Goal: Task Accomplishment & Management: Manage account settings

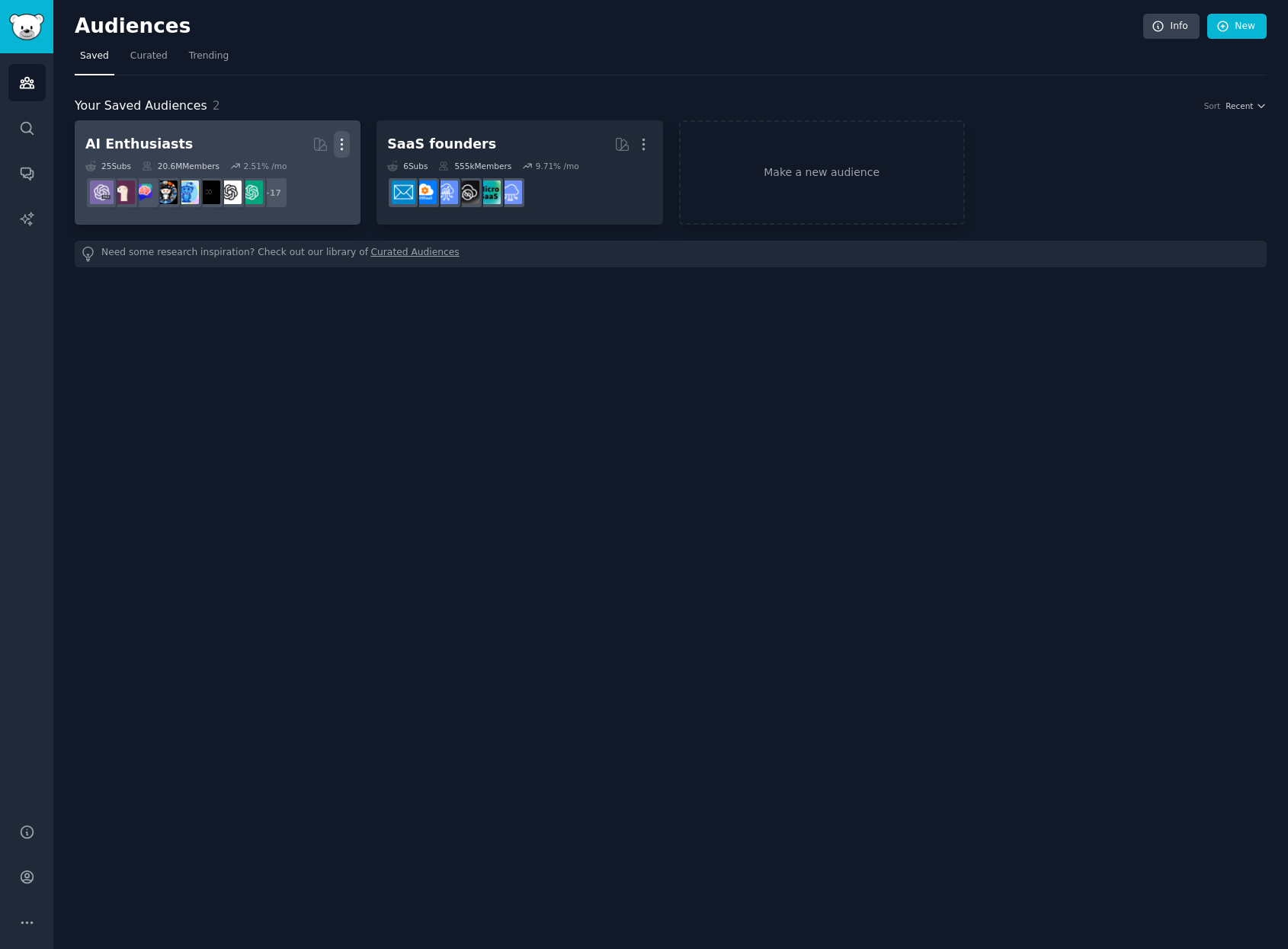
click at [342, 144] on icon "button" at bounding box center [343, 144] width 2 height 11
click at [302, 179] on p "Delete" at bounding box center [300, 176] width 35 height 16
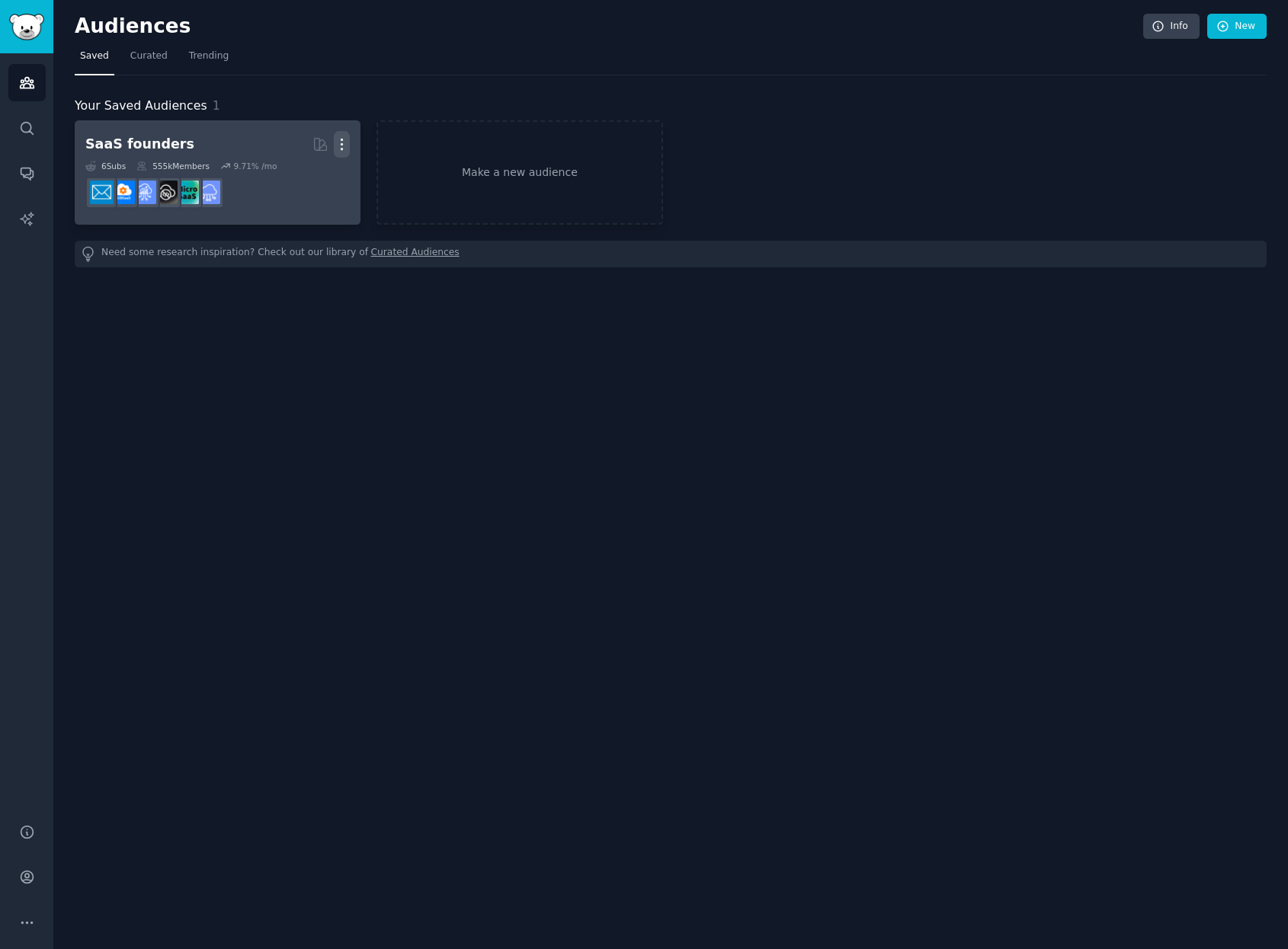
click at [338, 139] on icon "button" at bounding box center [341, 144] width 16 height 16
click at [295, 186] on div "Delete" at bounding box center [290, 177] width 73 height 32
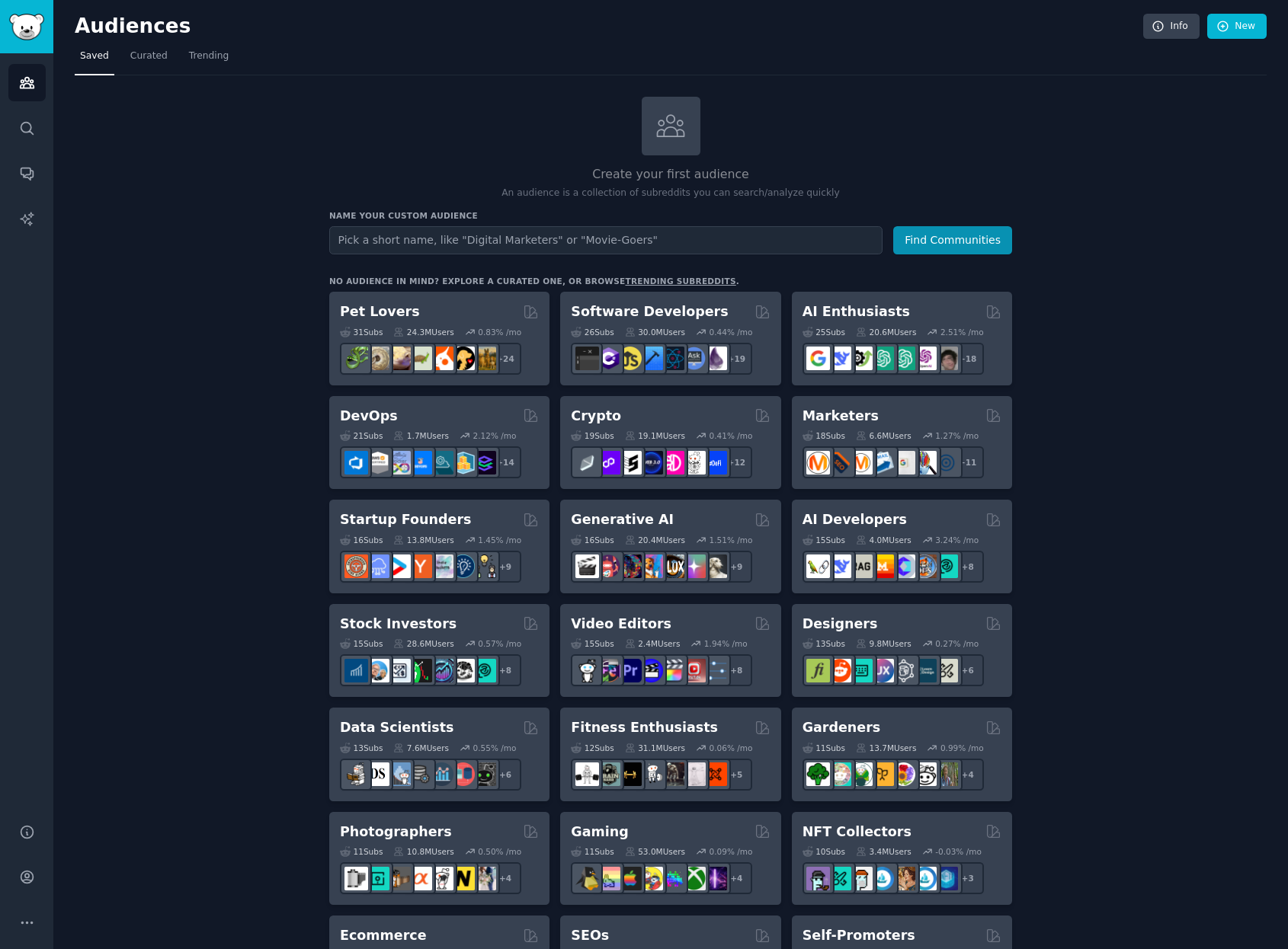
click at [179, 346] on div "Create your first audience An audience is a collection of subreddits you can se…" at bounding box center [670, 926] width 1192 height 1660
drag, startPoint x: 172, startPoint y: 544, endPoint x: 158, endPoint y: 532, distance: 18.4
click at [172, 544] on div "Create your first audience An audience is a collection of subreddits you can se…" at bounding box center [670, 926] width 1192 height 1660
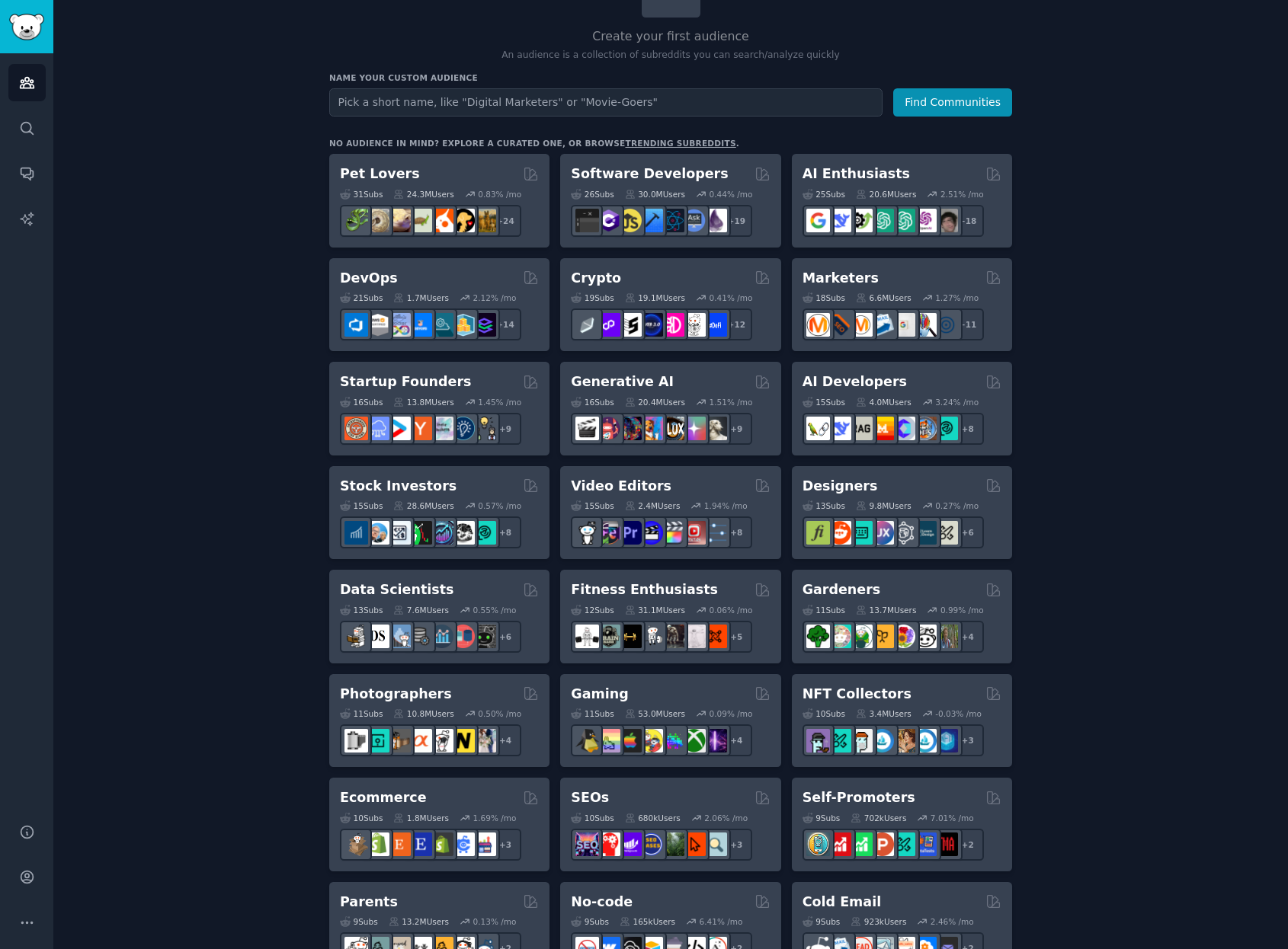
scroll to position [189, 0]
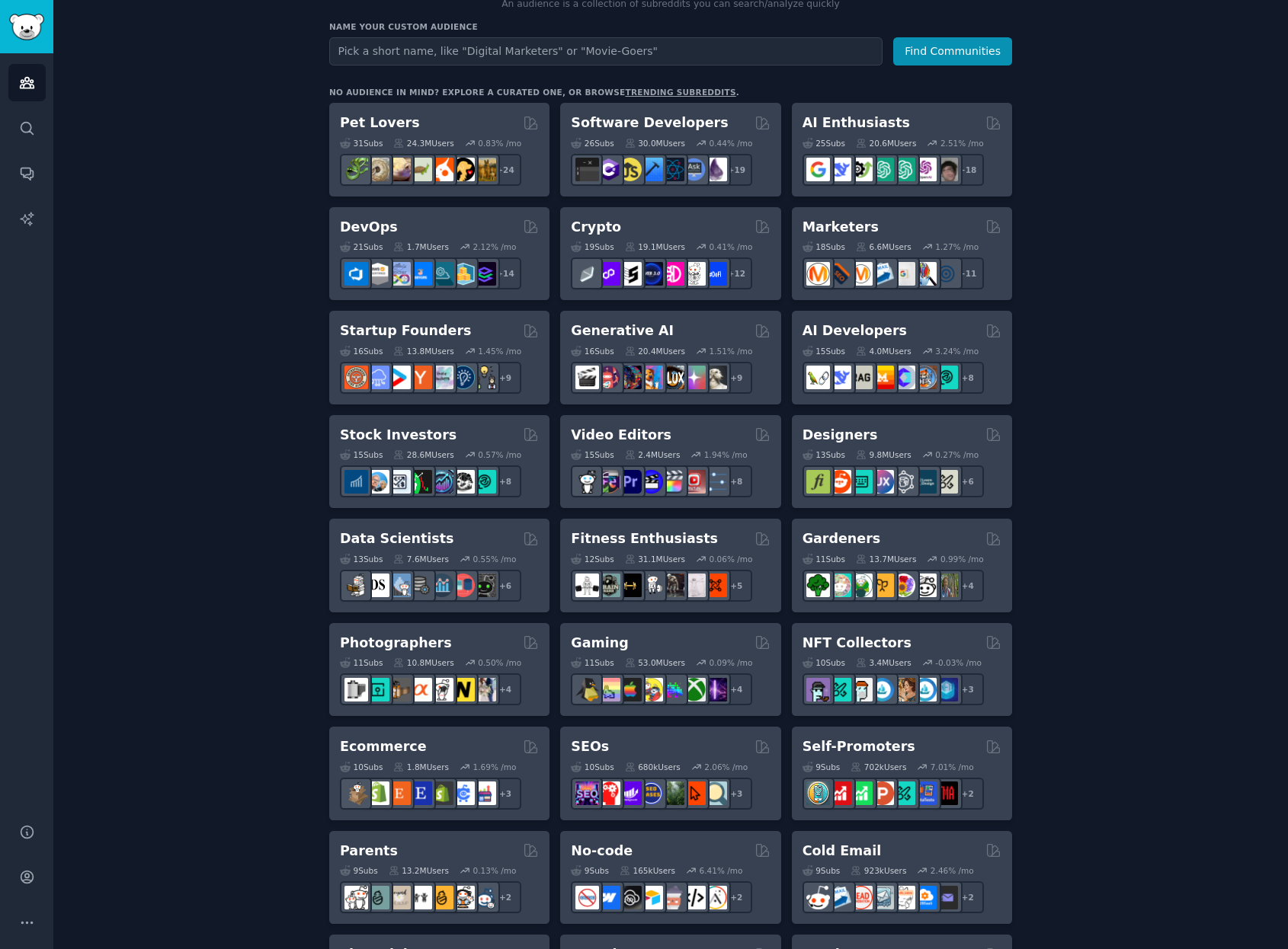
click at [1108, 313] on div "Create your first audience An audience is a collection of subreddits you can se…" at bounding box center [670, 737] width 1192 height 1660
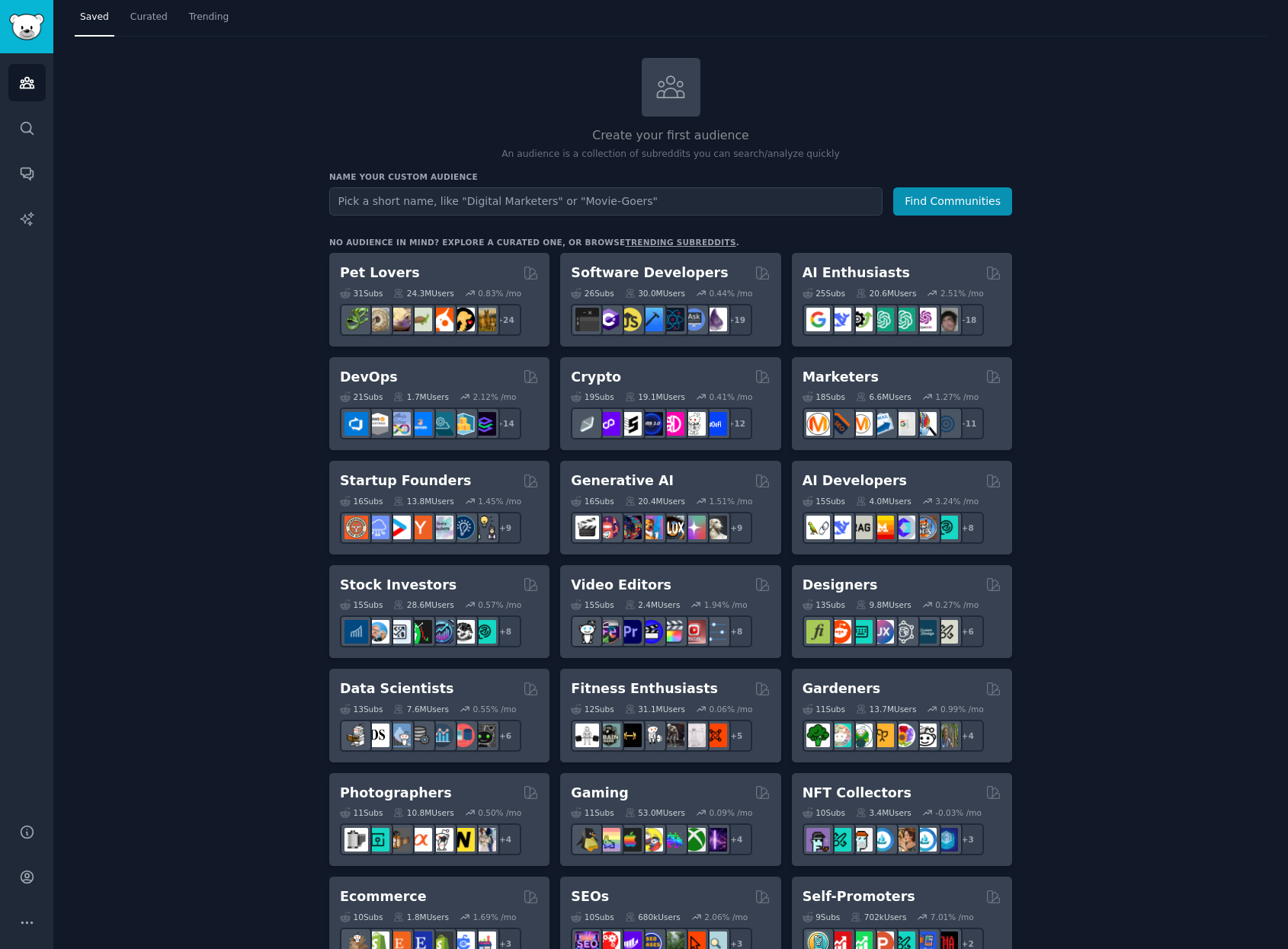
scroll to position [31, 0]
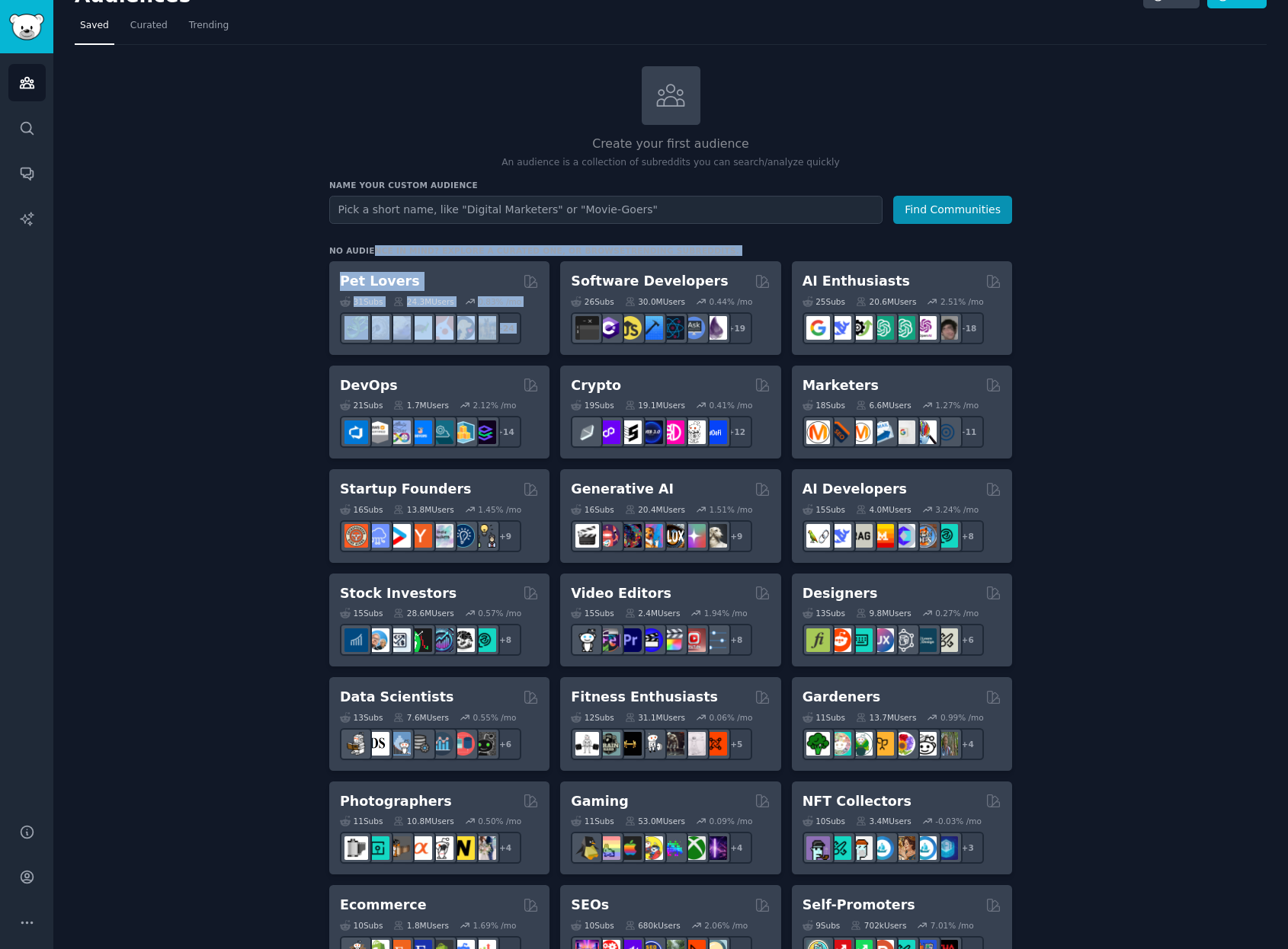
drag, startPoint x: 370, startPoint y: 249, endPoint x: 577, endPoint y: 257, distance: 207.2
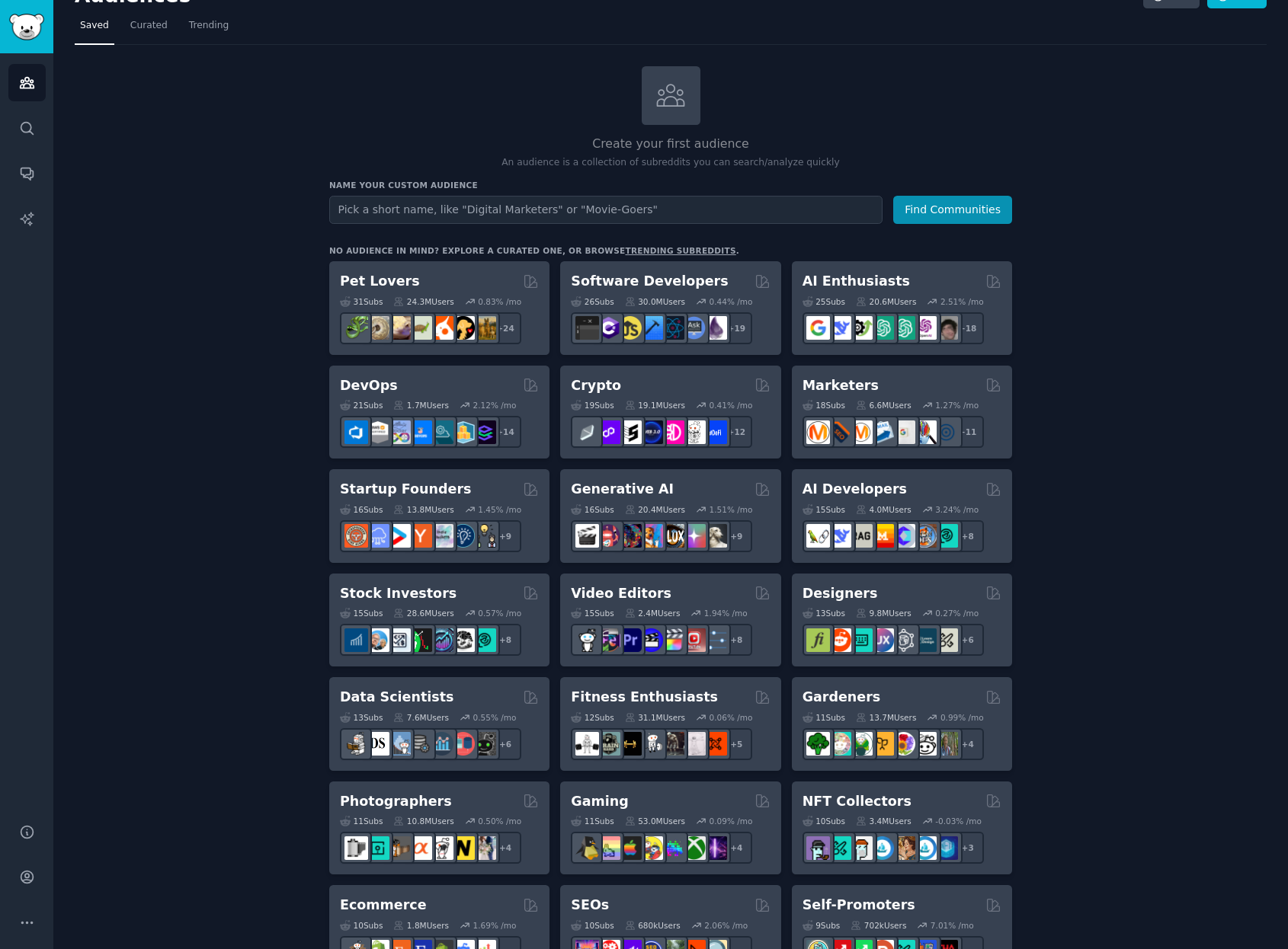
click at [787, 243] on div "Create your first audience An audience is a collection of subreddits you can se…" at bounding box center [670, 895] width 683 height 1660
click at [670, 249] on link "trending subreddits" at bounding box center [680, 250] width 111 height 9
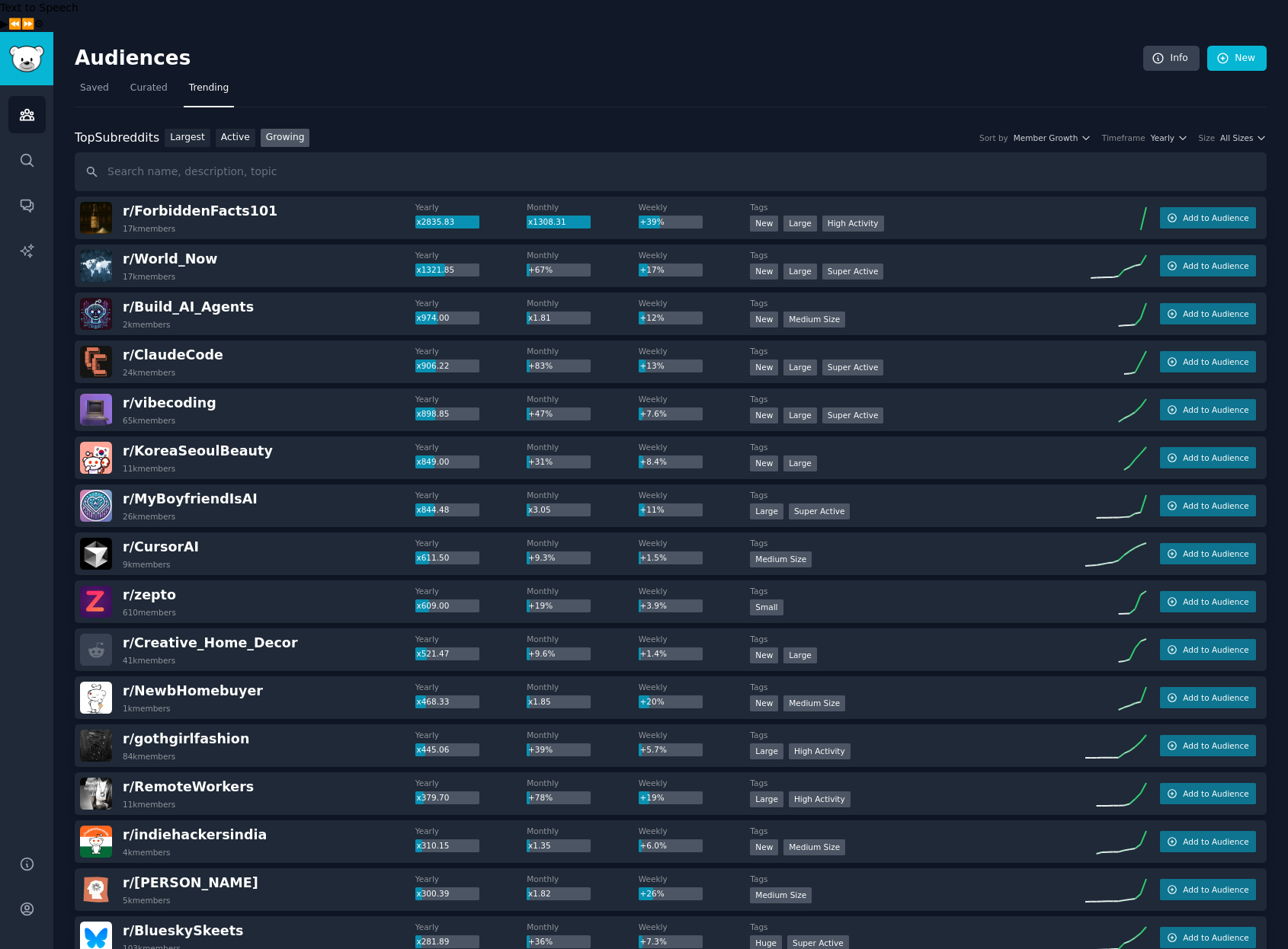
click at [119, 153] on input "text" at bounding box center [670, 172] width 1192 height 39
type input "digital marketing"
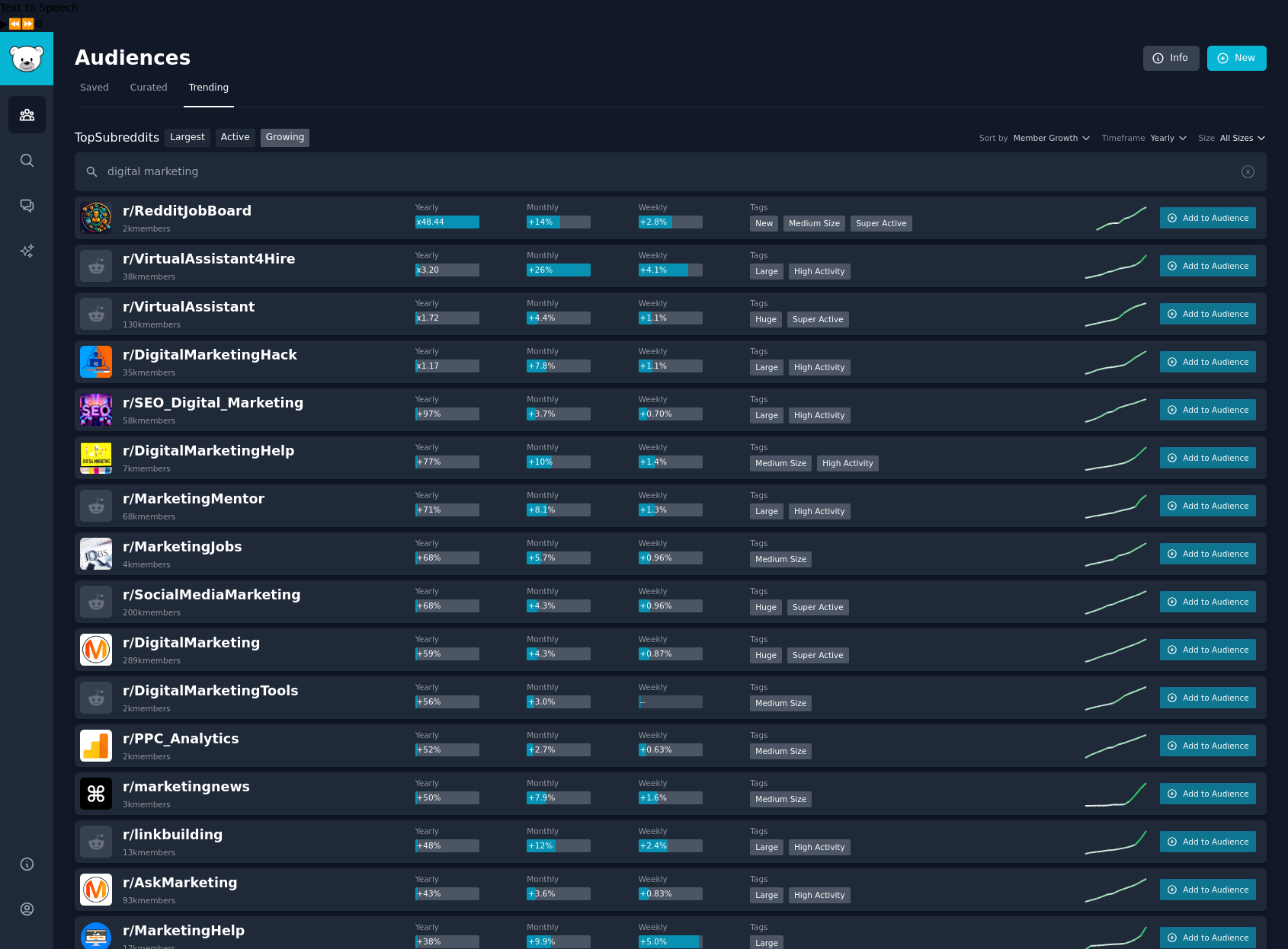
click at [1236, 133] on span "All Sizes" at bounding box center [1237, 138] width 33 height 11
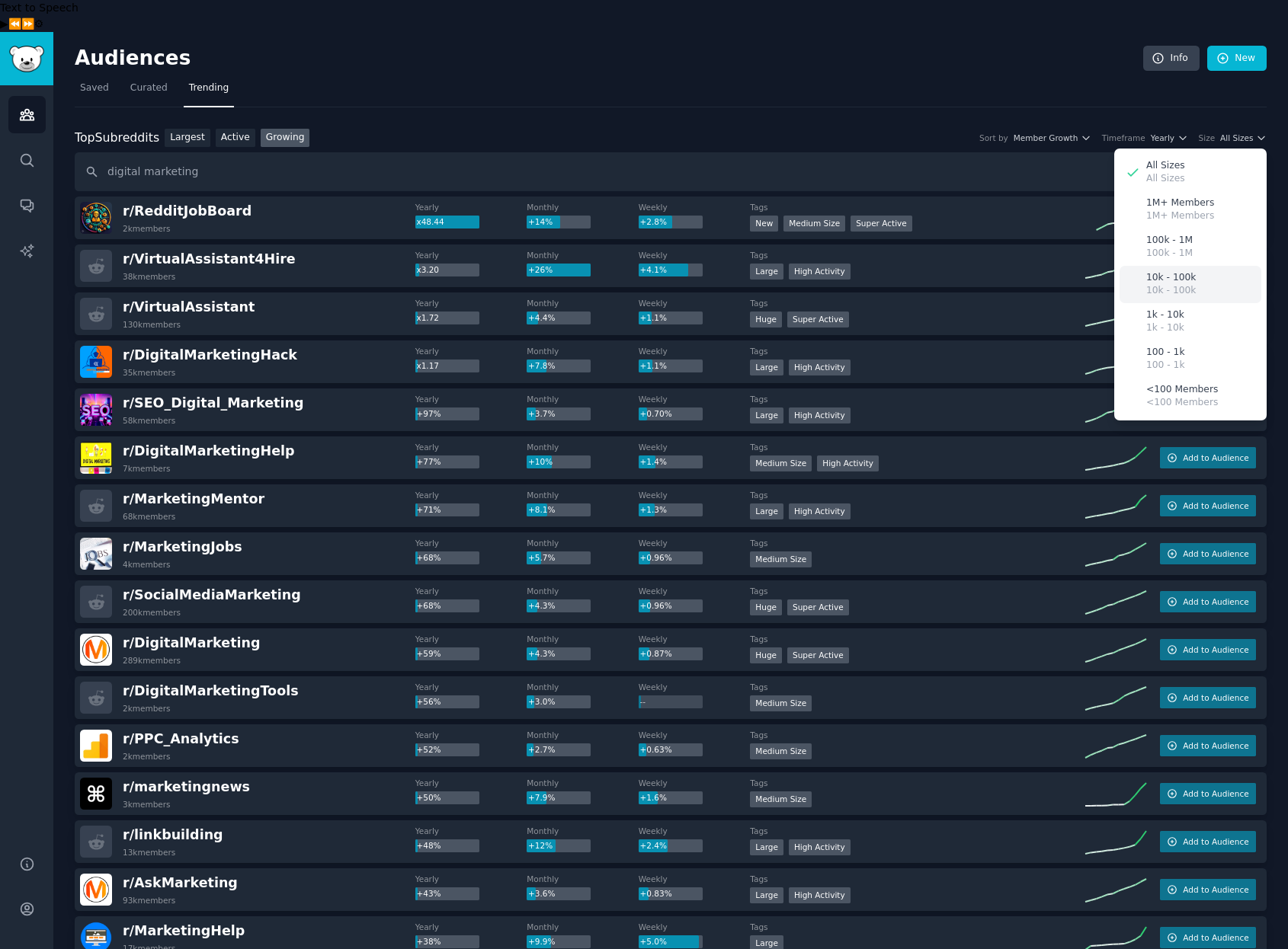
click at [1189, 271] on p "10k - 100k" at bounding box center [1171, 278] width 50 height 14
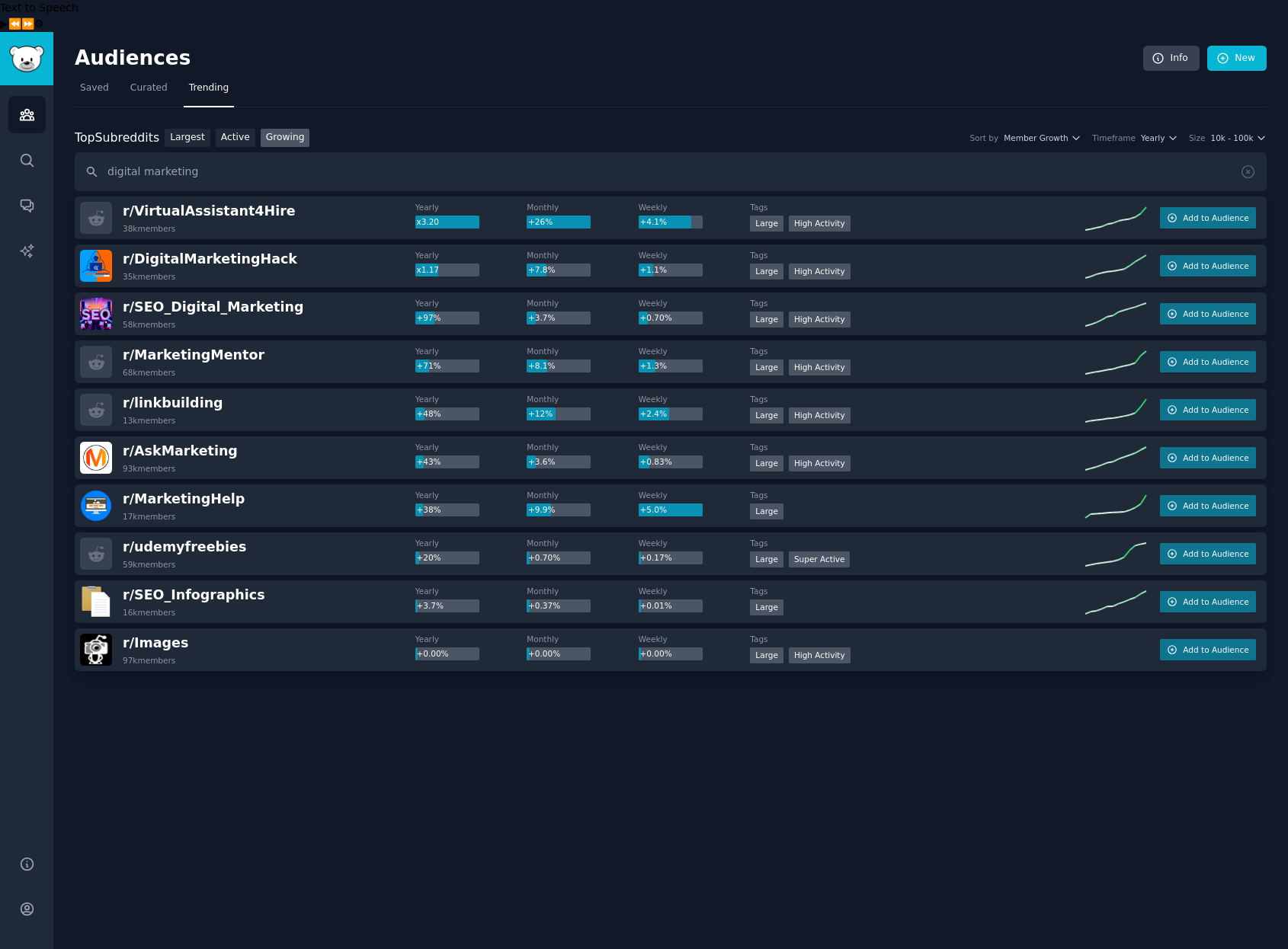
click at [209, 82] on span "Trending" at bounding box center [209, 88] width 40 height 14
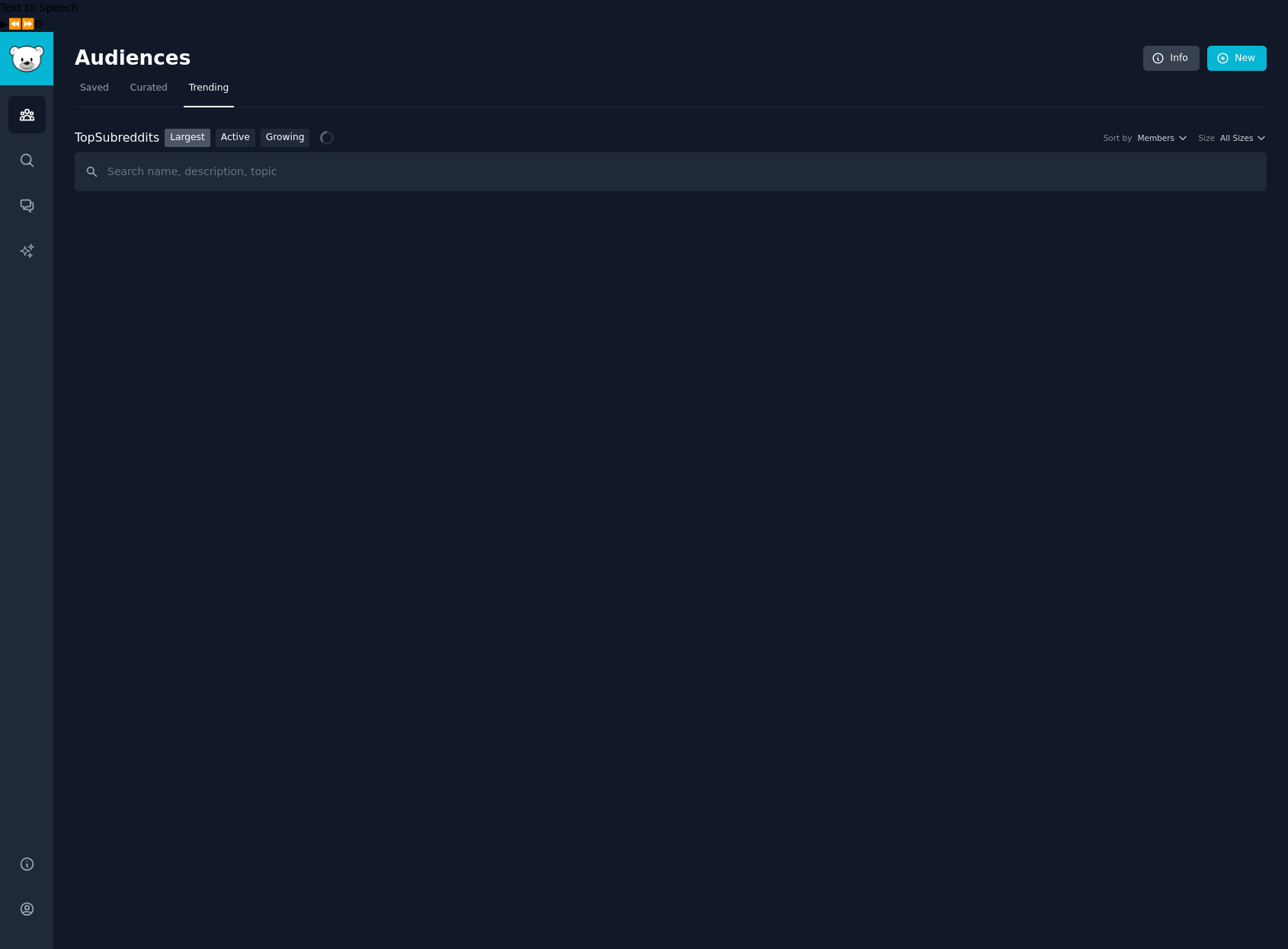
click at [459, 129] on div "Top Subreddits Top Subreddits Largest Active Growing Sort by Members Size All S…" at bounding box center [670, 138] width 1192 height 19
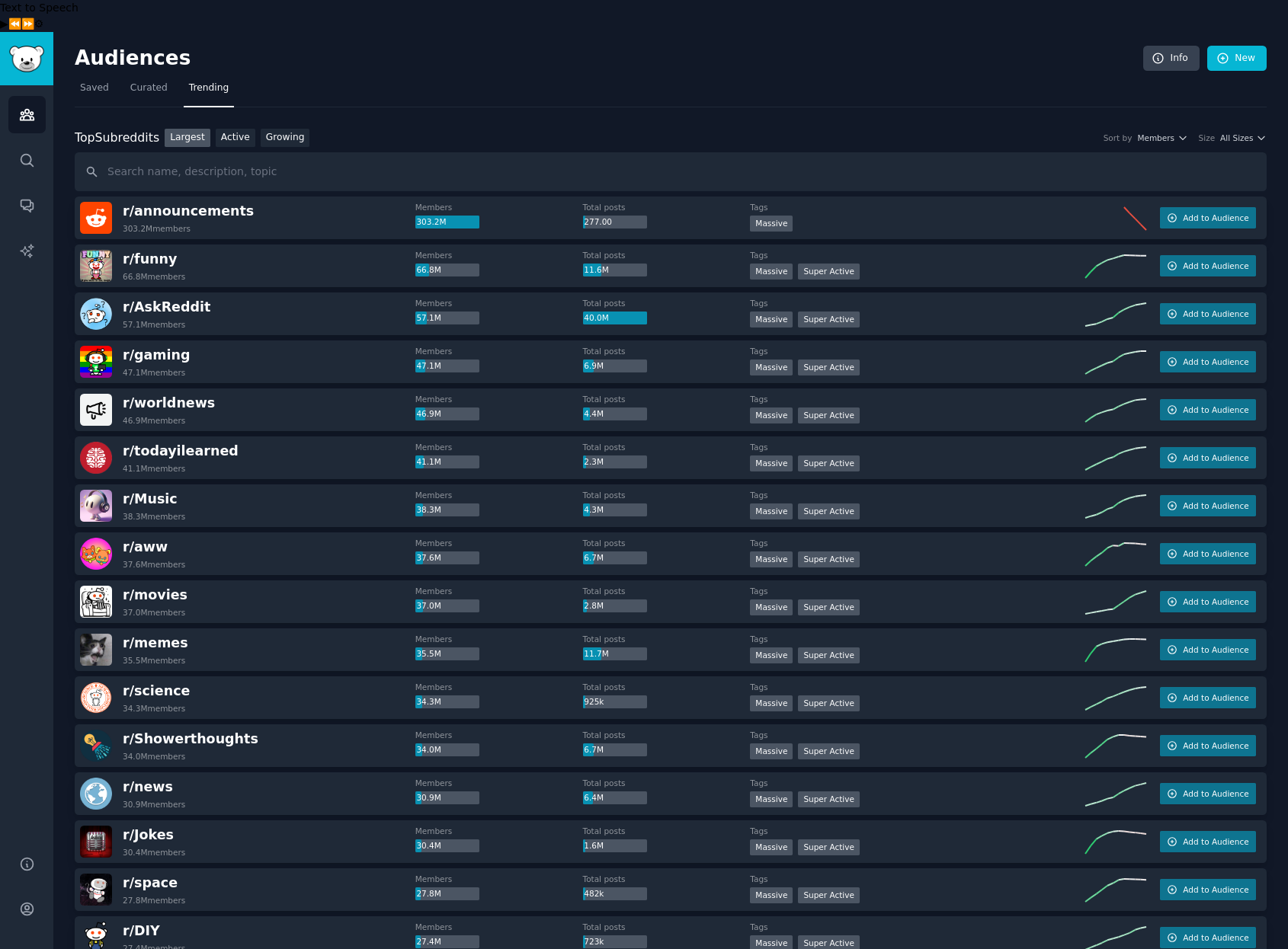
click at [284, 129] on link "Growing" at bounding box center [286, 138] width 50 height 19
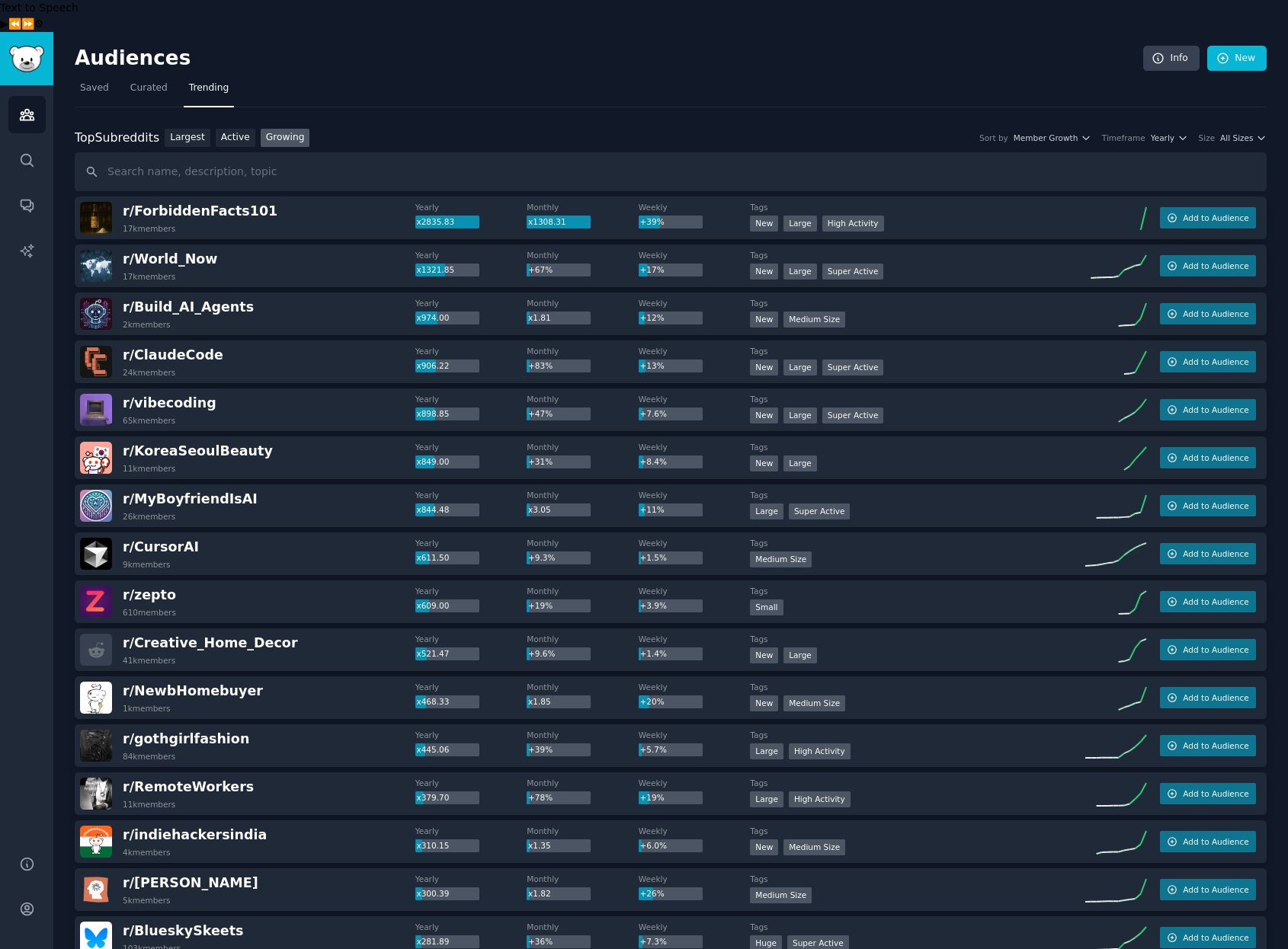
click at [739, 76] on nav "Saved Curated Trending" at bounding box center [670, 92] width 1192 height 31
click at [1252, 129] on div "Top Subreddits Top Subreddits Largest Active Growing Sort by Member Growth Time…" at bounding box center [670, 138] width 1192 height 19
click at [1251, 133] on button "All Sizes" at bounding box center [1243, 138] width 46 height 11
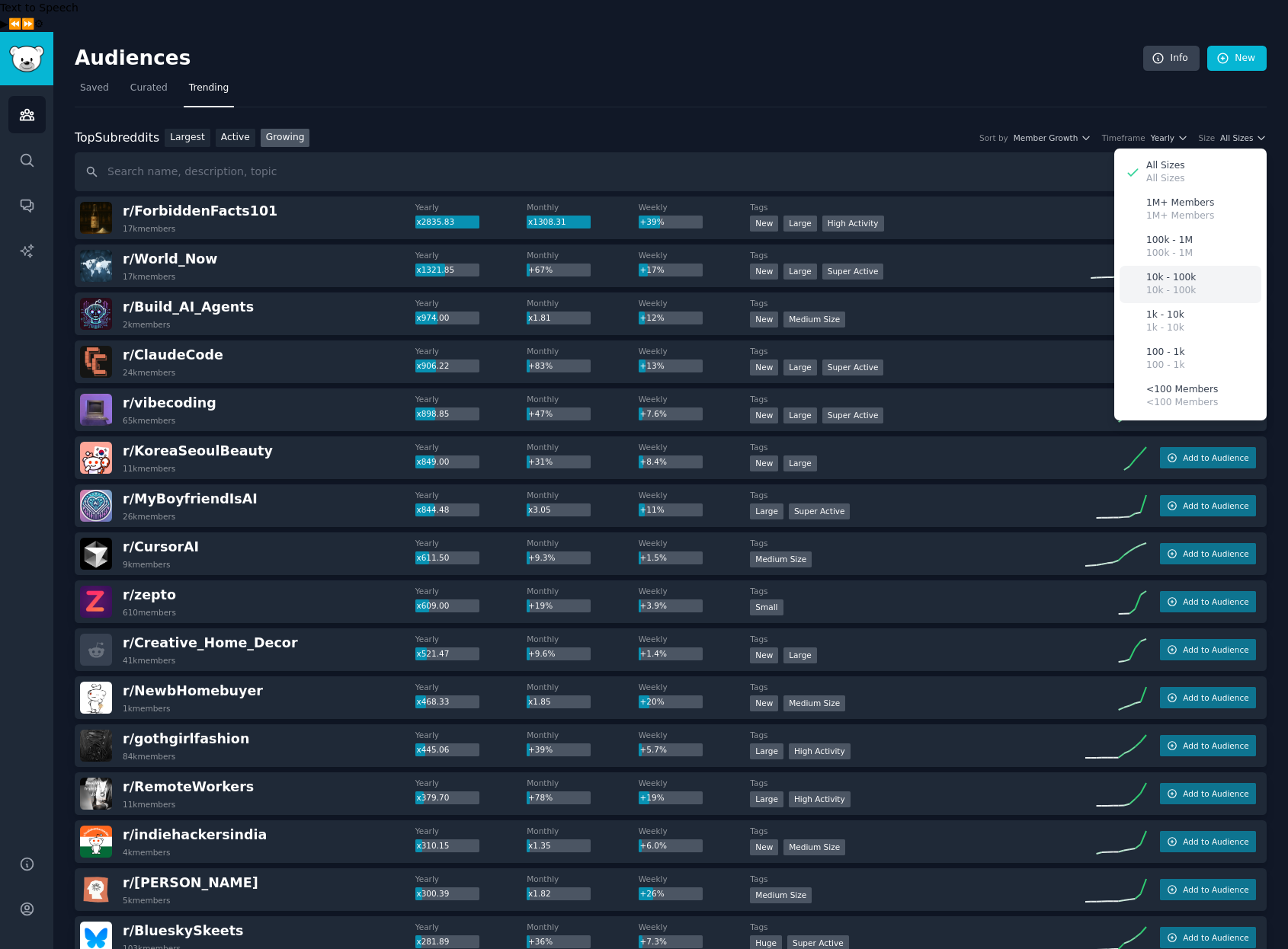
click at [1167, 271] on p "10k - 100k" at bounding box center [1171, 278] width 50 height 14
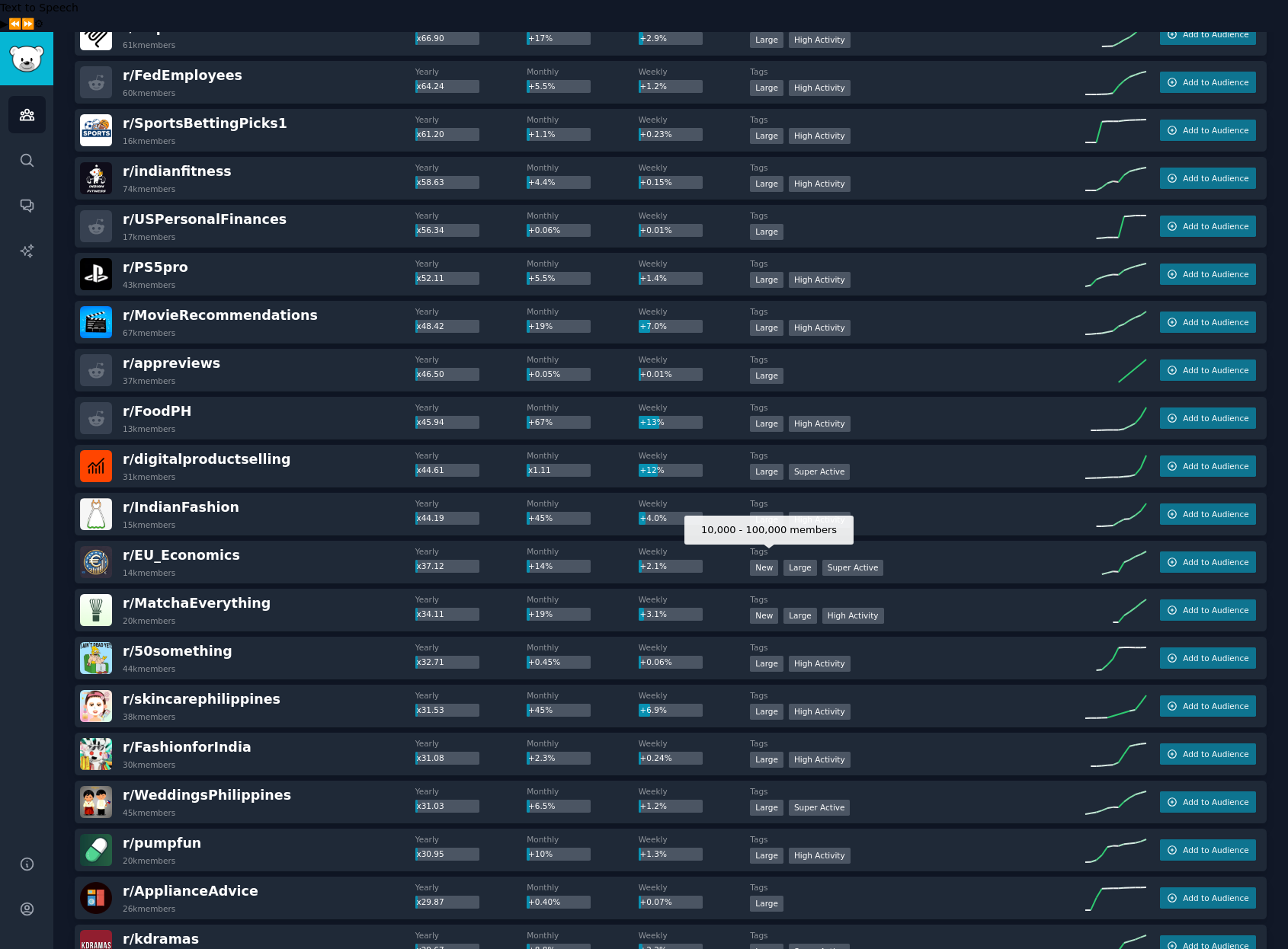
scroll to position [1714, 0]
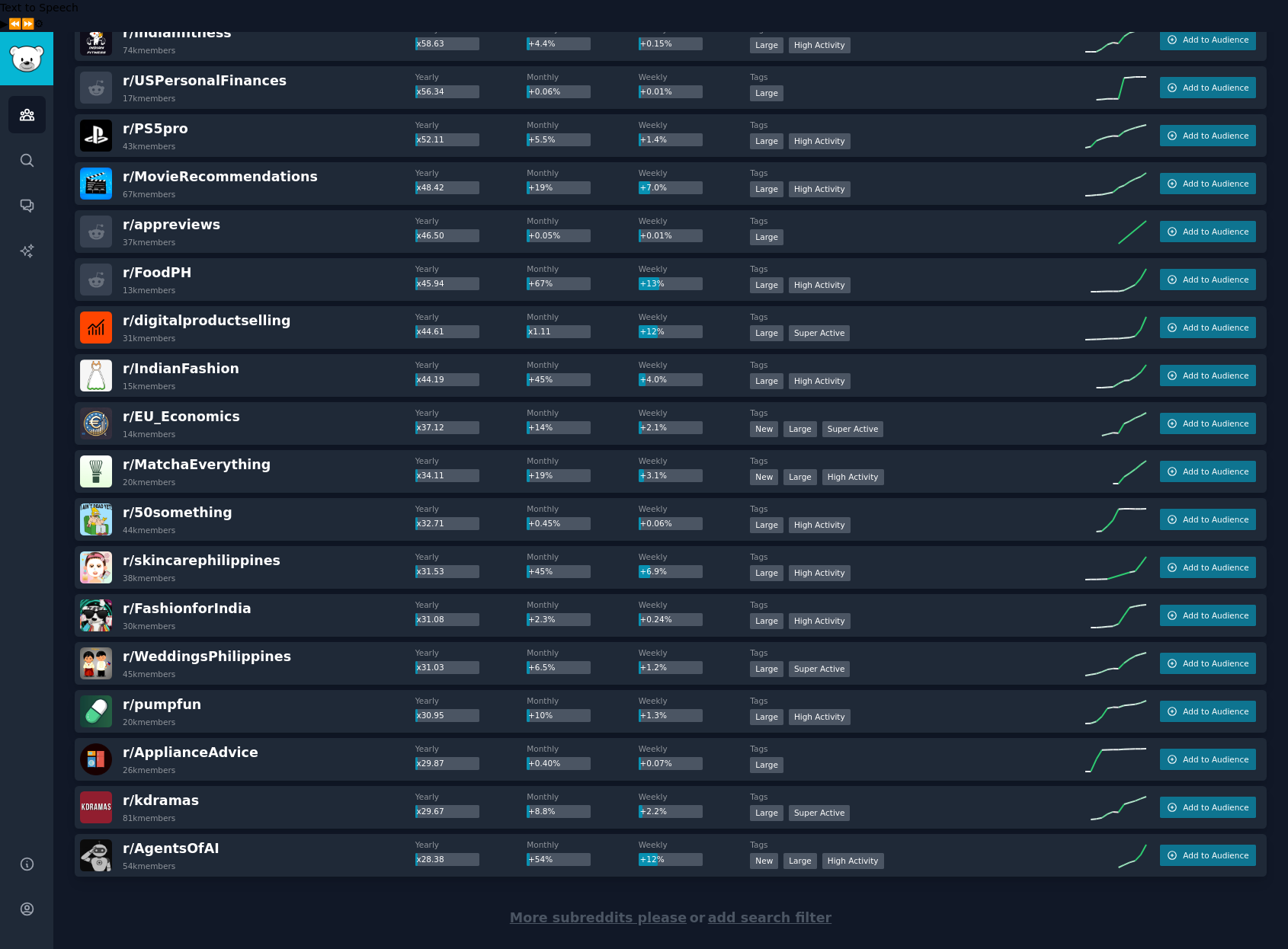
click at [607, 892] on div "More subreddits please or add search filter" at bounding box center [670, 918] width 1192 height 83
click at [607, 910] on span "More subreddits please" at bounding box center [599, 918] width 177 height 15
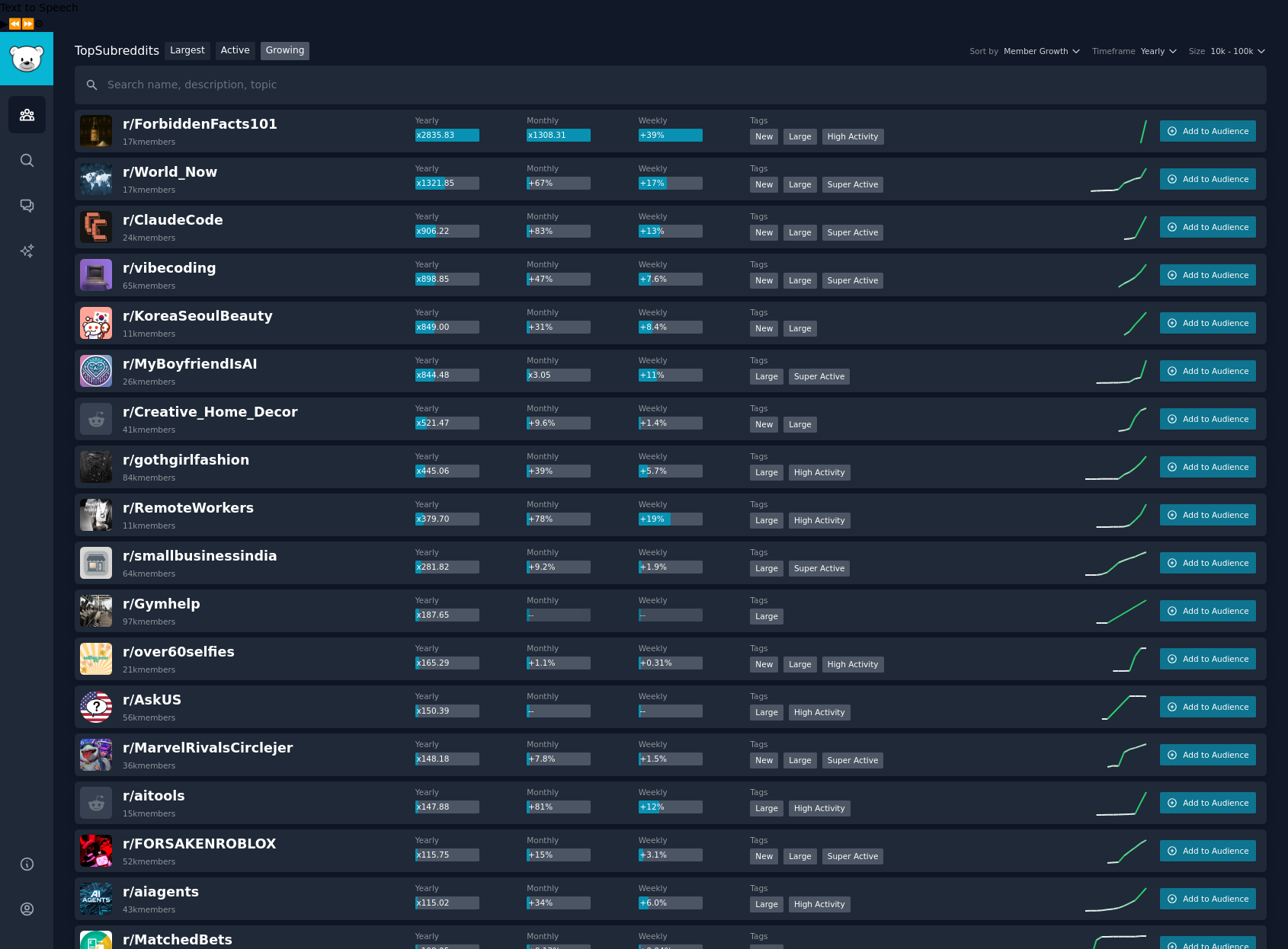
scroll to position [0, 0]
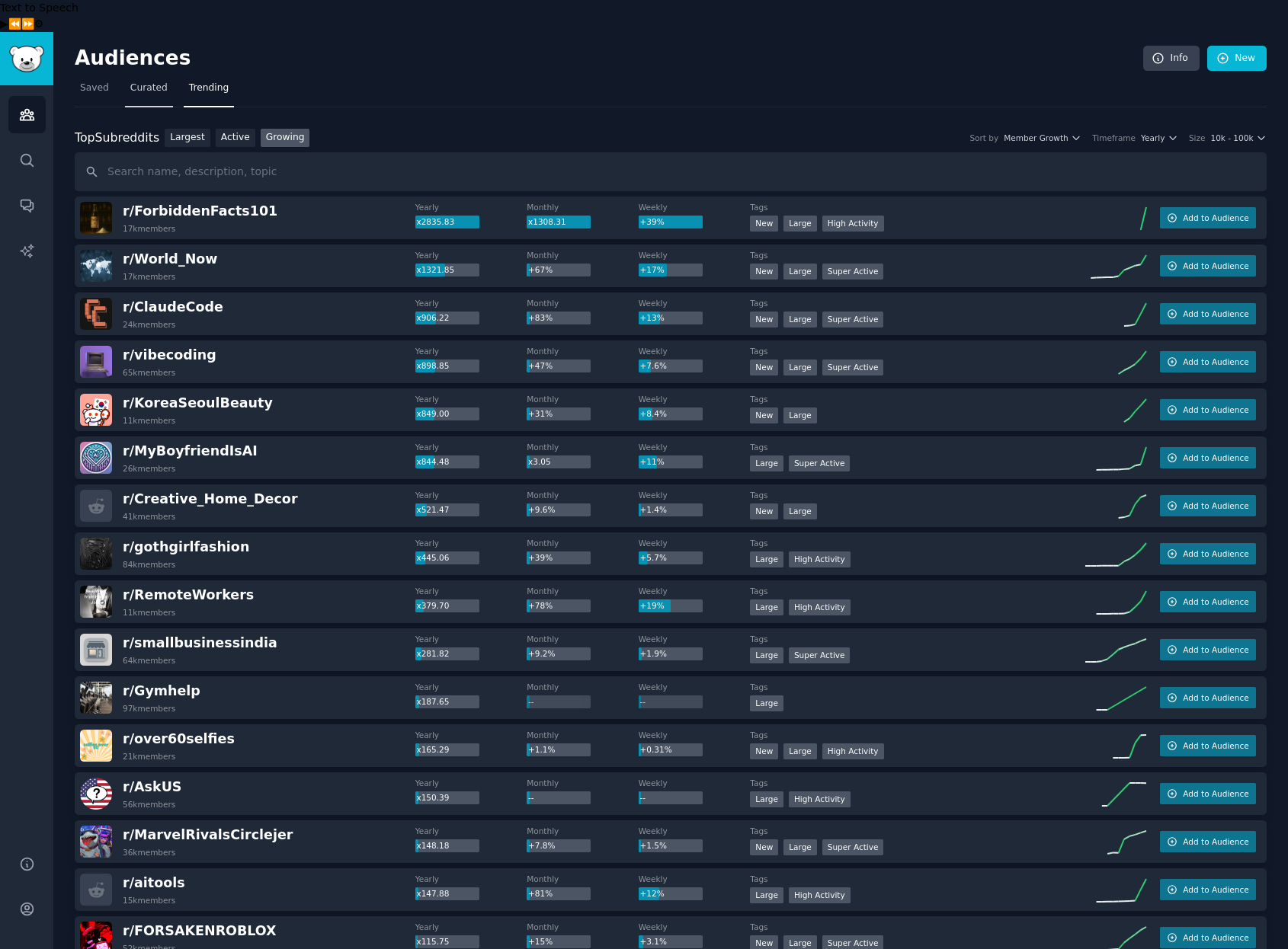
click at [153, 82] on span "Curated" at bounding box center [149, 88] width 37 height 14
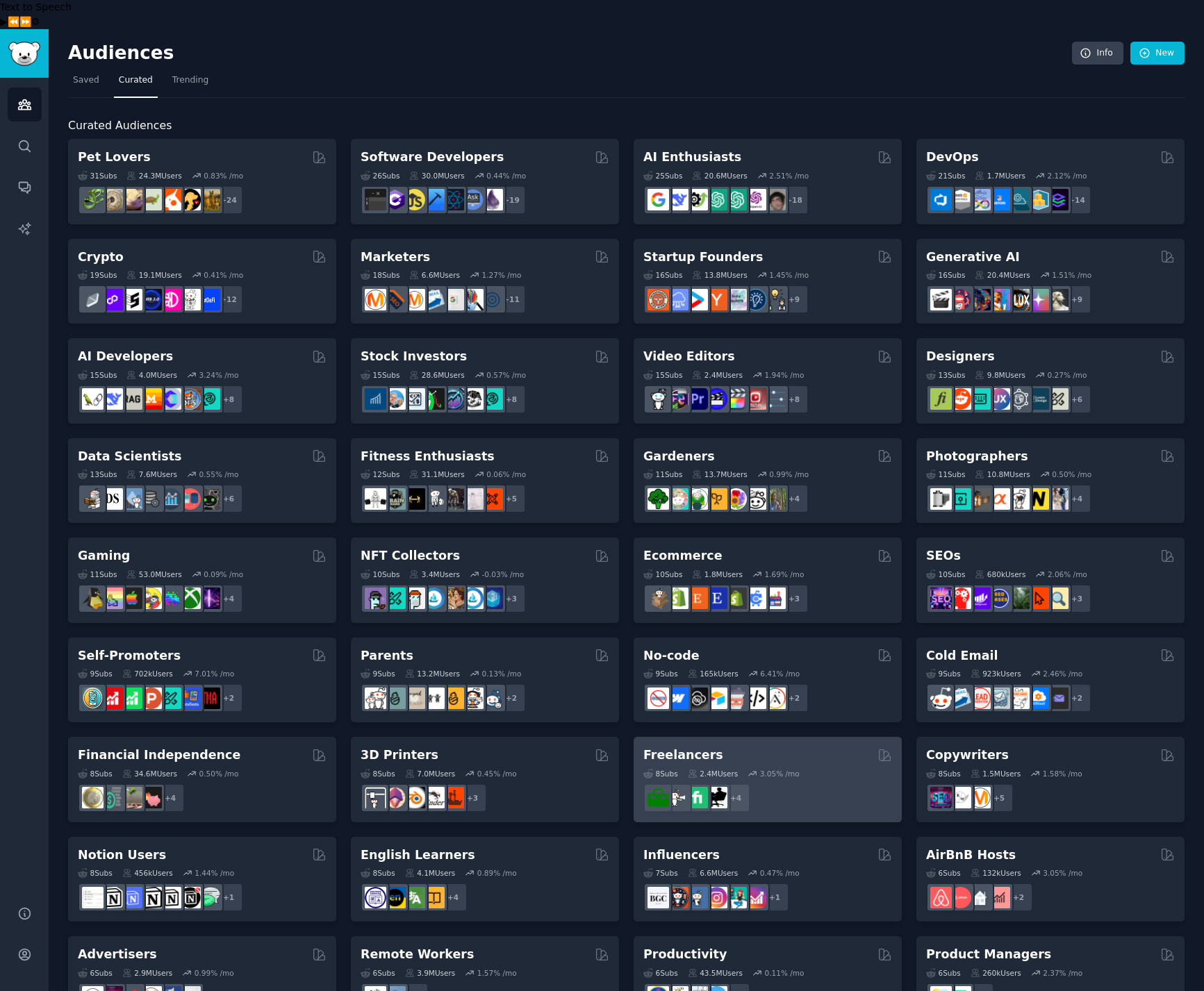
scroll to position [3, 0]
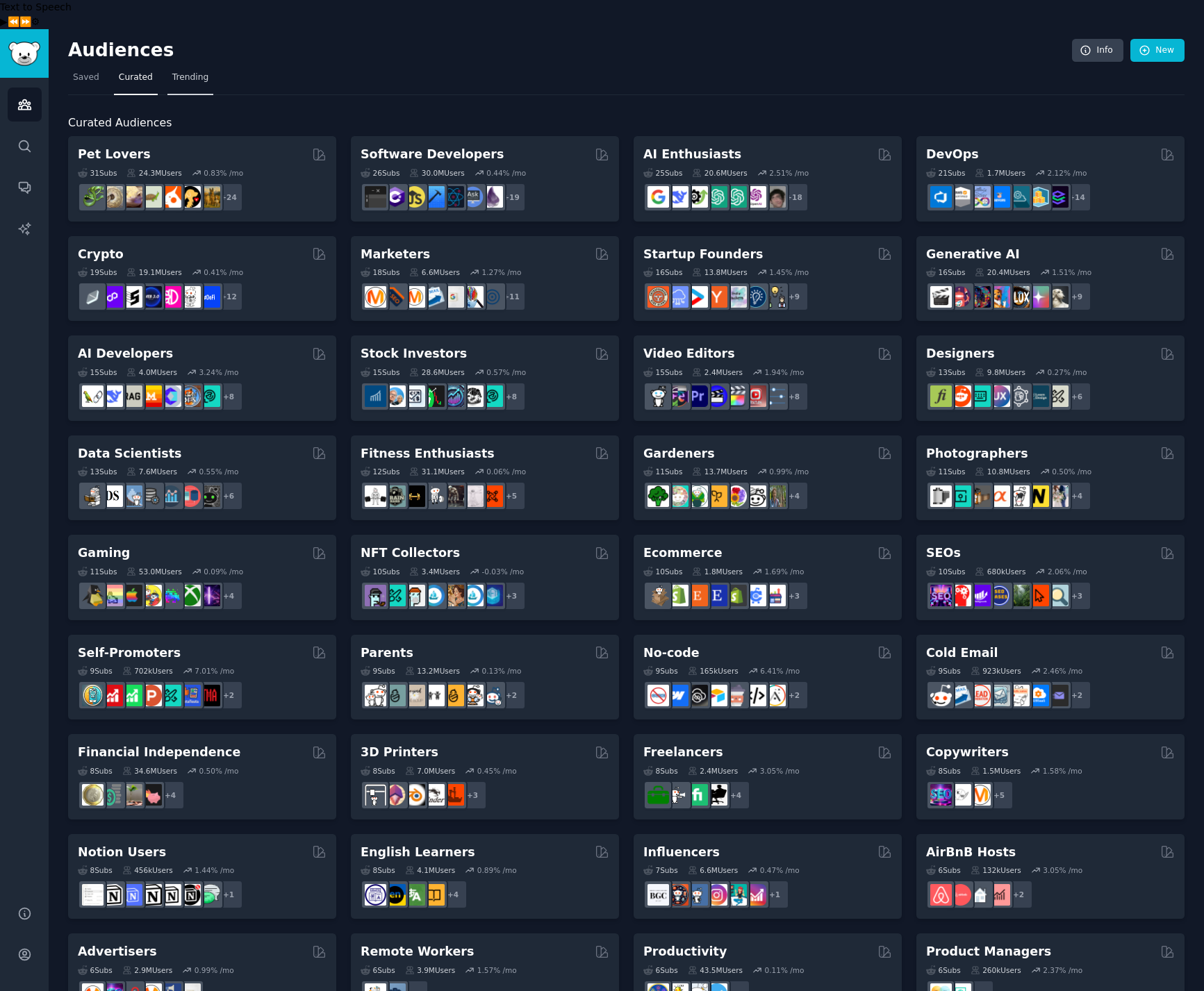
click at [193, 71] on span "Trending" at bounding box center [190, 78] width 36 height 13
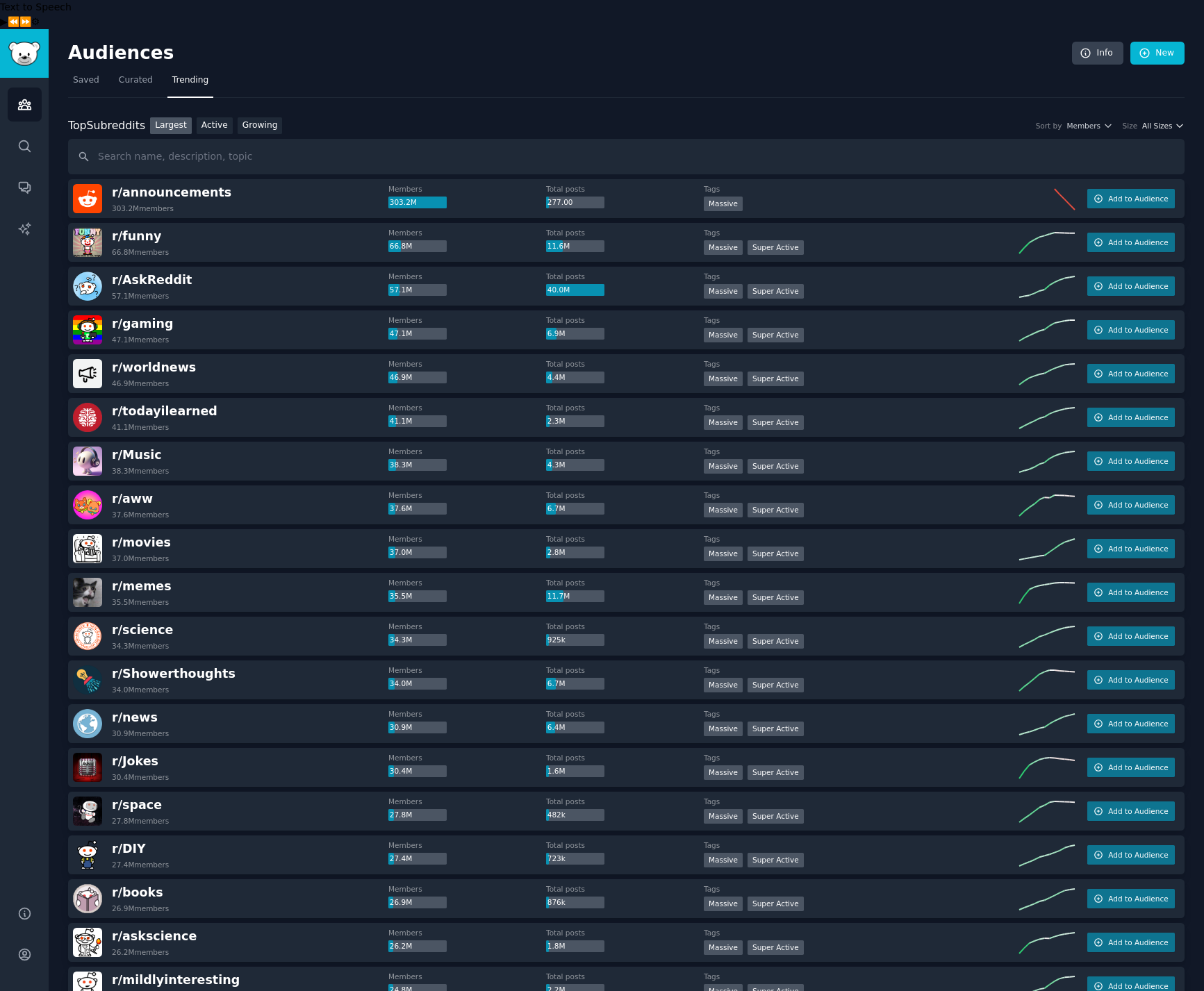
click at [1173, 121] on icon "button" at bounding box center [1179, 126] width 10 height 10
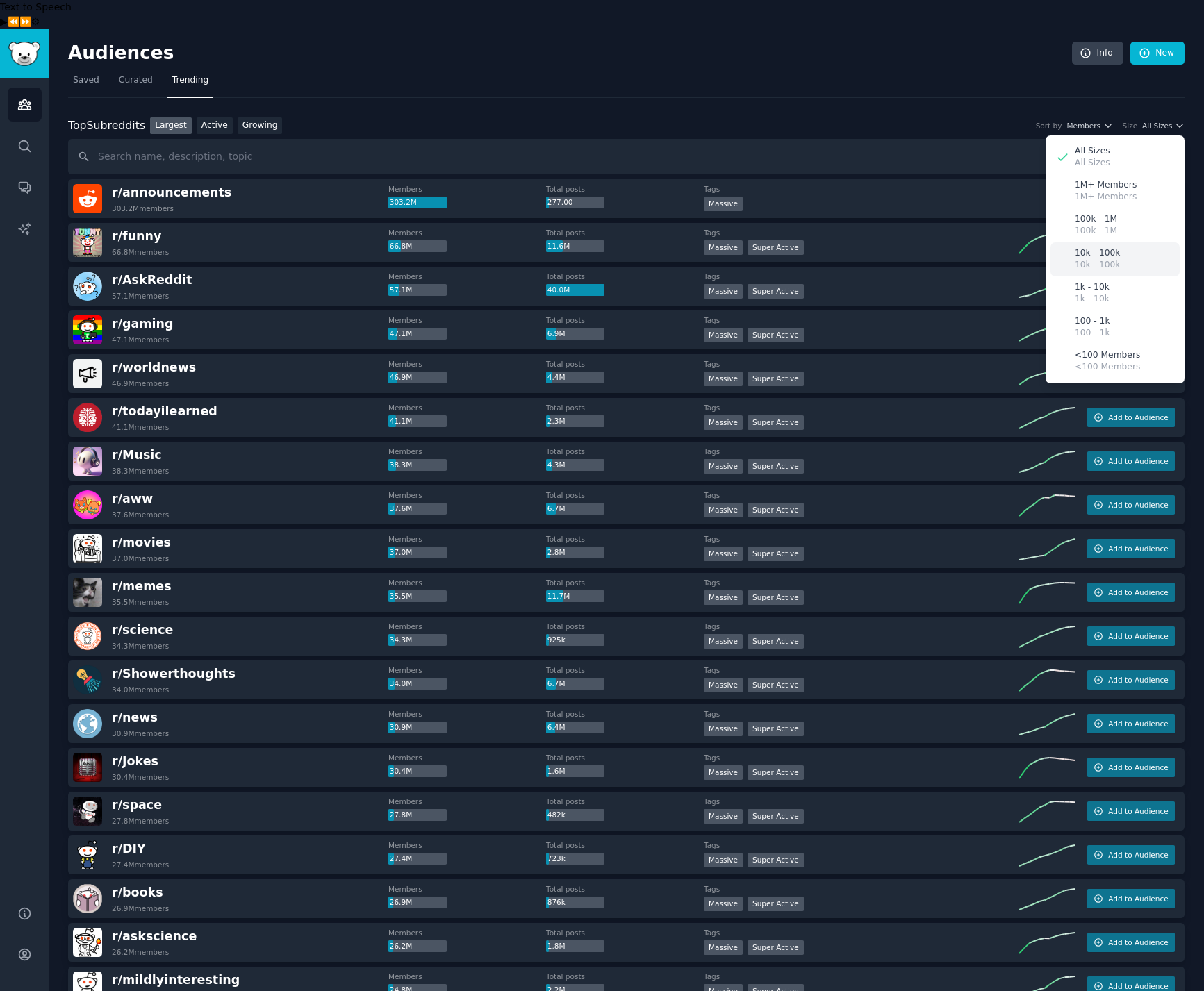
click at [1094, 259] on p "10k - 100k" at bounding box center [1097, 265] width 45 height 13
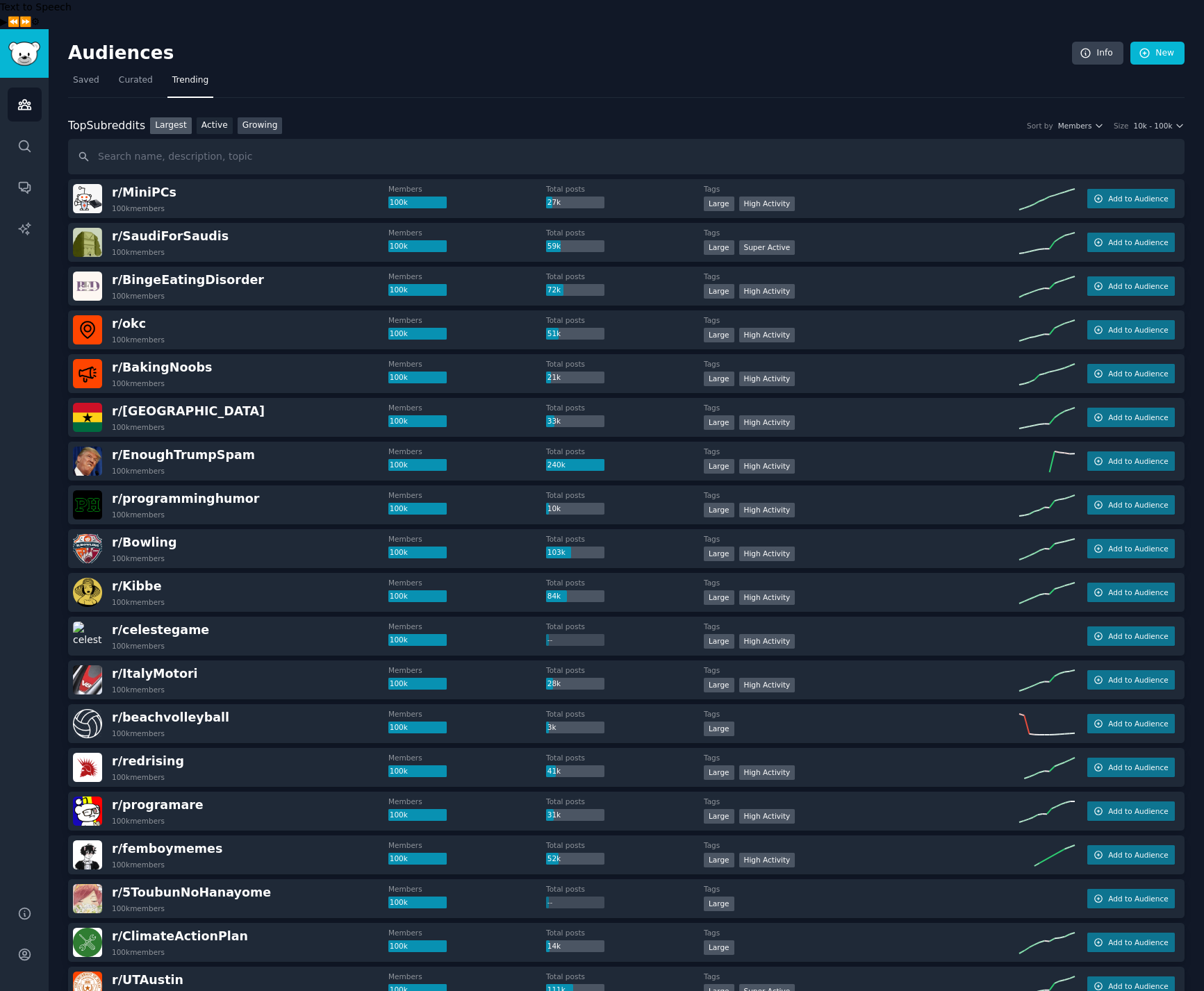
click at [252, 117] on link "Growing" at bounding box center [260, 126] width 45 height 17
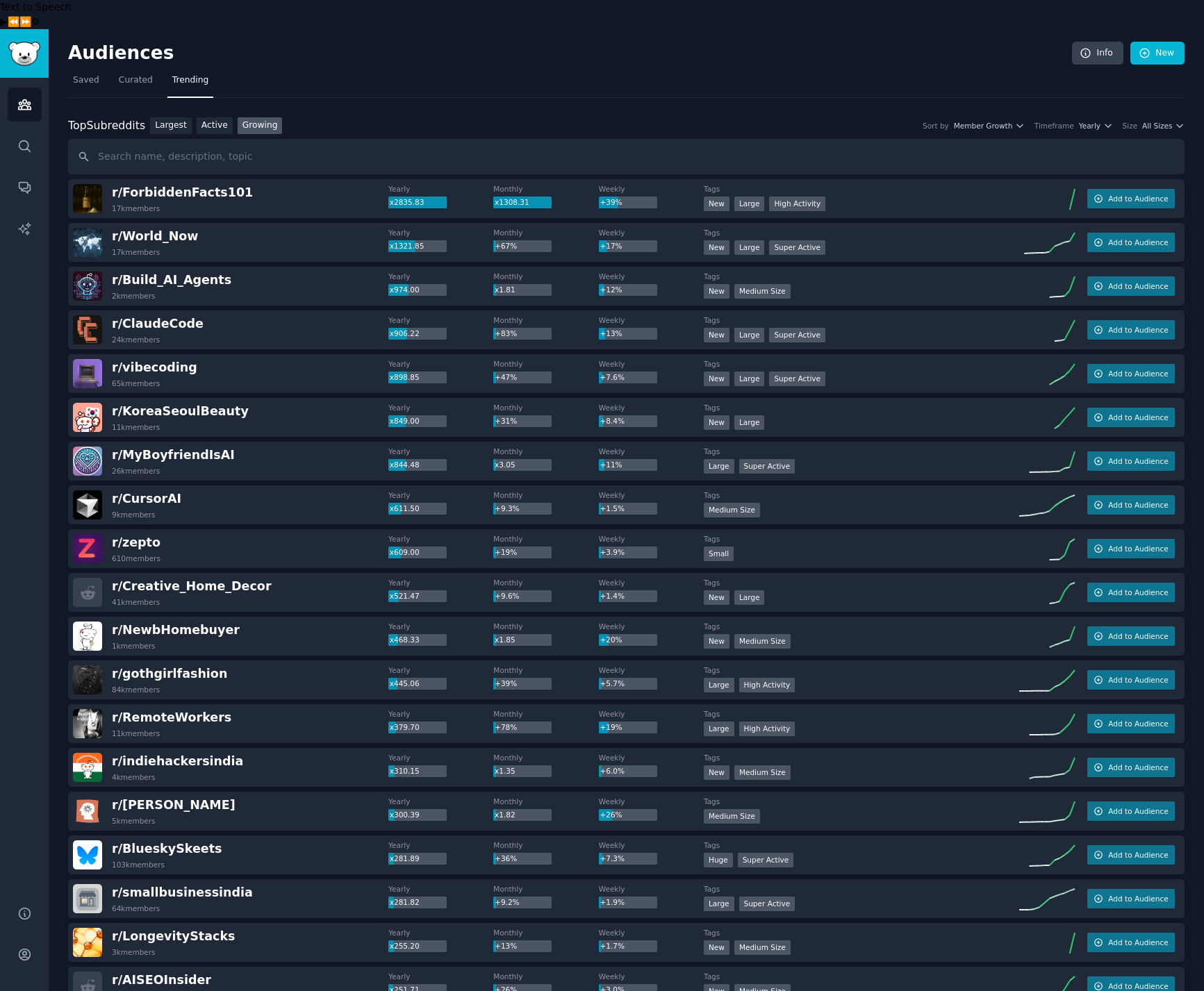
click at [683, 117] on div "Top Subreddits Top Subreddits Largest Active Growing Sort by Member Growth Time…" at bounding box center [626, 126] width 1117 height 17
click at [1169, 121] on button "All Sizes" at bounding box center [1163, 126] width 42 height 10
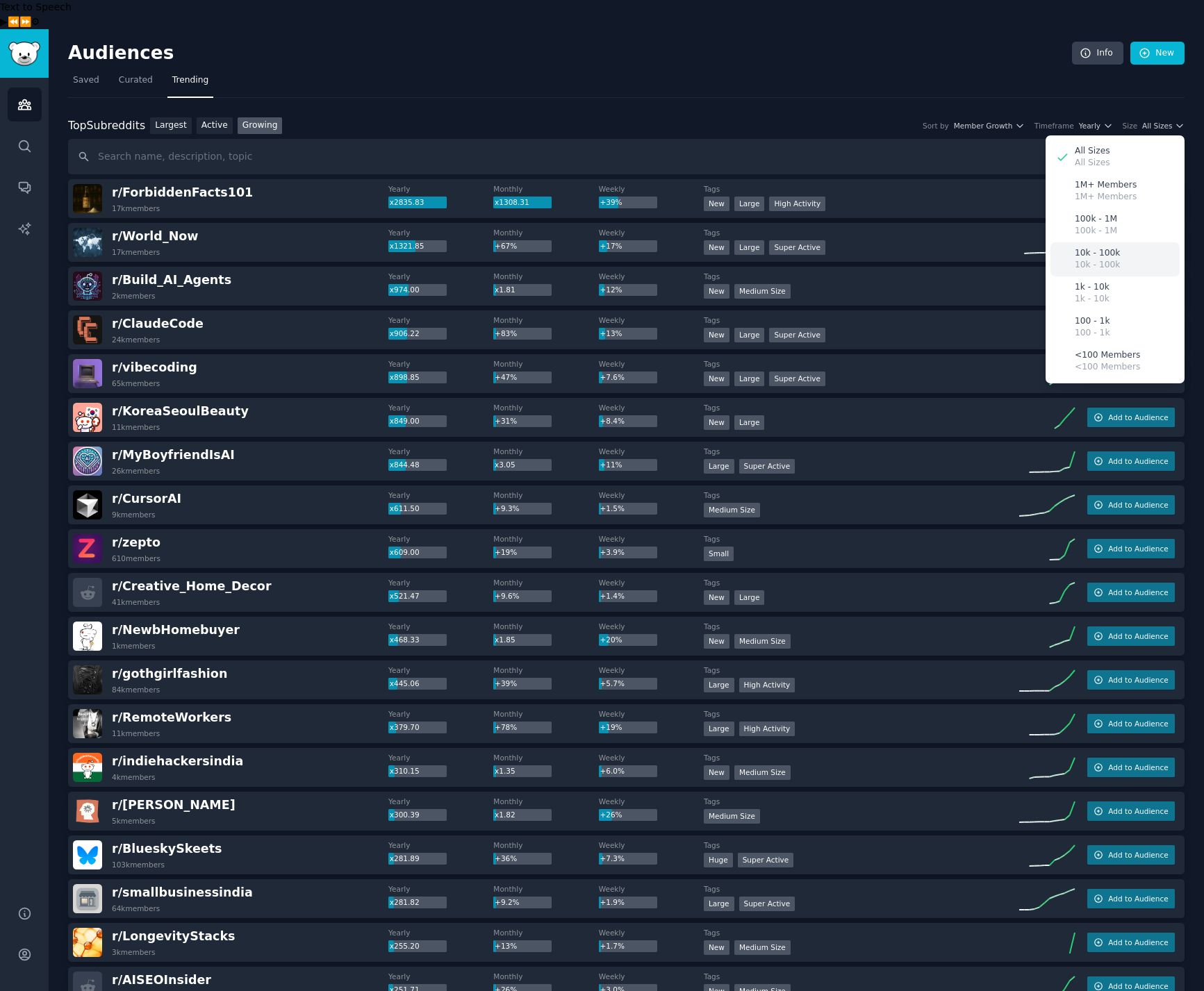
click at [1105, 259] on p "10k - 100k" at bounding box center [1097, 265] width 45 height 13
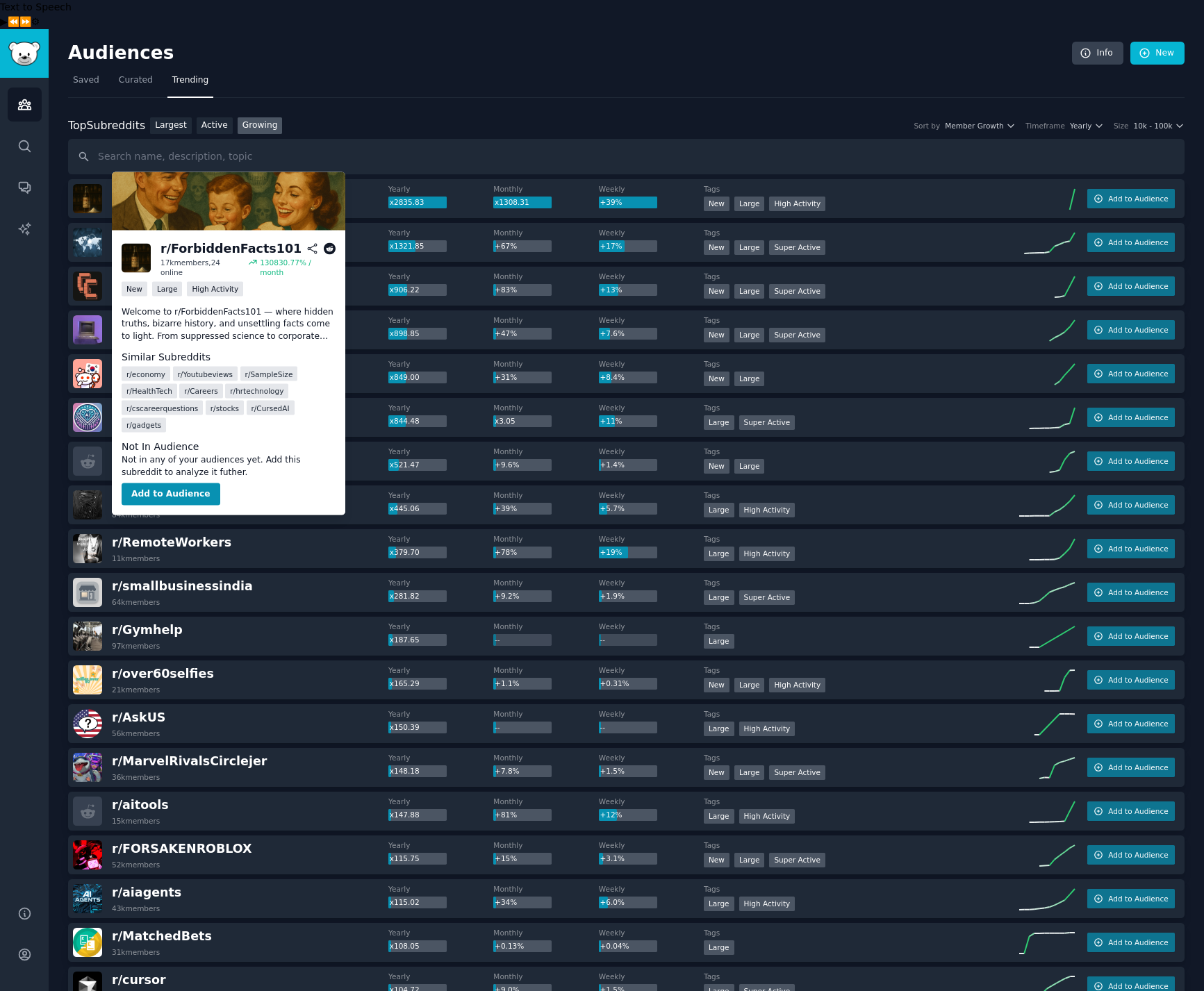
click at [178, 185] on span "r/ ForbiddenFacts101" at bounding box center [182, 192] width 141 height 14
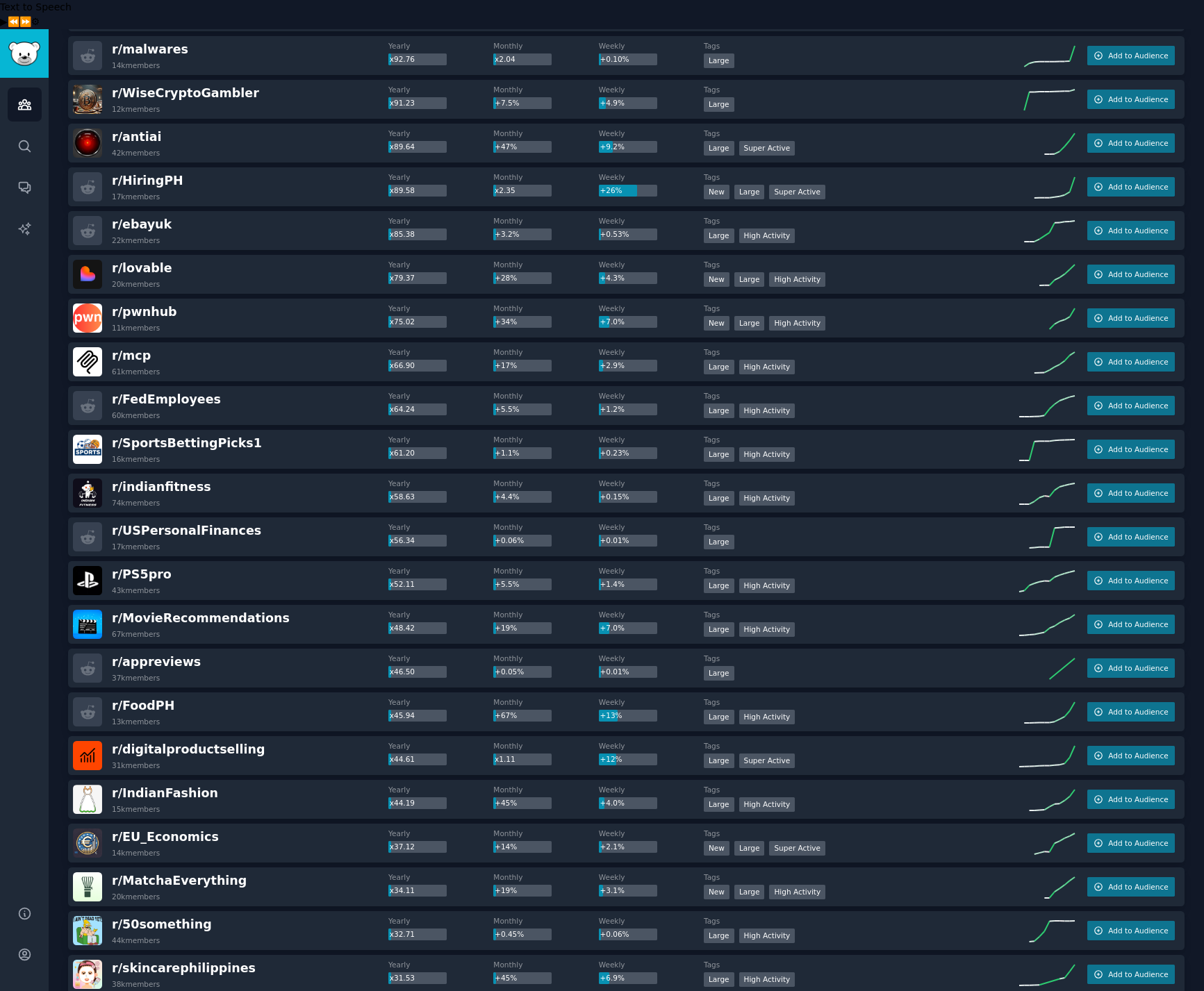
scroll to position [1116, 0]
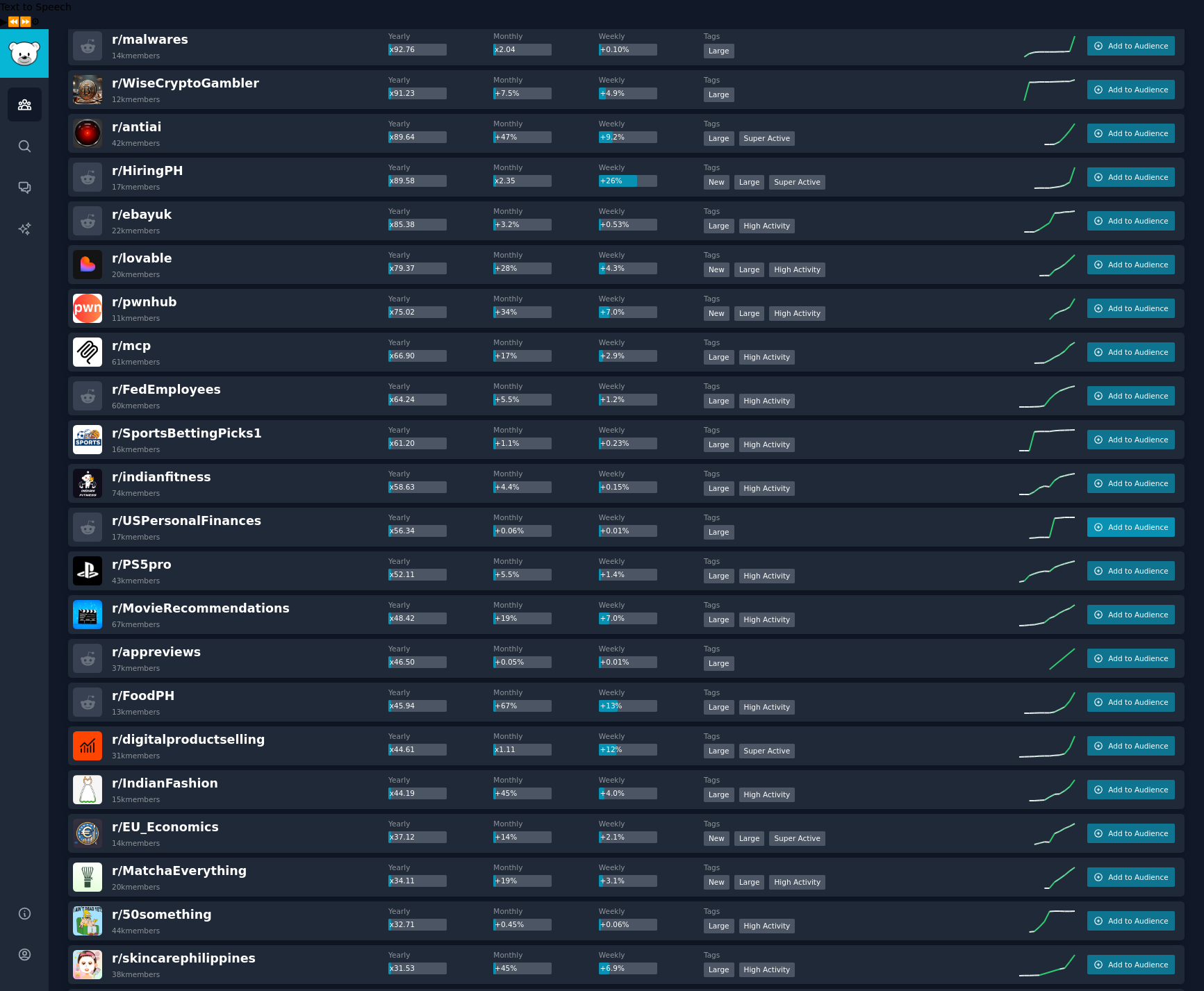
click at [1118, 522] on span "Add to Audience" at bounding box center [1137, 527] width 59 height 10
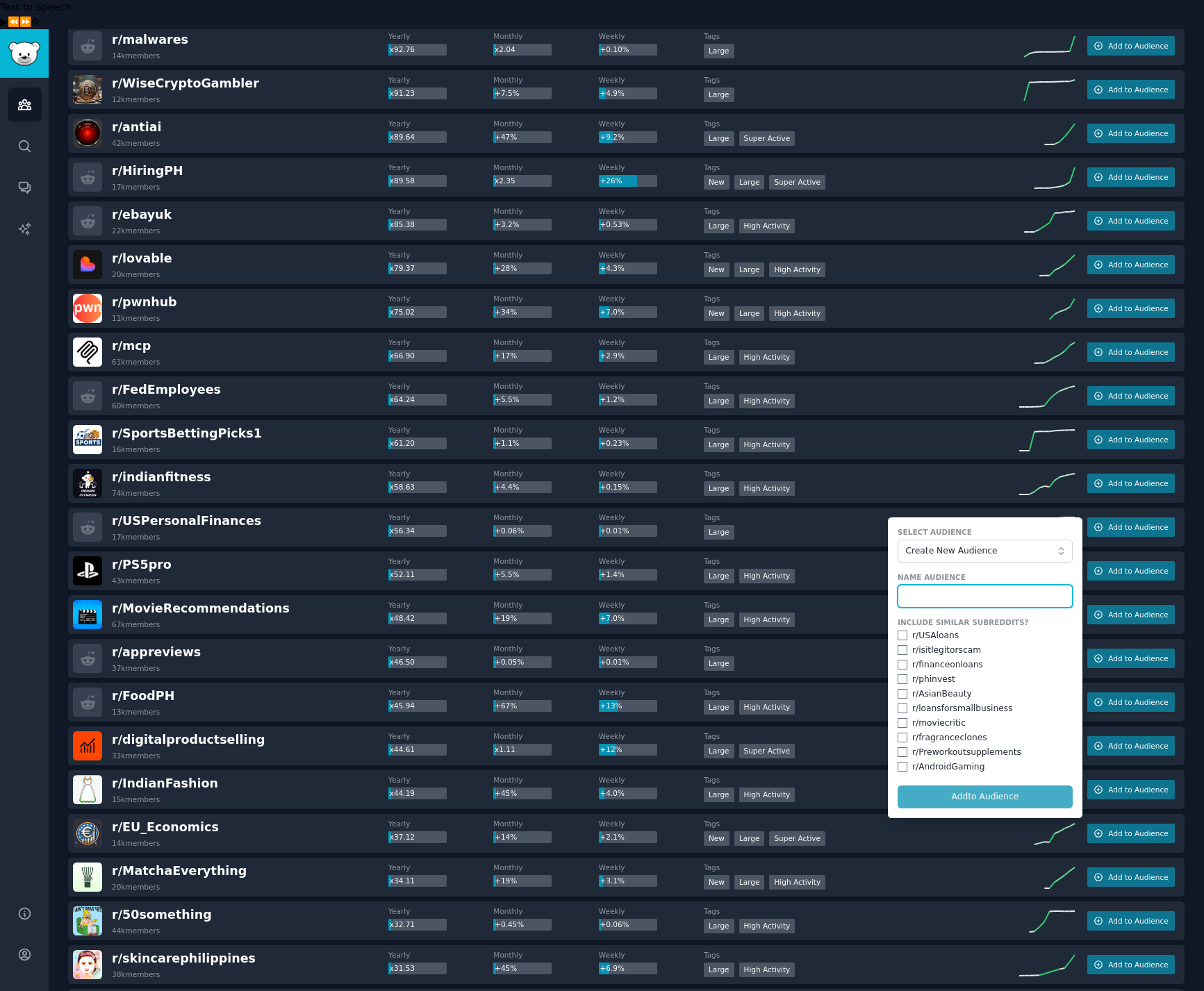
click at [942, 585] on input "text" at bounding box center [985, 596] width 175 height 23
type input "ㅕ"
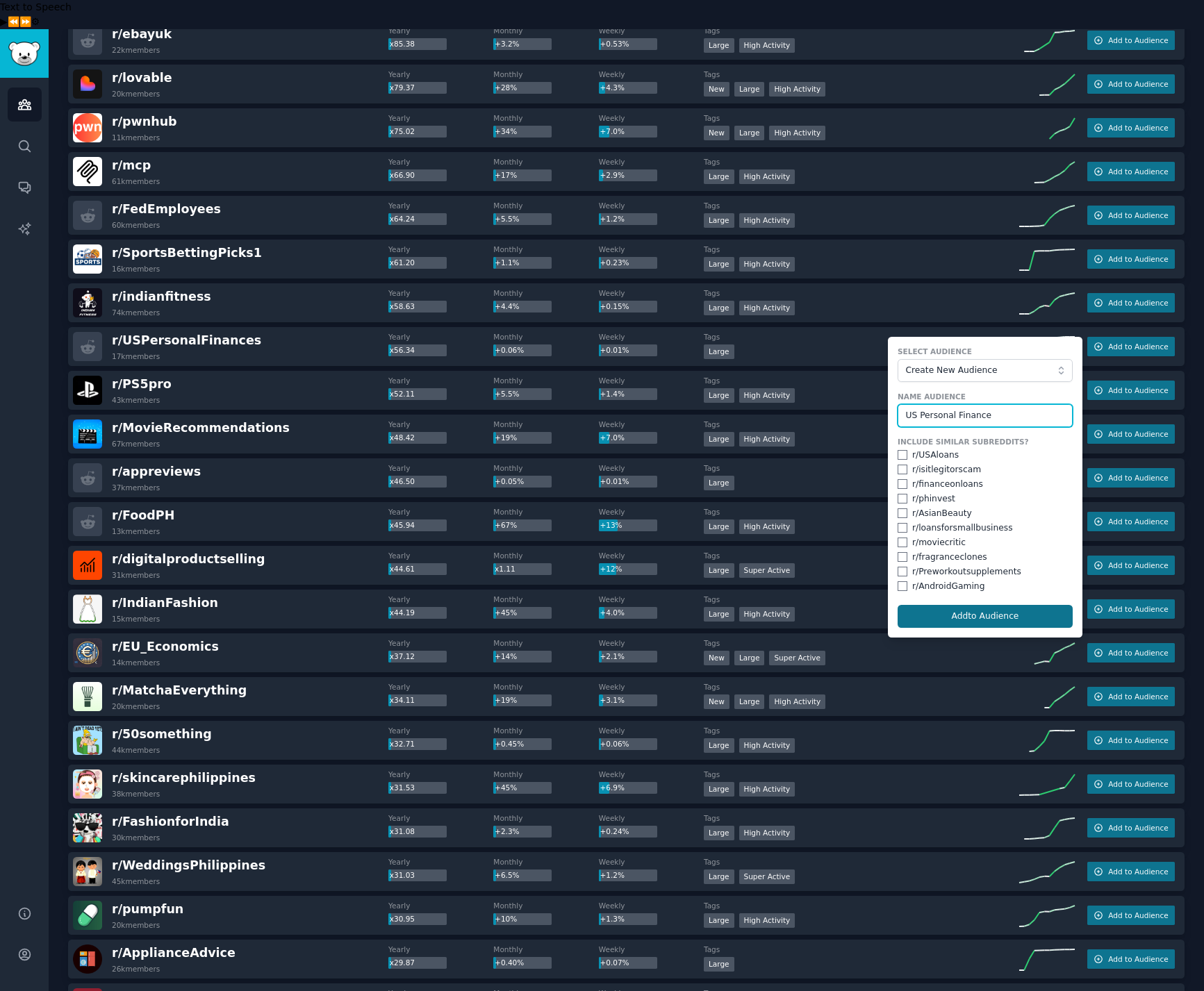
scroll to position [1214, 0]
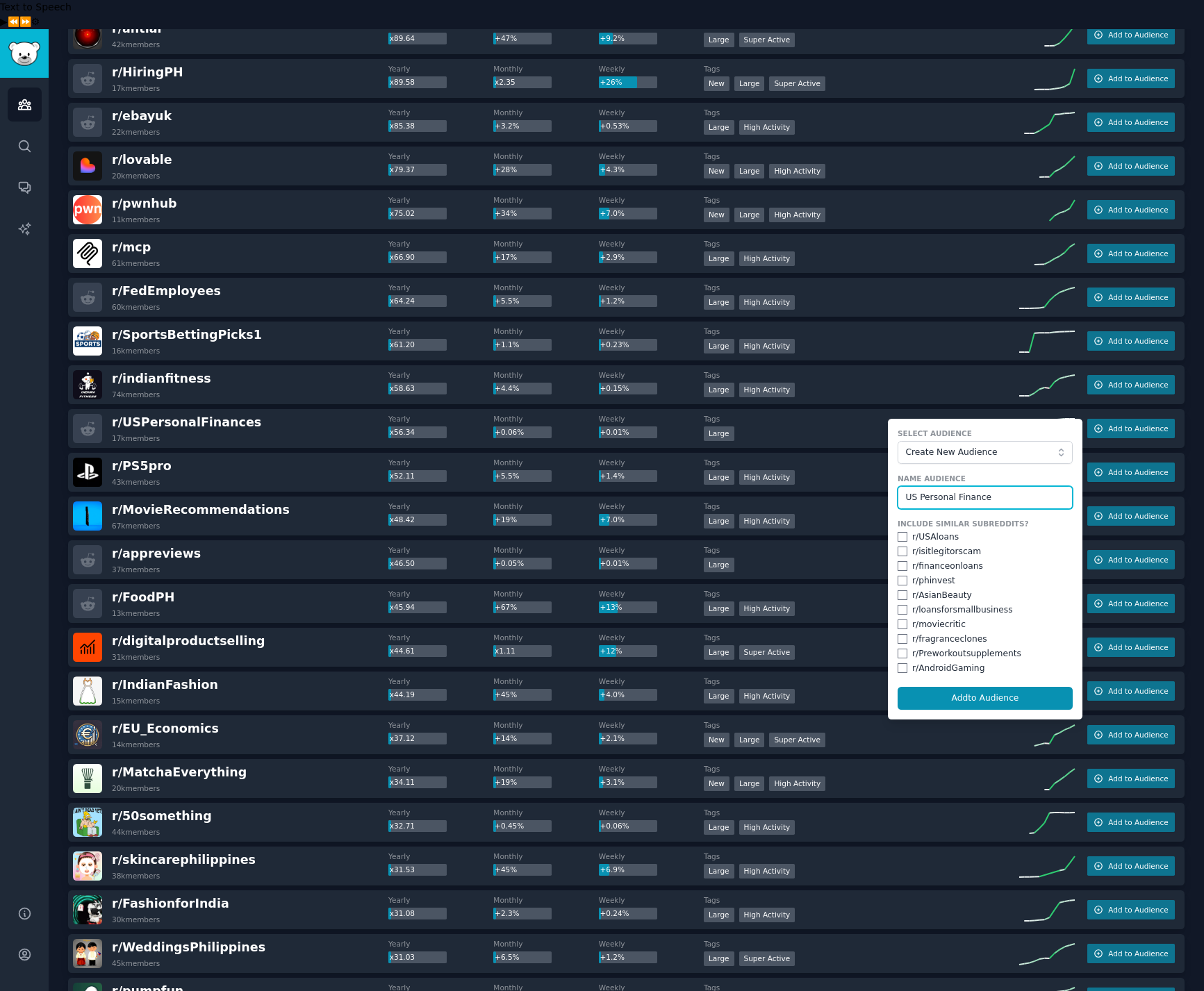
type input "US Personal Finance"
click at [898, 532] on input "checkbox" at bounding box center [902, 537] width 10 height 10
checkbox input "true"
click at [898, 561] on input "checkbox" at bounding box center [902, 566] width 10 height 10
checkbox input "true"
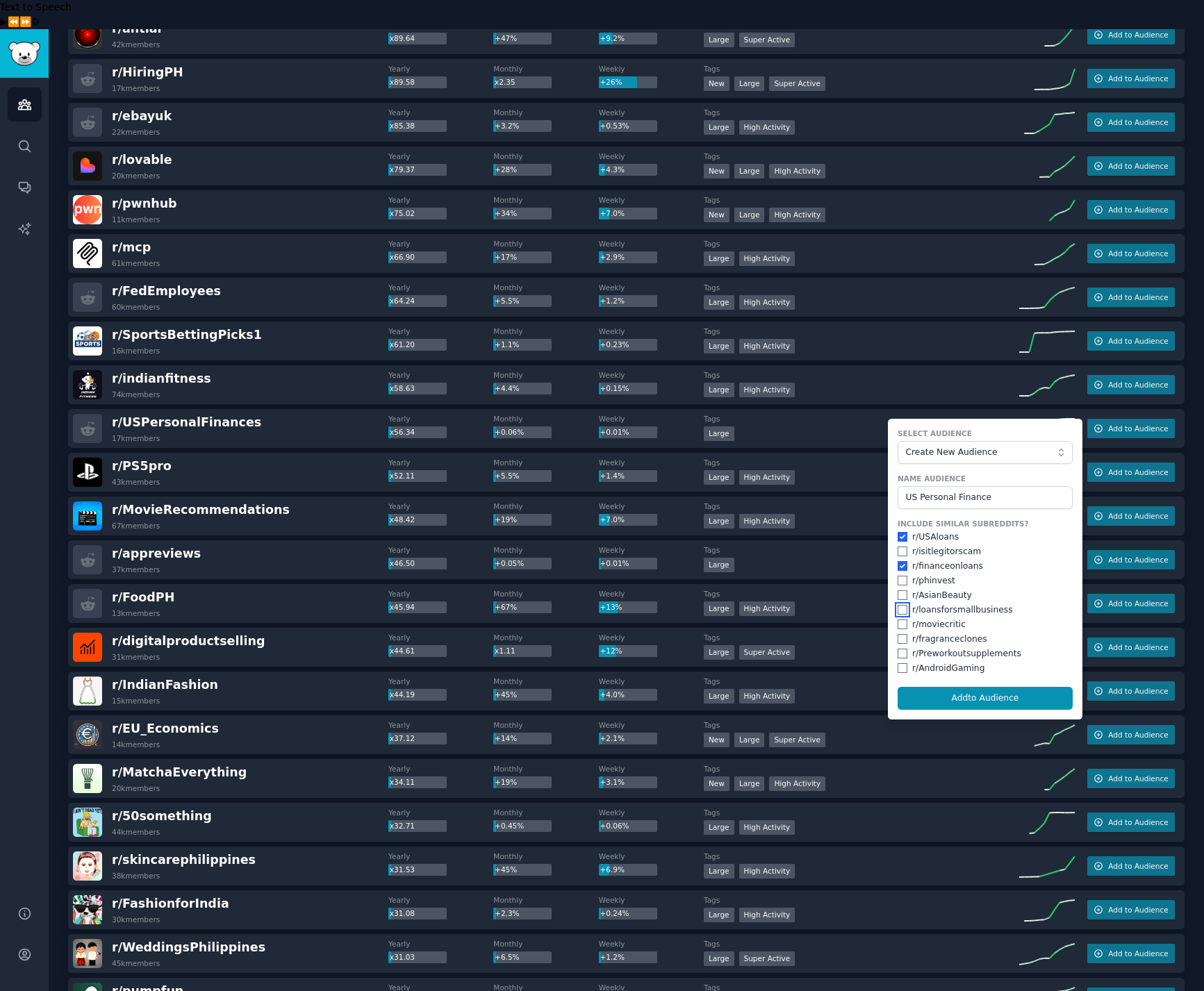
click at [901, 605] on input "checkbox" at bounding box center [902, 609] width 10 height 10
checkbox input "true"
click at [993, 687] on button "Add to Audience" at bounding box center [985, 698] width 175 height 23
checkbox input "false"
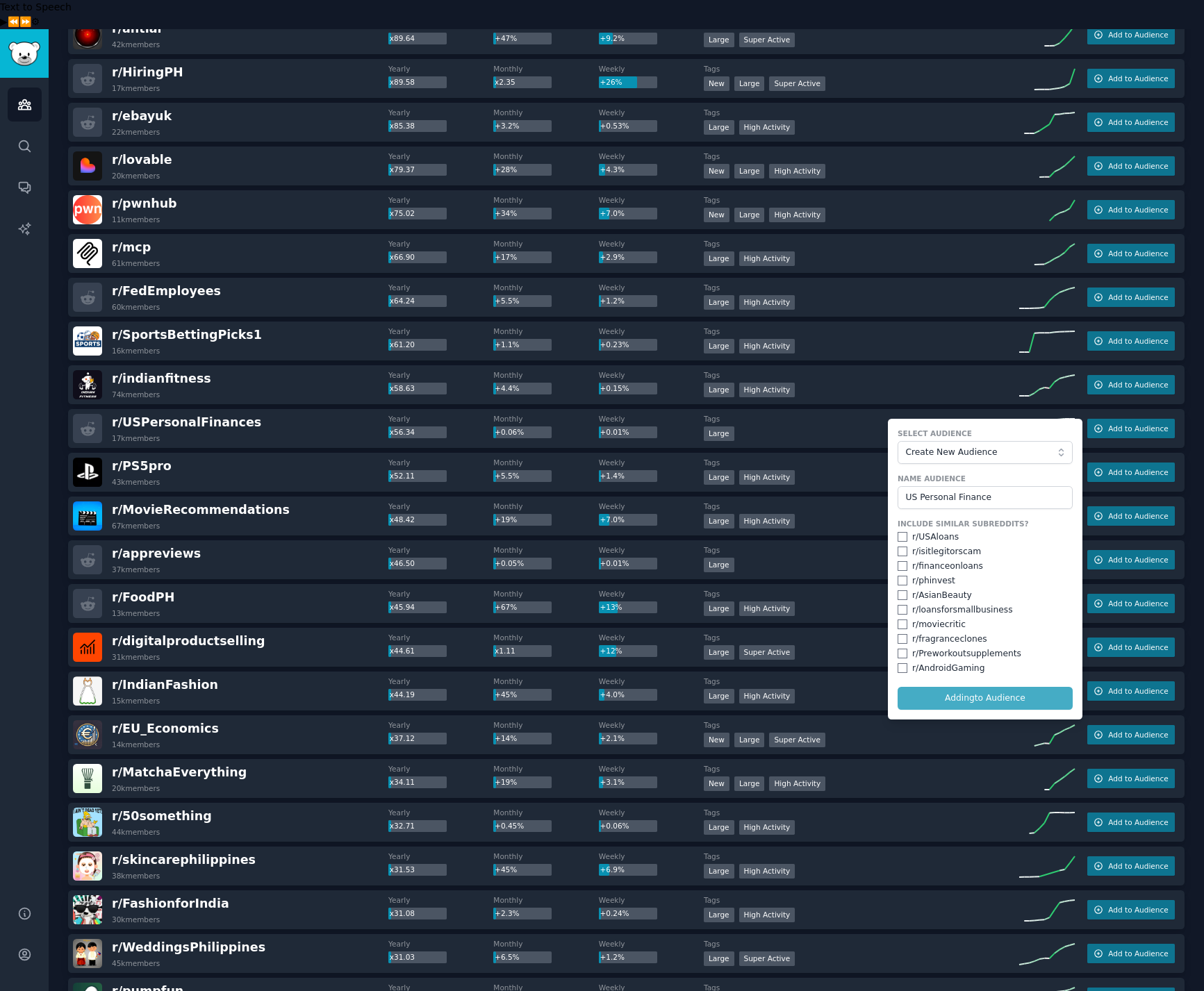
checkbox input "false"
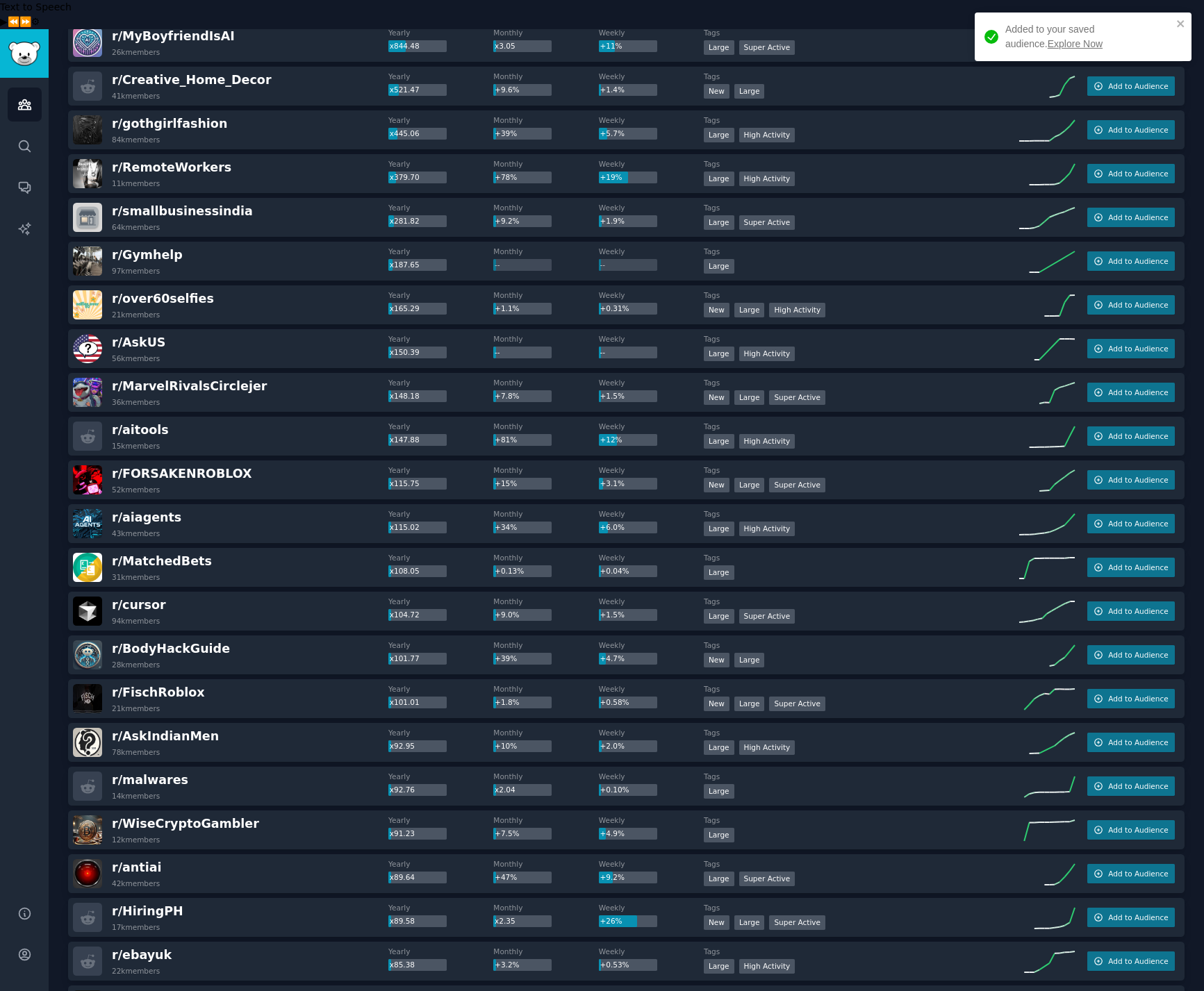
scroll to position [0, 0]
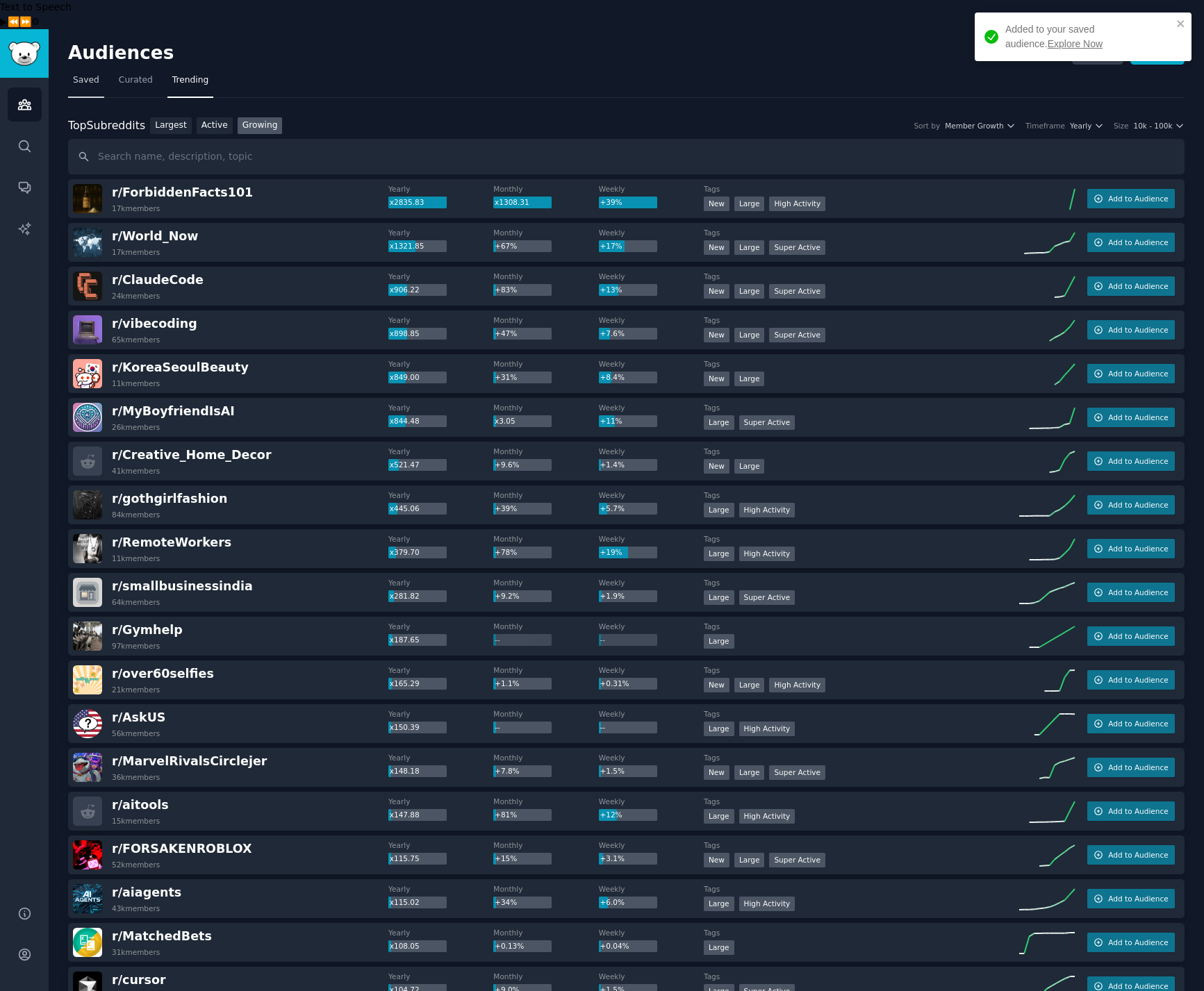
click at [89, 74] on span "Saved" at bounding box center [86, 81] width 26 height 13
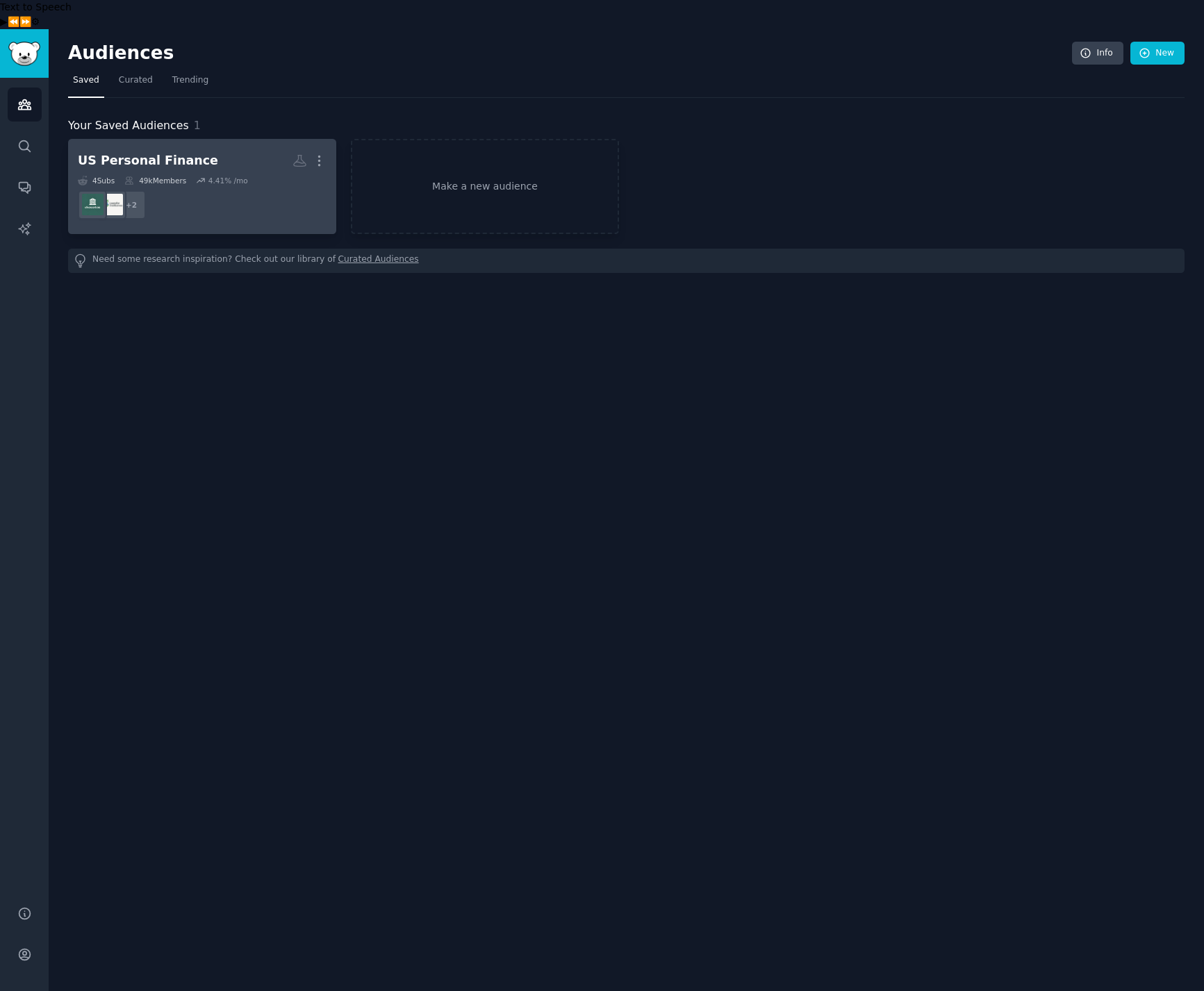
click at [202, 176] on icon at bounding box center [200, 181] width 10 height 10
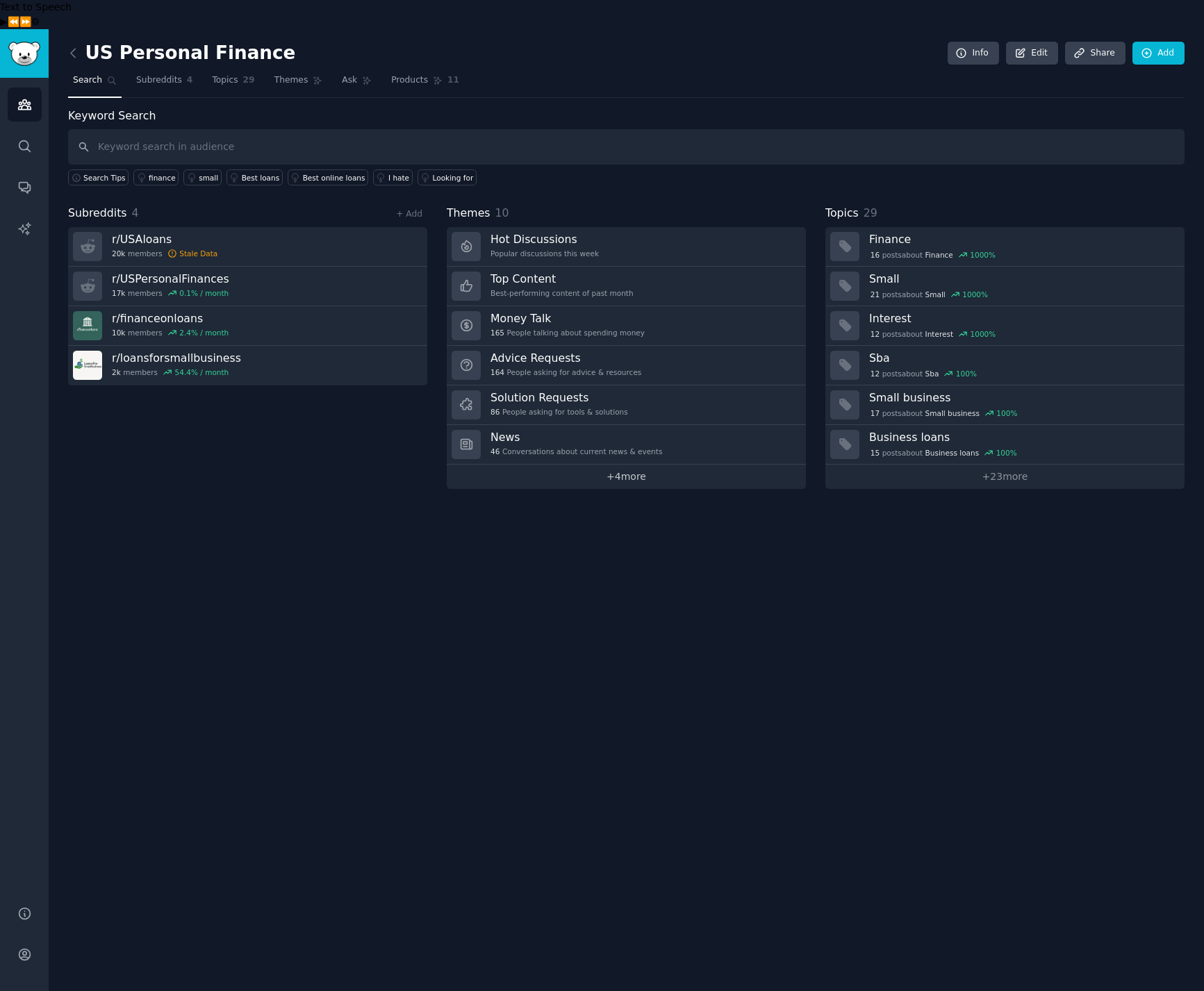
click at [607, 465] on link "+ 4 more" at bounding box center [626, 477] width 359 height 24
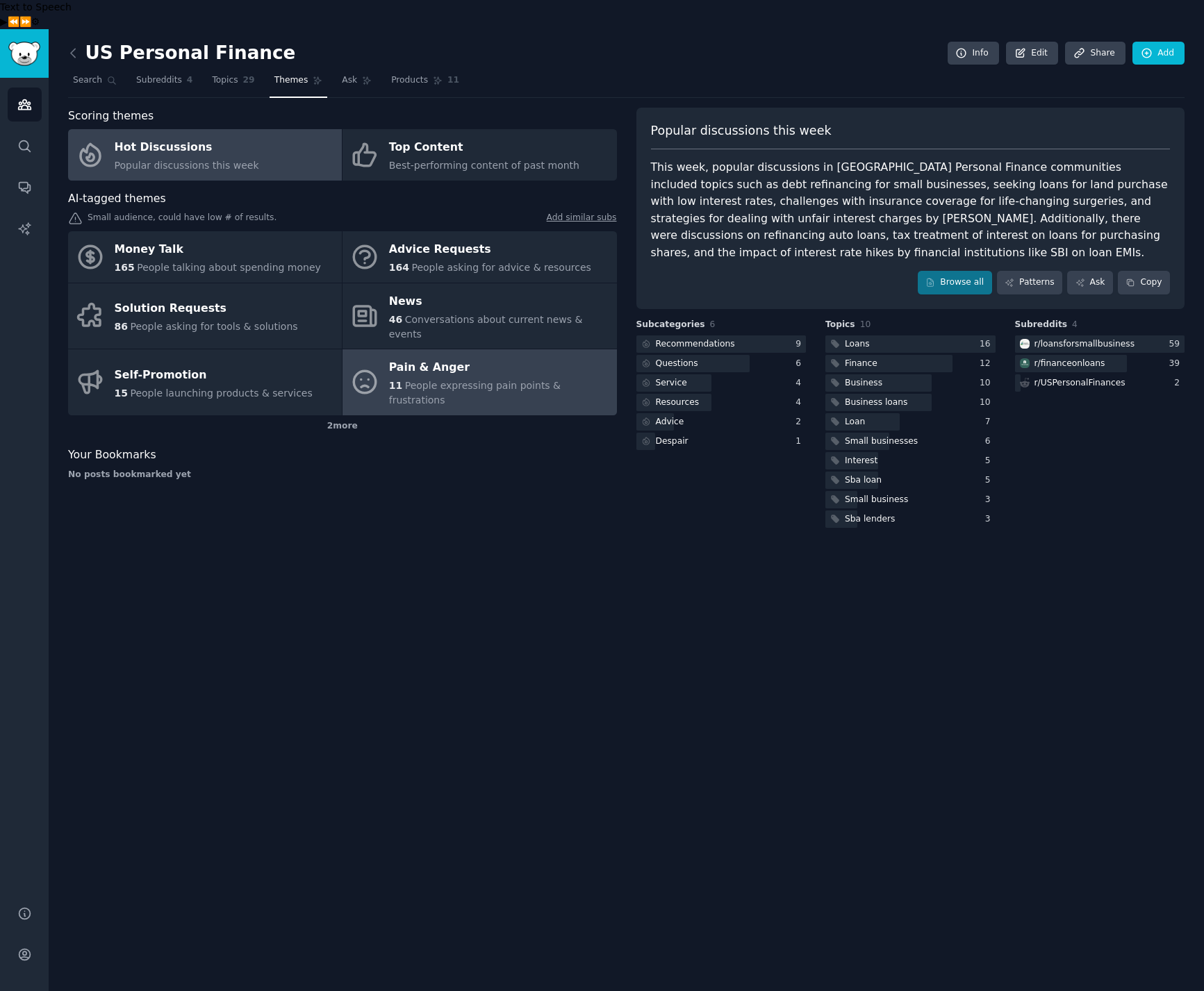
click at [431, 357] on div "Pain & Anger" at bounding box center [499, 369] width 220 height 23
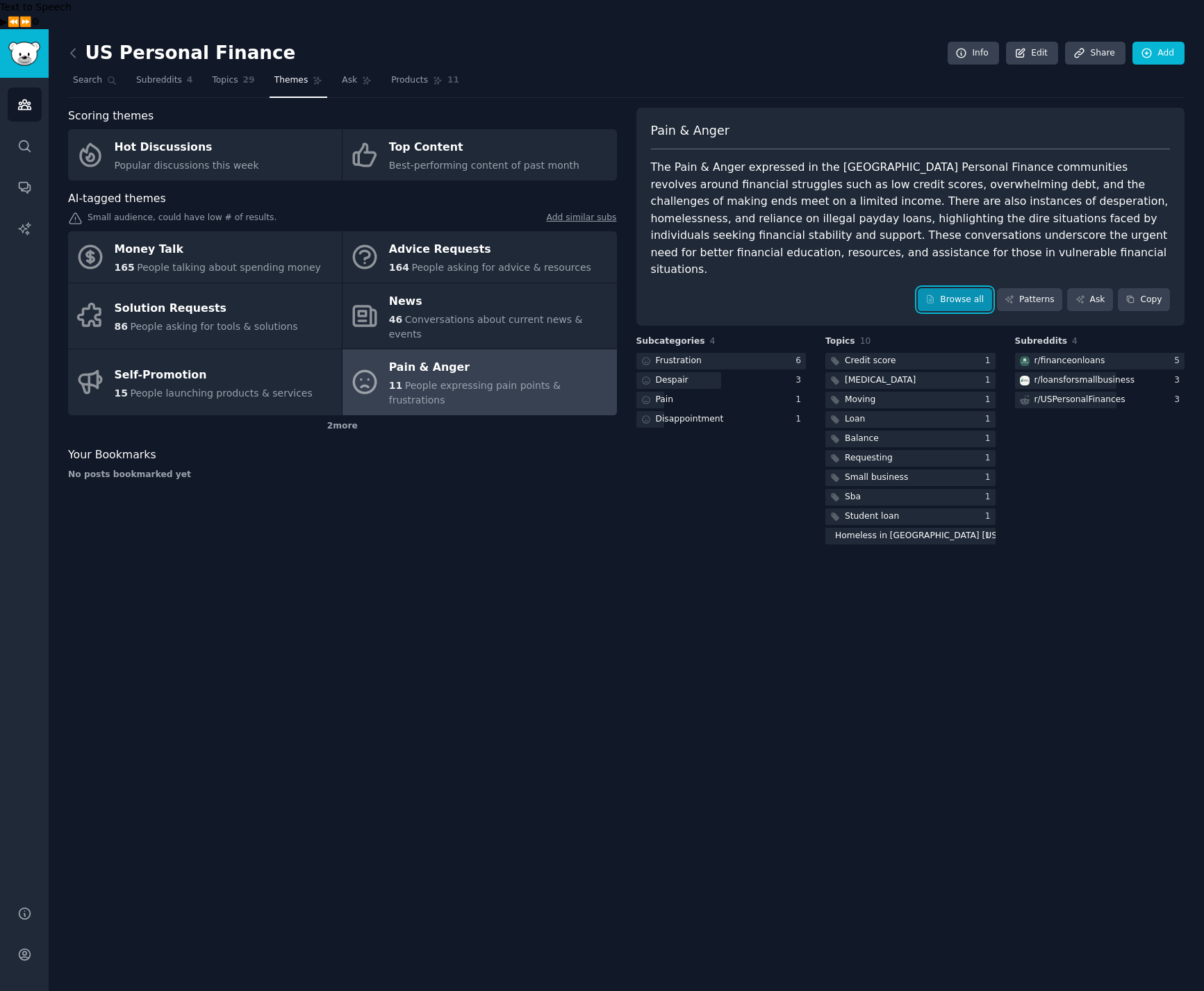
click at [948, 288] on link "Browse all" at bounding box center [955, 299] width 74 height 23
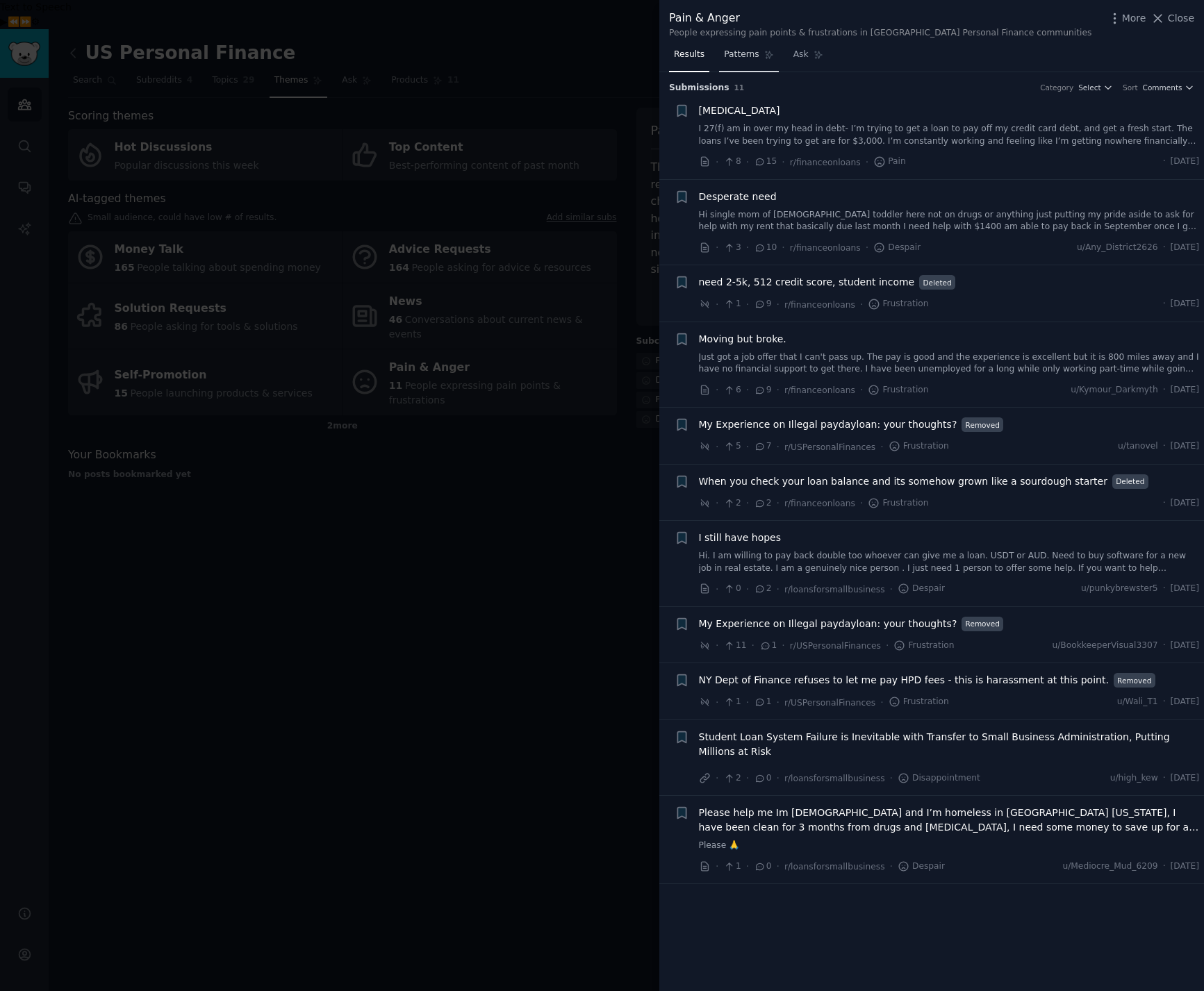
click at [727, 50] on span "Patterns" at bounding box center [741, 55] width 35 height 13
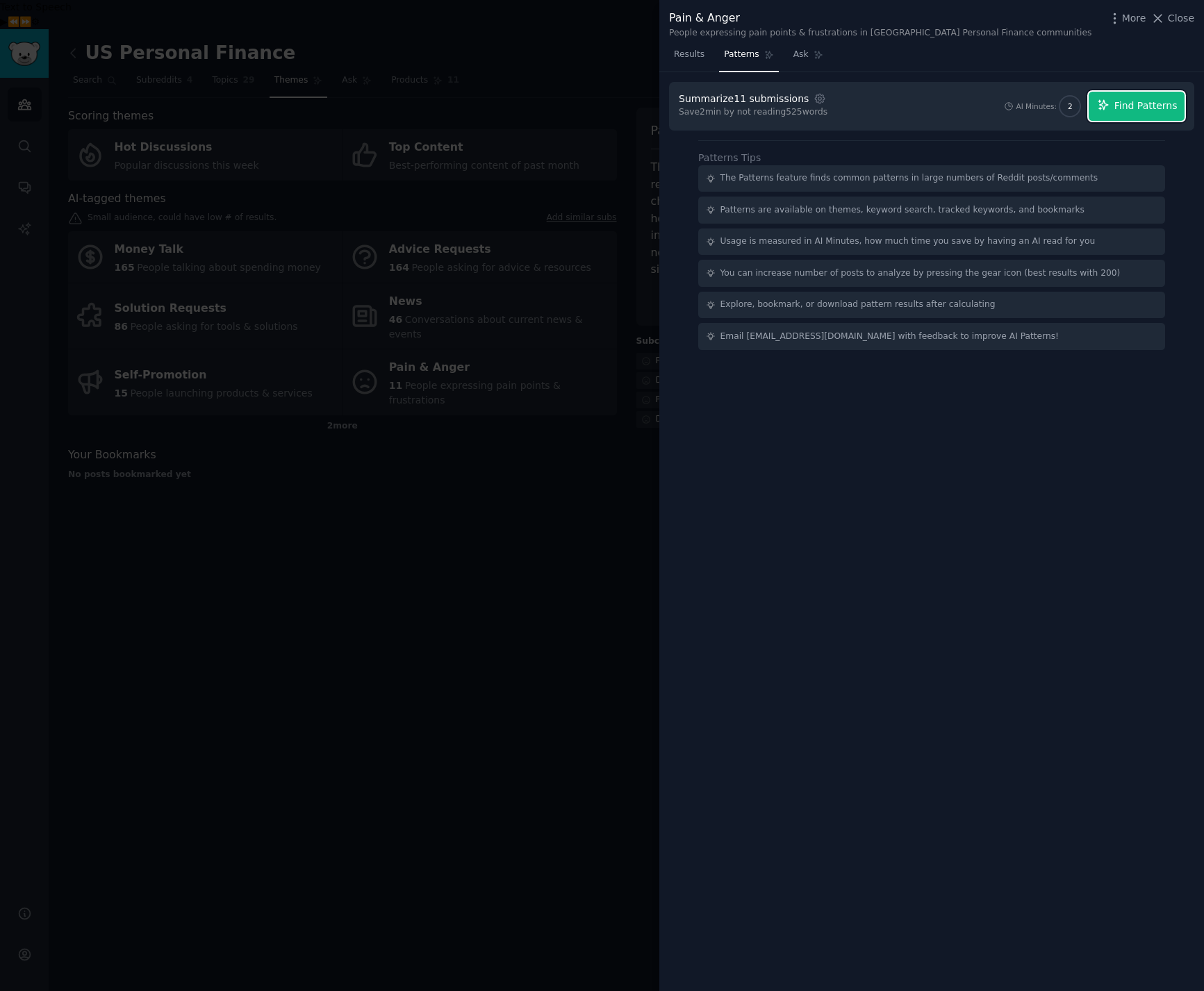
click at [1159, 105] on span "Find Patterns" at bounding box center [1146, 105] width 63 height 14
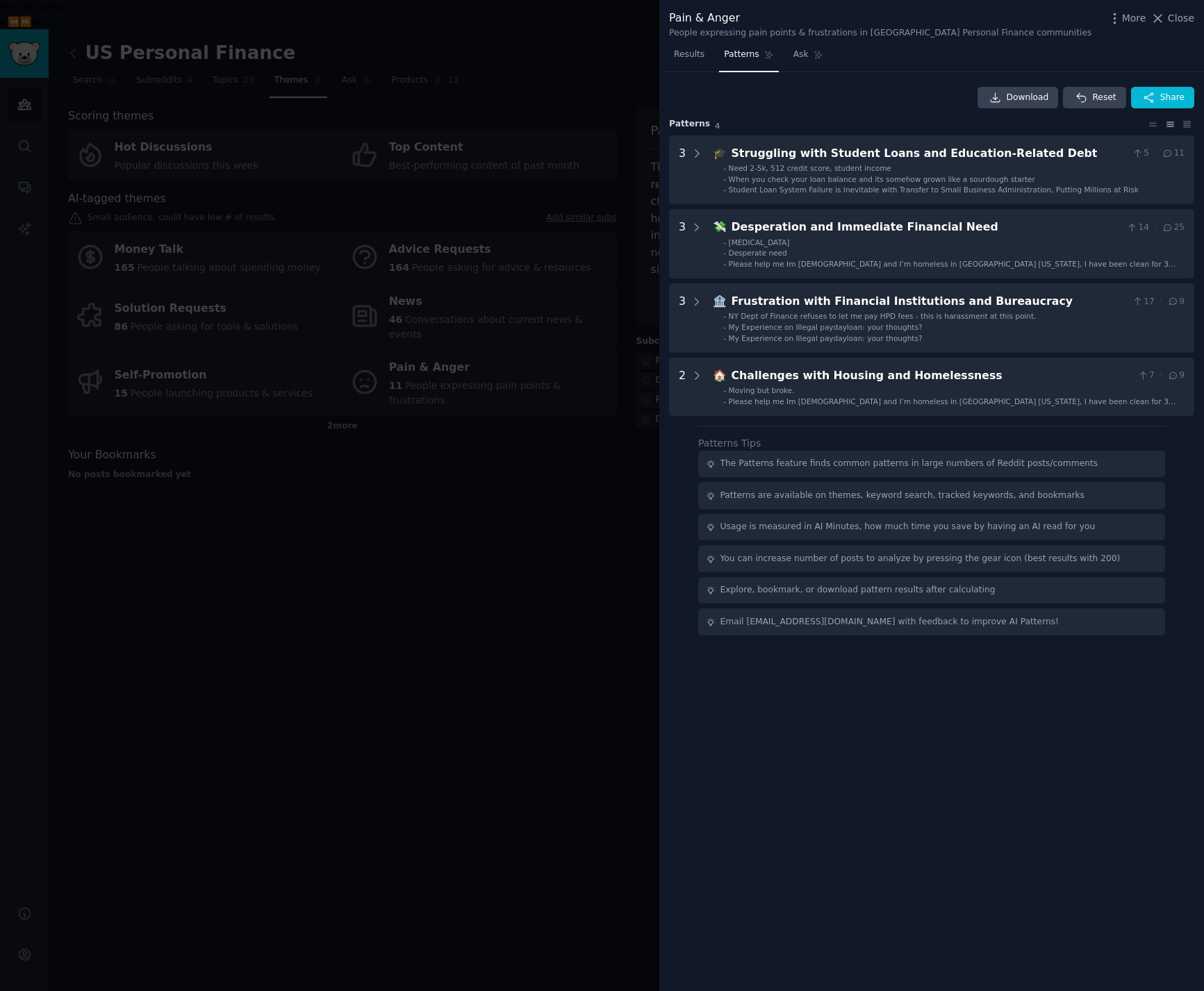
click at [972, 788] on div "Download Reset Share Pattern s 4 3 🎓 Struggling with Student Loans and Educatio…" at bounding box center [932, 532] width 545 height 920
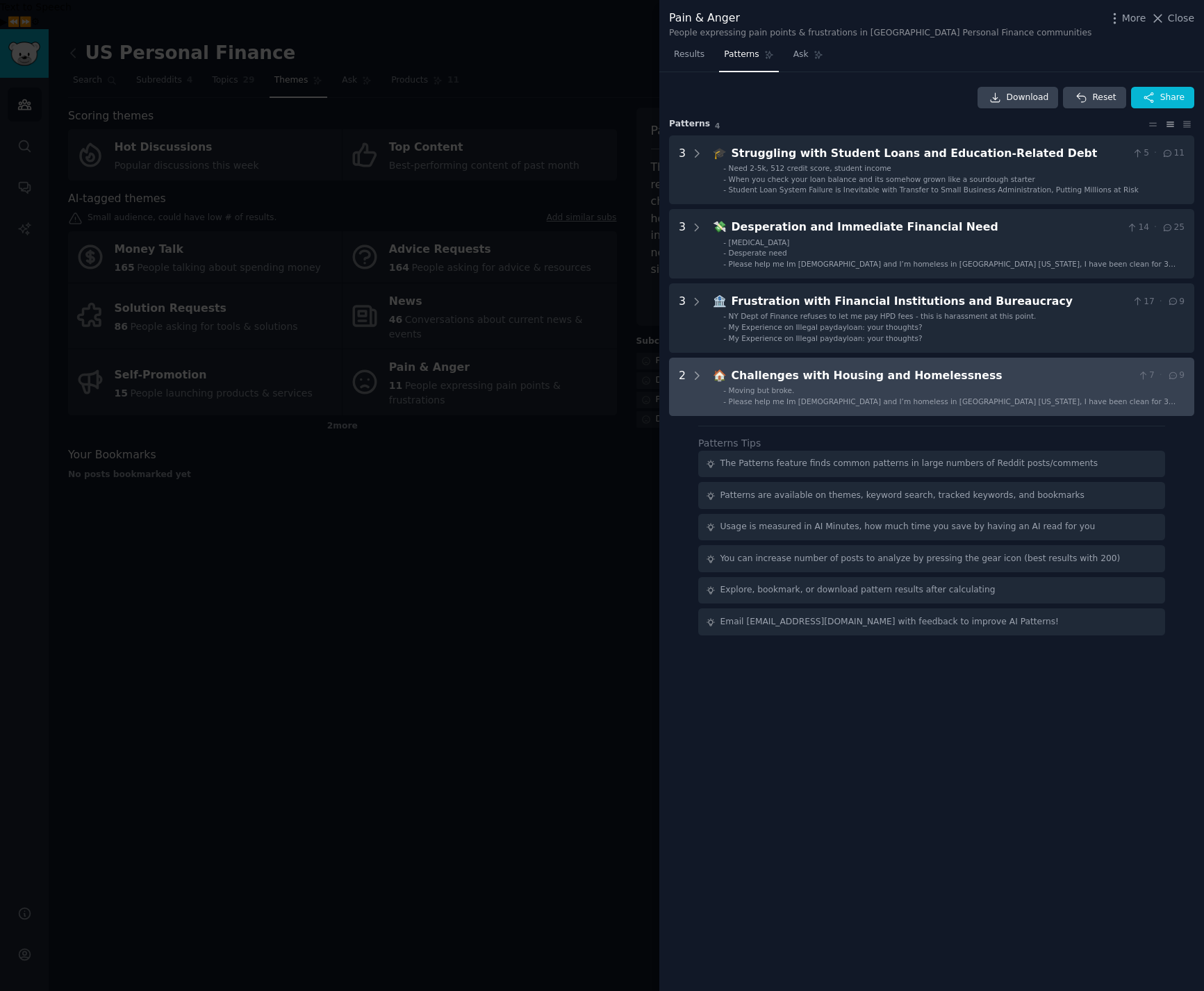
click at [768, 385] on div "Challenges with Housing and Homelessness" at bounding box center [932, 375] width 401 height 17
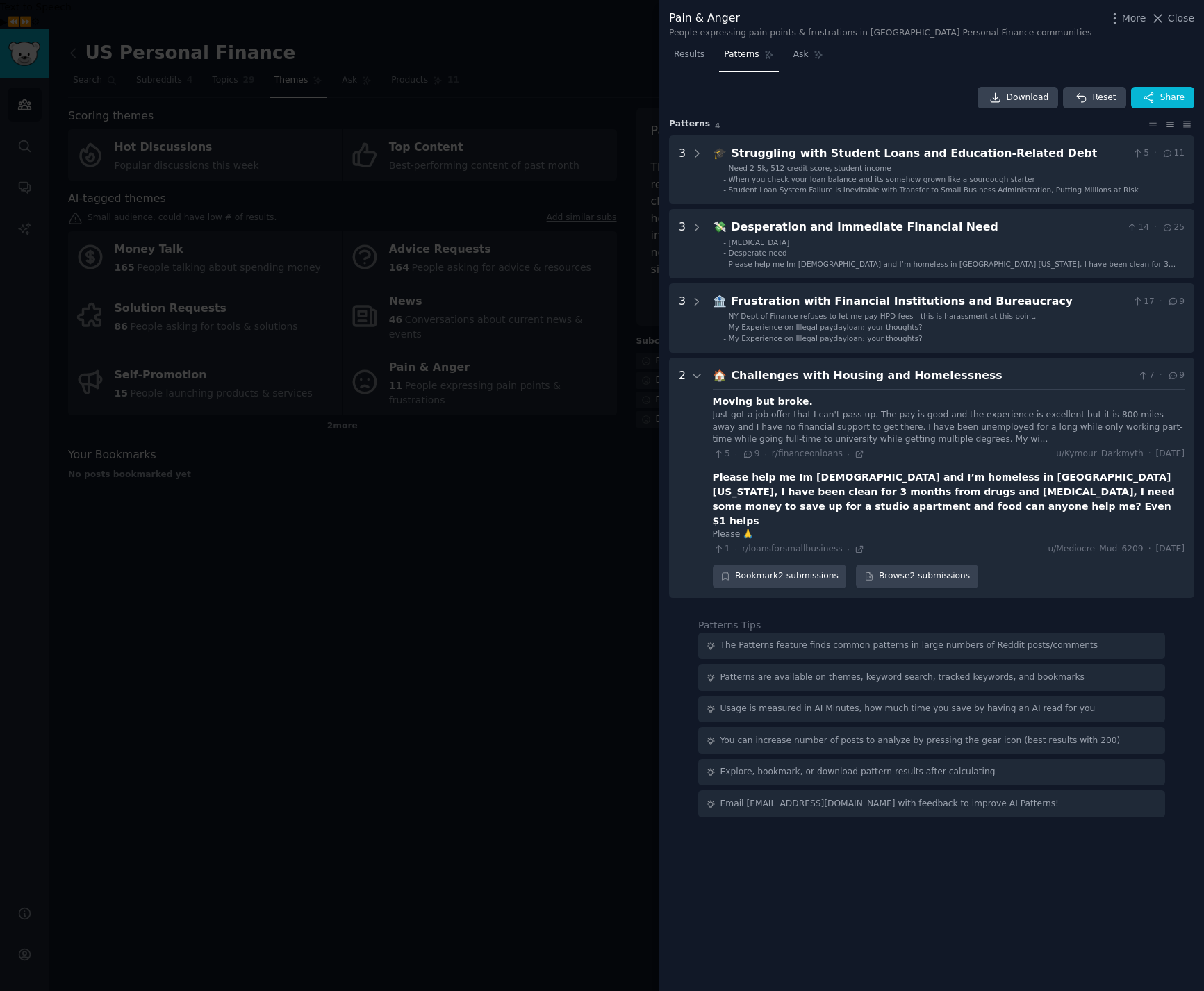
click at [594, 777] on div at bounding box center [602, 495] width 1204 height 991
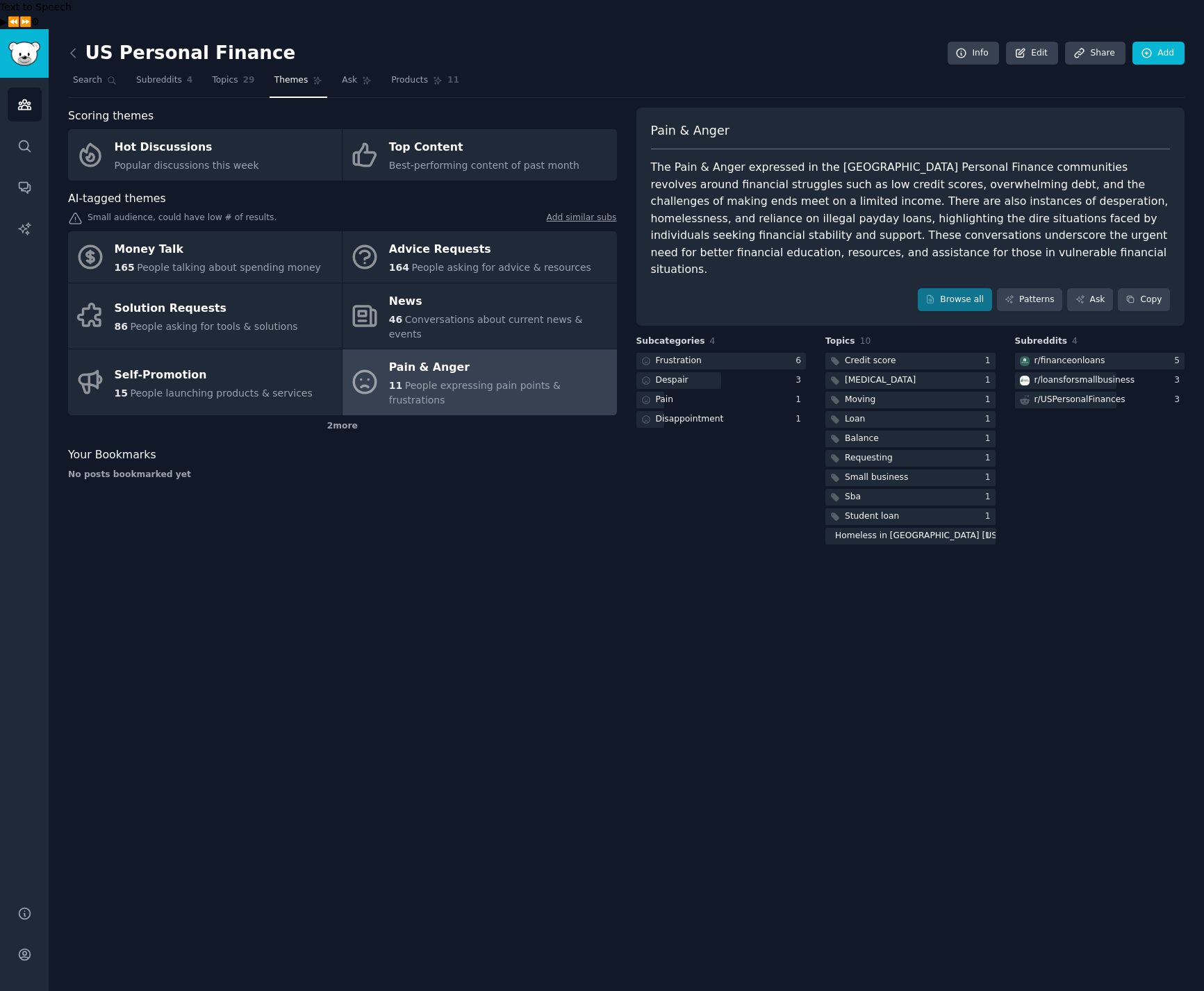
click at [604, 771] on div "US Personal Finance Info Edit Share Add Search Subreddits 4 Topics 29 Themes As…" at bounding box center [626, 524] width 1155 height 991
click at [253, 582] on div "US Personal Finance Info Edit Share Add Search Subreddits 4 Topics 29 Themes As…" at bounding box center [626, 524] width 1155 height 991
click at [217, 239] on div "Money Talk" at bounding box center [217, 251] width 206 height 23
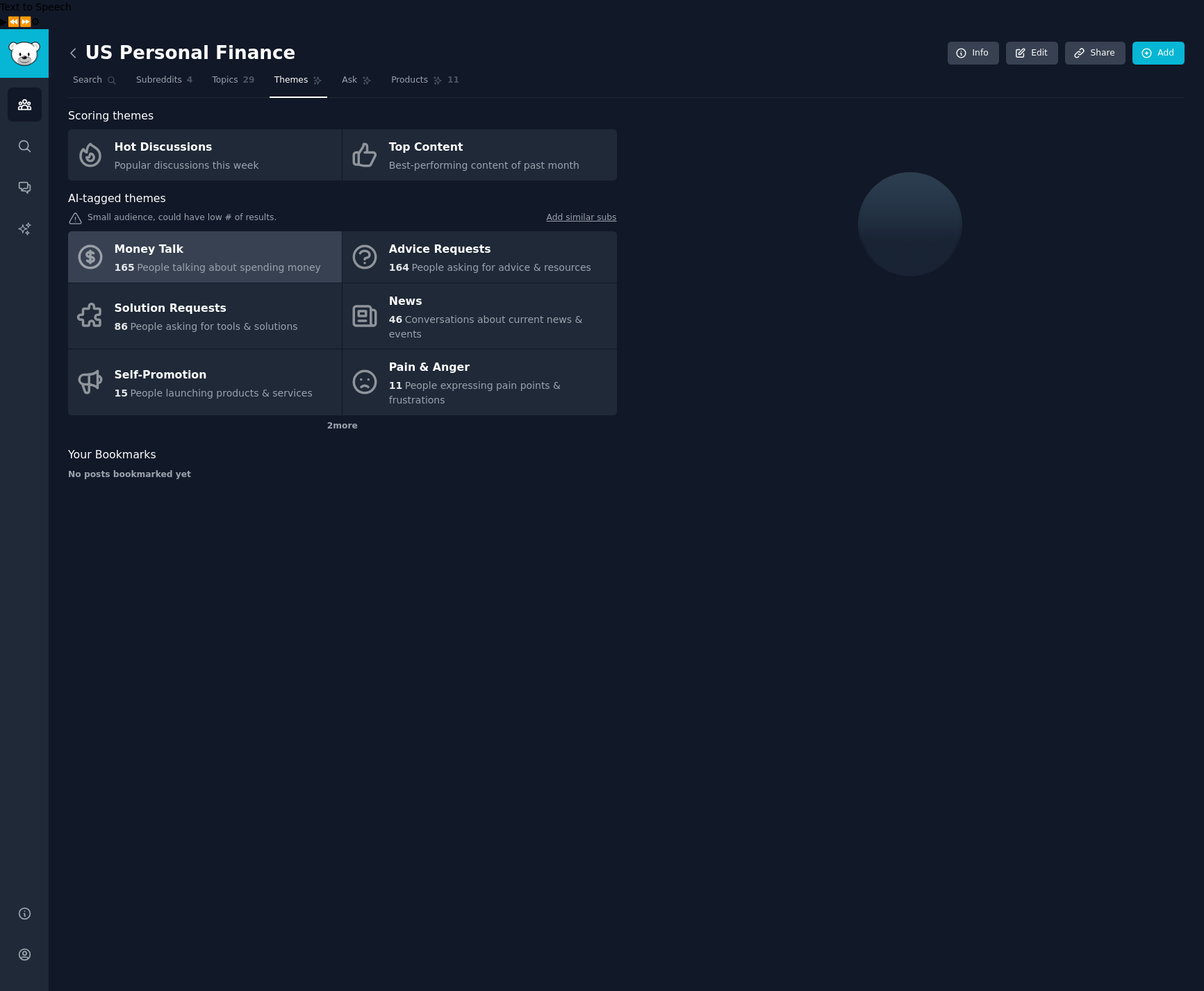
click at [68, 46] on icon at bounding box center [73, 53] width 14 height 14
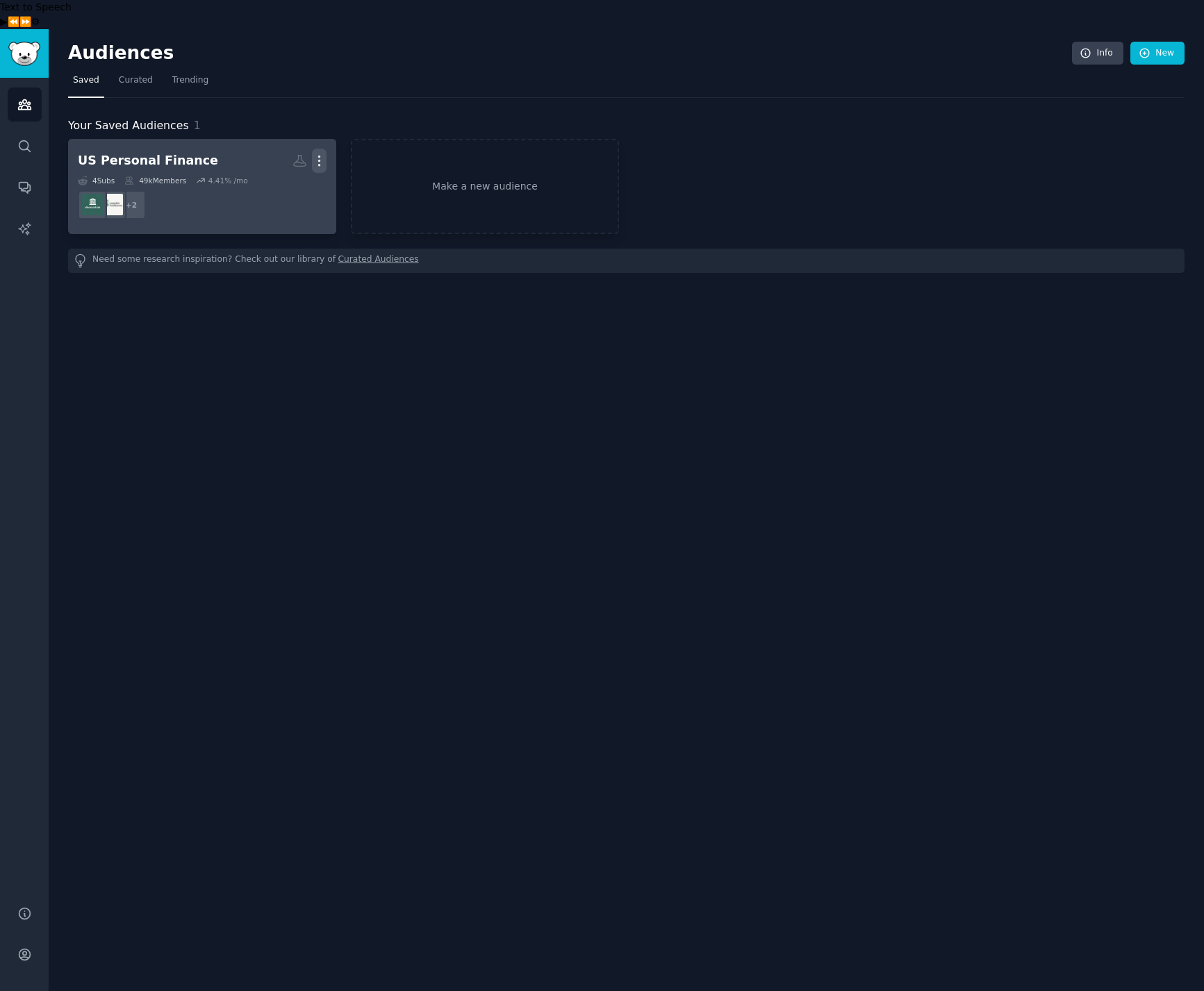
click at [320, 157] on icon "button" at bounding box center [320, 161] width 2 height 10
click at [290, 183] on p "Delete" at bounding box center [281, 190] width 32 height 14
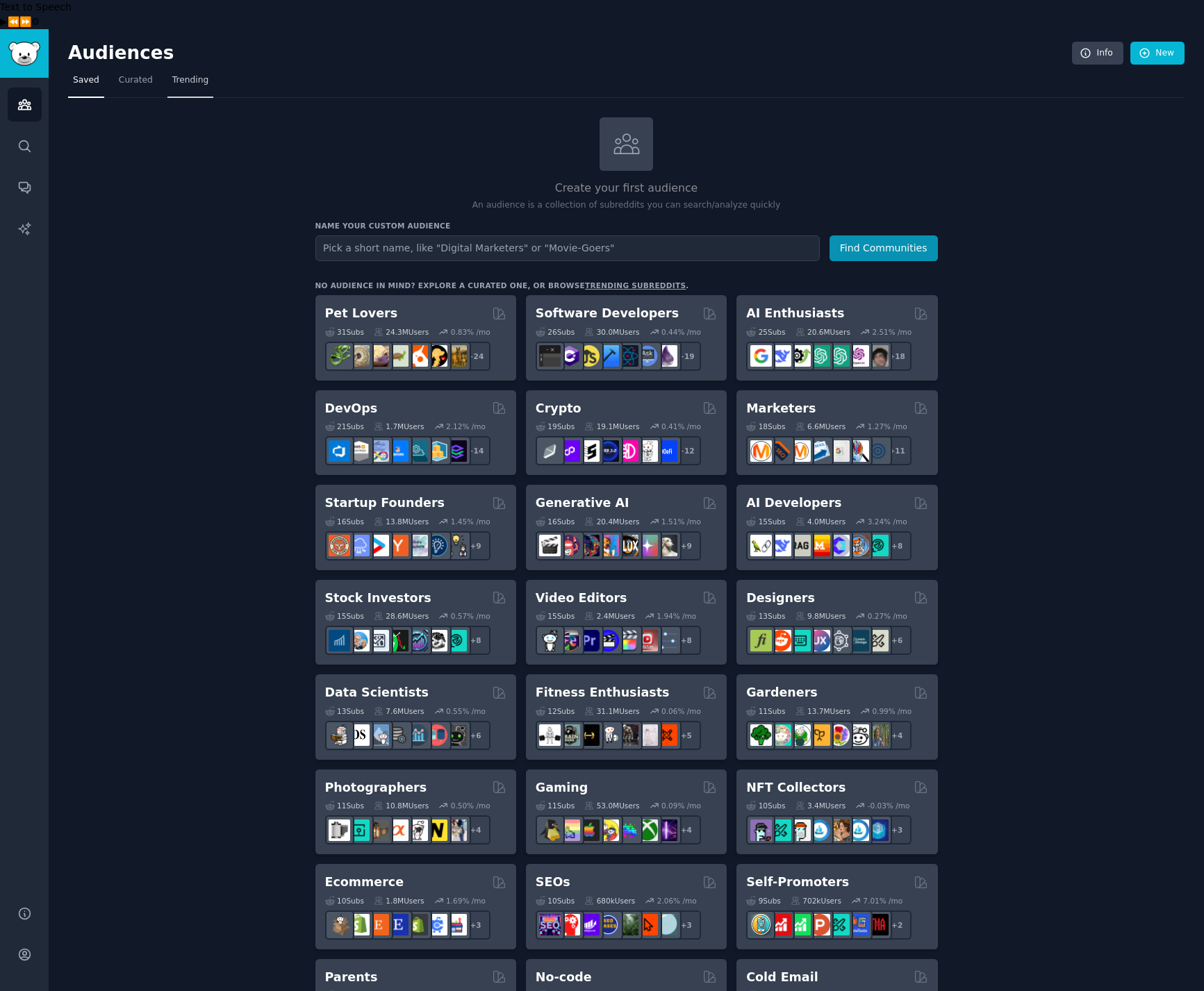
click at [193, 74] on span "Trending" at bounding box center [190, 81] width 36 height 13
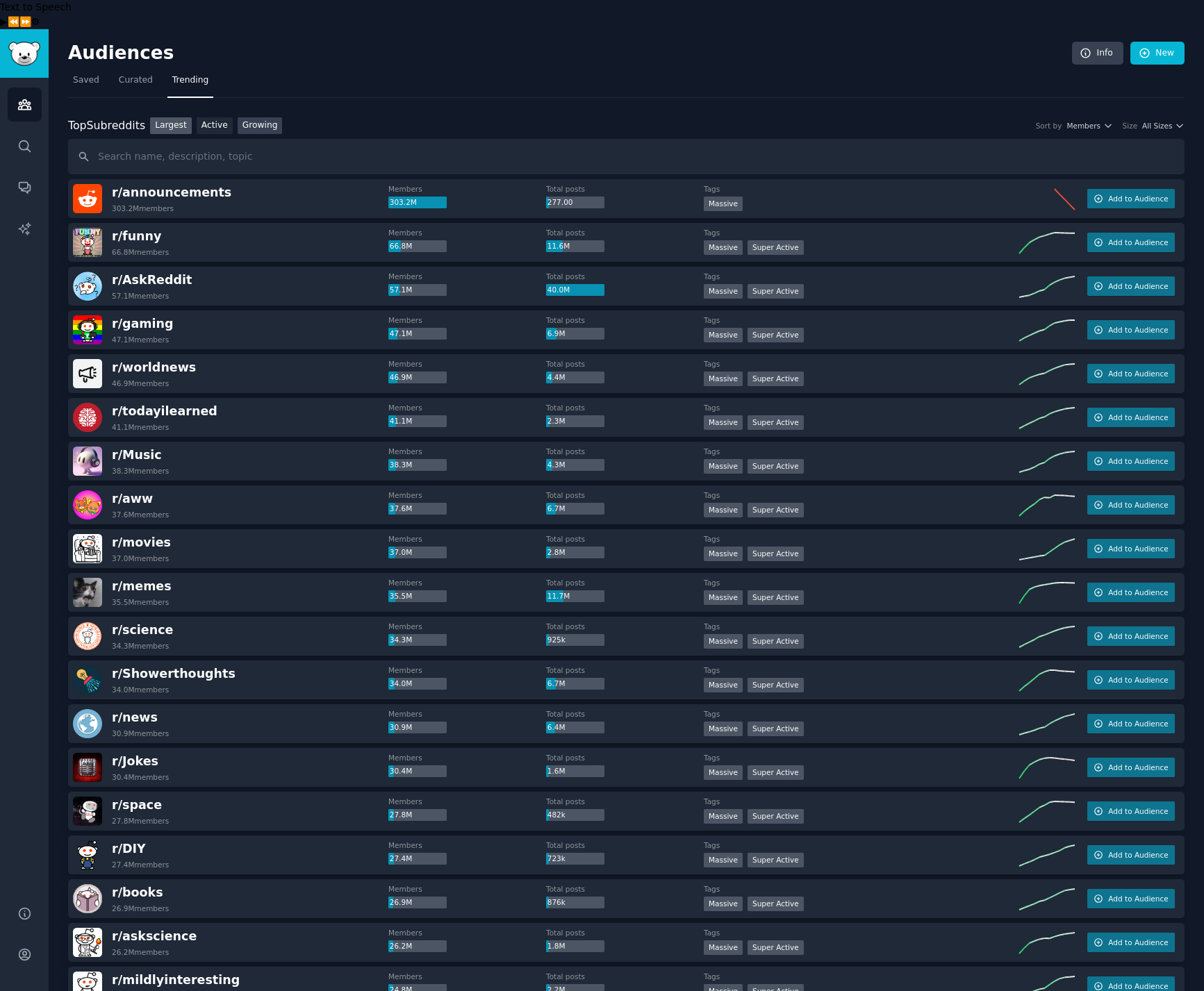
drag, startPoint x: 265, startPoint y: 94, endPoint x: 257, endPoint y: 95, distance: 8.1
click at [264, 117] on link "Growing" at bounding box center [260, 126] width 45 height 17
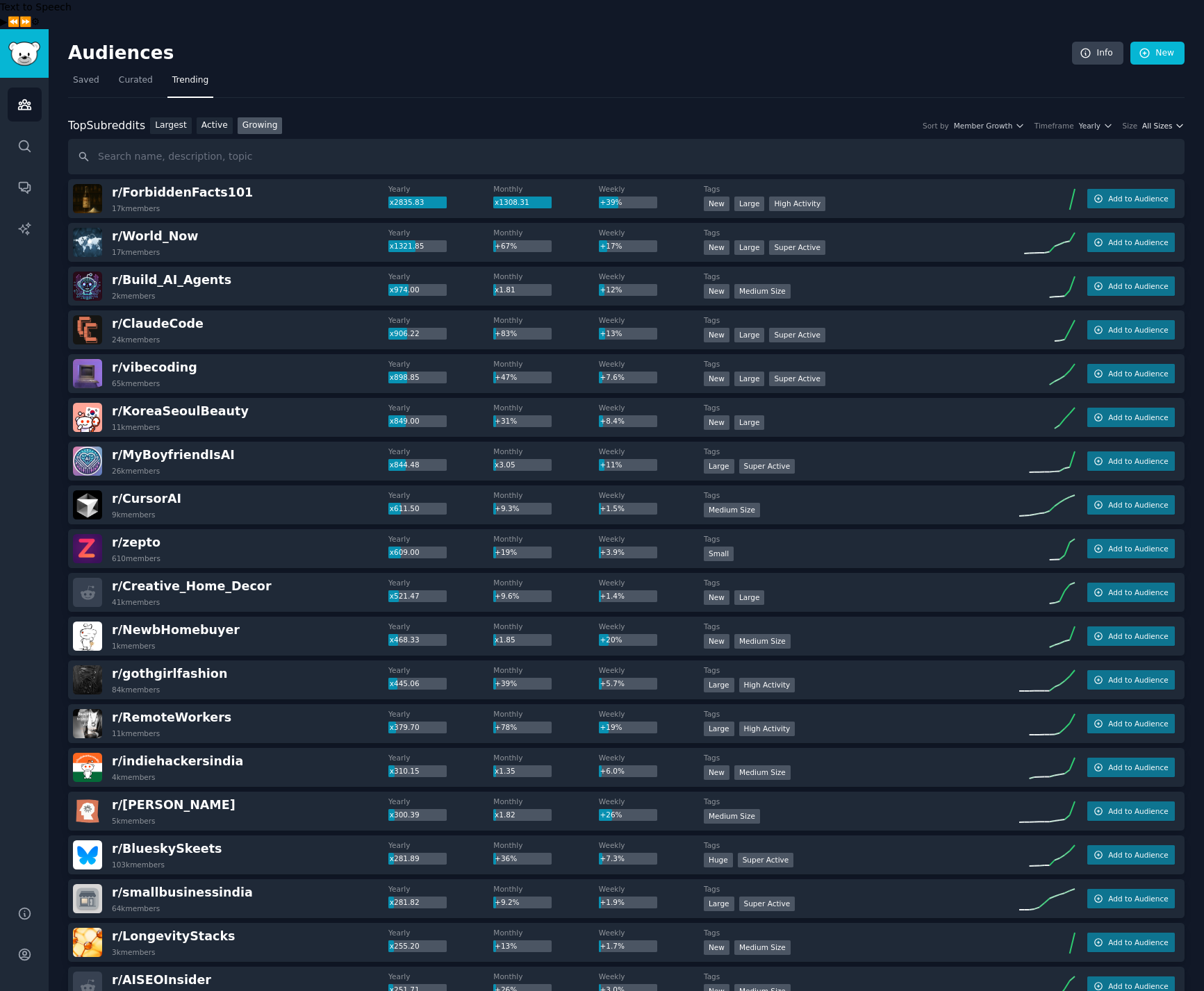
click at [1161, 121] on span "All Sizes" at bounding box center [1157, 126] width 30 height 10
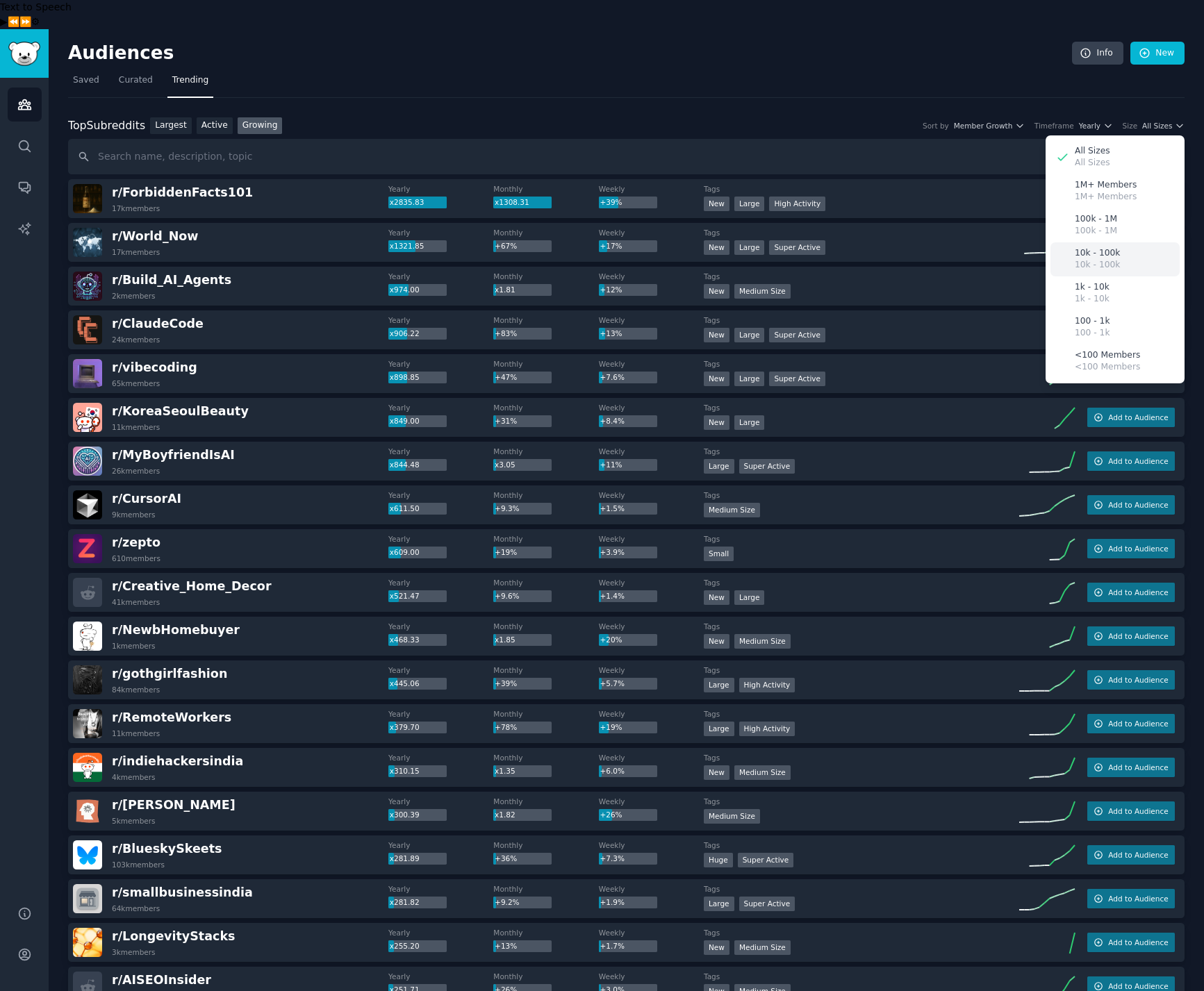
click at [1126, 242] on div "10k - 100k 10k - 100k" at bounding box center [1115, 259] width 129 height 34
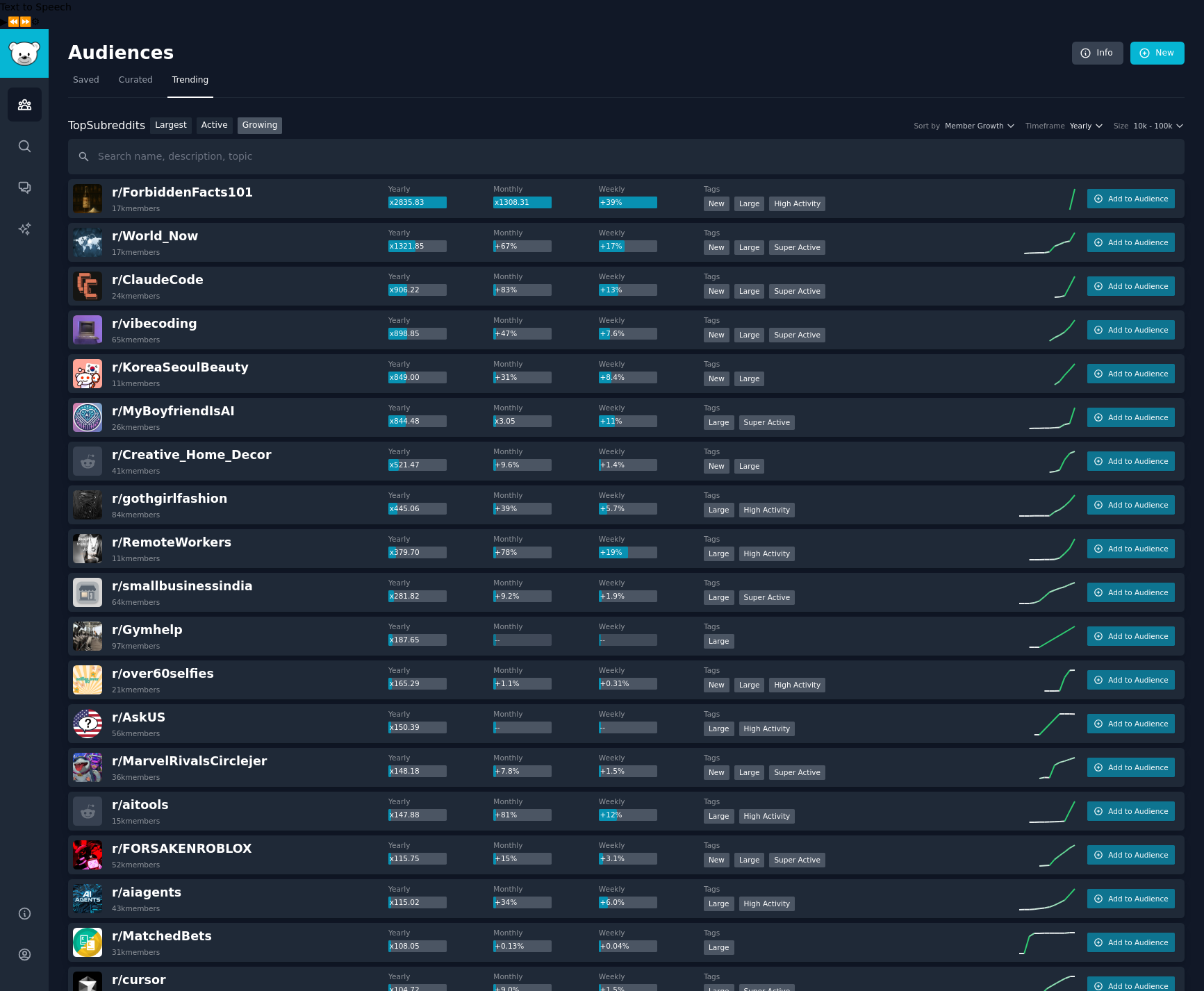
click at [1088, 121] on span "Yearly" at bounding box center [1081, 126] width 22 height 10
click at [1035, 165] on div "Monthly" at bounding box center [1035, 177] width 129 height 24
click at [817, 117] on div "Top Subreddits Top Subreddits Largest Active Growing Sort by Member Growth Time…" at bounding box center [626, 126] width 1117 height 17
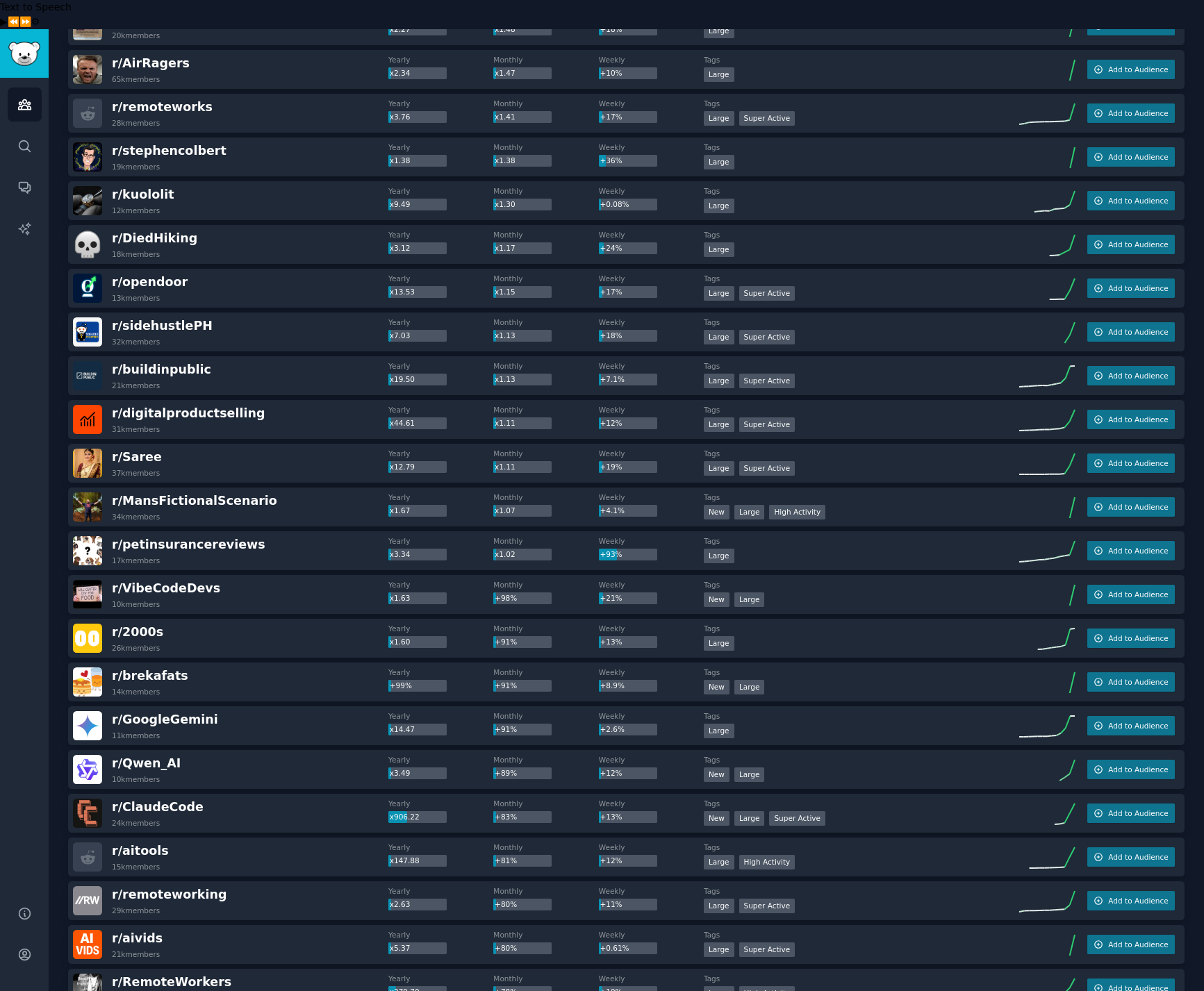
scroll to position [1437, 0]
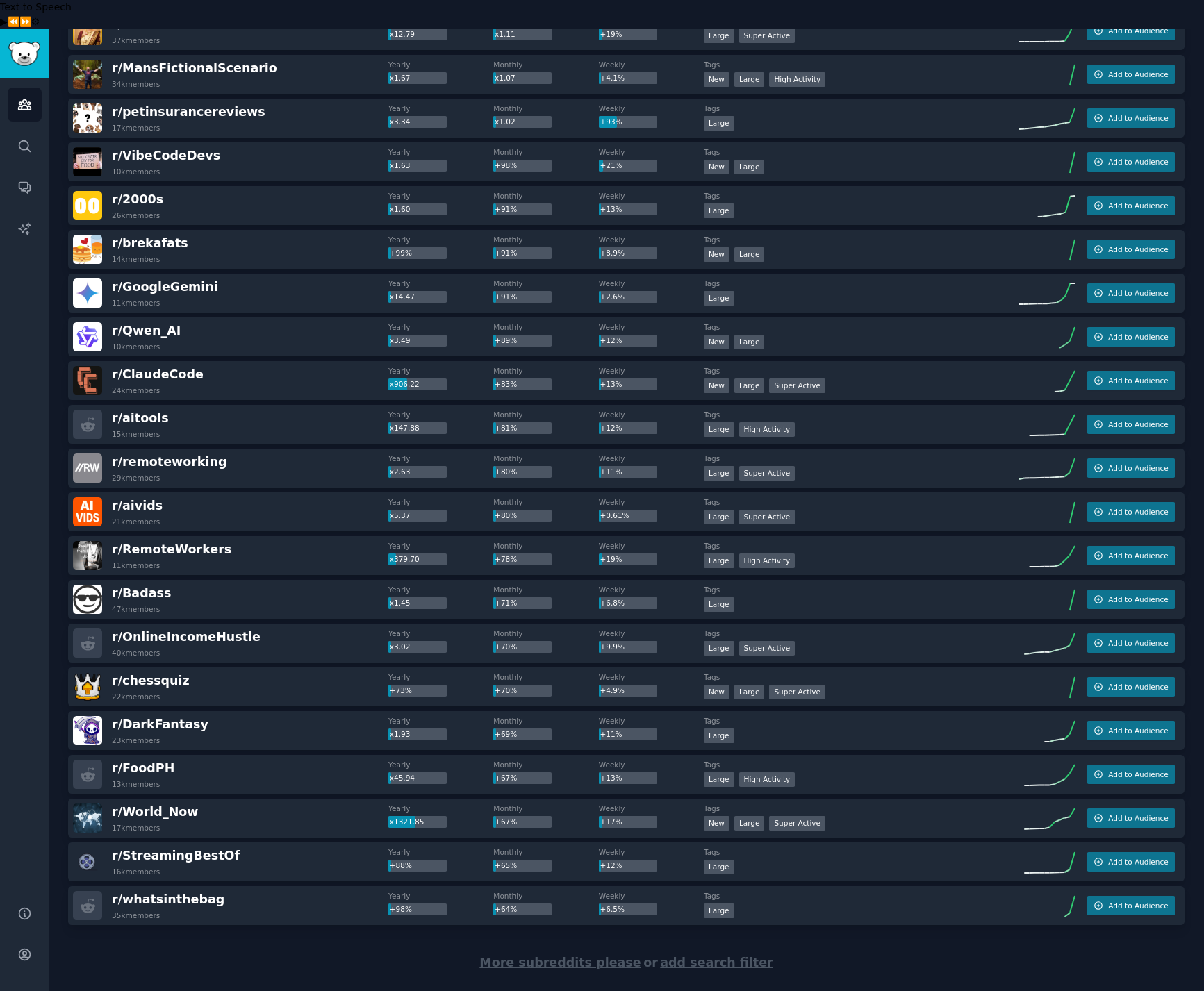
click at [576, 865] on span "More subreddits please" at bounding box center [560, 962] width 161 height 14
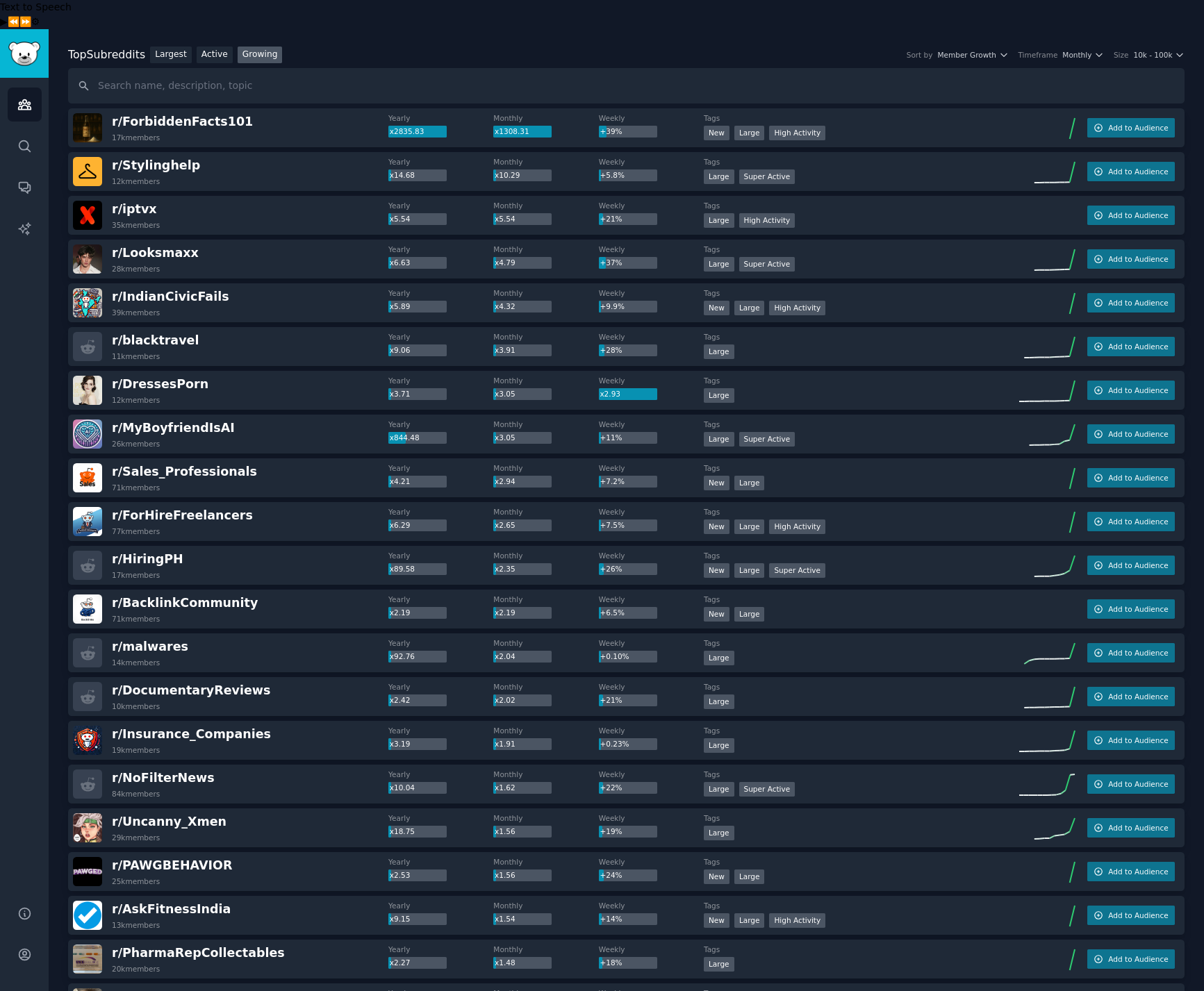
scroll to position [0, 0]
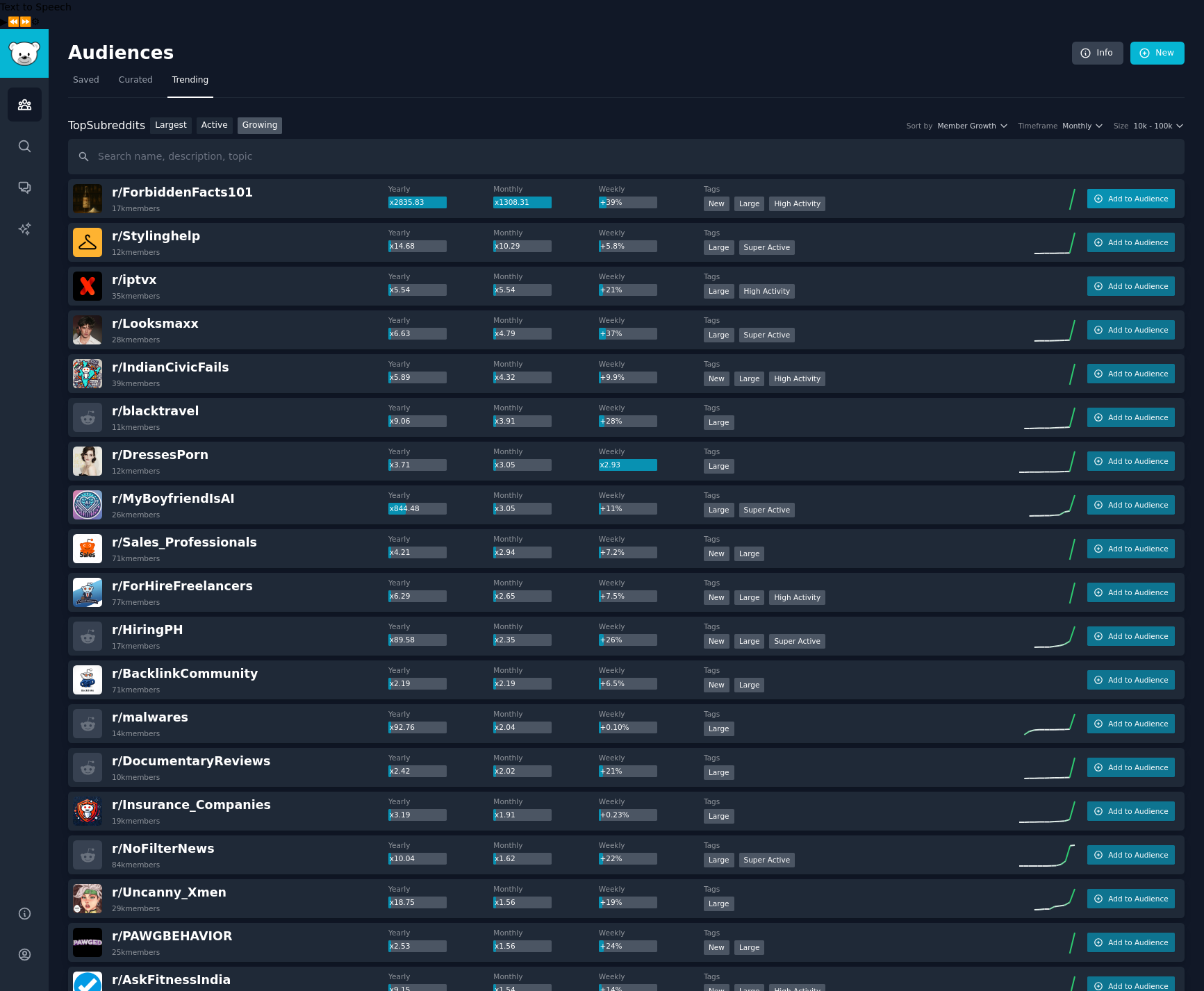
click at [1127, 189] on button "Add to Audience" at bounding box center [1131, 199] width 87 height 20
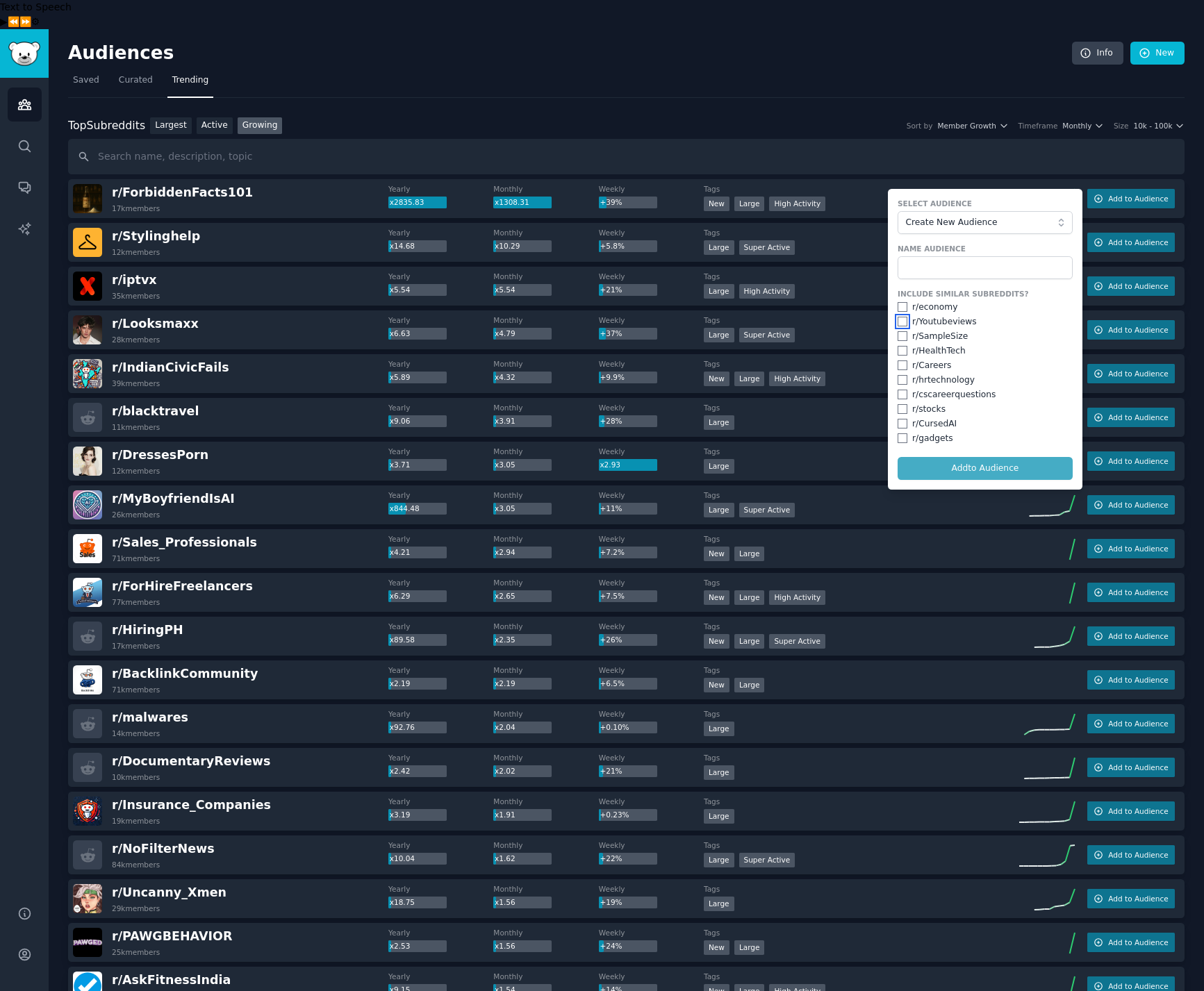
click at [901, 317] on input "checkbox" at bounding box center [902, 321] width 10 height 10
checkbox input "true"
click at [900, 302] on input "checkbox" at bounding box center [902, 307] width 10 height 10
checkbox input "true"
click at [899, 331] on input "checkbox" at bounding box center [902, 336] width 10 height 10
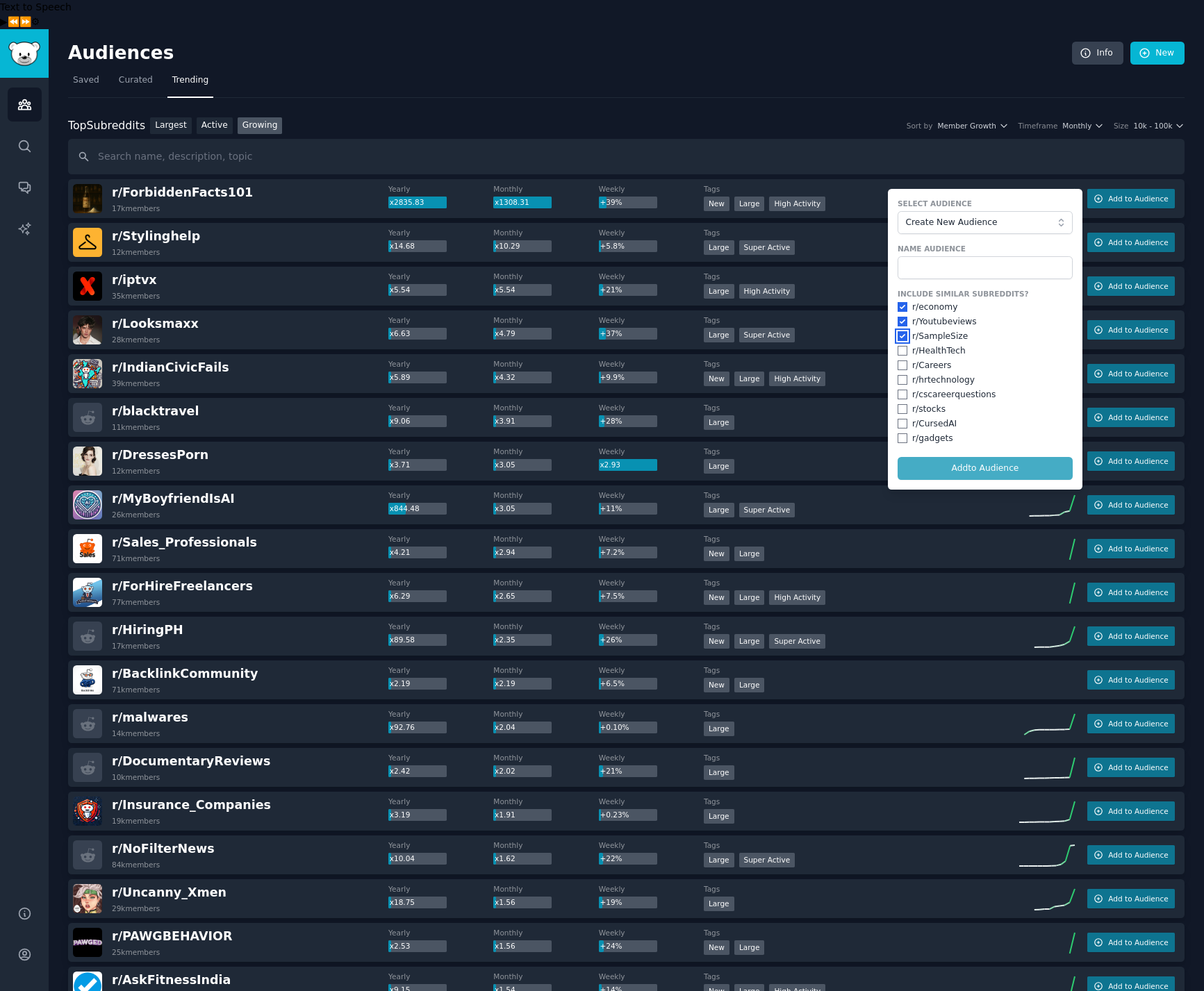
checkbox input "true"
click at [901, 346] on input "checkbox" at bounding box center [902, 351] width 10 height 10
checkbox input "true"
click at [900, 375] on input "checkbox" at bounding box center [902, 380] width 10 height 10
checkbox input "true"
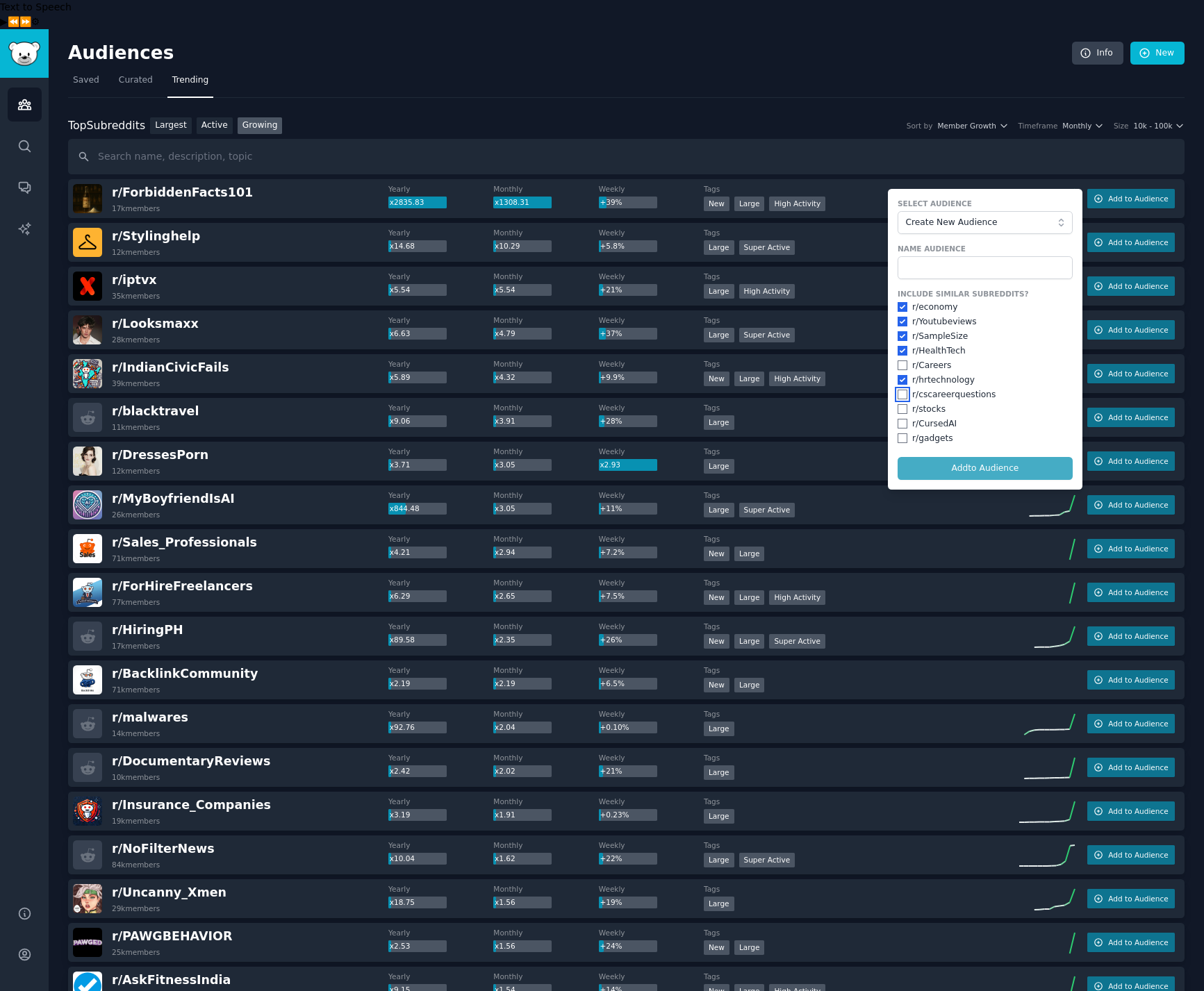
click at [898, 390] on input "checkbox" at bounding box center [902, 394] width 10 height 10
checkbox input "true"
click at [901, 404] on input "checkbox" at bounding box center [902, 409] width 10 height 10
checkbox input "true"
click at [904, 433] on div "r/ gadgets" at bounding box center [985, 439] width 175 height 13
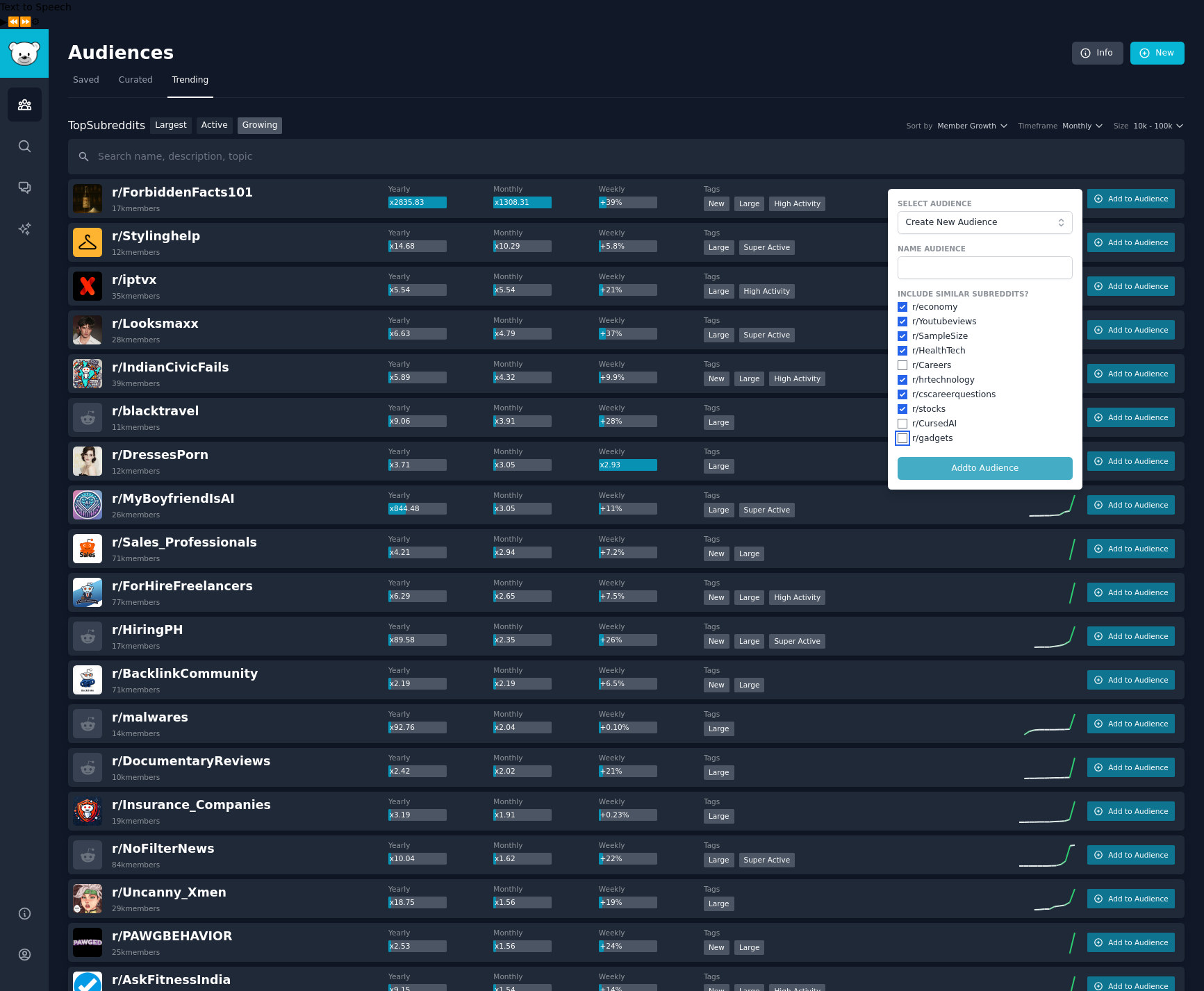
click at [900, 433] on input "checkbox" at bounding box center [902, 438] width 10 height 10
checkbox input "true"
click at [927, 257] on input "text" at bounding box center [985, 268] width 175 height 23
type input "F"
type input "Research Facts"
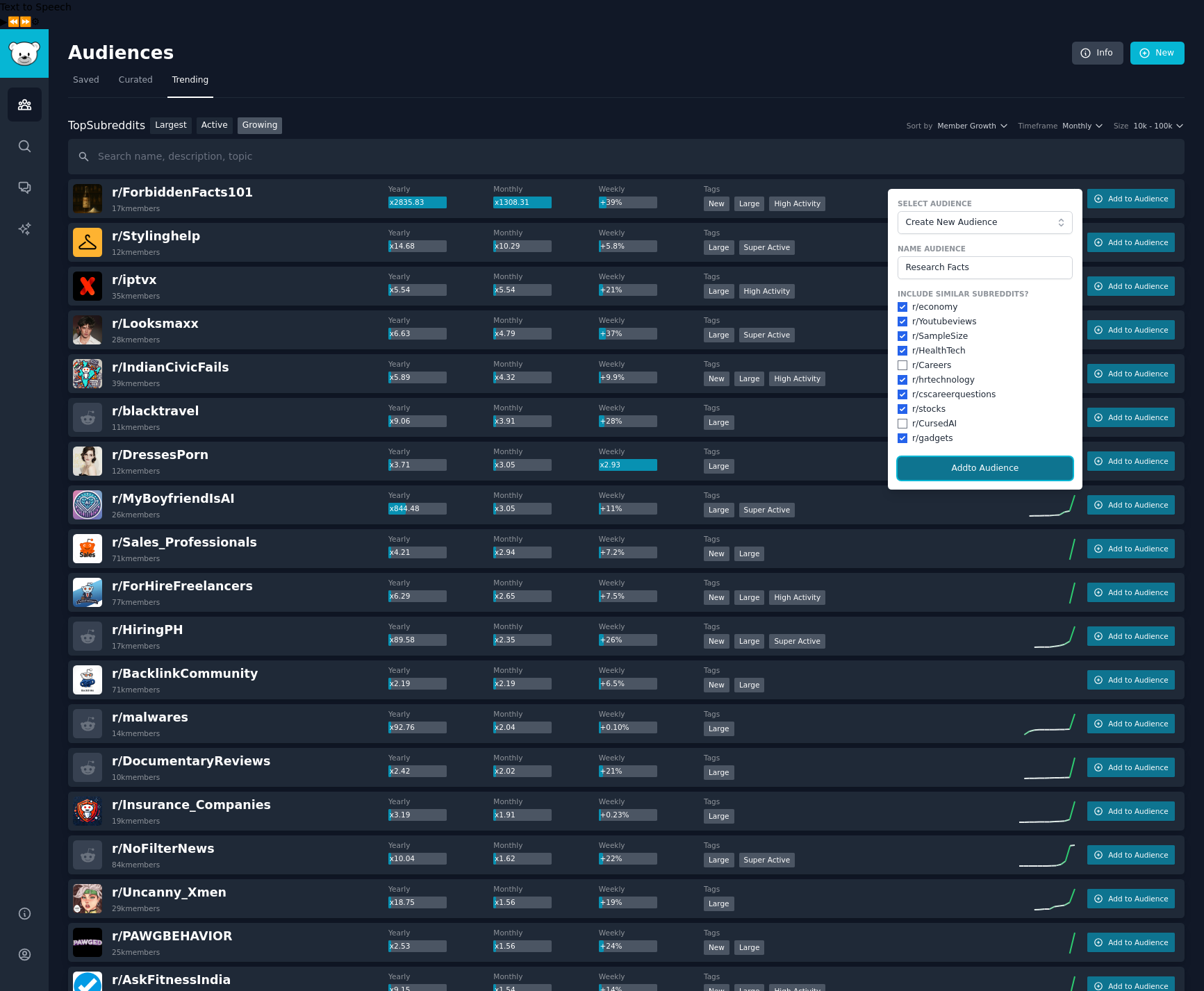
click at [984, 457] on button "Add to Audience" at bounding box center [985, 468] width 175 height 23
checkbox input "false"
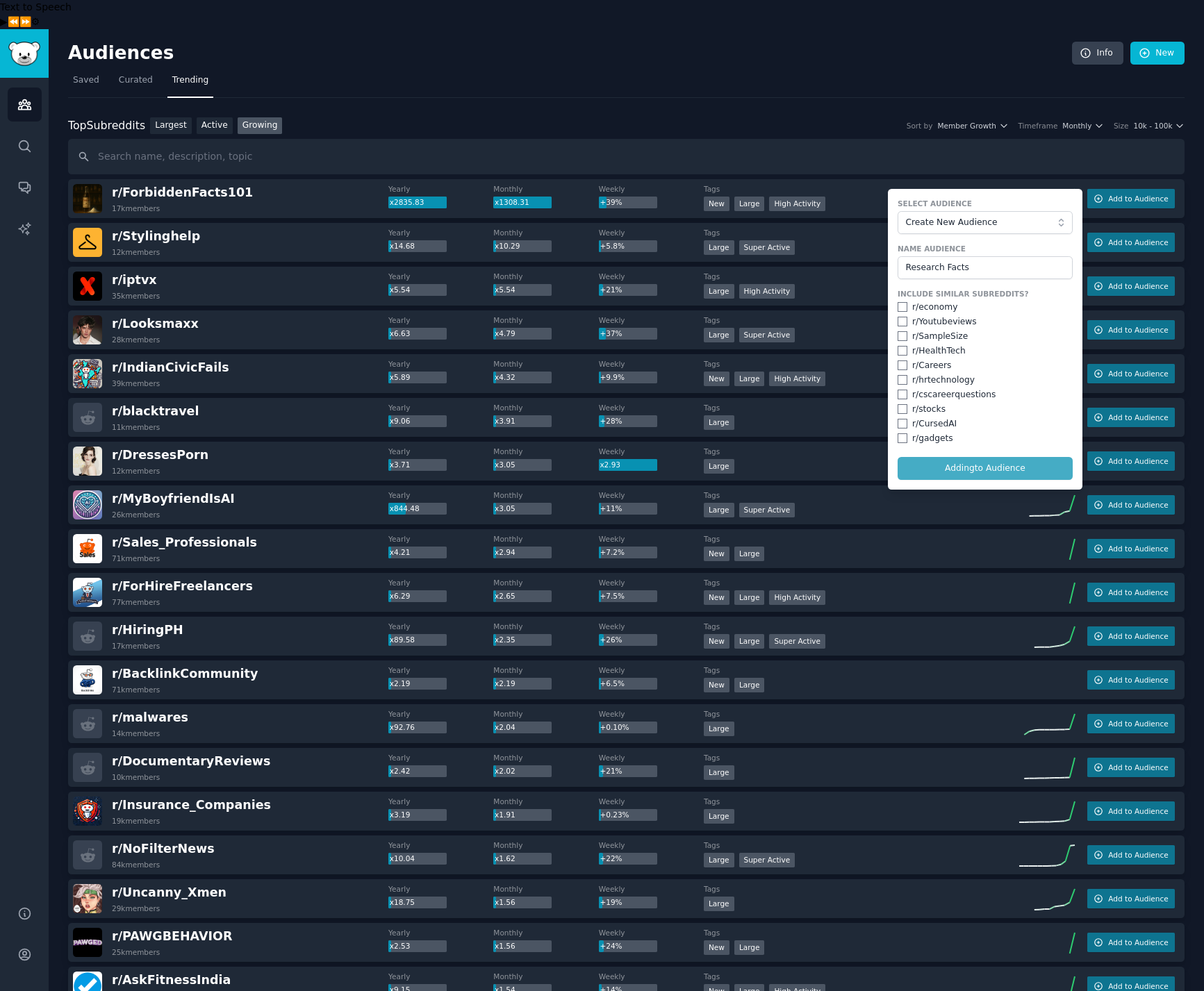
checkbox input "false"
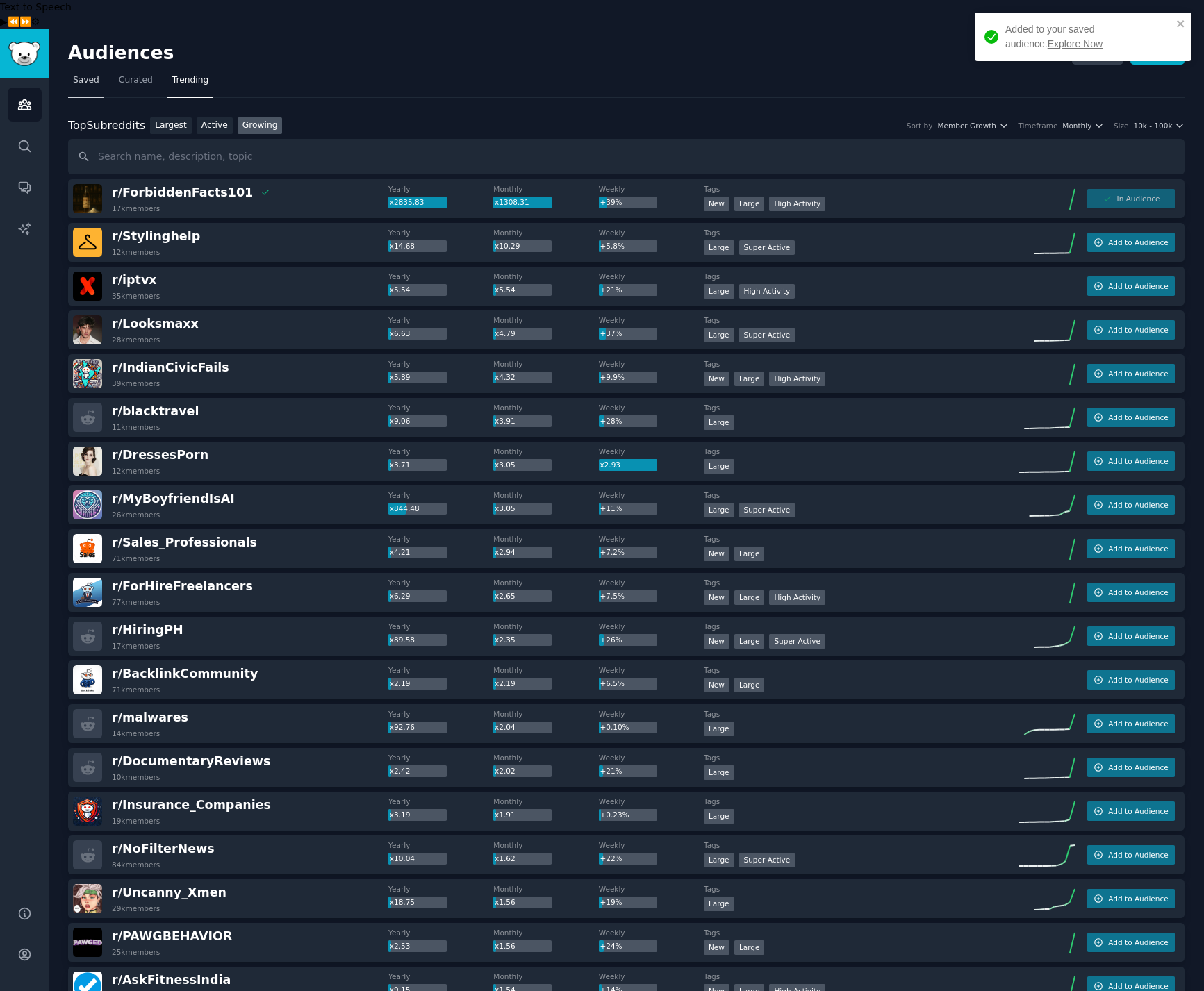
click at [82, 74] on span "Saved" at bounding box center [86, 81] width 26 height 13
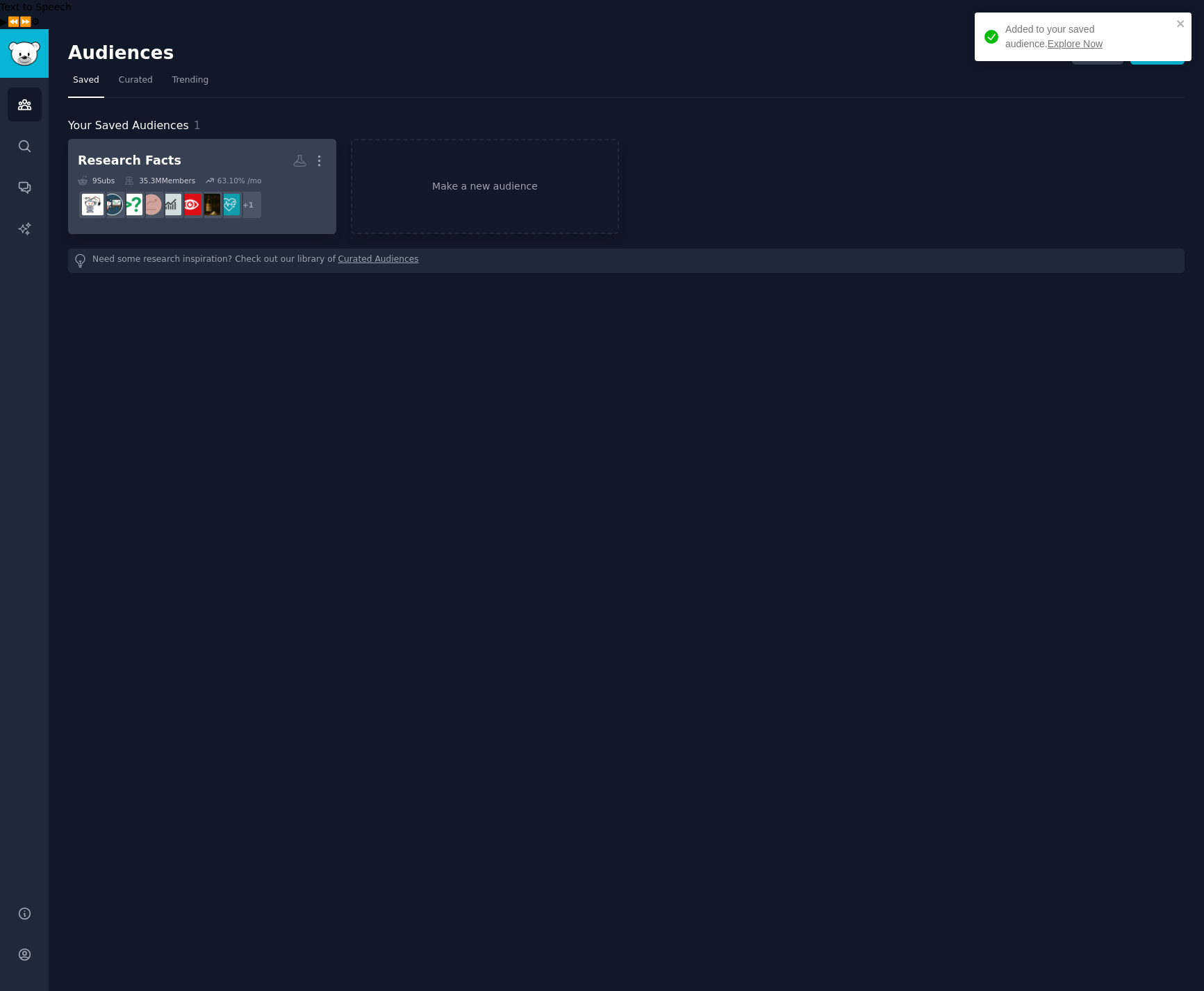
click at [234, 149] on h2 "Research Facts More" at bounding box center [202, 161] width 248 height 24
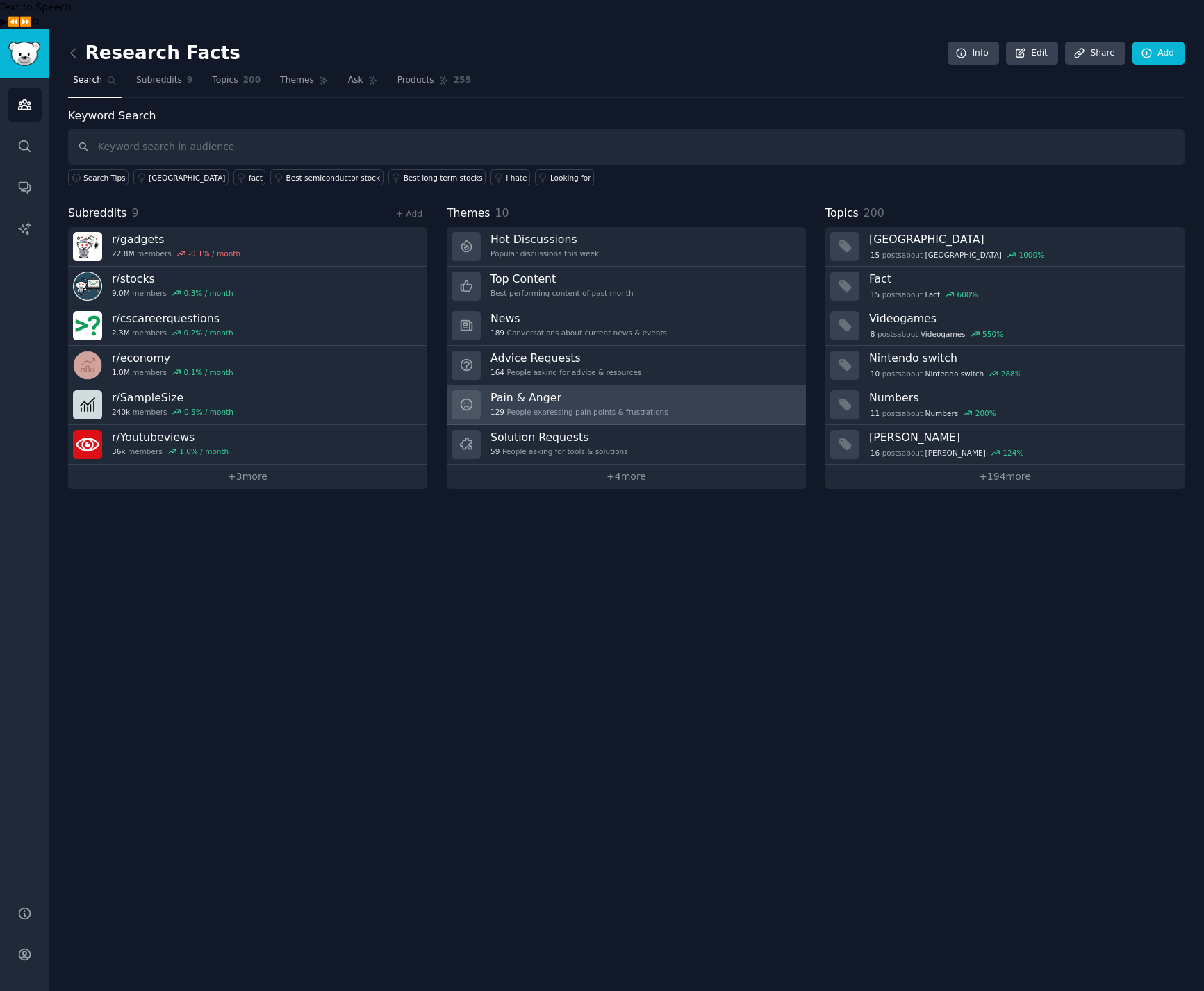
click at [545, 391] on h3 "Pain & Anger" at bounding box center [579, 397] width 178 height 14
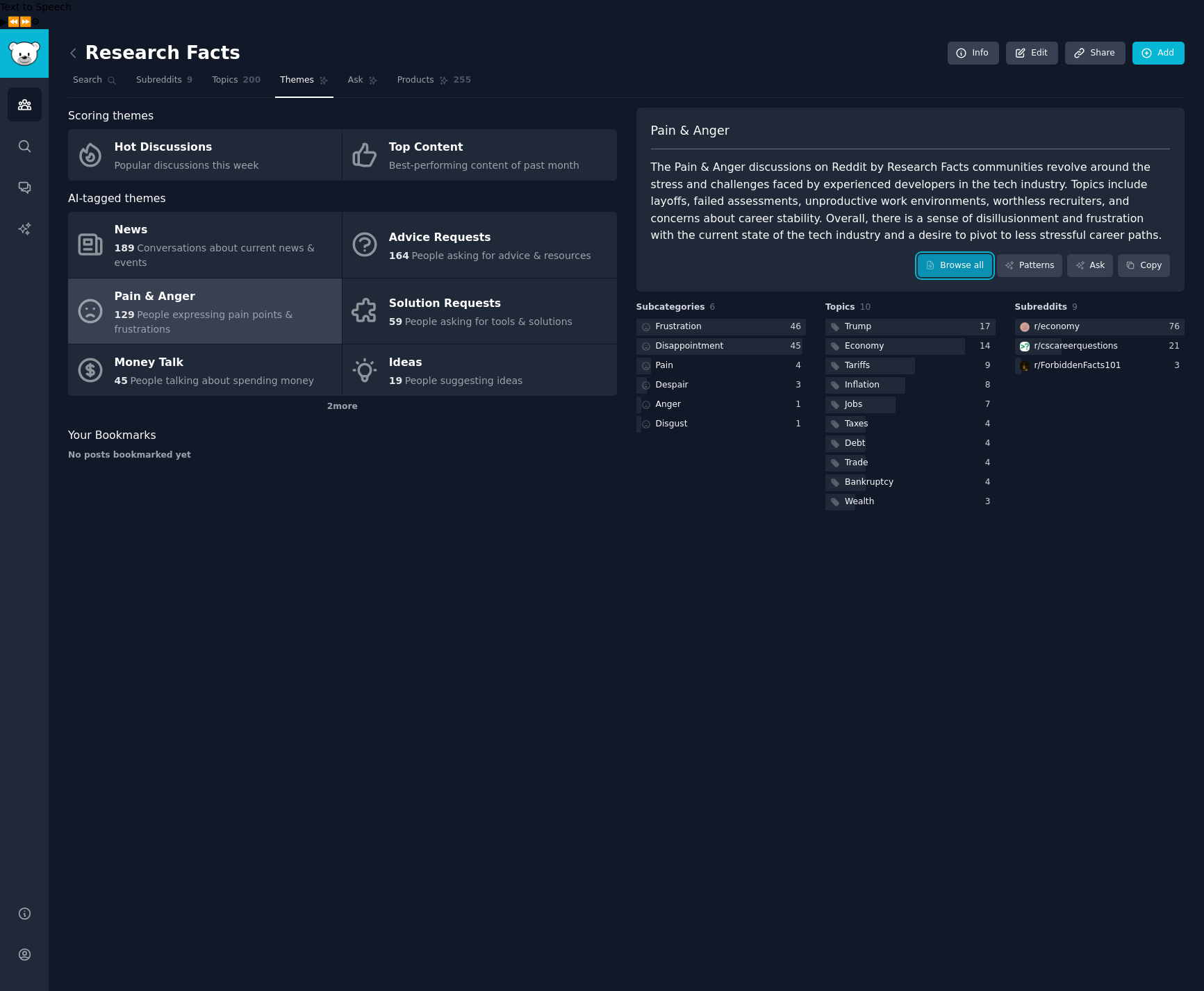
click at [953, 254] on link "Browse all" at bounding box center [955, 266] width 74 height 23
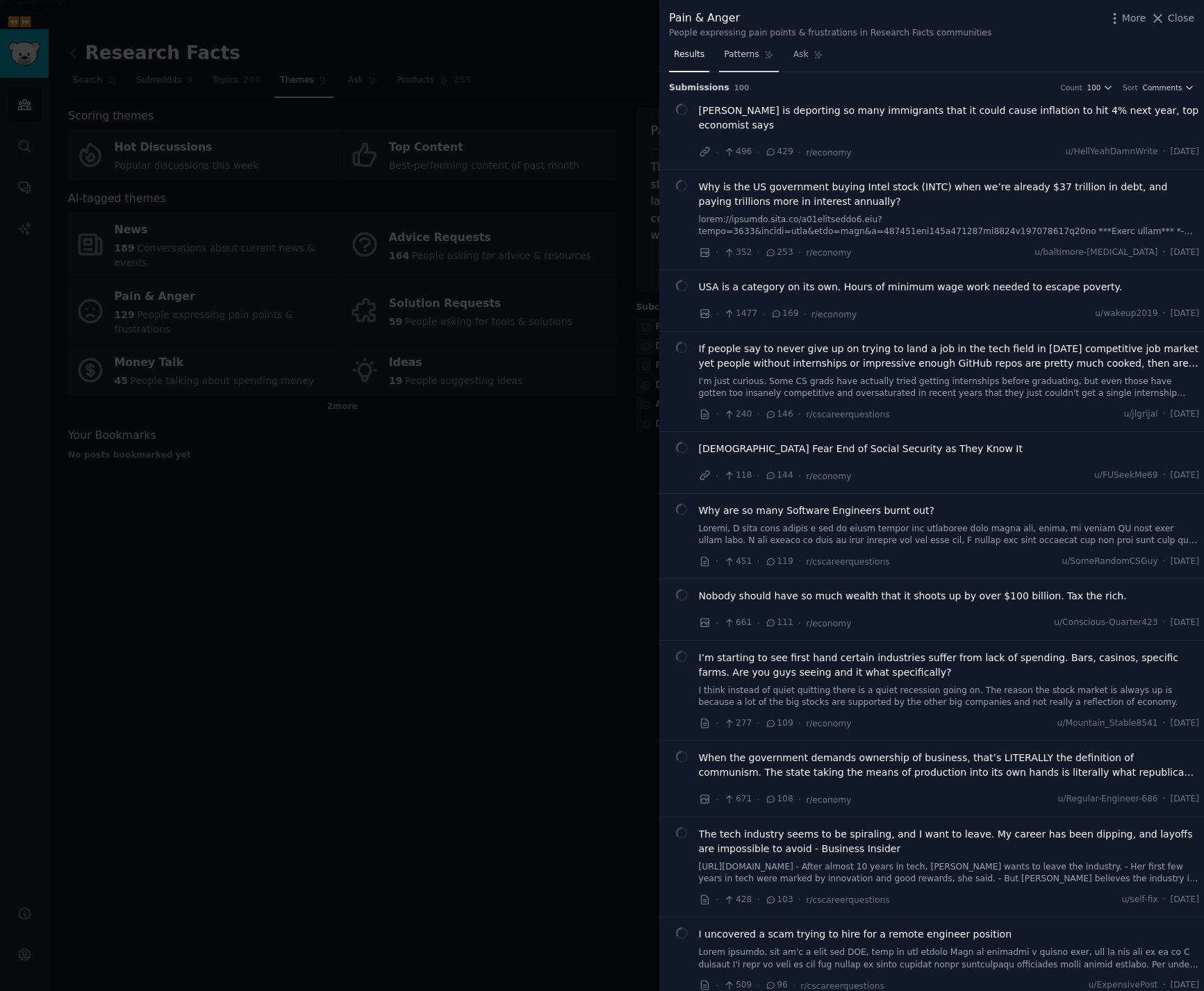
click at [746, 58] on span "Patterns" at bounding box center [741, 55] width 35 height 13
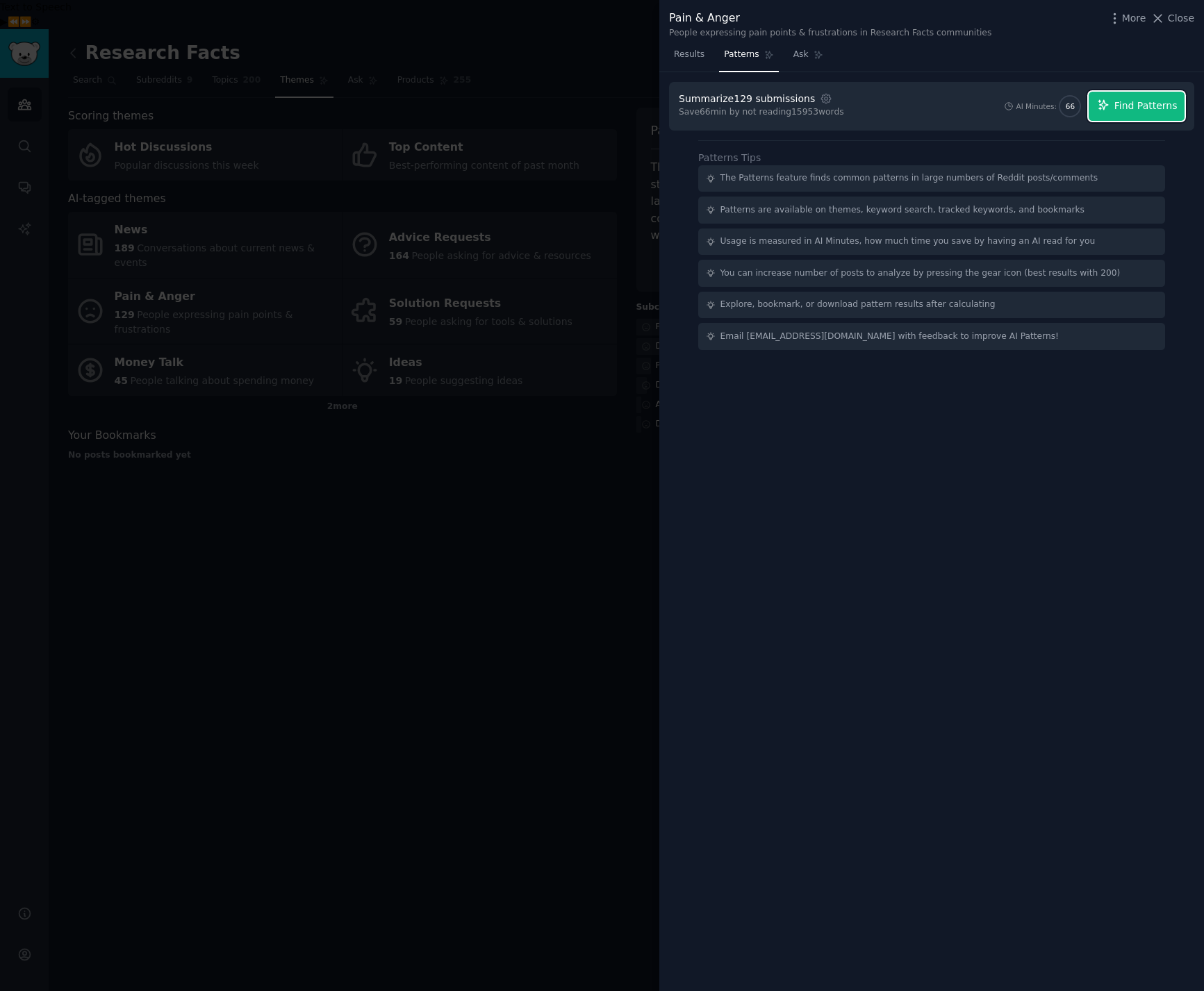
click at [1144, 111] on span "Find Patterns" at bounding box center [1146, 105] width 63 height 14
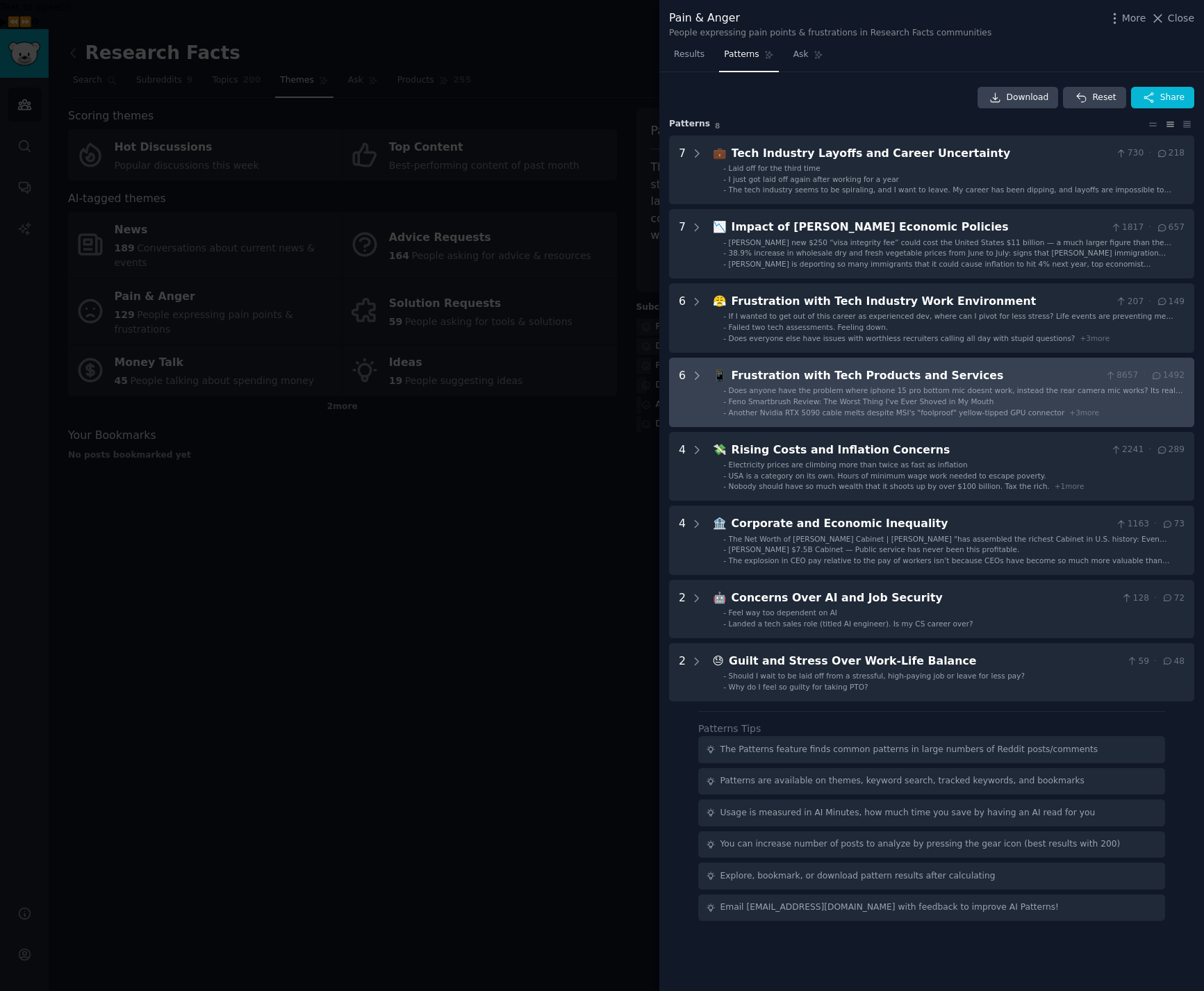
click at [985, 405] on li "- Feno Smartbrush Review: The Worst Thing I've Ever Shoved in My Mouth" at bounding box center [953, 401] width 461 height 10
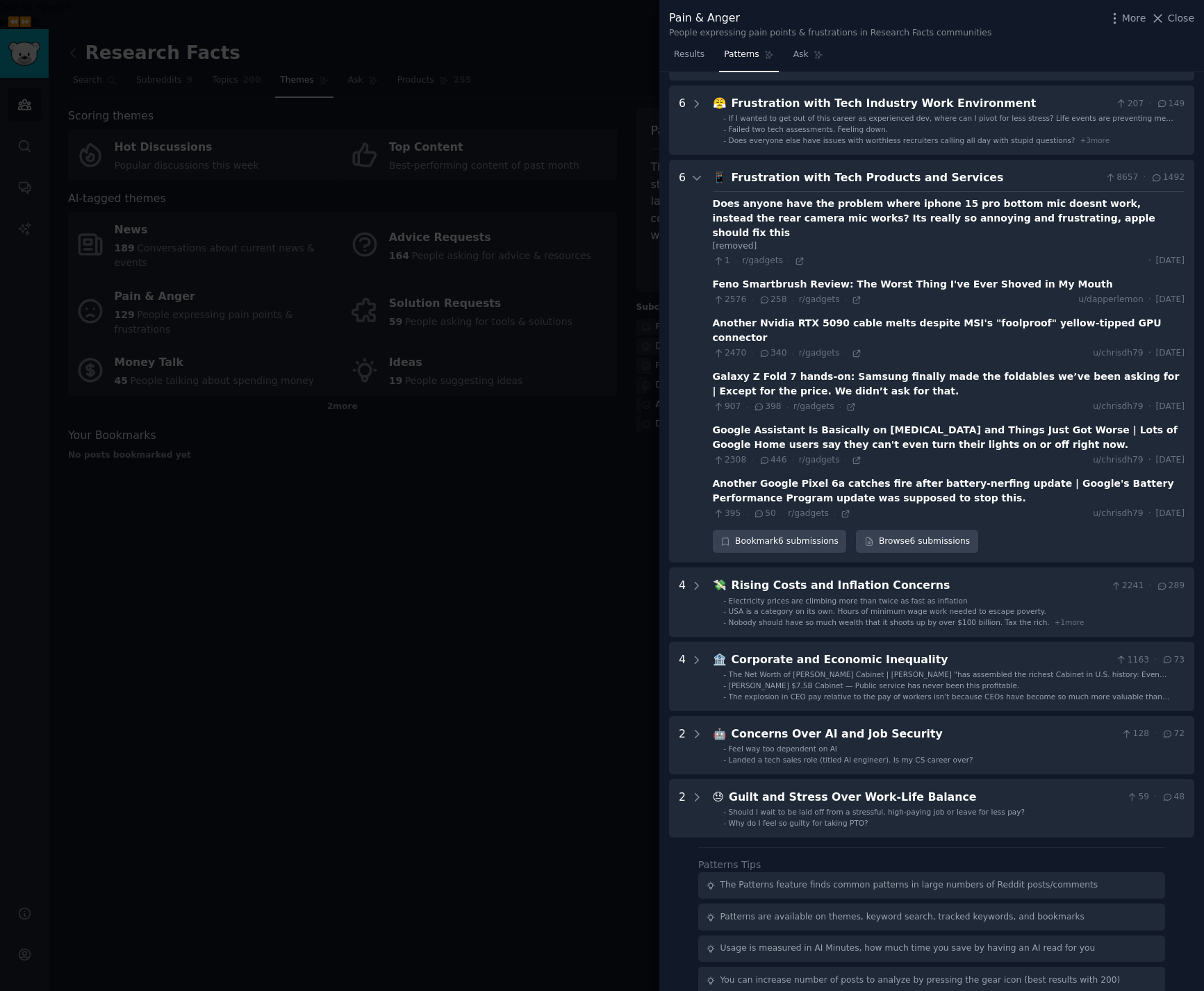
scroll to position [248, 0]
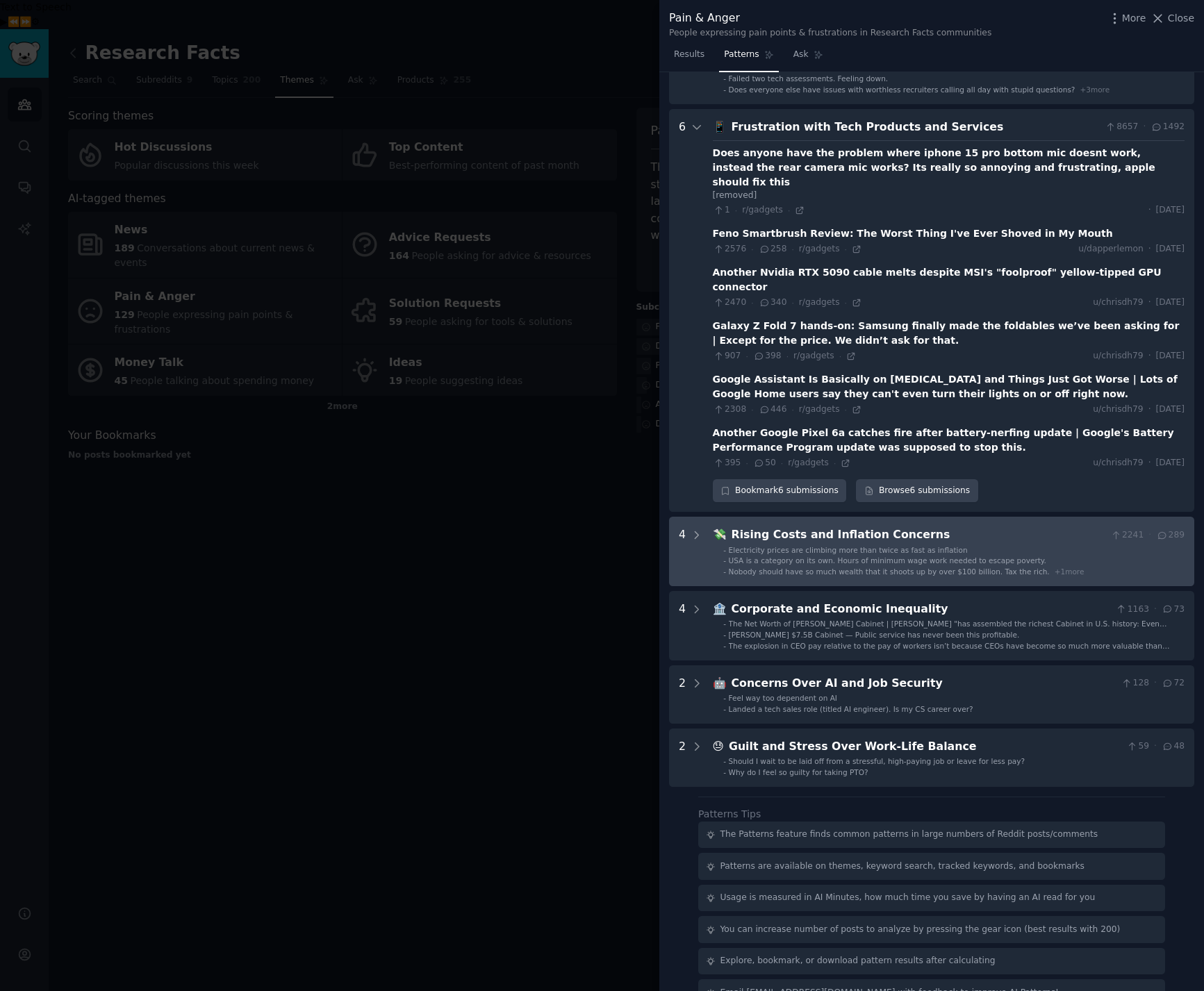
click at [862, 546] on span "Electricity prices are climbing more than twice as fast as inflation" at bounding box center [848, 550] width 239 height 8
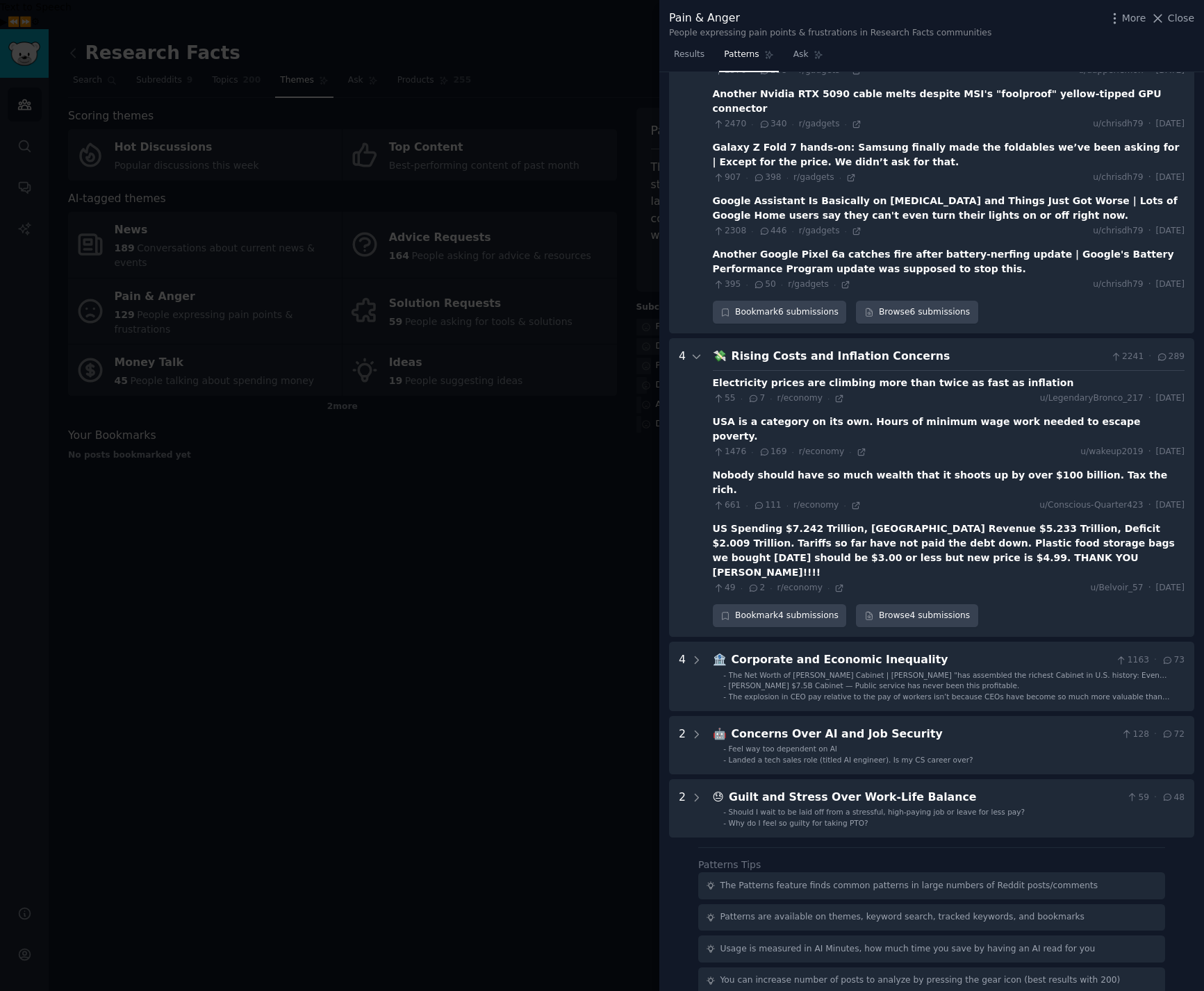
scroll to position [435, 0]
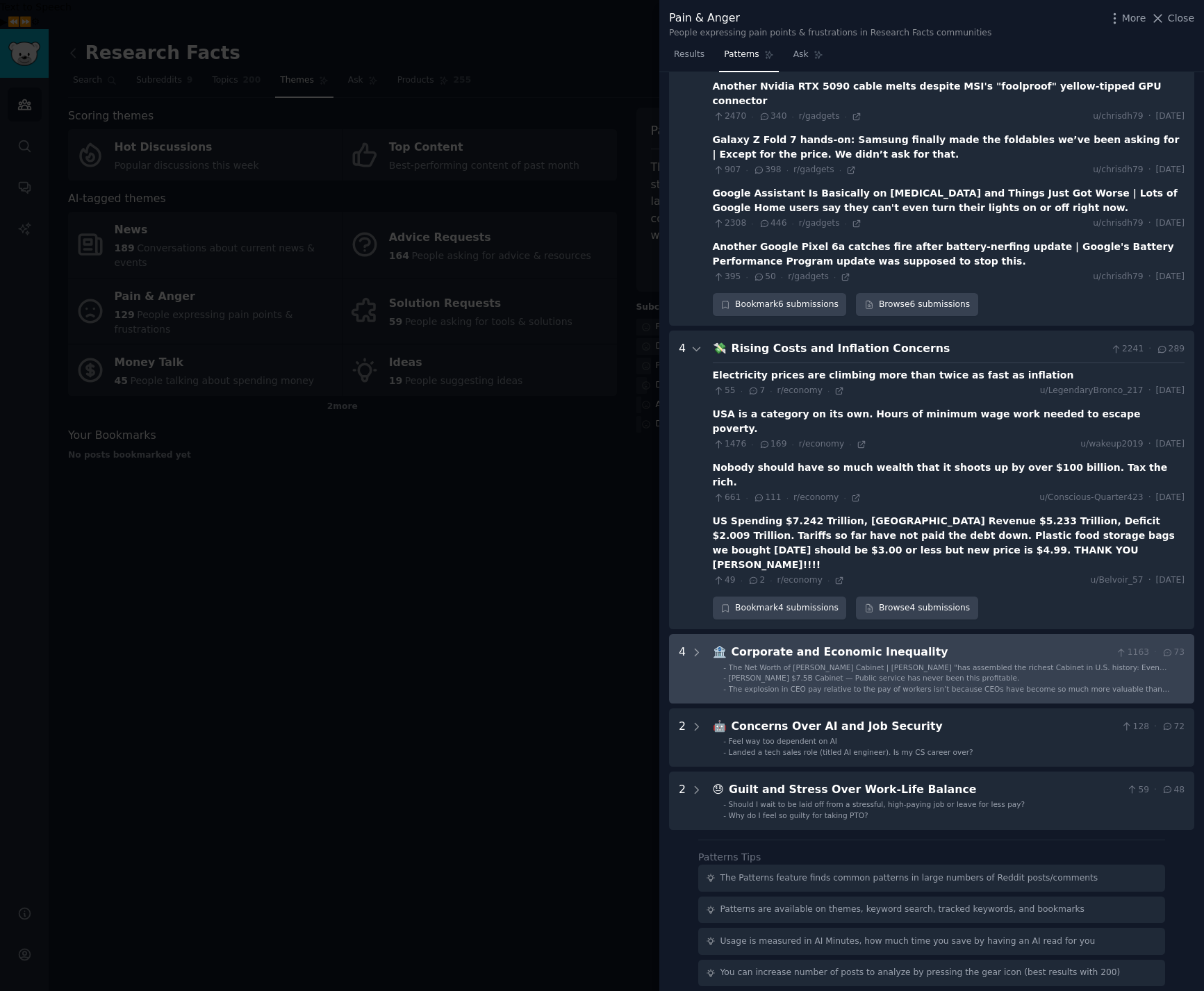
click at [865, 664] on span "The Net Worth of [PERSON_NAME] Cabinet | [PERSON_NAME] "has assembled the riche…" at bounding box center [953, 677] width 451 height 28
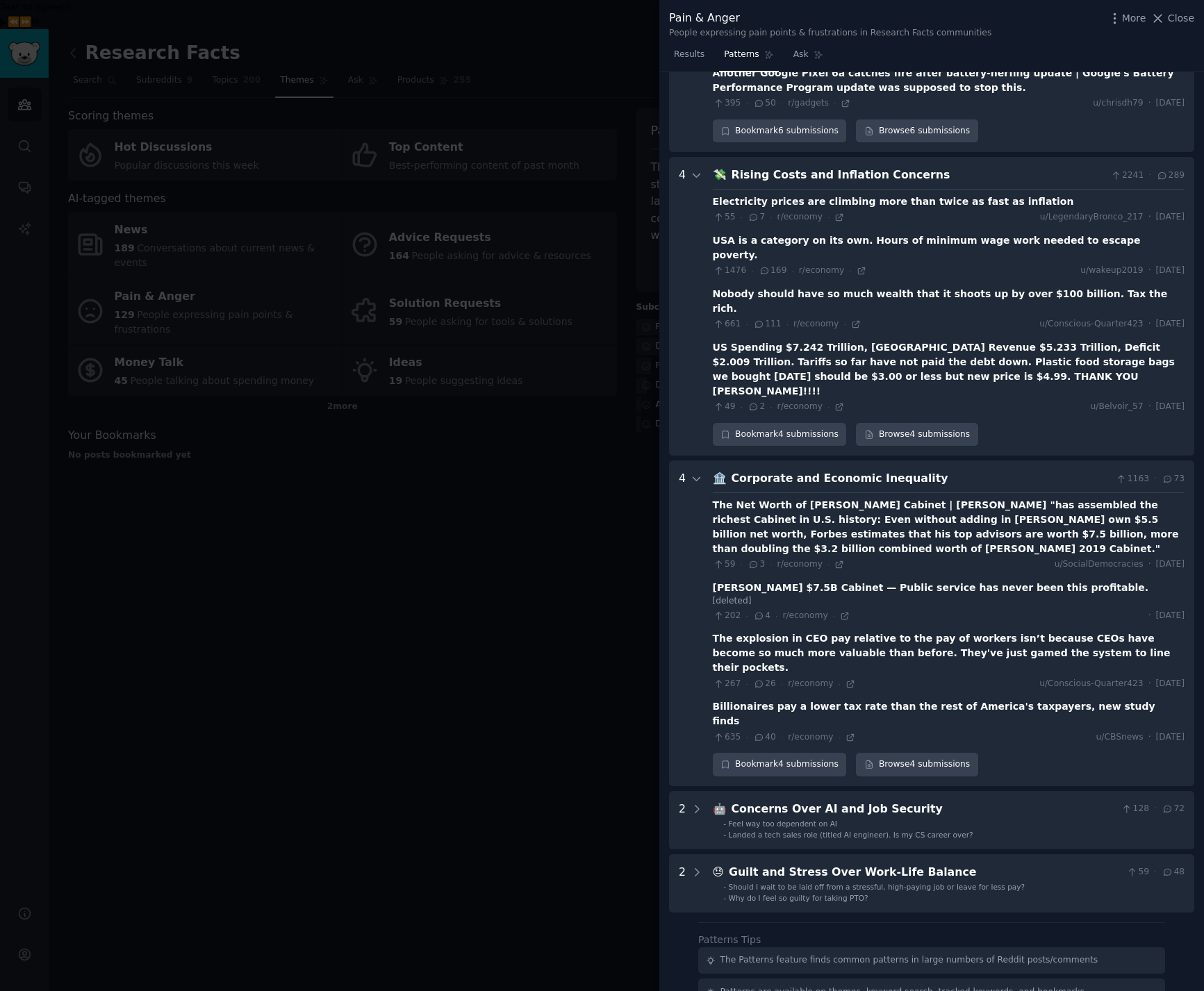
scroll to position [661, 0]
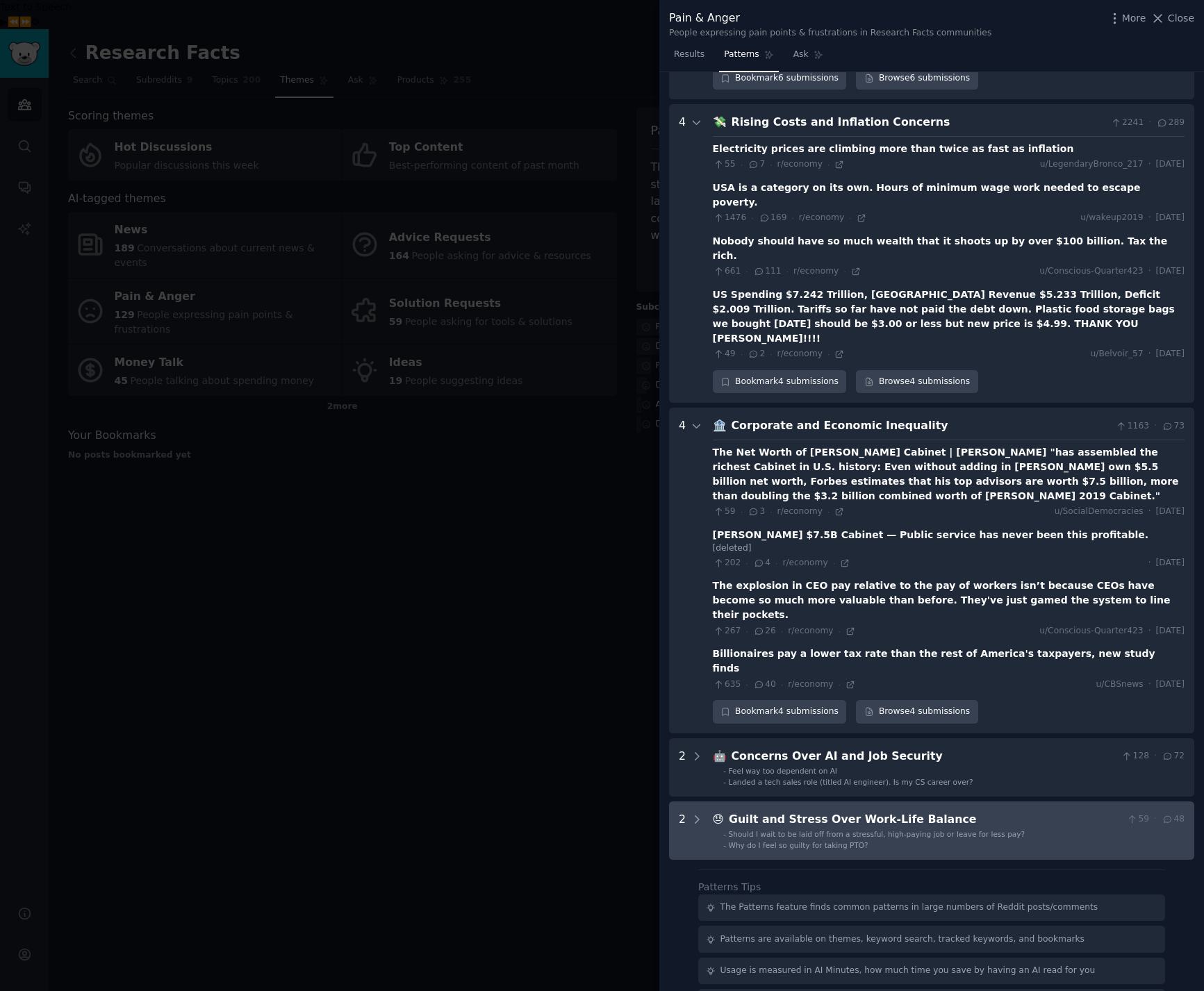
click at [899, 811] on div "Guilt and Stress Over Work-Life Balance" at bounding box center [925, 819] width 393 height 17
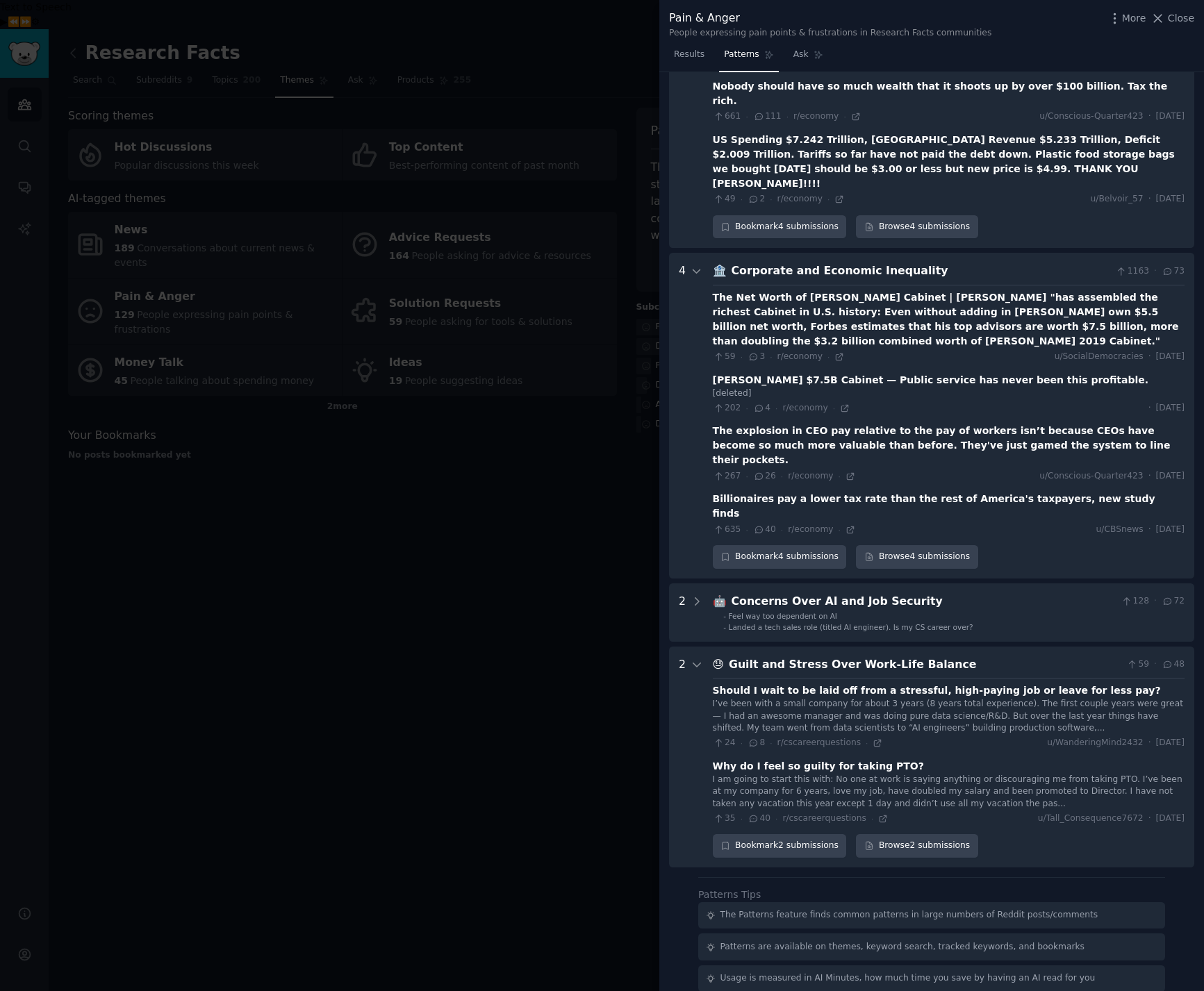
scroll to position [824, 0]
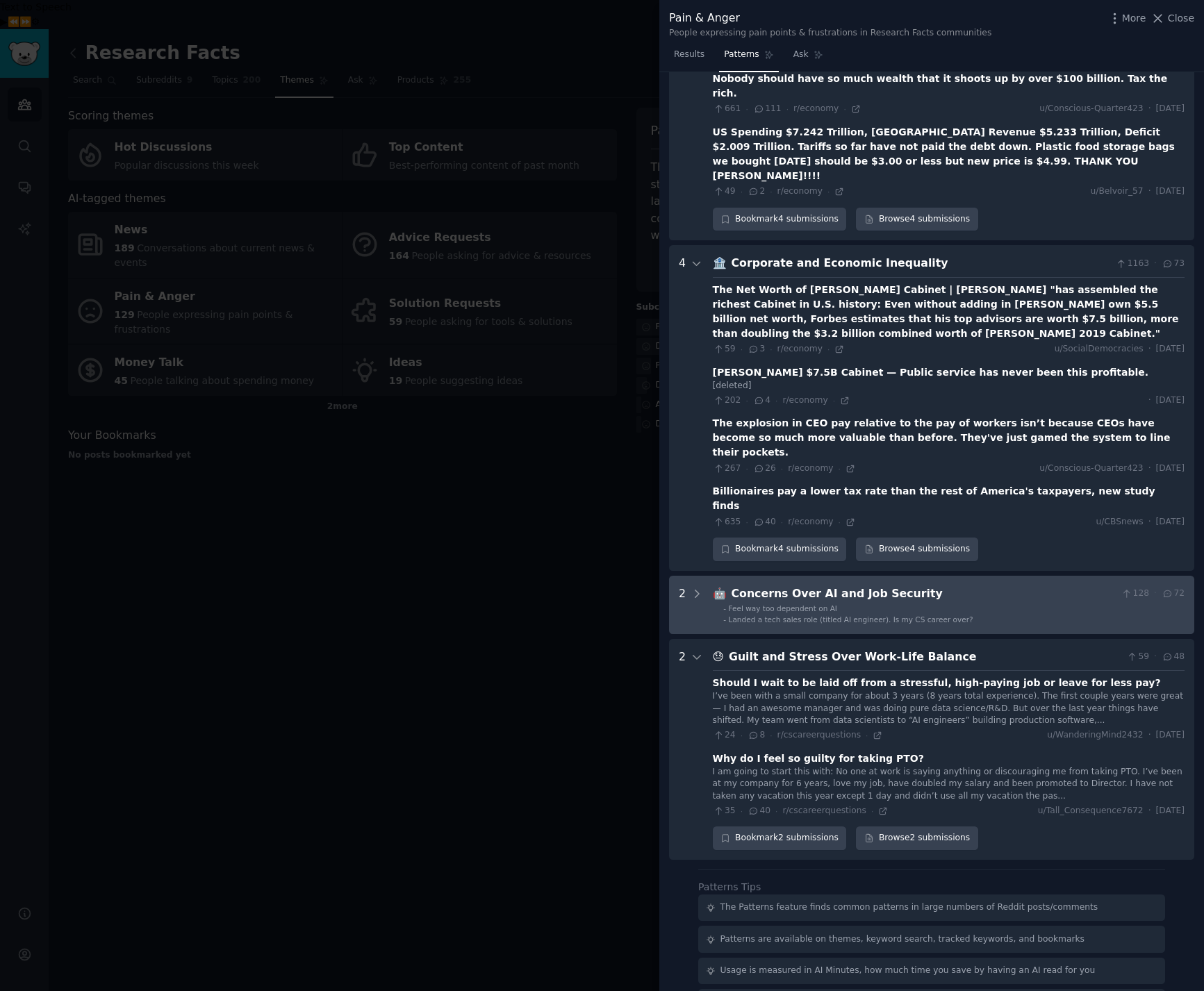
click at [846, 585] on div "Concerns Over AI and Job Security" at bounding box center [923, 594] width 385 height 17
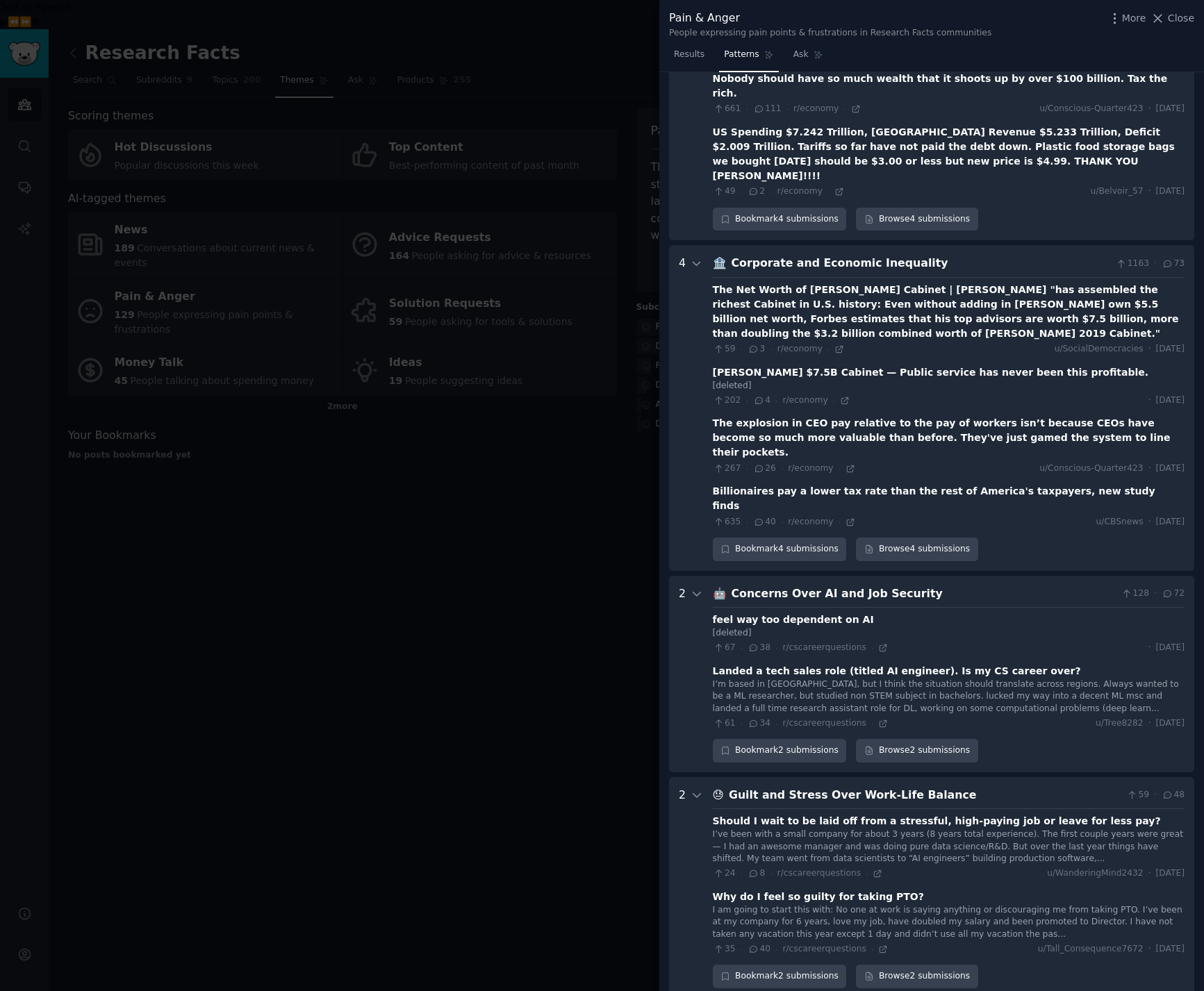
scroll to position [962, 0]
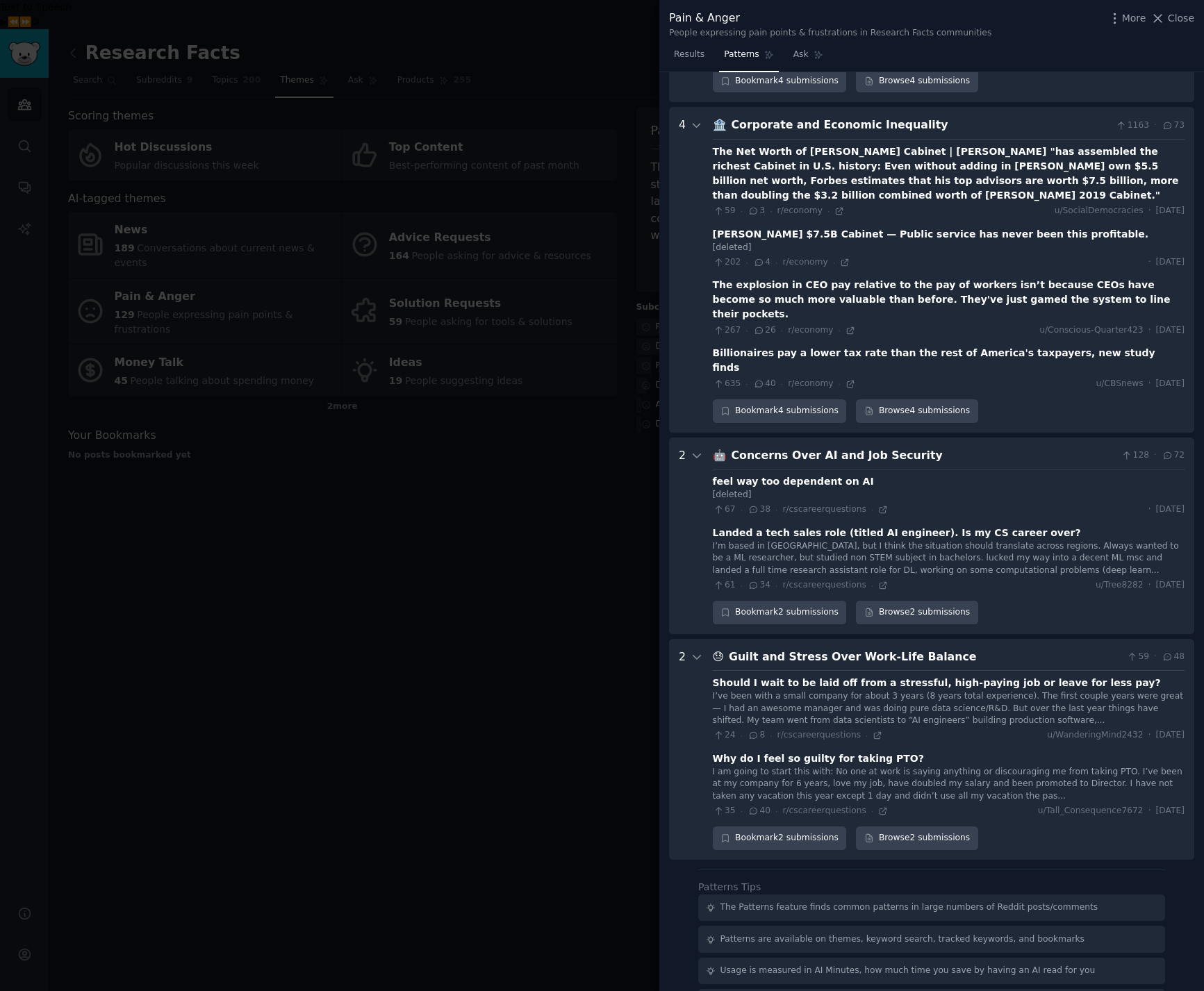
click at [207, 506] on div at bounding box center [602, 495] width 1204 height 991
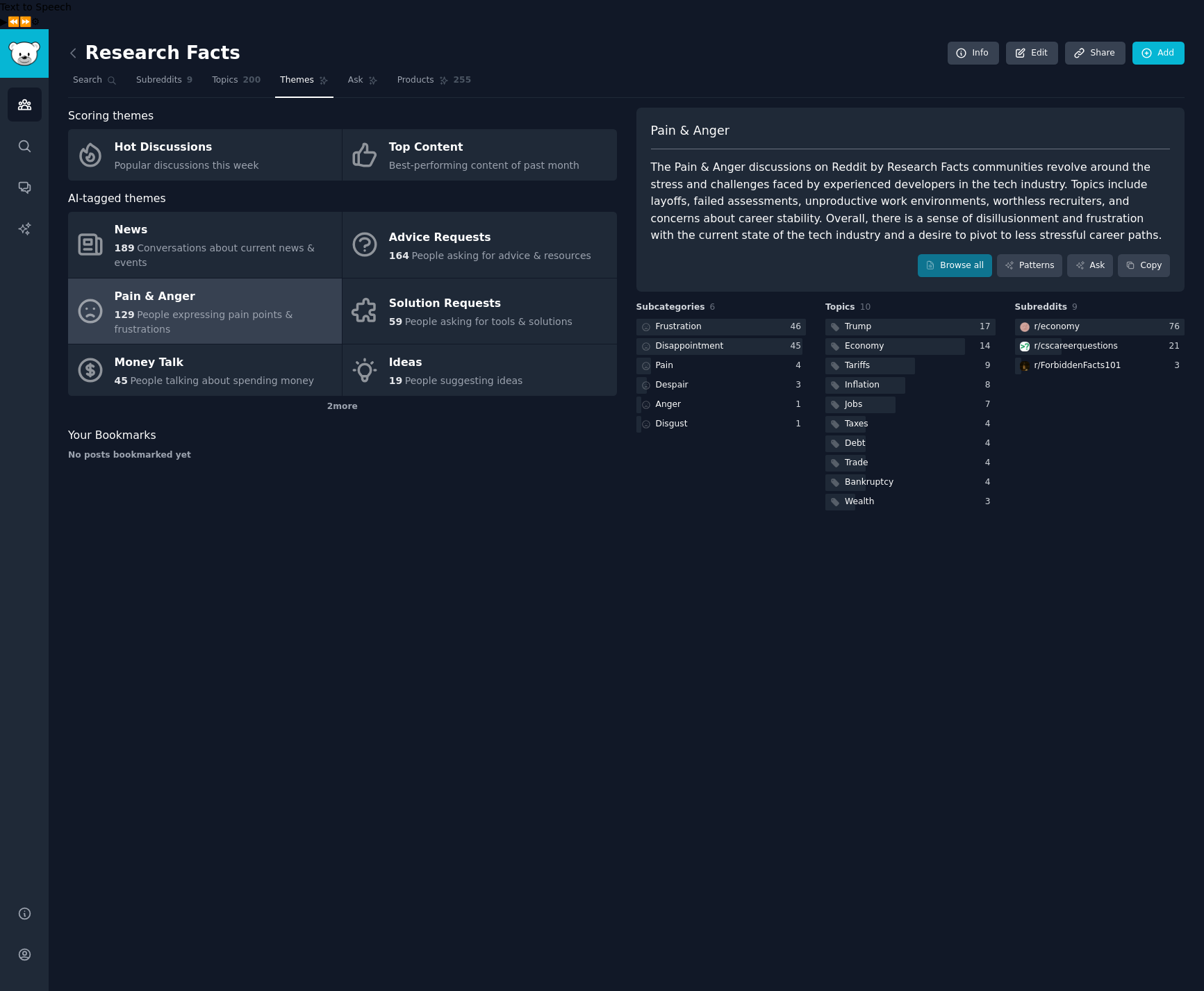
click at [399, 529] on div "Research Facts Info Edit Share Add Search Subreddits 9 Topics 200 Themes Ask Pr…" at bounding box center [626, 524] width 1155 height 991
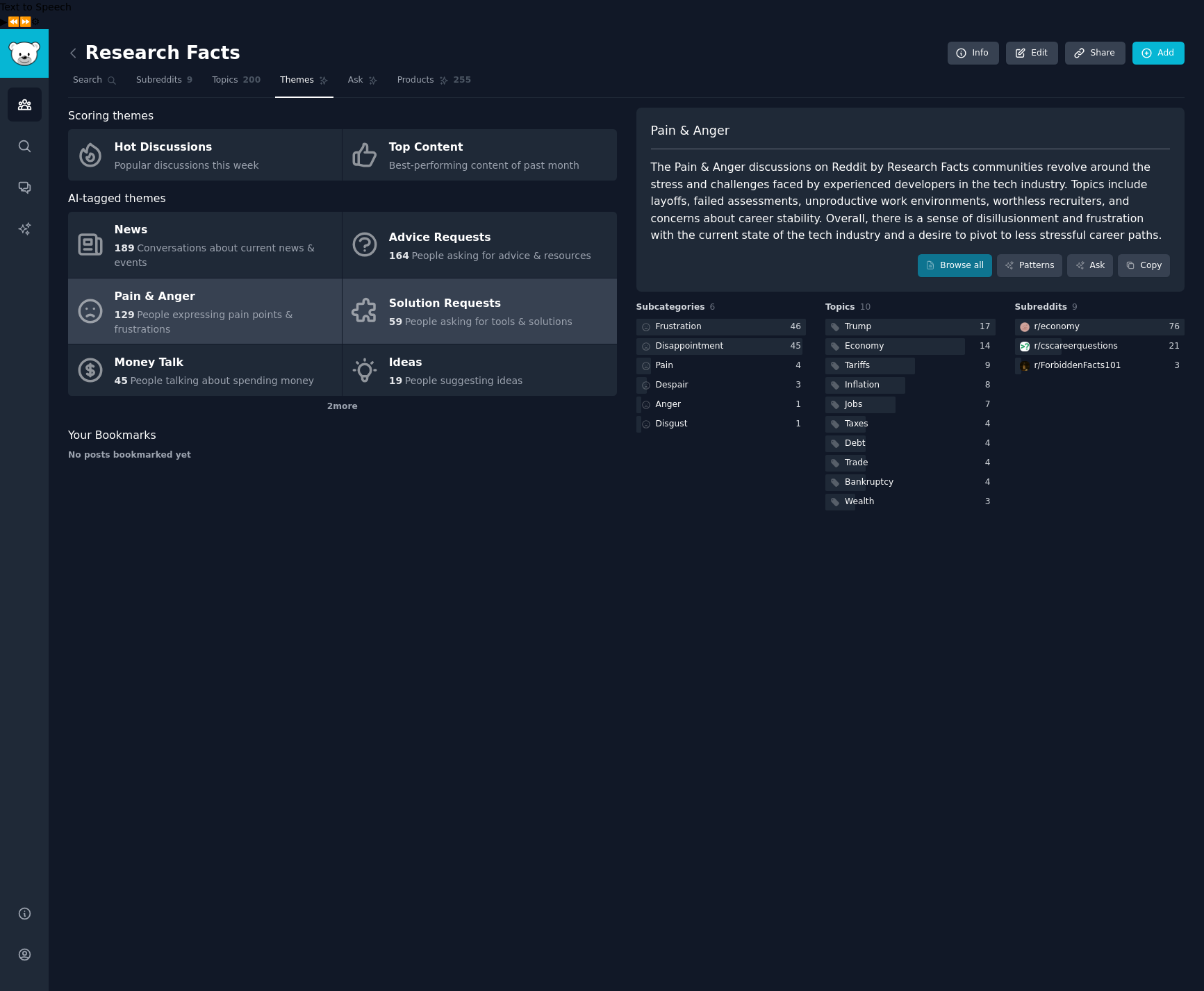
click at [516, 316] on span "People asking for tools & solutions" at bounding box center [488, 321] width 167 height 11
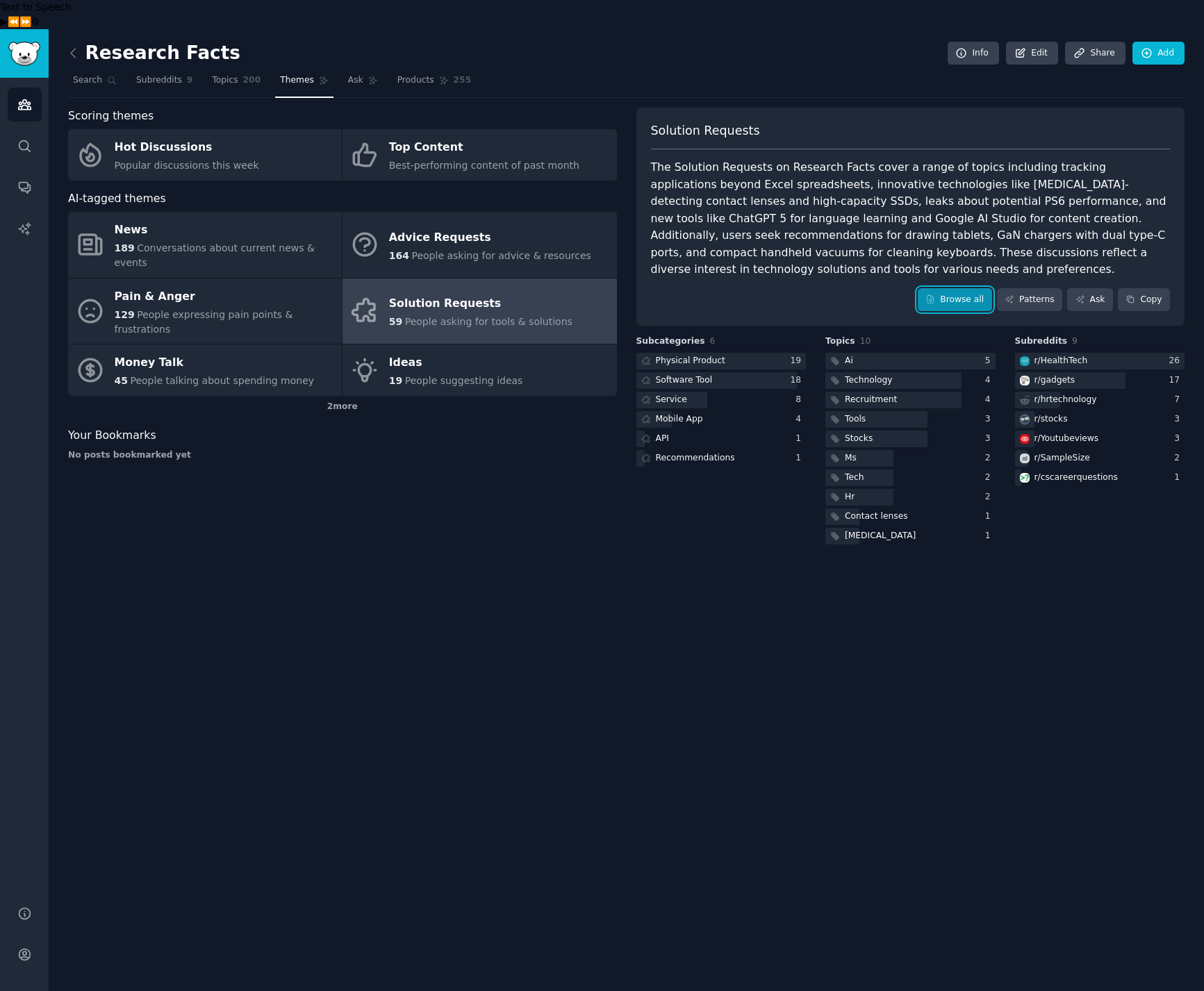
click at [963, 288] on link "Browse all" at bounding box center [955, 299] width 74 height 23
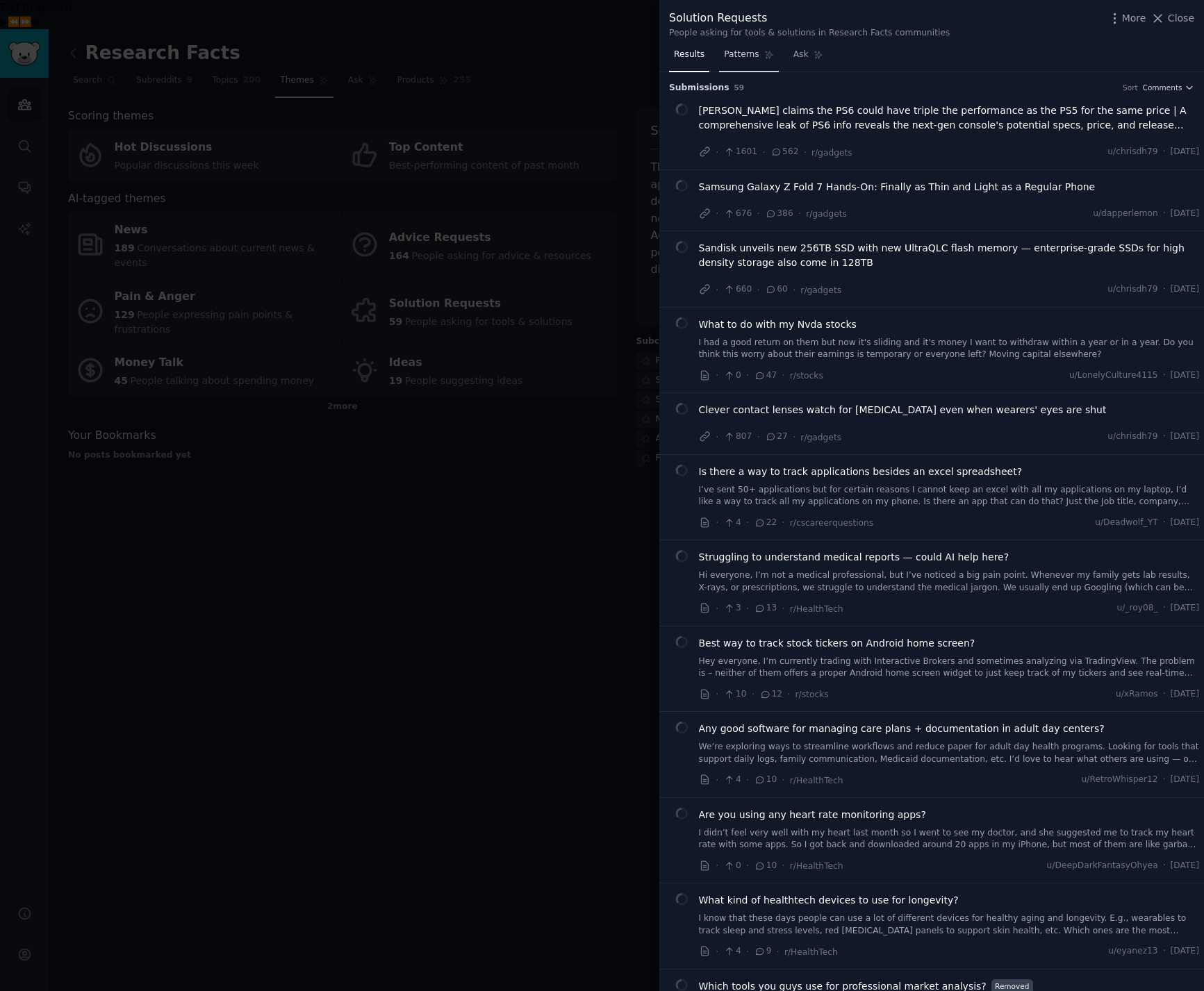
click at [750, 53] on span "Patterns" at bounding box center [741, 55] width 35 height 13
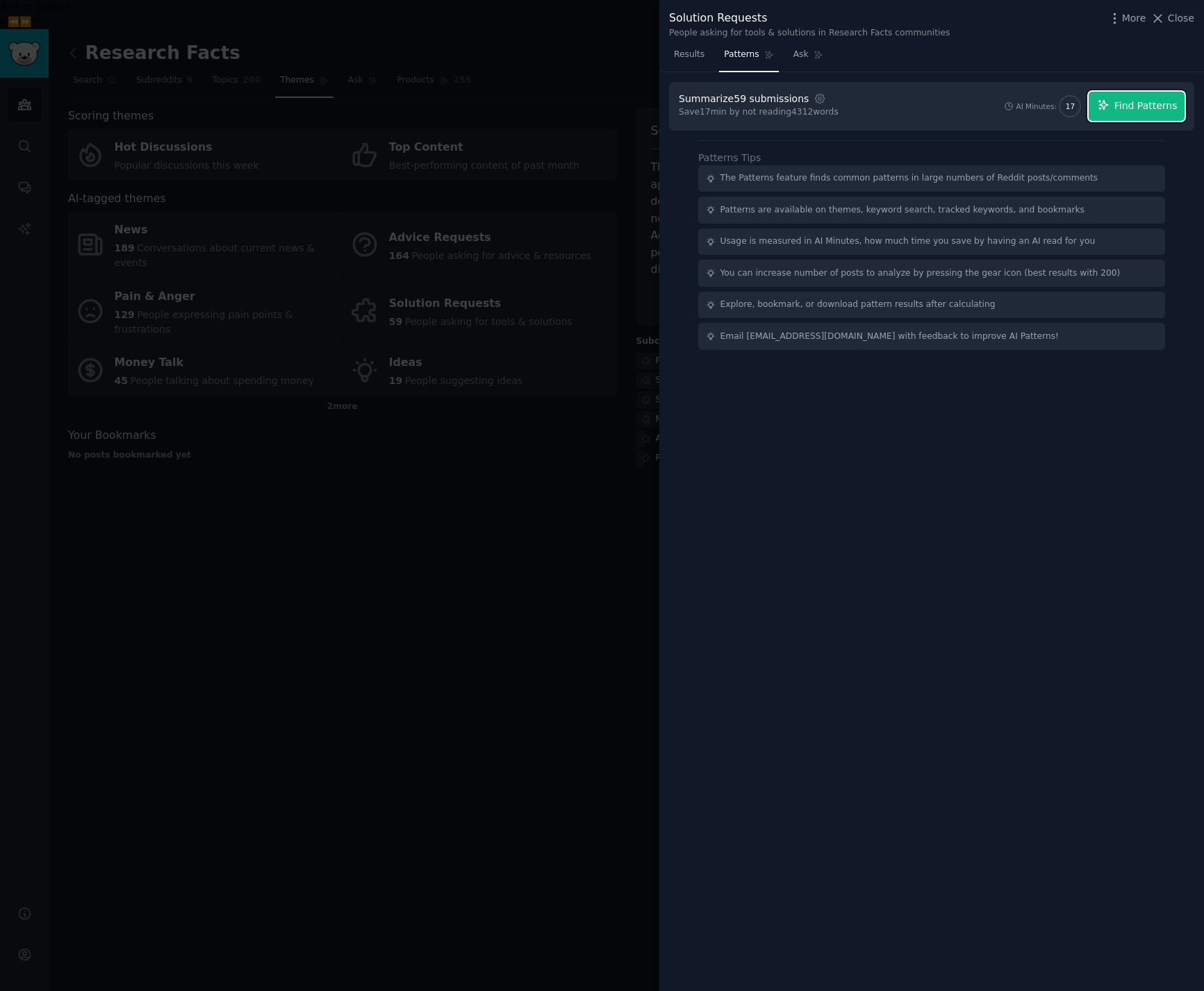
click at [1165, 106] on span "Find Patterns" at bounding box center [1146, 105] width 63 height 14
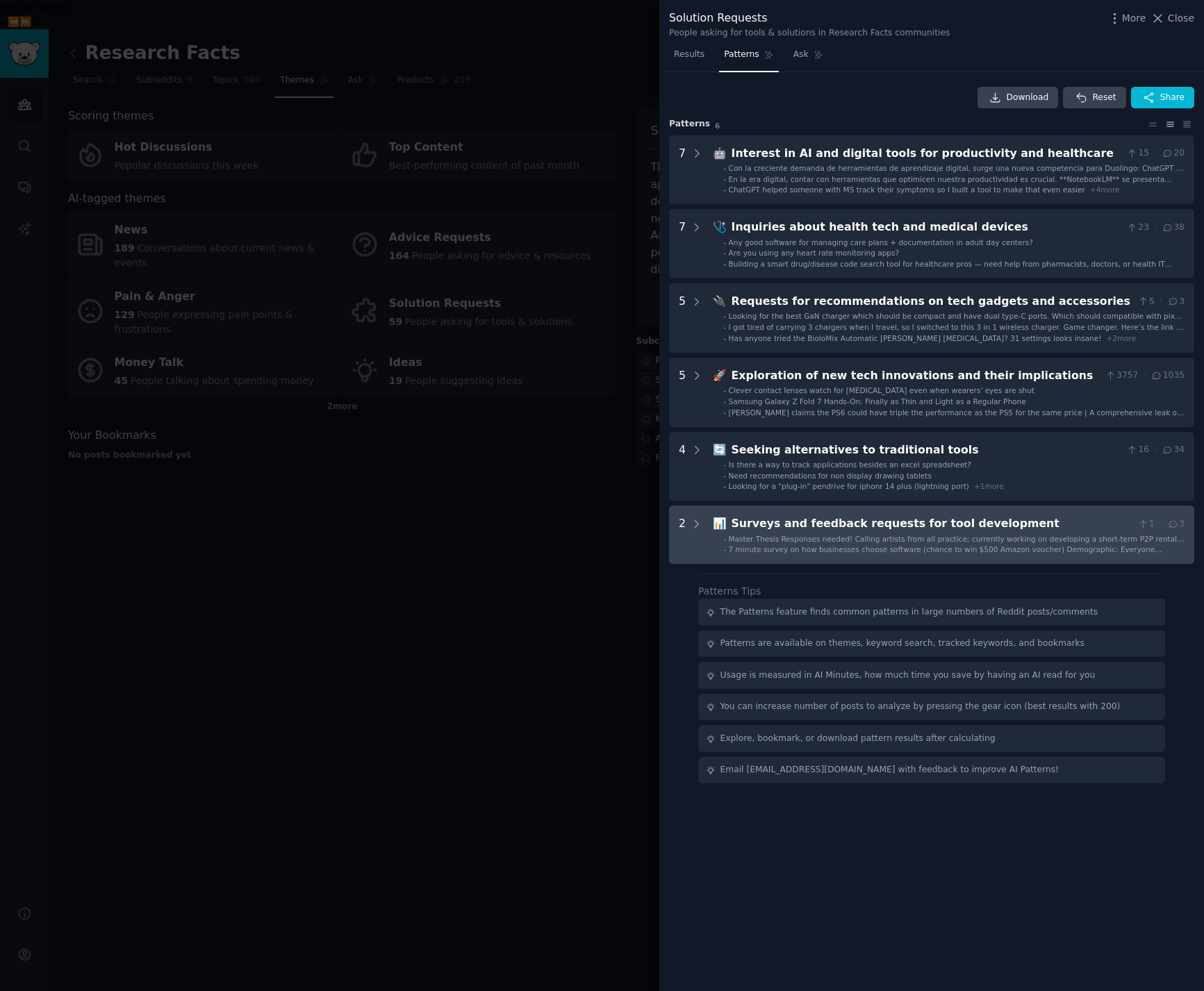
click at [864, 516] on div "Surveys and feedback requests for tool development" at bounding box center [932, 524] width 401 height 17
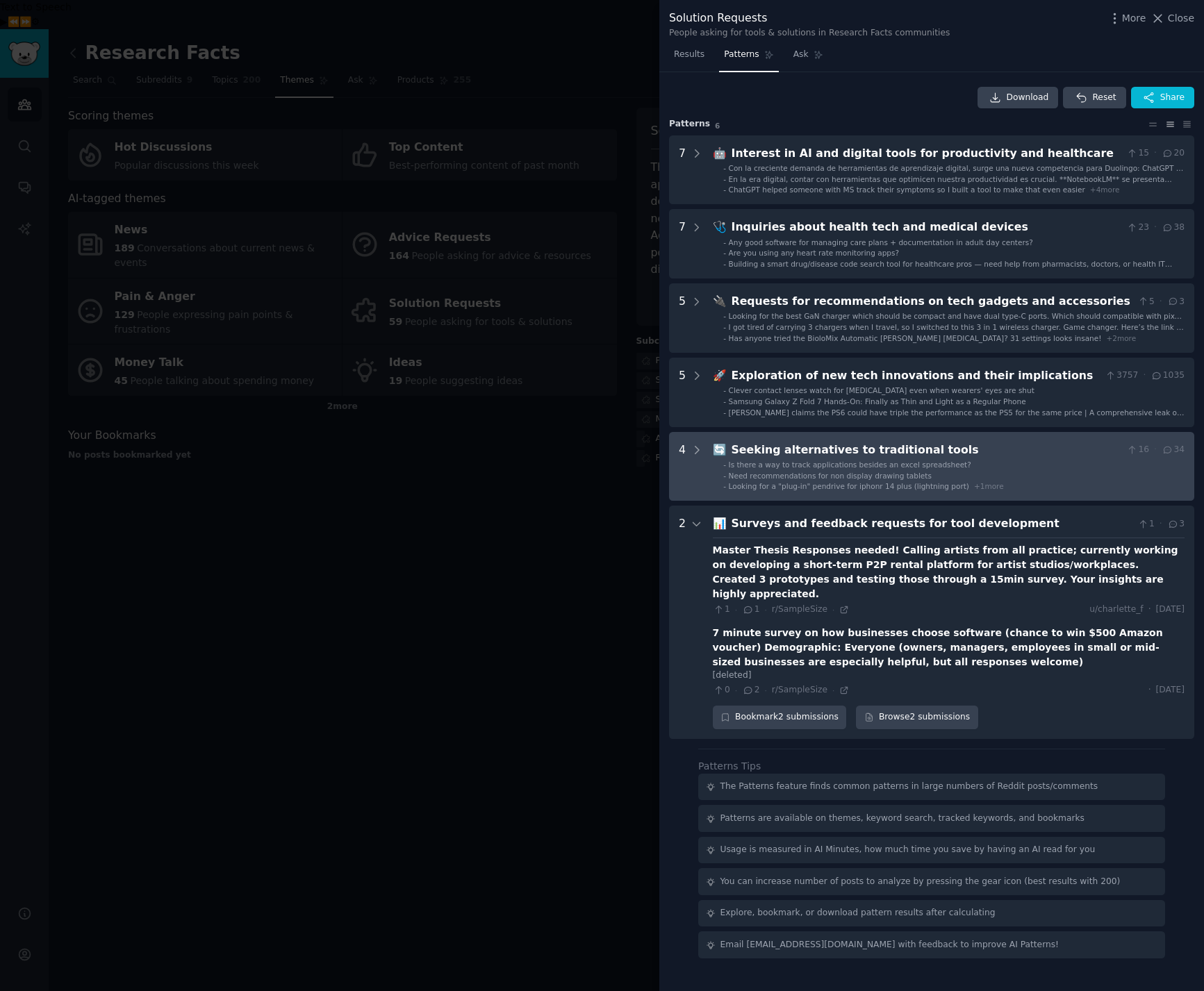
click at [874, 448] on div "Seeking alternatives to traditional tools" at bounding box center [926, 450] width 390 height 17
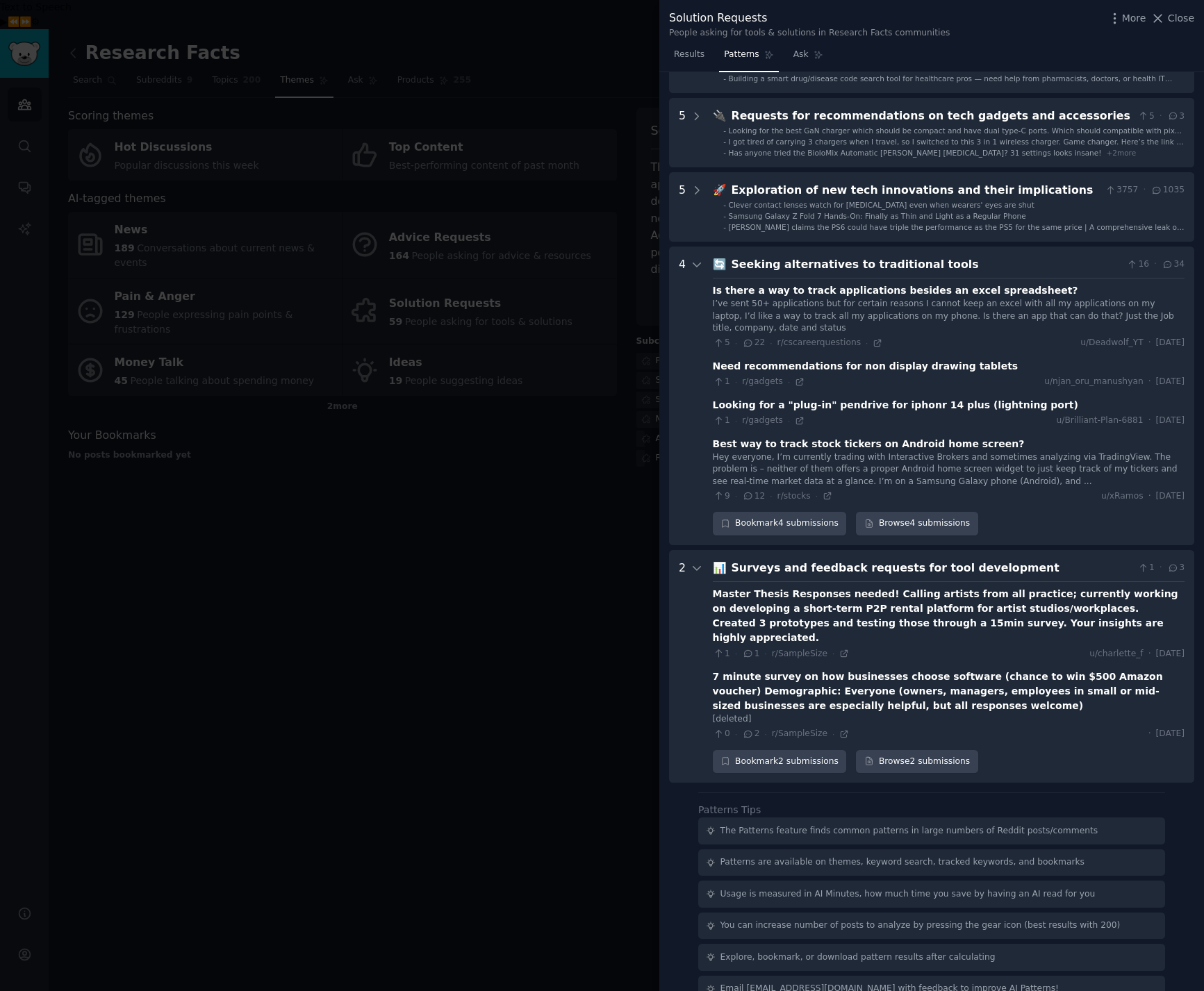
scroll to position [196, 0]
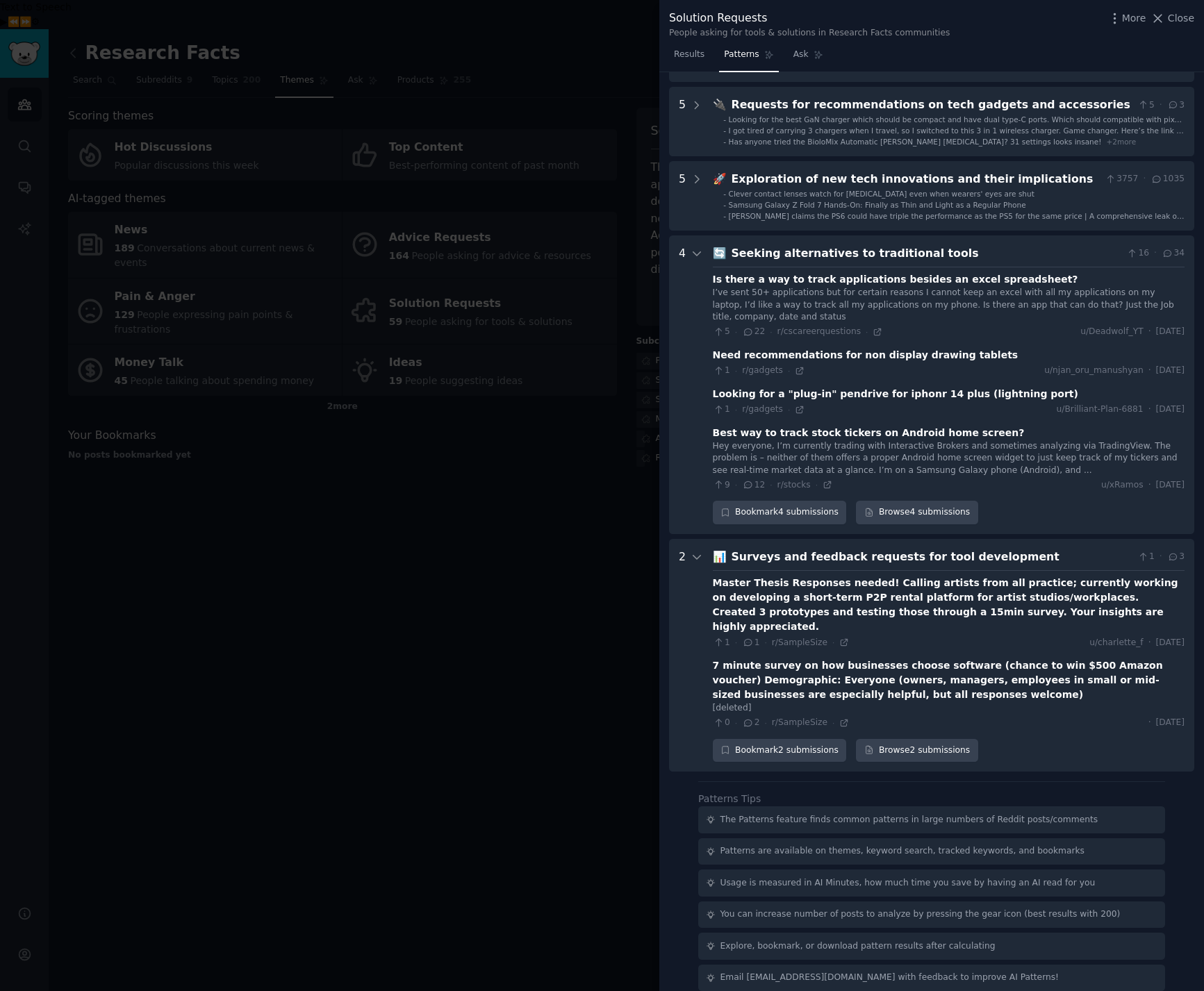
click at [808, 439] on div "Best way to track stock tickers on Android home screen?" at bounding box center [868, 433] width 312 height 14
click at [828, 309] on div "I’ve sent 50+ applications but for certain reasons I cannot keep an excel with …" at bounding box center [948, 305] width 472 height 37
click at [832, 277] on div "Is there a way to track applications besides an excel spreadsheet?" at bounding box center [895, 279] width 366 height 14
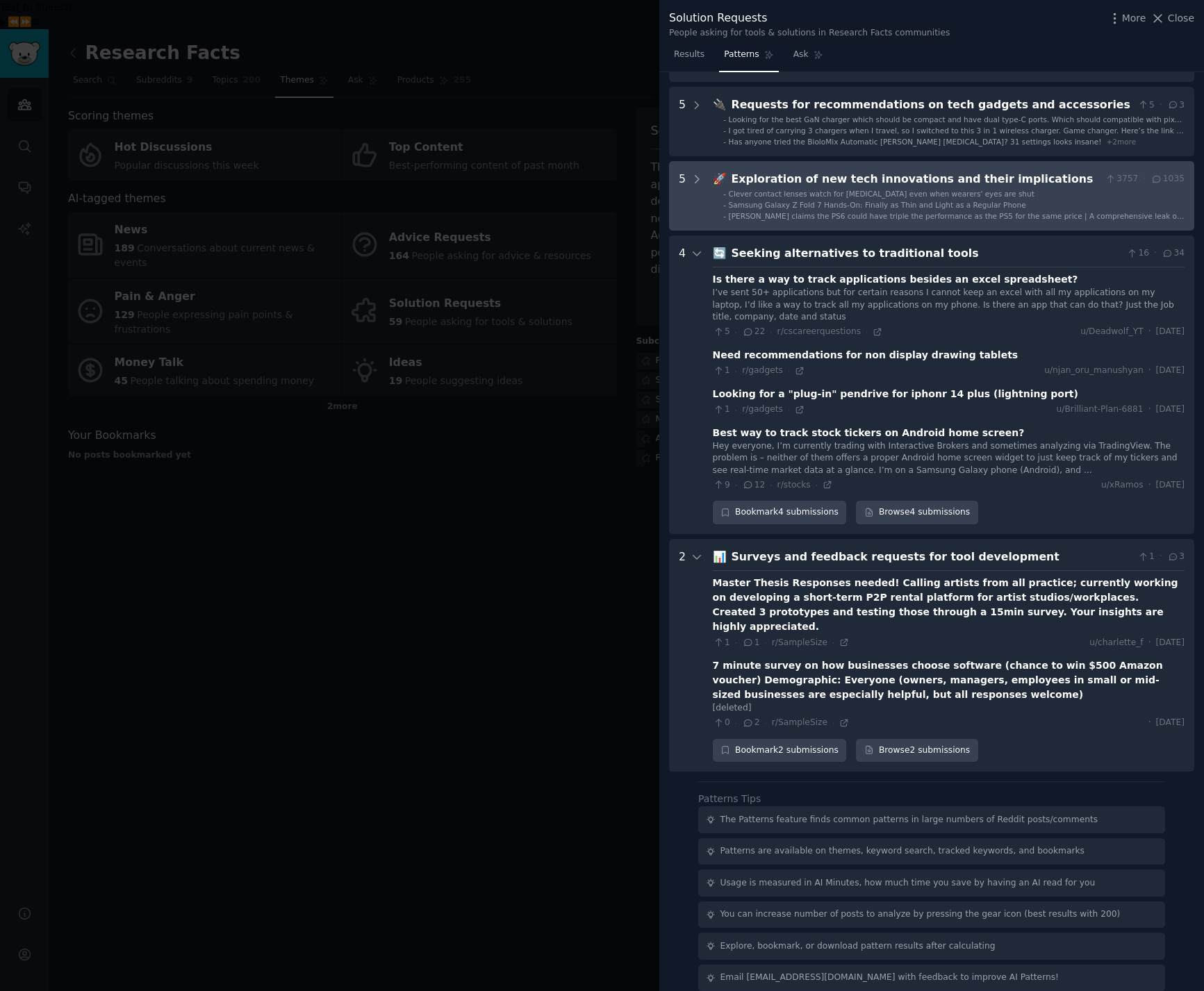
click at [889, 173] on div "Exploration of new tech innovations and their implications" at bounding box center [915, 179] width 368 height 17
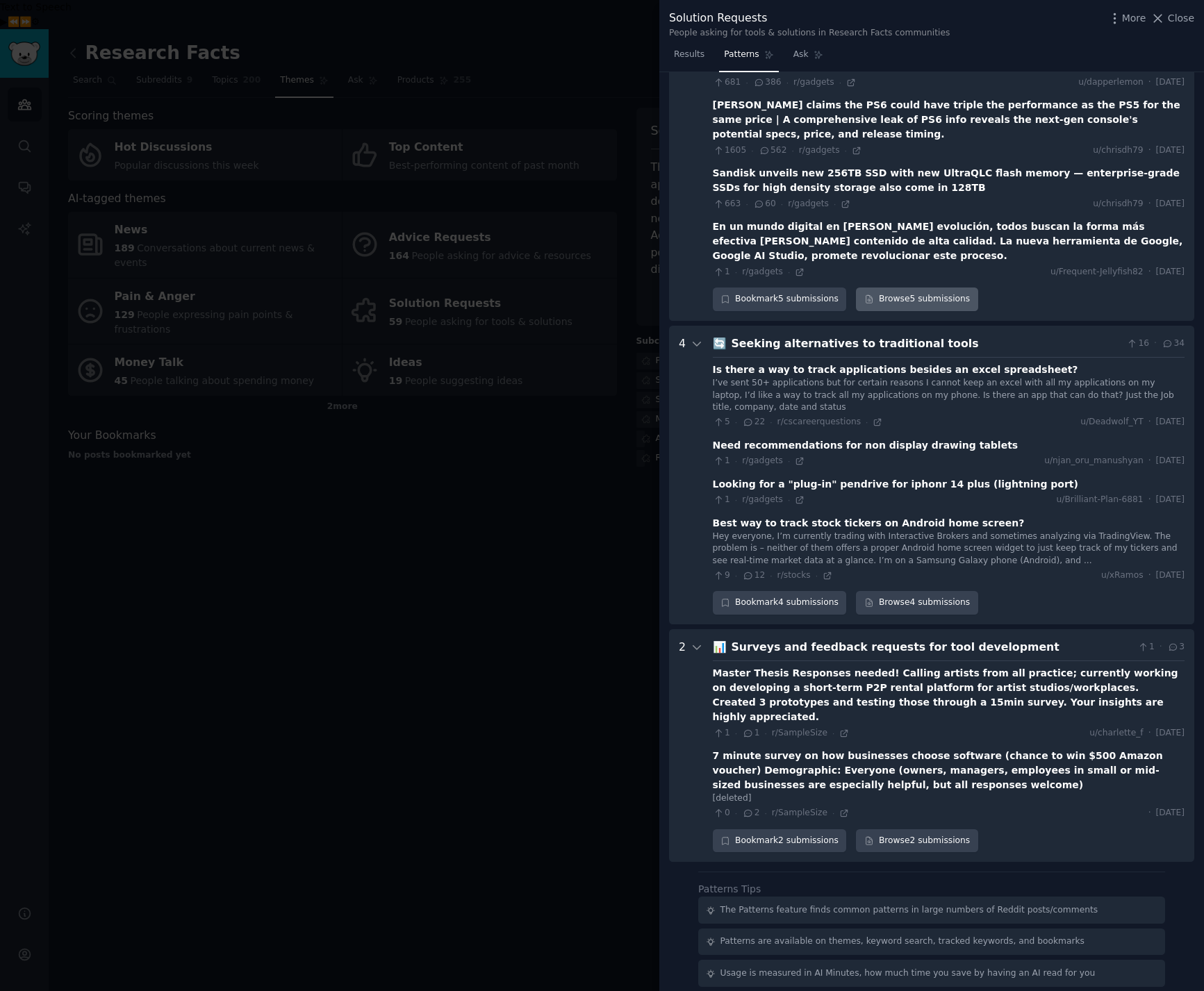
scroll to position [465, 0]
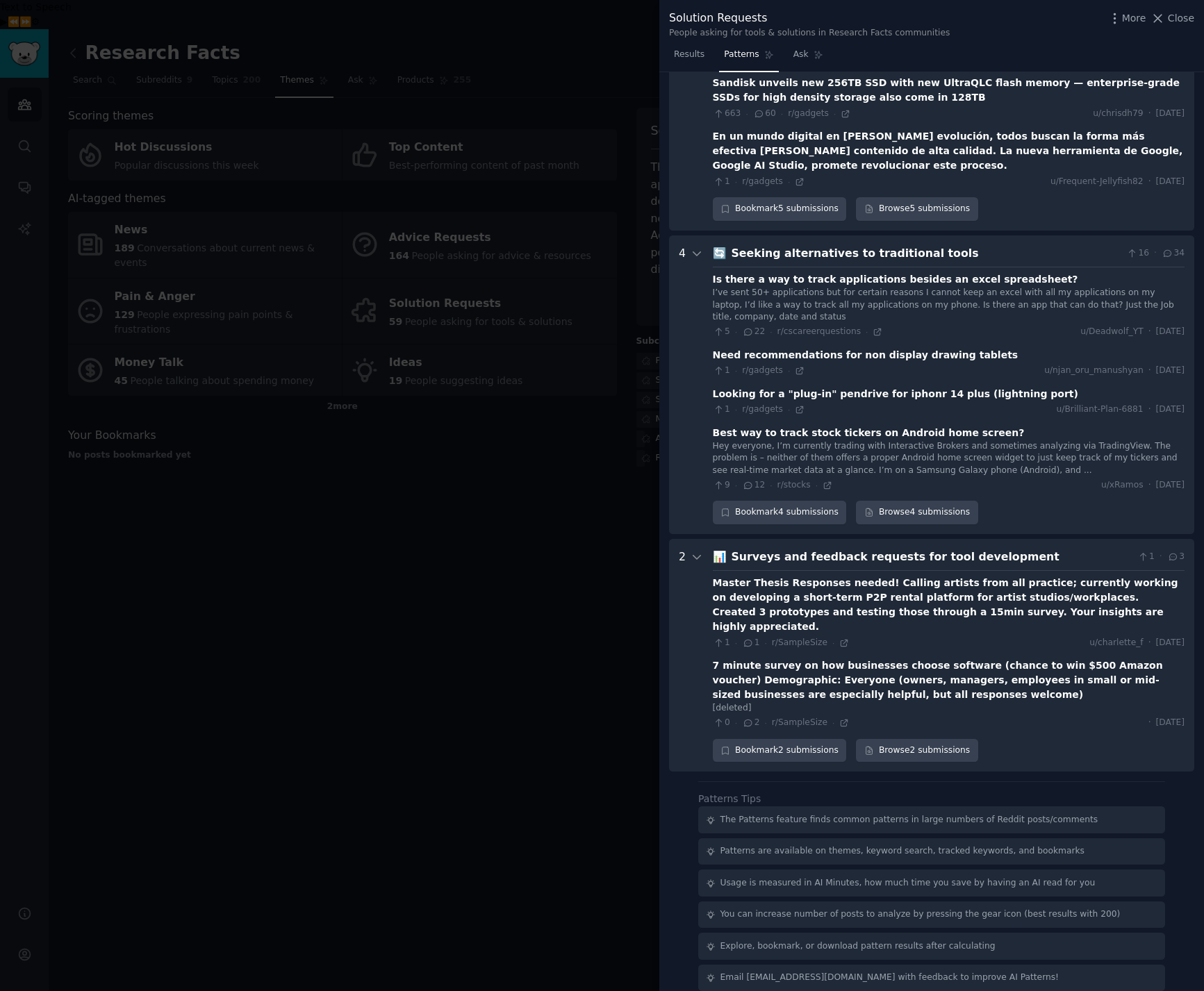
click at [518, 617] on div at bounding box center [602, 495] width 1204 height 991
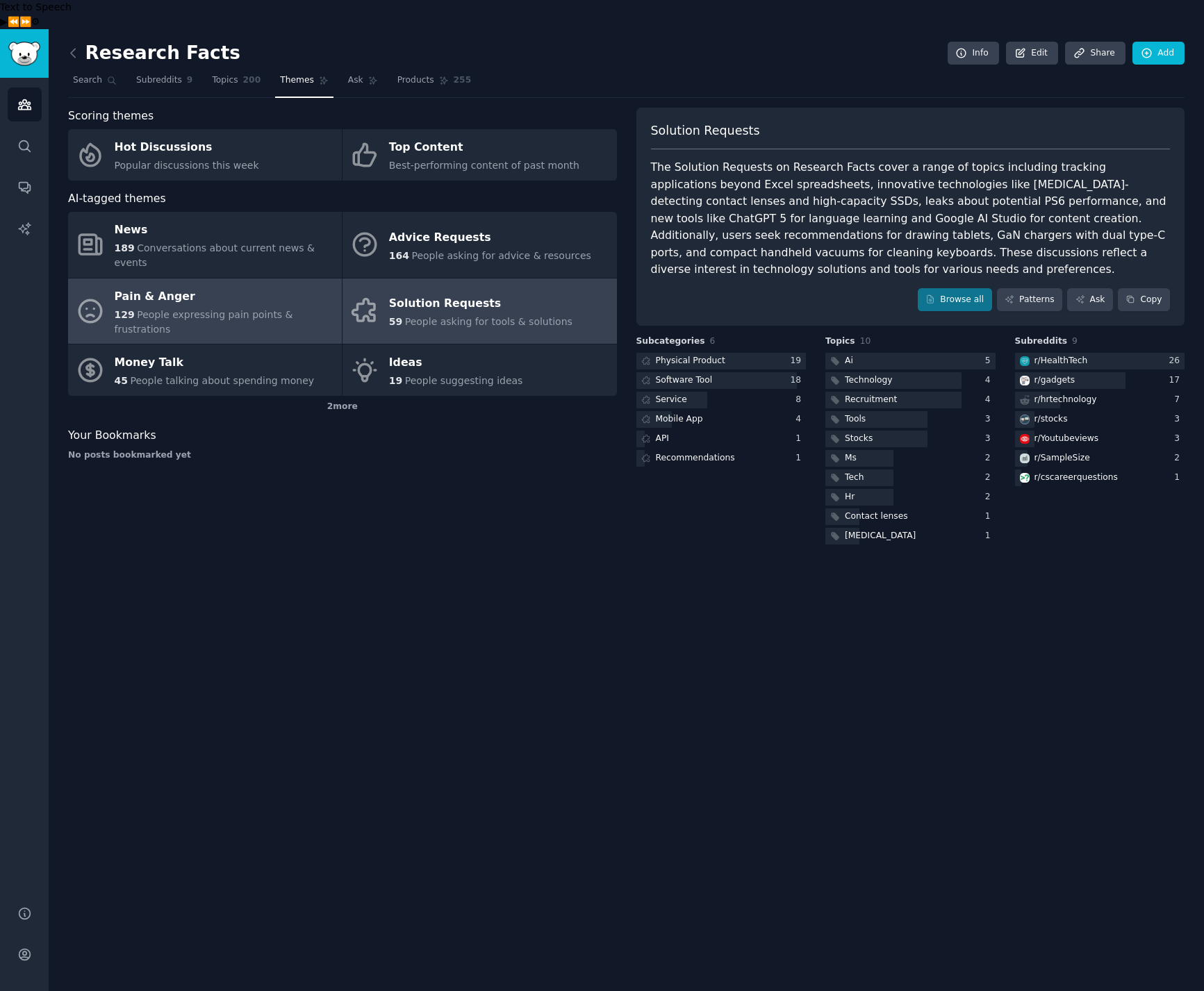
click at [172, 278] on link "Pain & Anger 129 People expressing pain points & frustrations" at bounding box center [205, 312] width 274 height 66
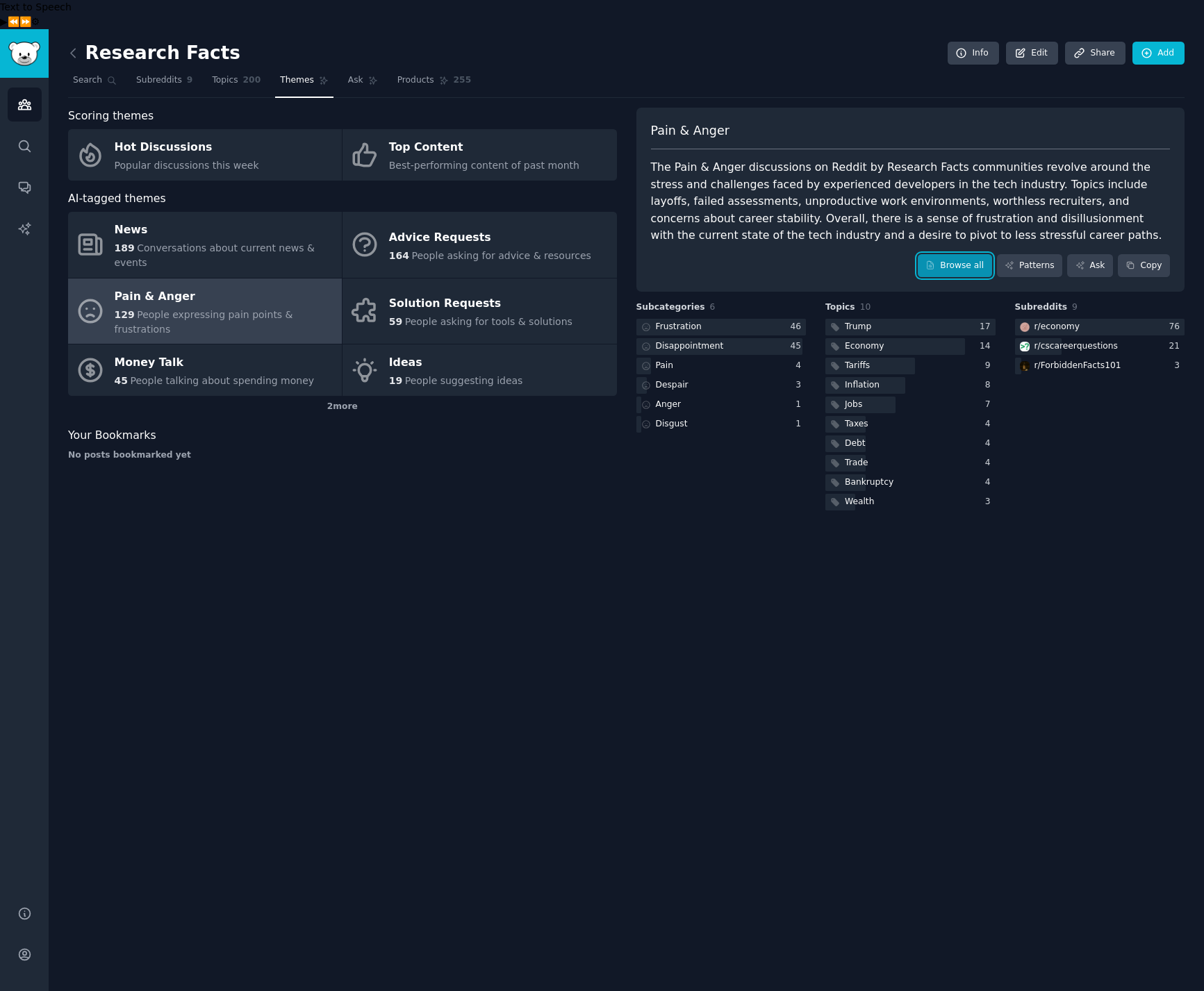
click at [936, 254] on link "Browse all" at bounding box center [955, 266] width 74 height 23
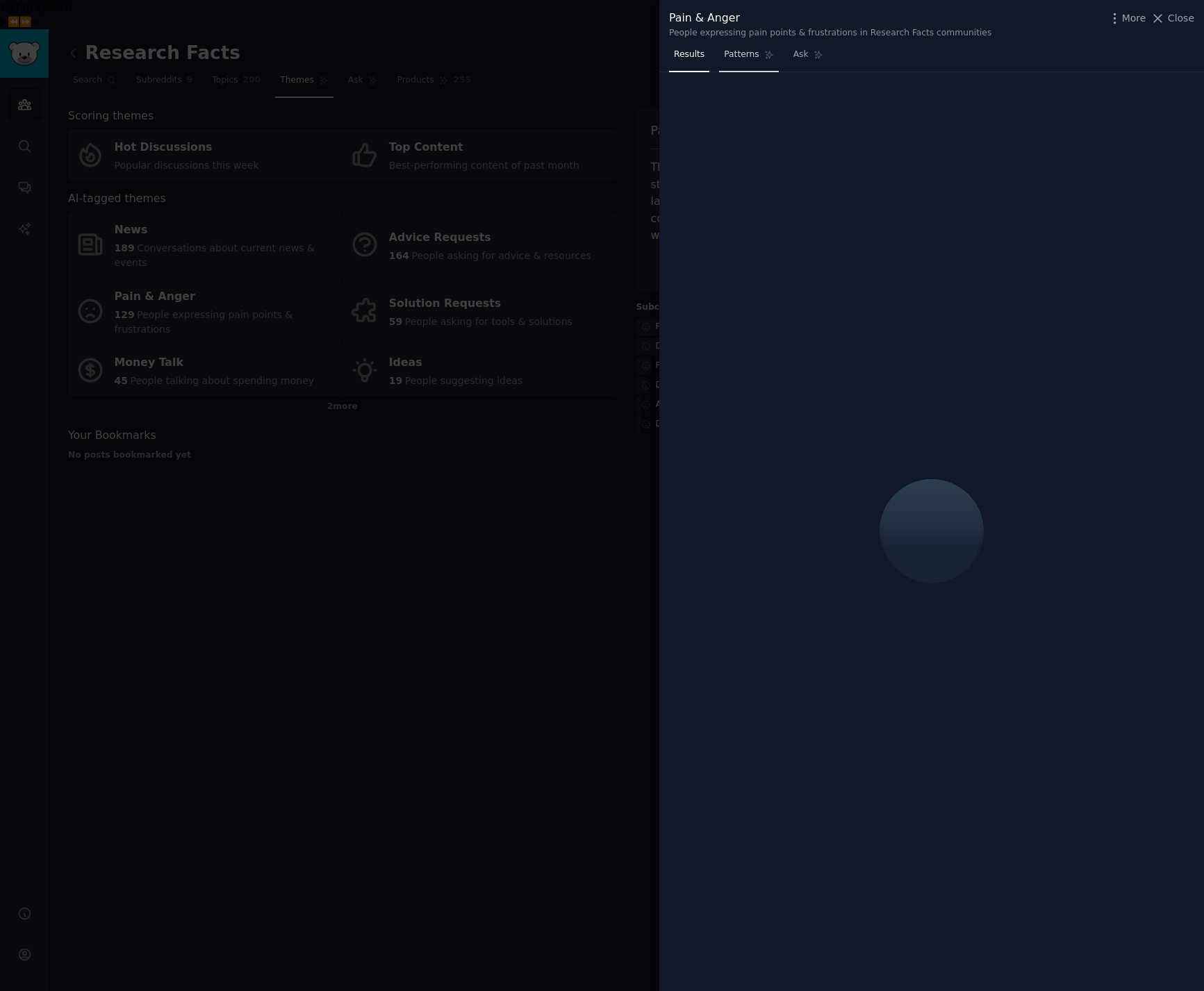
click at [750, 56] on span "Patterns" at bounding box center [741, 55] width 35 height 13
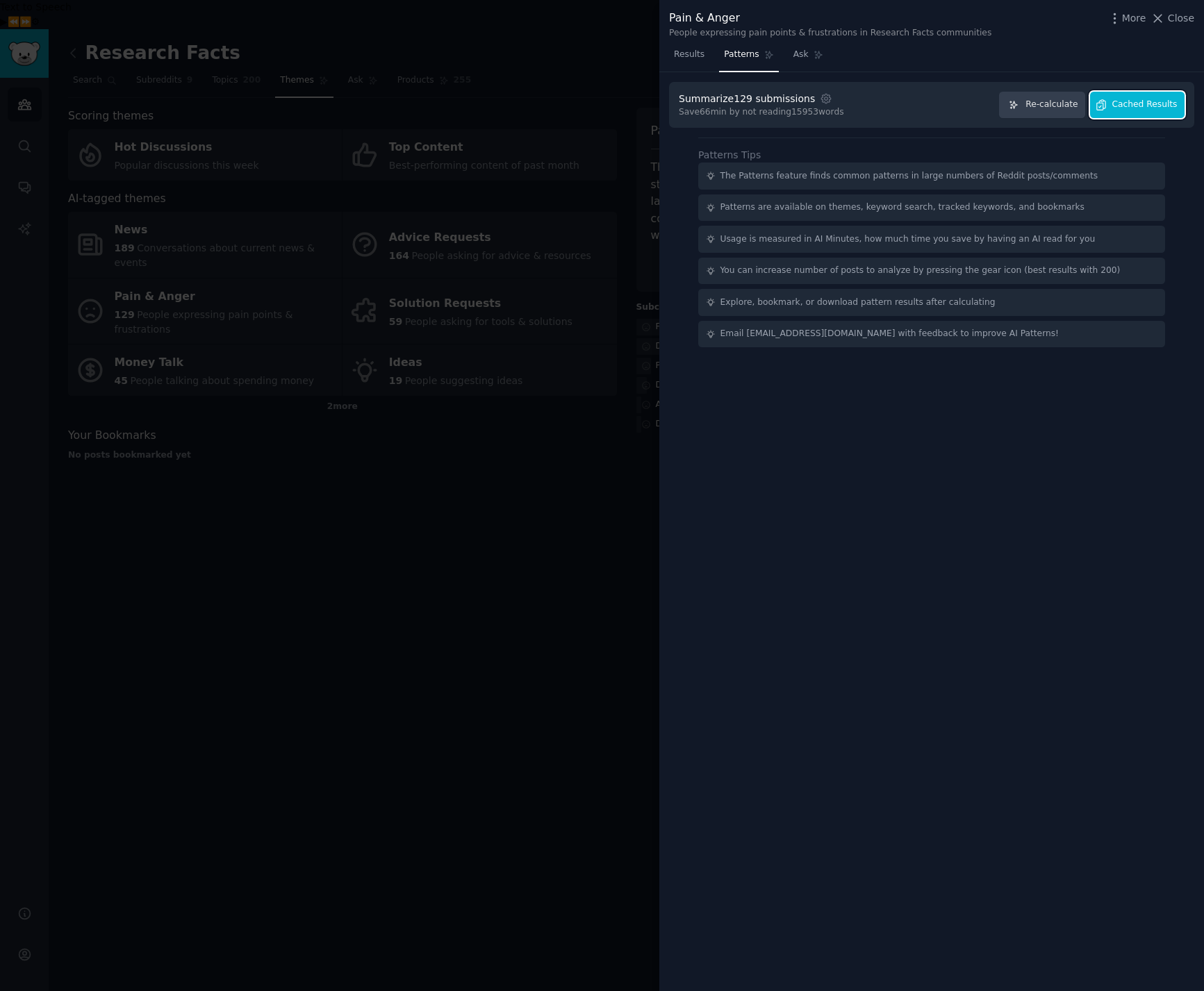
click at [1133, 96] on button "Cached Results" at bounding box center [1137, 105] width 95 height 27
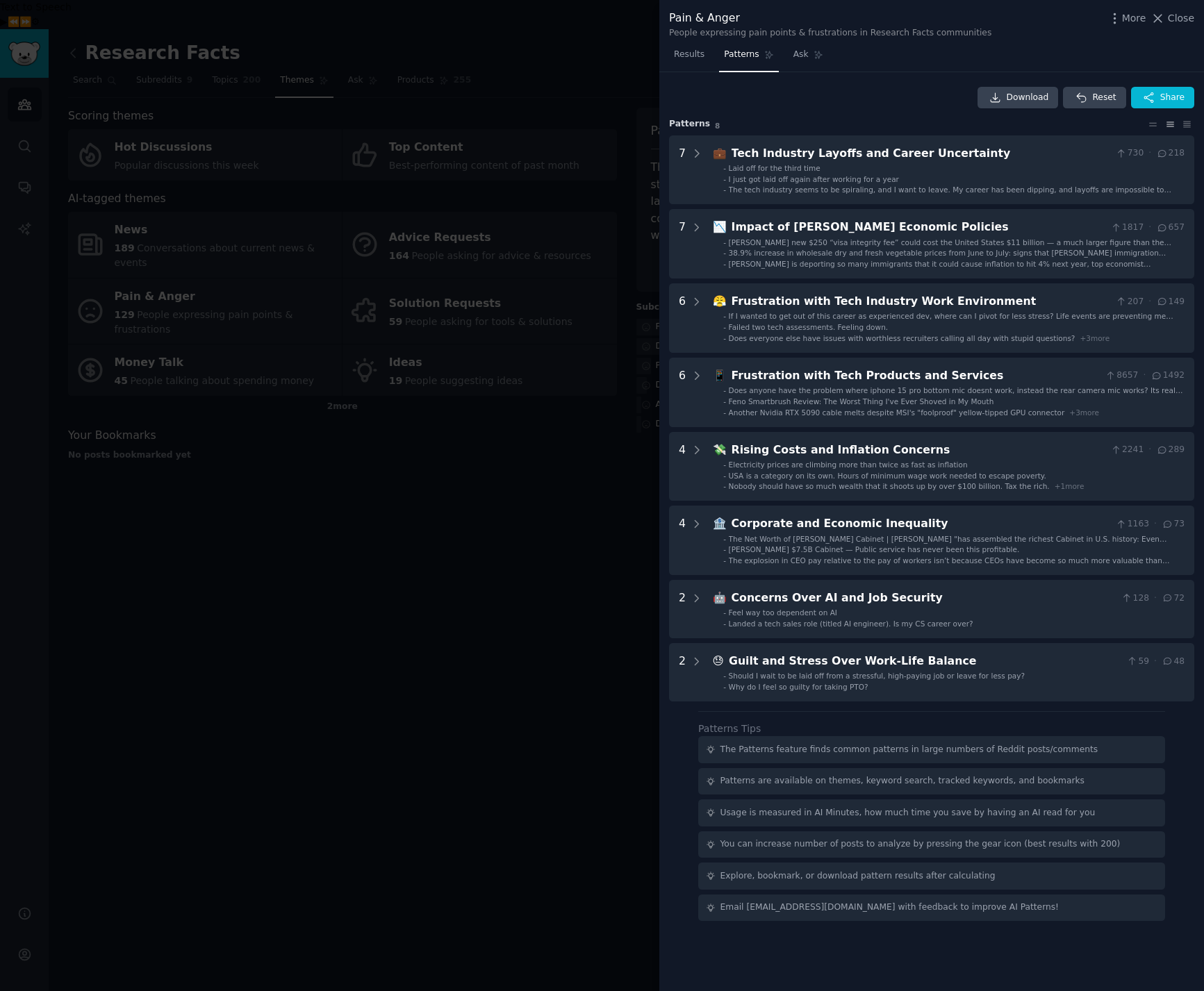
click at [432, 485] on div at bounding box center [602, 495] width 1204 height 991
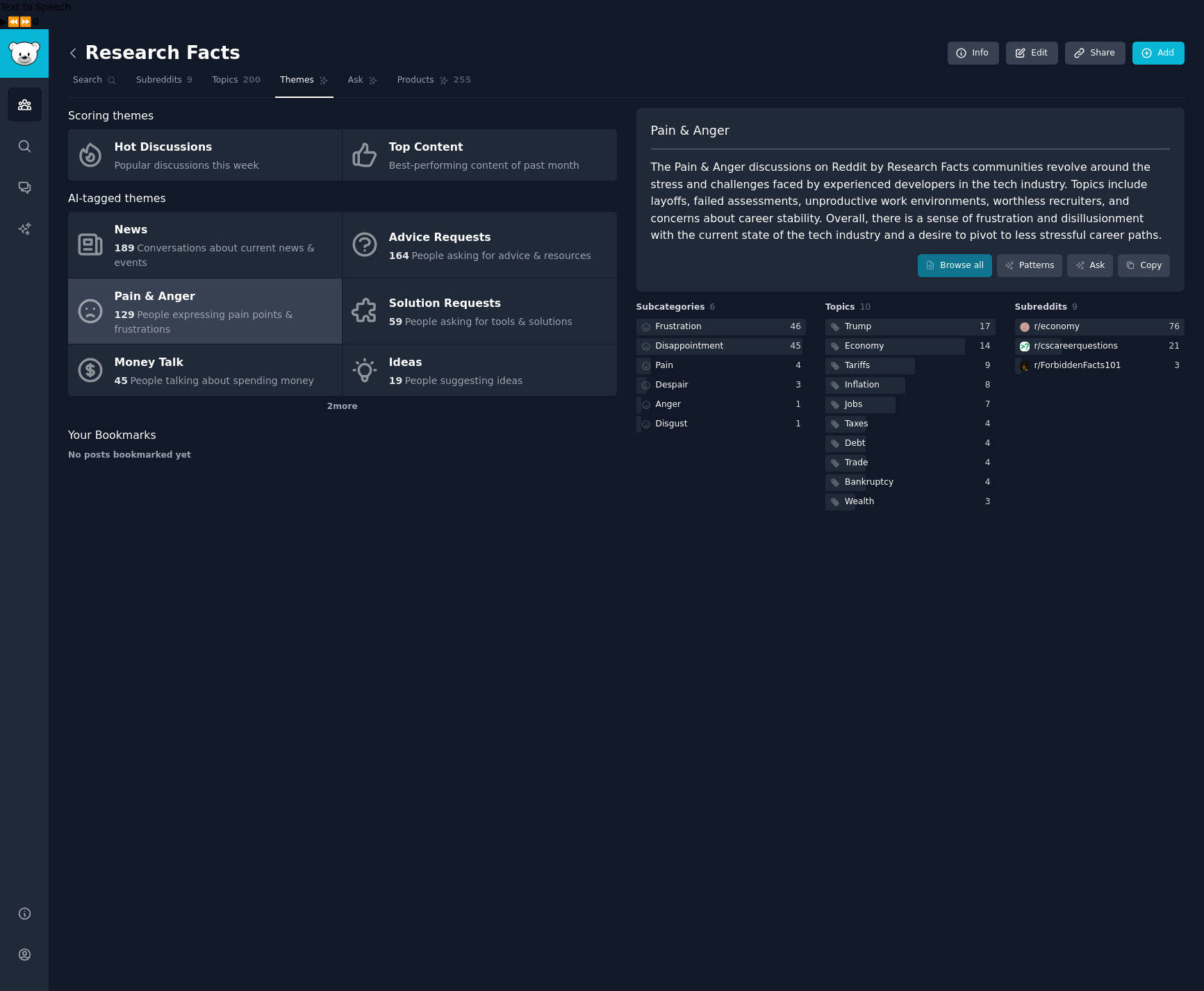
click at [76, 46] on icon at bounding box center [73, 53] width 14 height 14
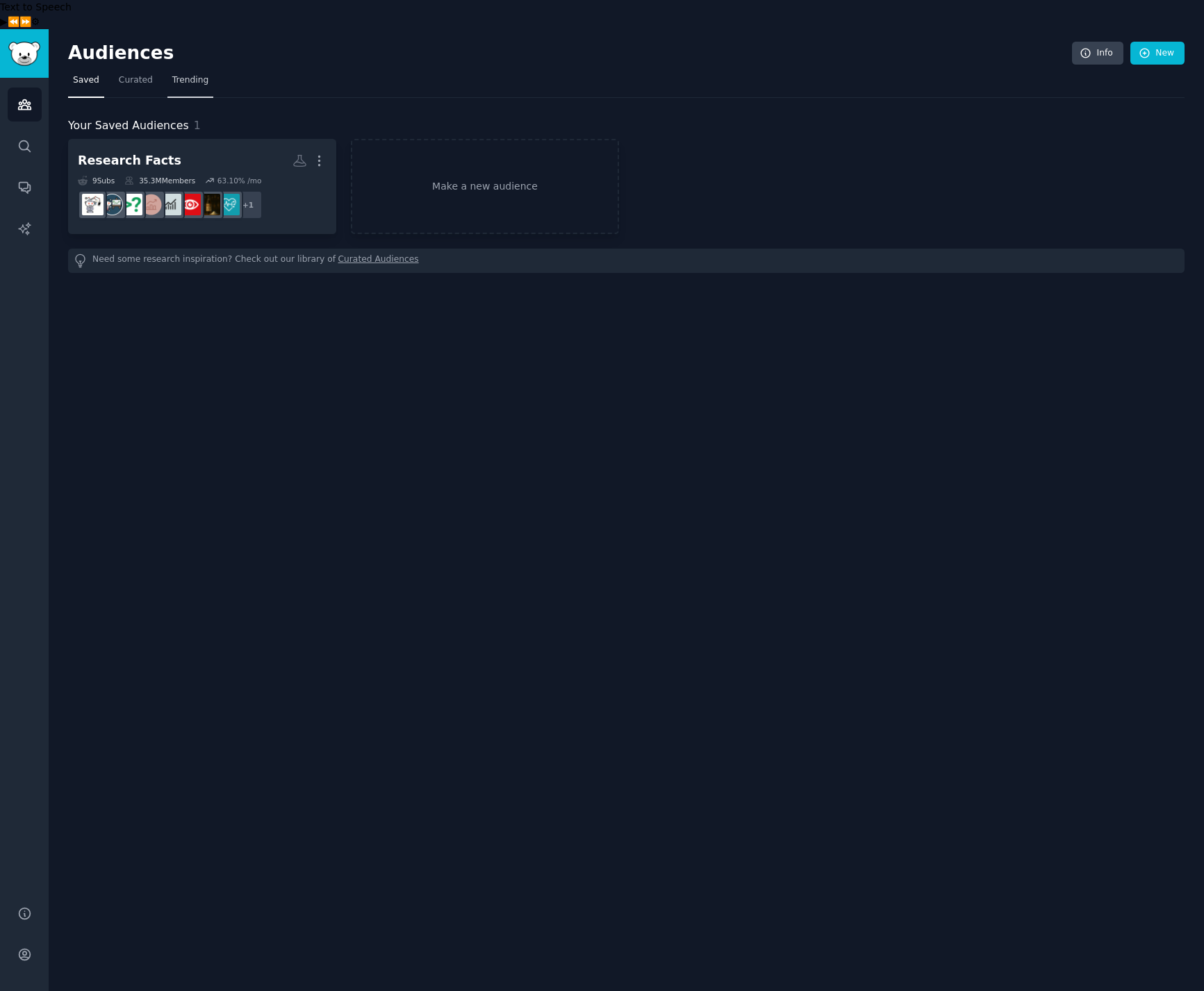
click at [200, 74] on span "Trending" at bounding box center [190, 81] width 36 height 13
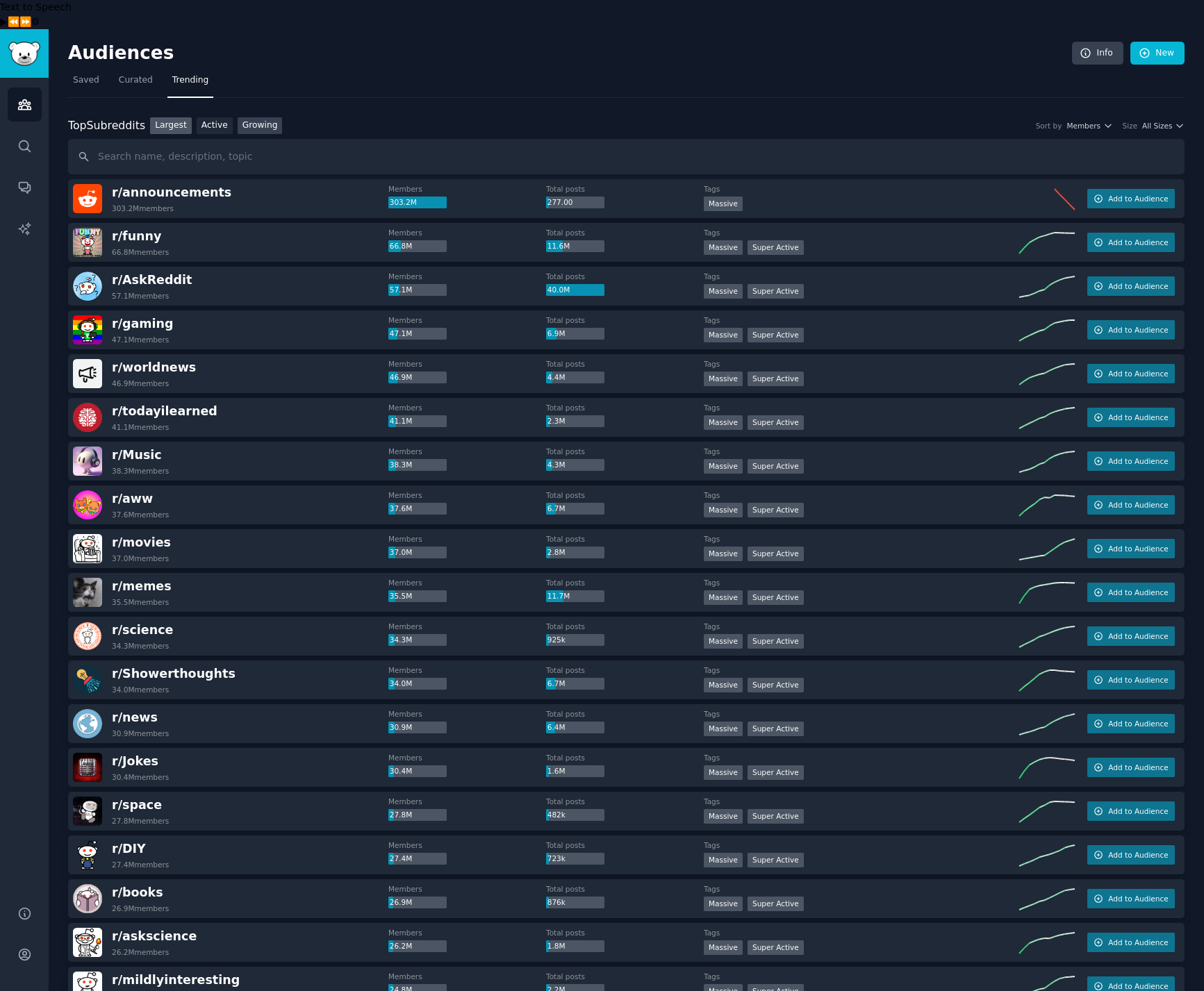
click at [269, 117] on link "Growing" at bounding box center [260, 126] width 45 height 17
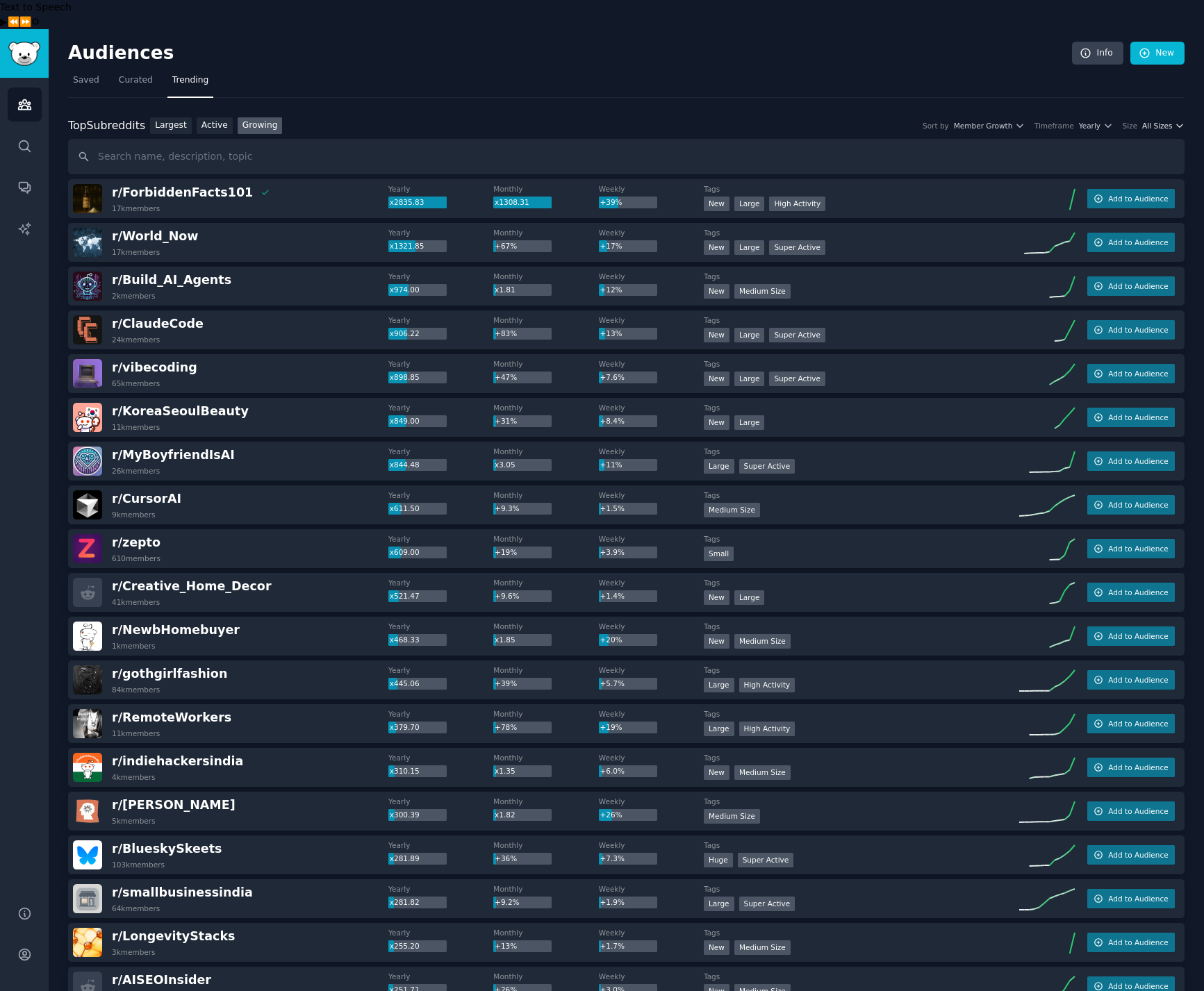
click at [1173, 121] on icon "button" at bounding box center [1179, 126] width 10 height 10
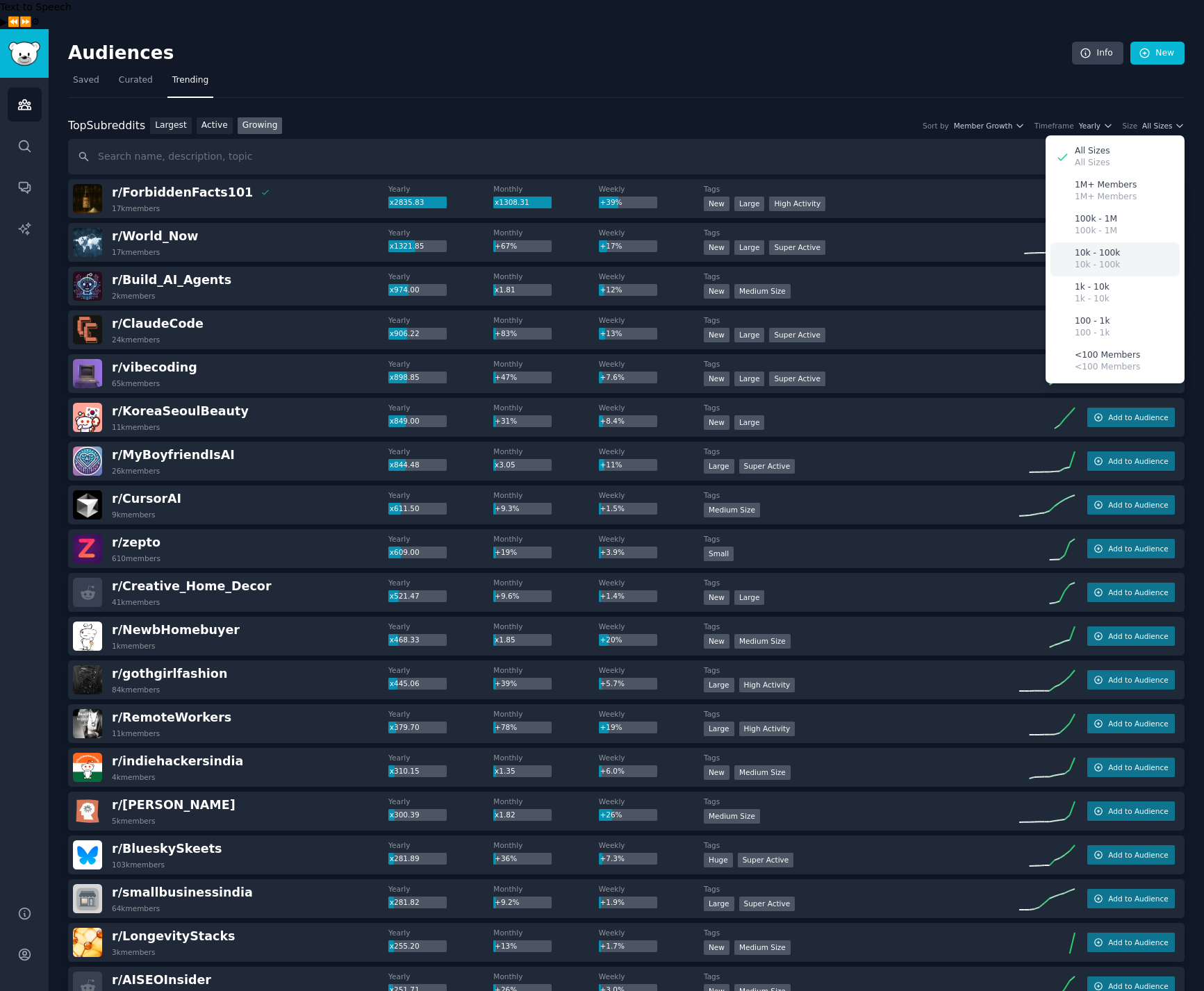
click at [1118, 242] on div "10k - 100k 10k - 100k" at bounding box center [1115, 259] width 129 height 34
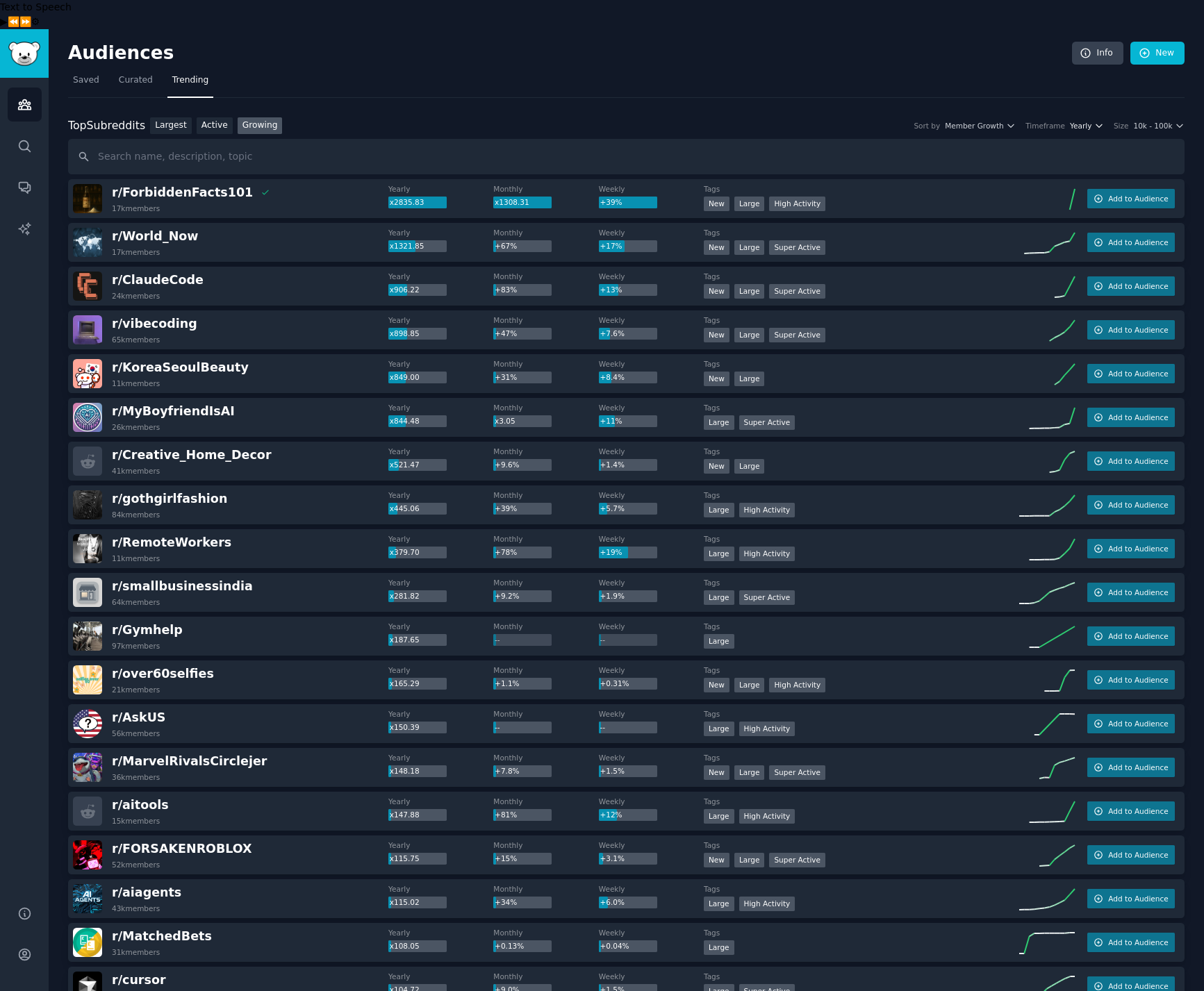
click at [1089, 121] on span "Yearly" at bounding box center [1081, 126] width 22 height 10
click at [1024, 189] on div "Weekly" at bounding box center [1035, 201] width 129 height 24
click at [552, 69] on nav "Saved Curated Trending" at bounding box center [626, 84] width 1117 height 29
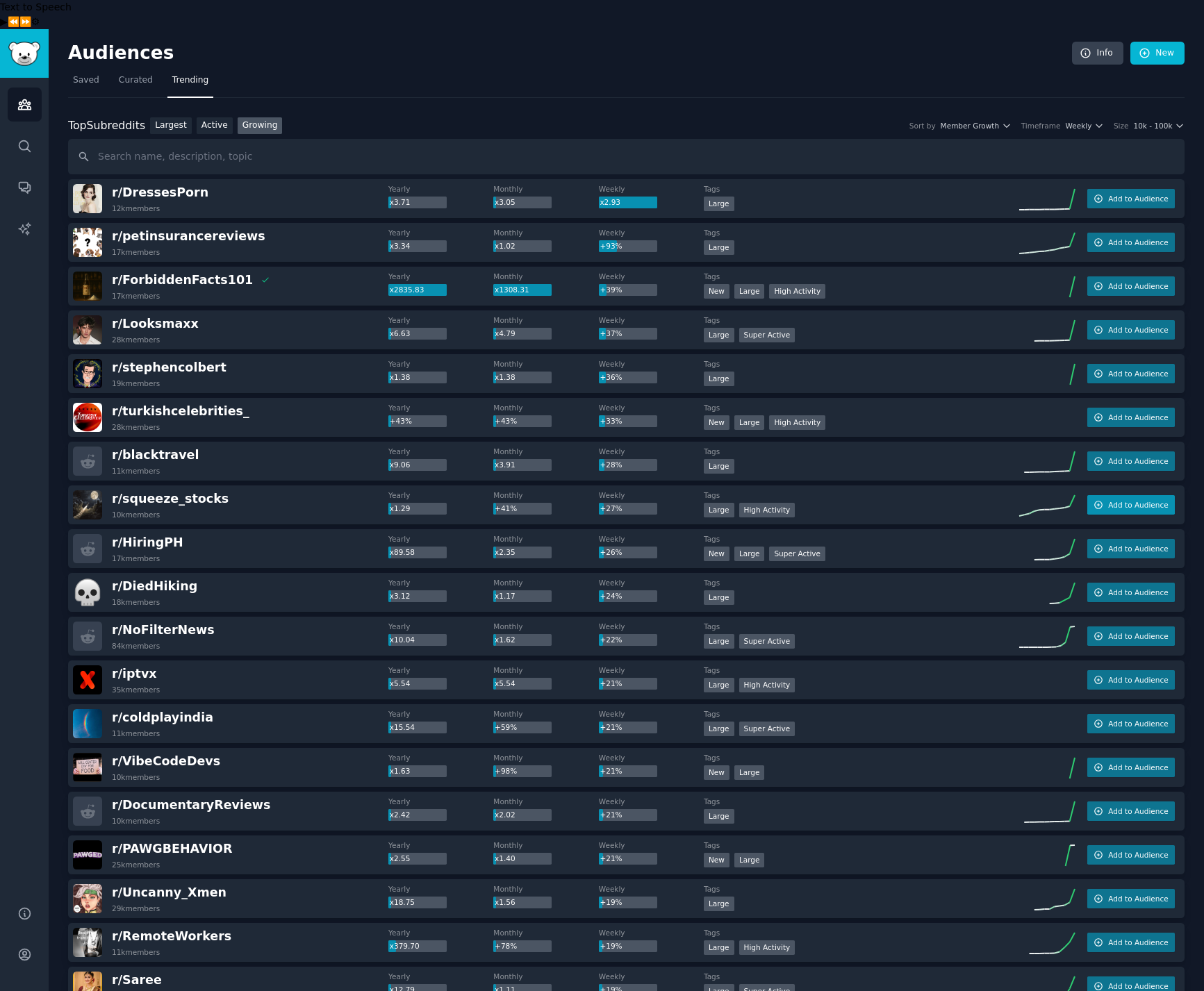
click at [1126, 500] on span "Add to Audience" at bounding box center [1137, 505] width 59 height 10
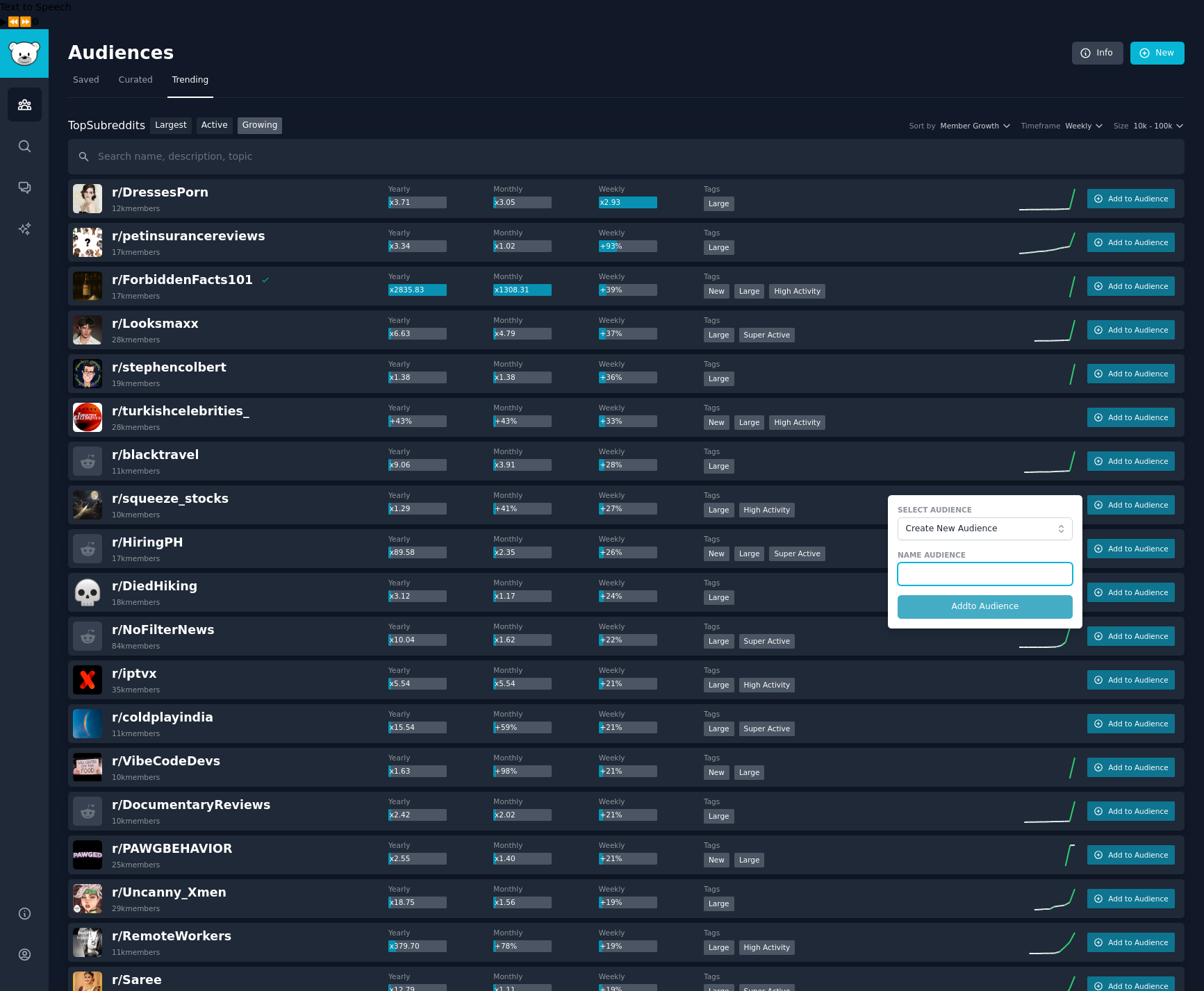
click at [1006, 563] on input "text" at bounding box center [985, 574] width 175 height 23
click at [1007, 505] on div "Select Audience Create New Audience" at bounding box center [985, 522] width 175 height 35
click at [992, 448] on div "r/ blacktravel 11k members Yearly x9.06 Monthly x3.91 Weekly +28% Tags Large Ad…" at bounding box center [626, 461] width 1117 height 39
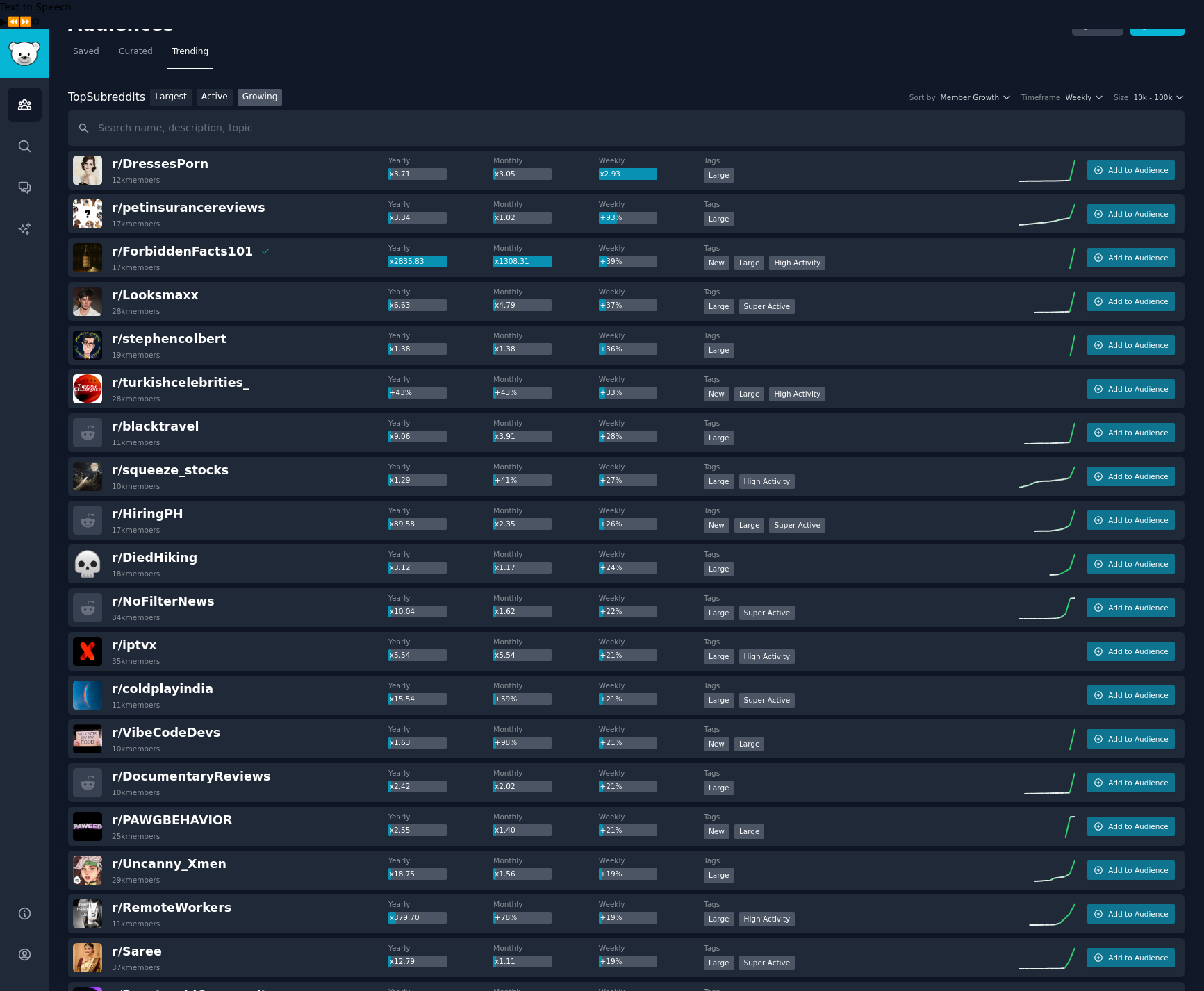
scroll to position [44, 0]
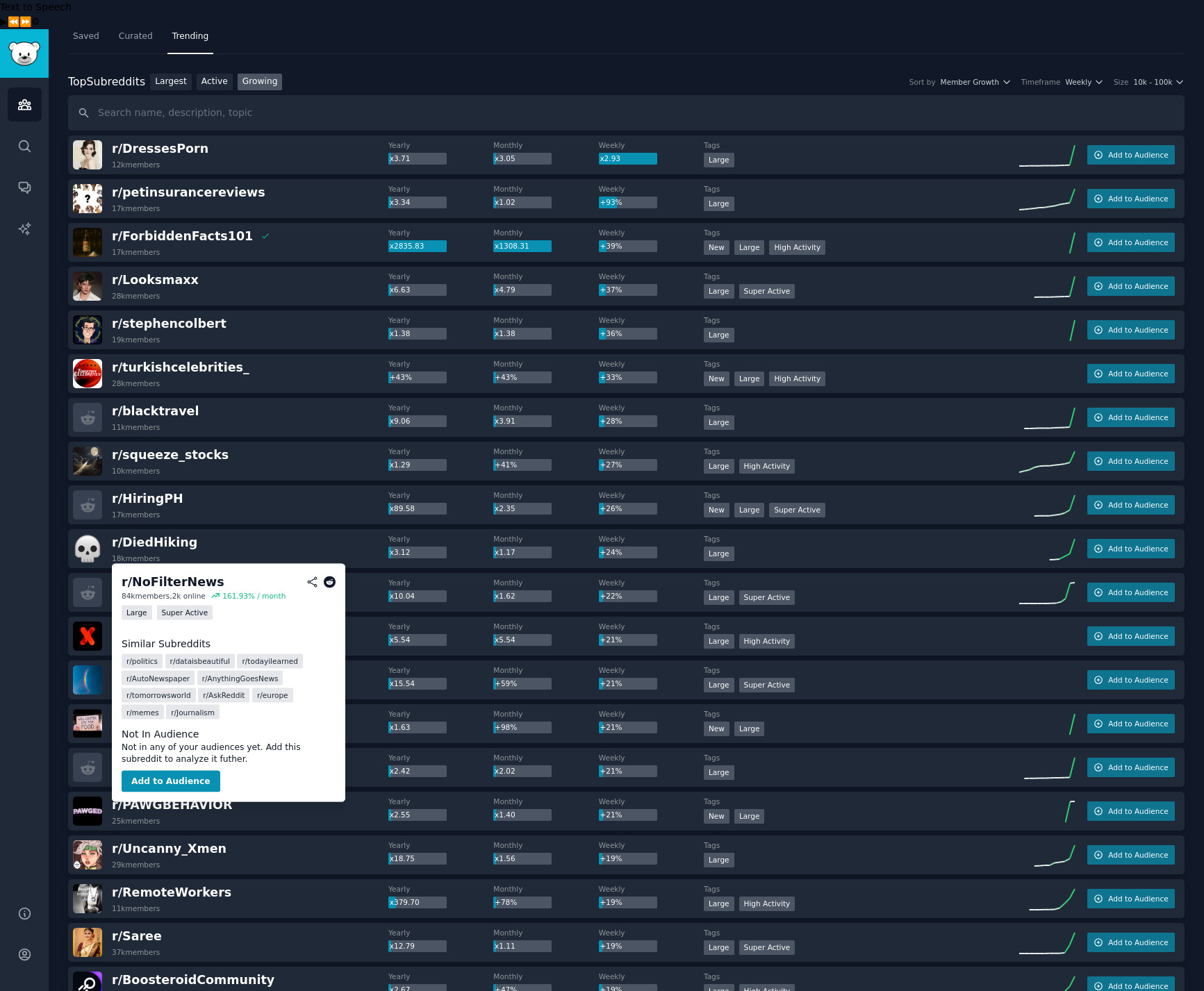
click at [144, 579] on span "r/ NoFilterNews" at bounding box center [163, 586] width 103 height 14
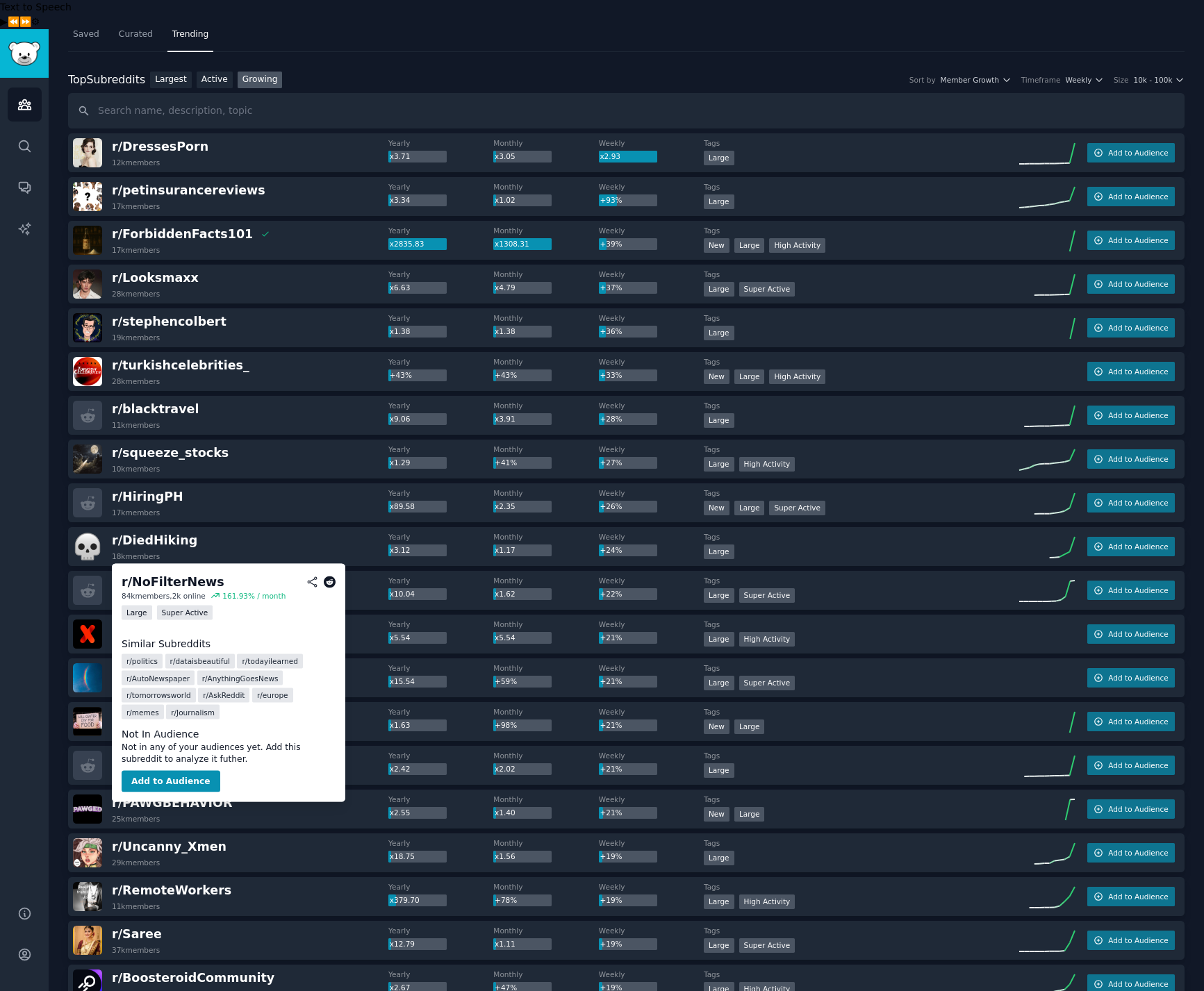
click at [166, 577] on span "r/ NoFilterNews" at bounding box center [163, 584] width 103 height 14
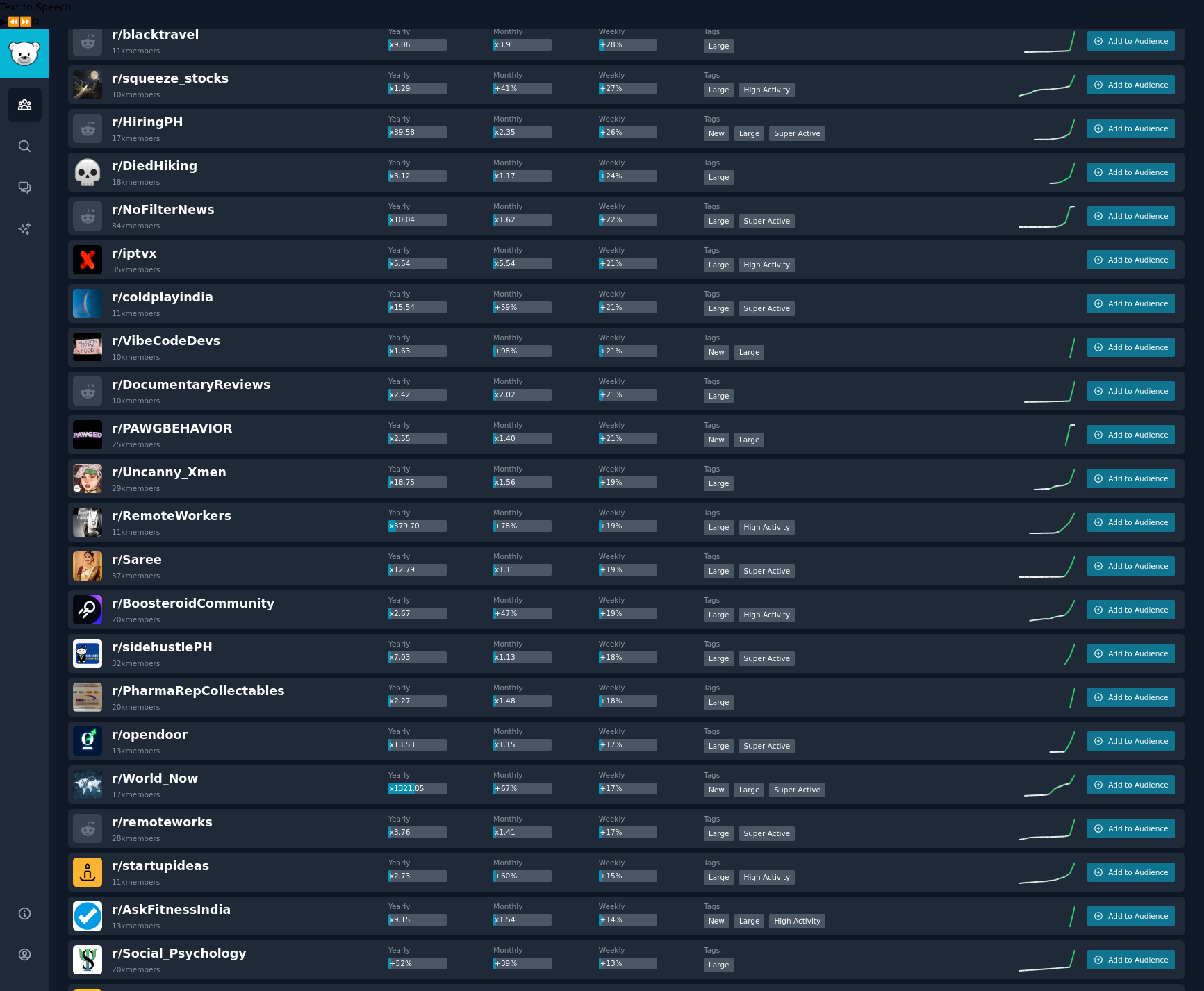
scroll to position [424, 0]
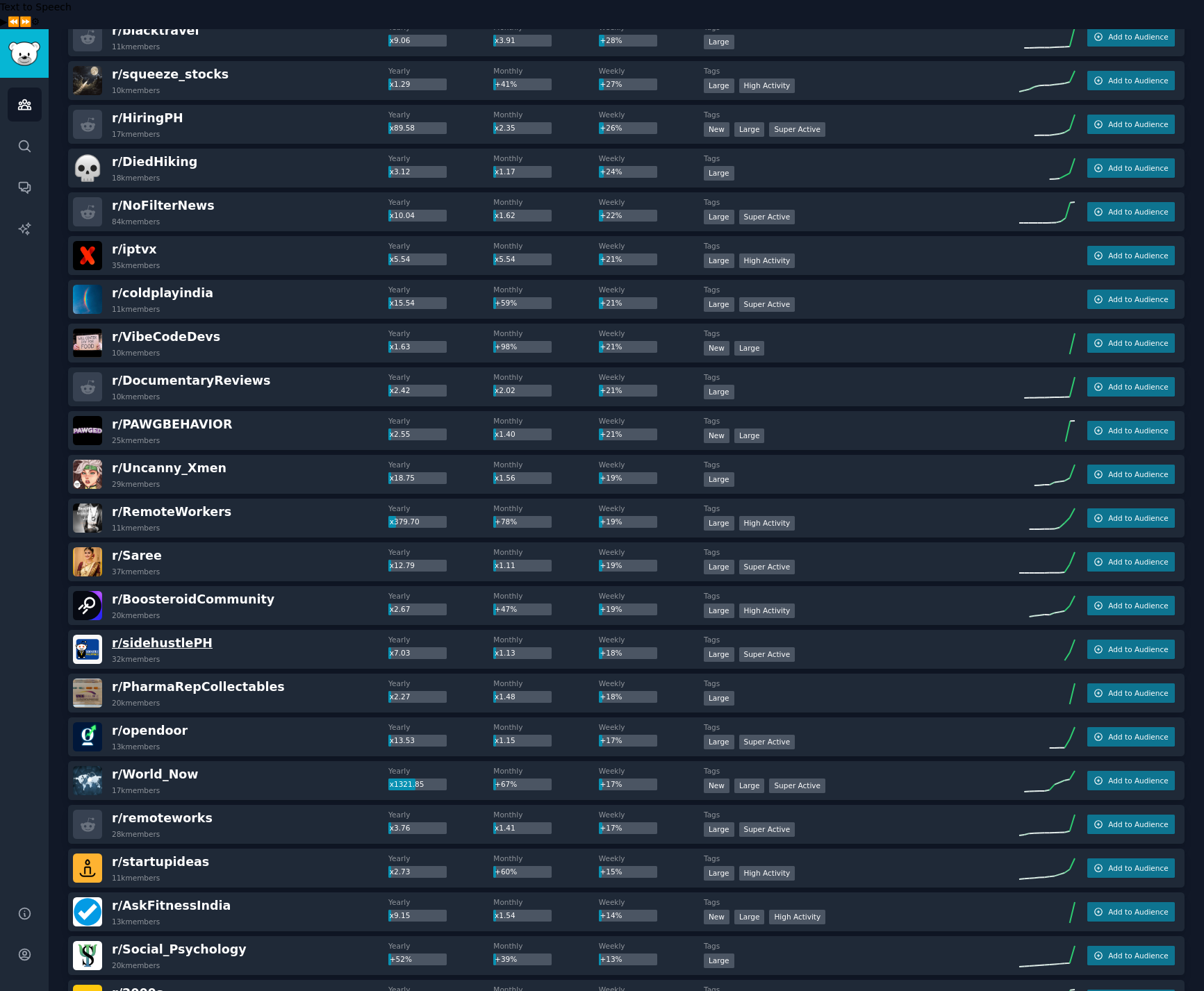
click at [188, 637] on span "r/ sidehustlePH" at bounding box center [163, 643] width 101 height 14
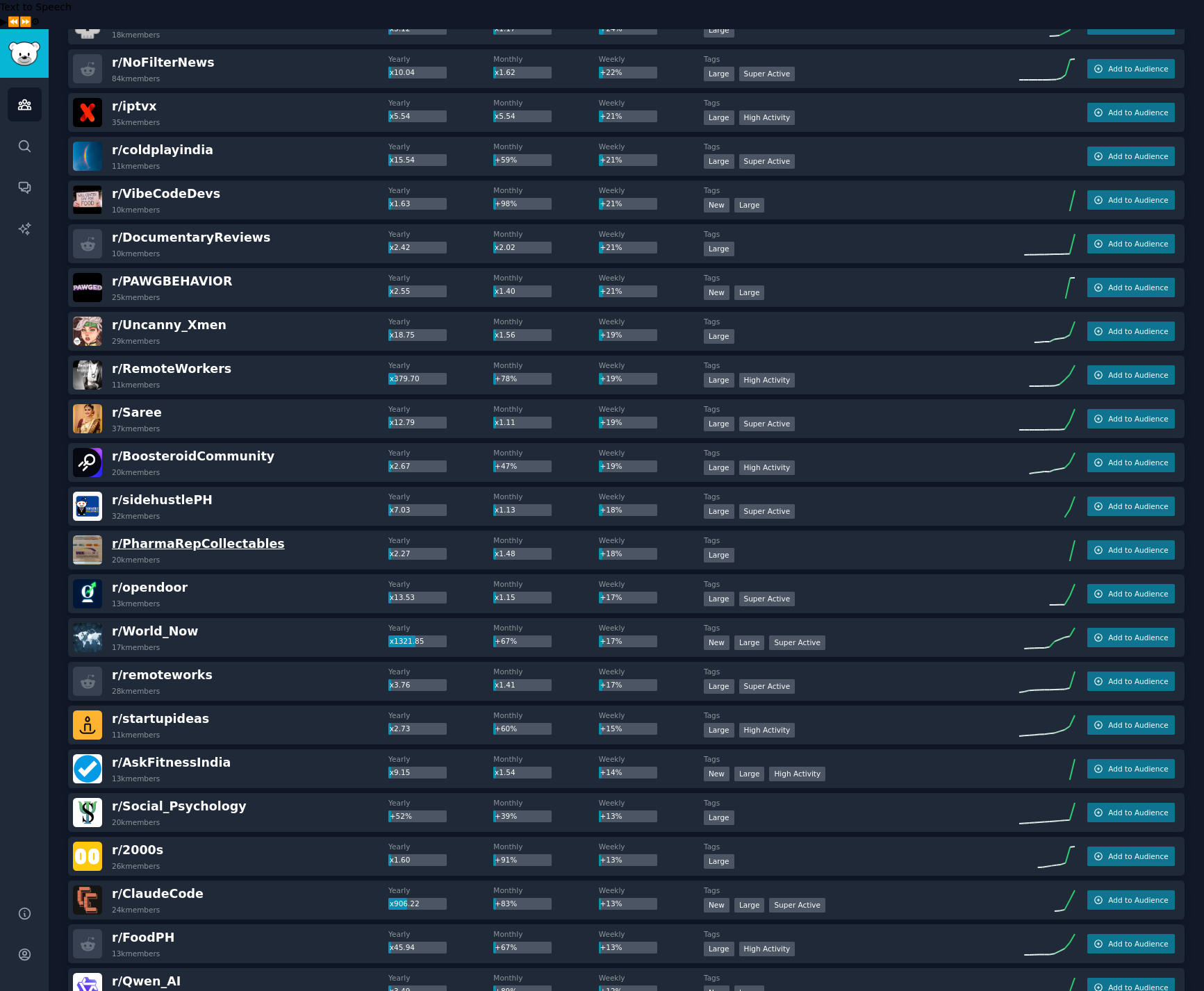
scroll to position [573, 0]
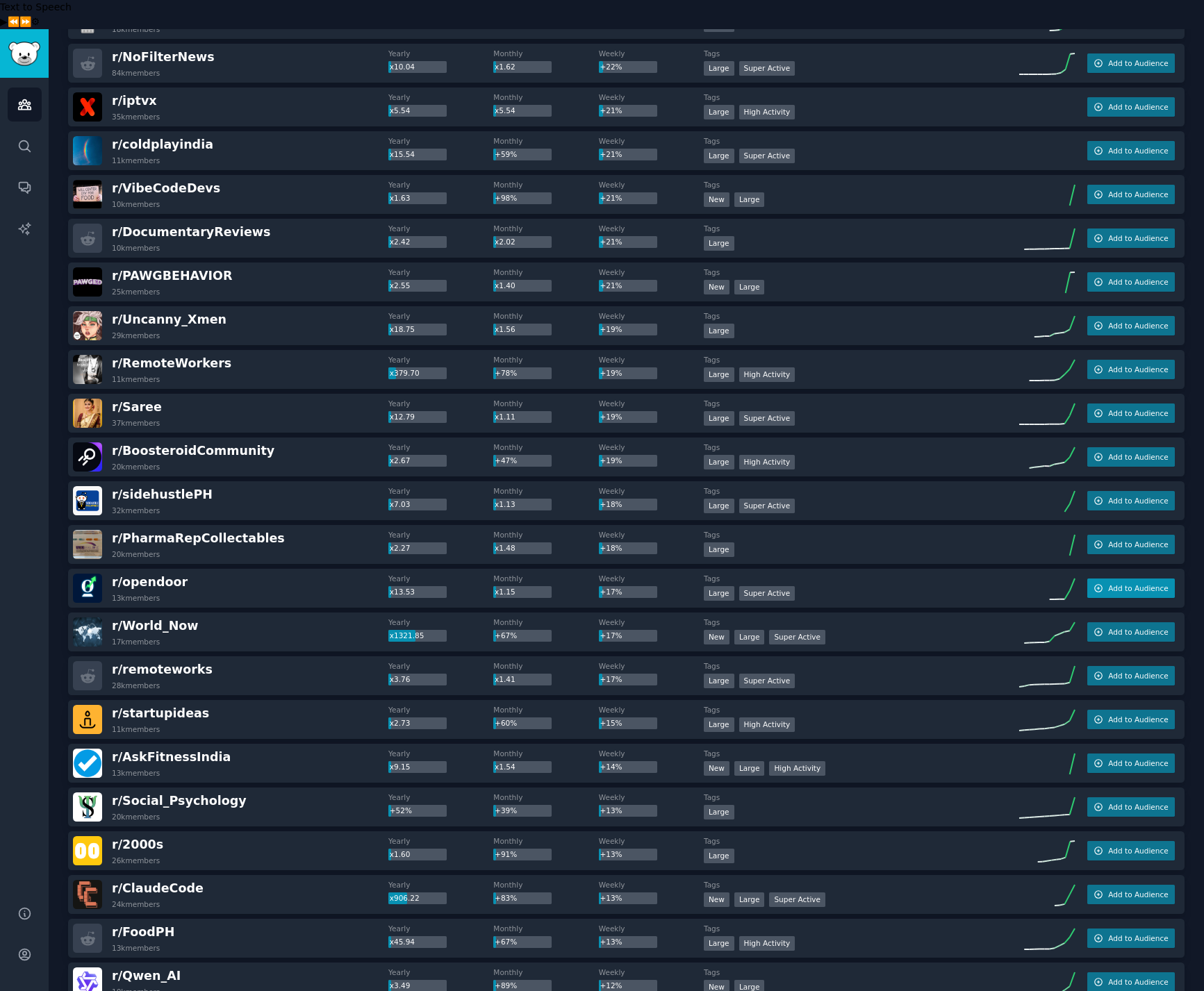
click at [1130, 583] on span "Add to Audience" at bounding box center [1137, 588] width 59 height 10
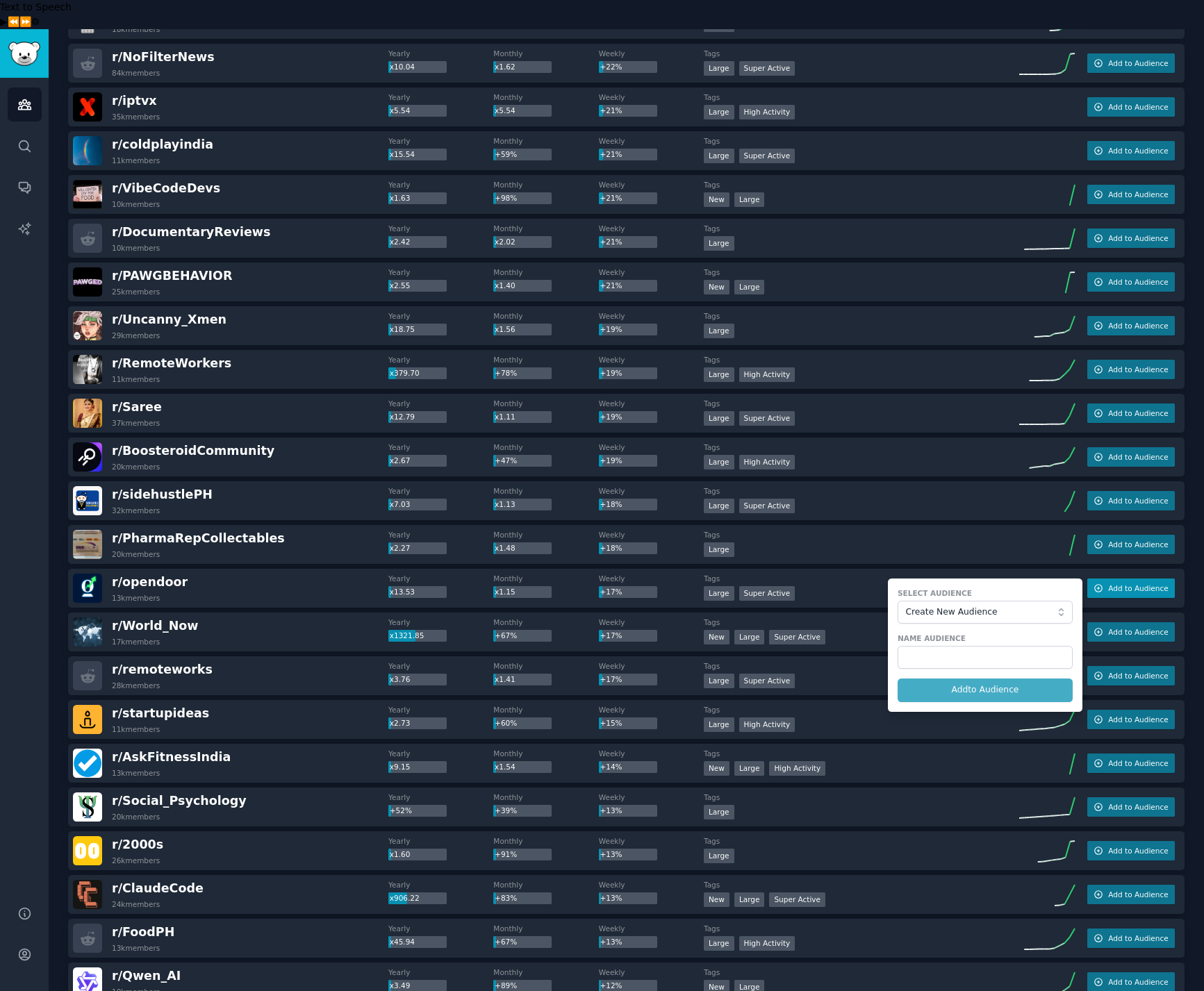
click at [1130, 583] on span "Add to Audience" at bounding box center [1137, 588] width 59 height 10
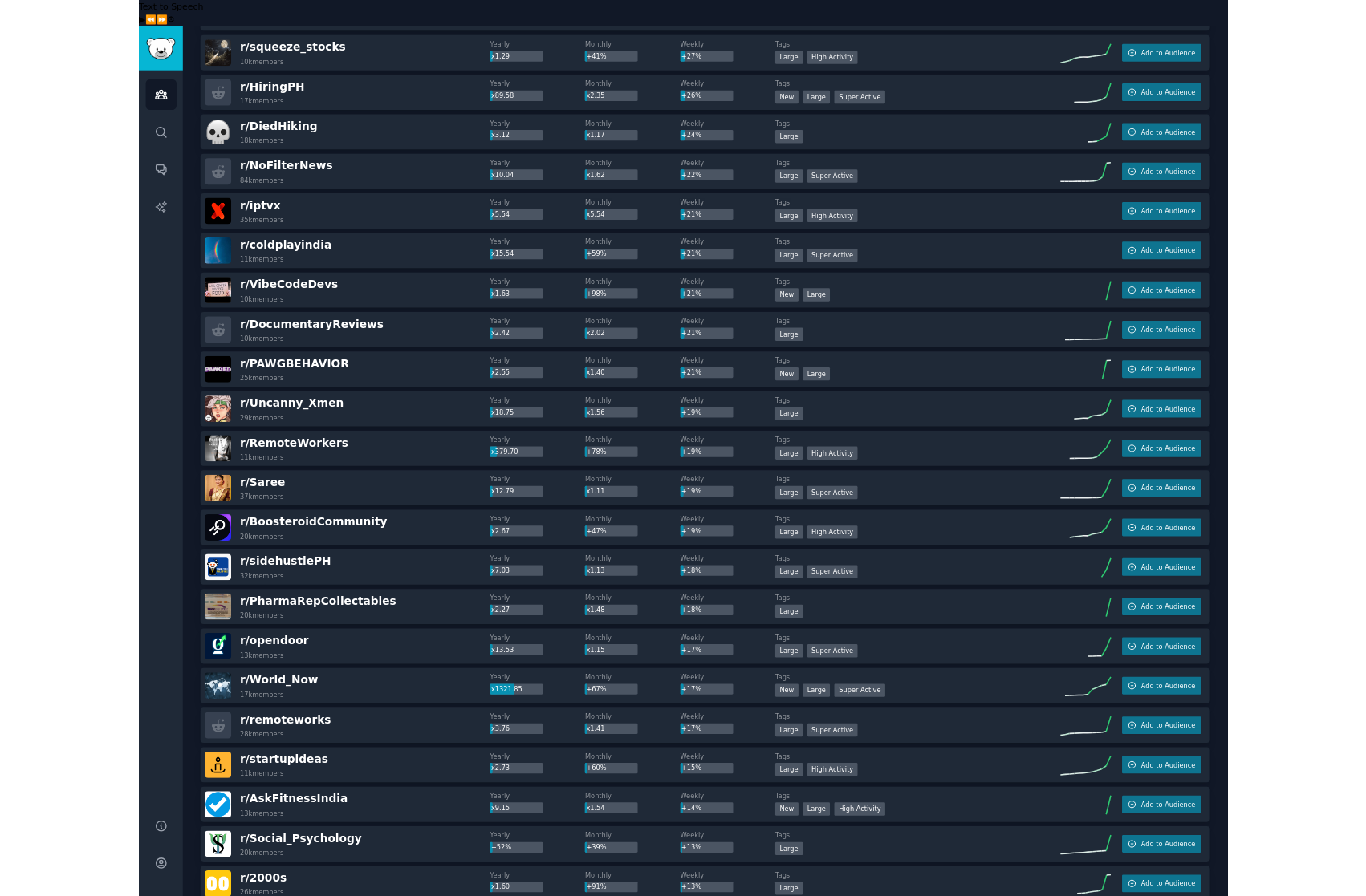
scroll to position [0, 0]
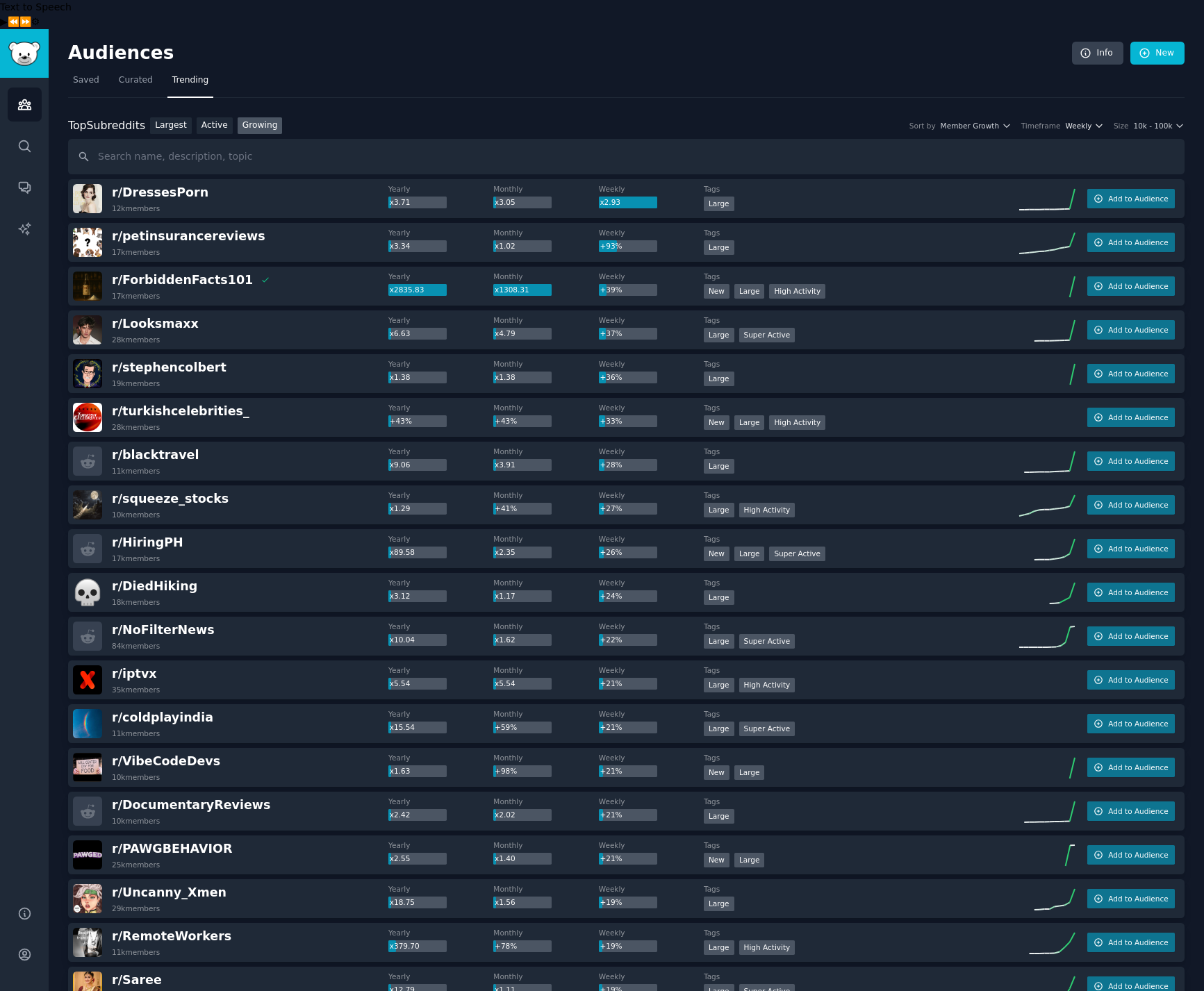
click at [1096, 121] on icon "button" at bounding box center [1099, 126] width 10 height 10
click at [1042, 165] on div "Monthly" at bounding box center [1035, 177] width 129 height 24
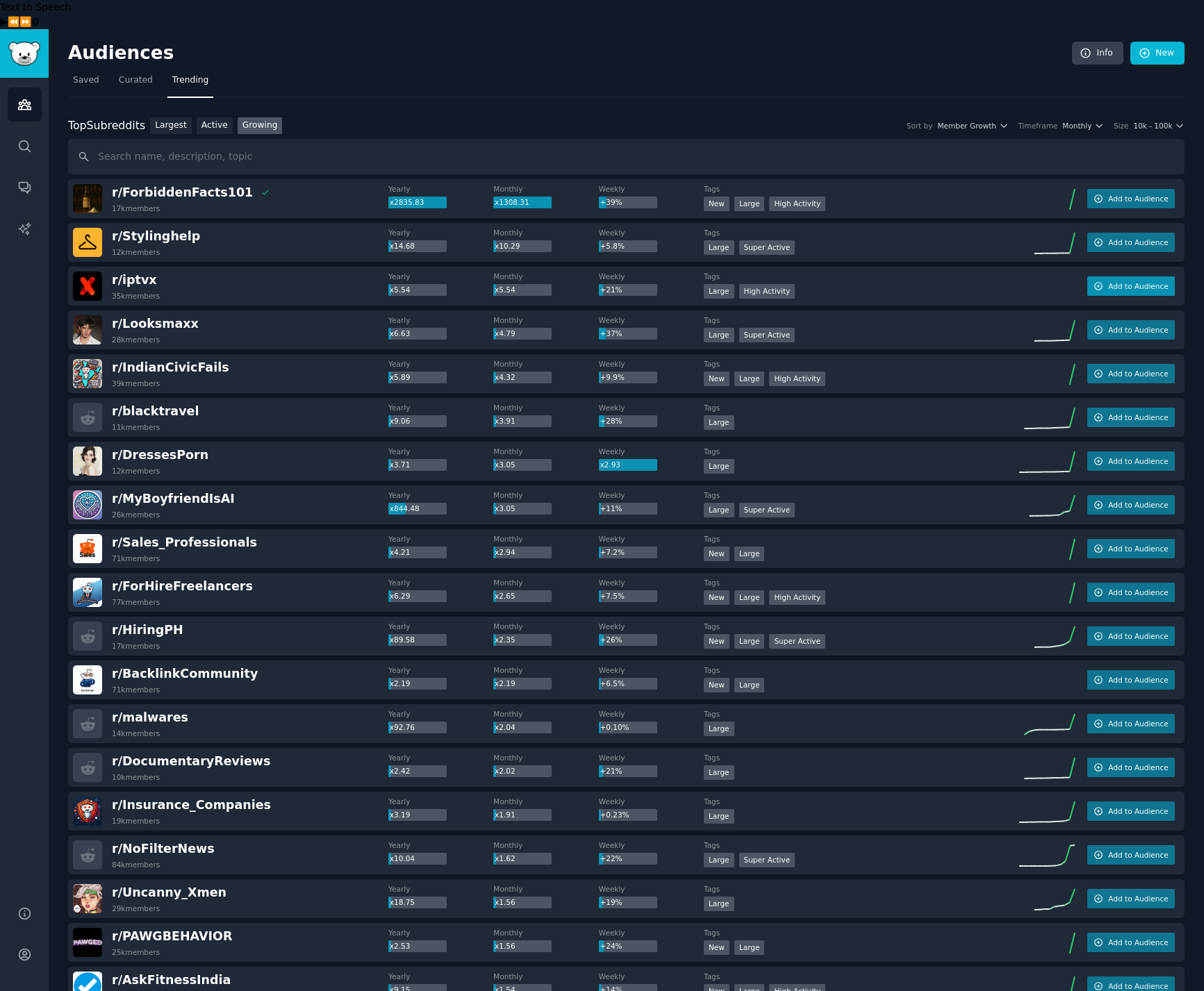
click at [1109, 281] on span "Add to Audience" at bounding box center [1137, 286] width 59 height 10
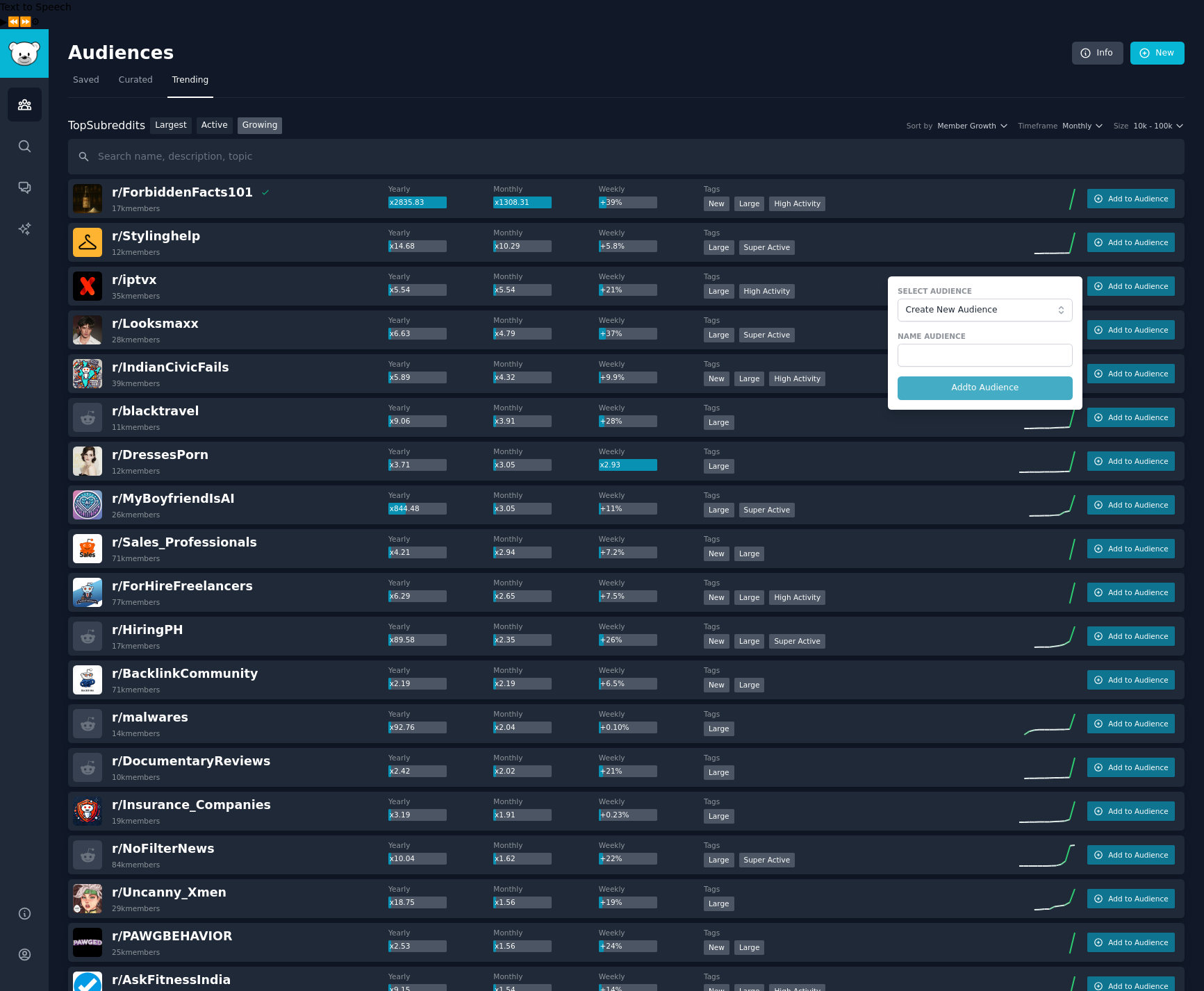
click at [442, 275] on div "r/ iptvx 35k members Yearly x5.54 Monthly x5.54 Weekly +21% Tags >= 80th percen…" at bounding box center [626, 287] width 1117 height 39
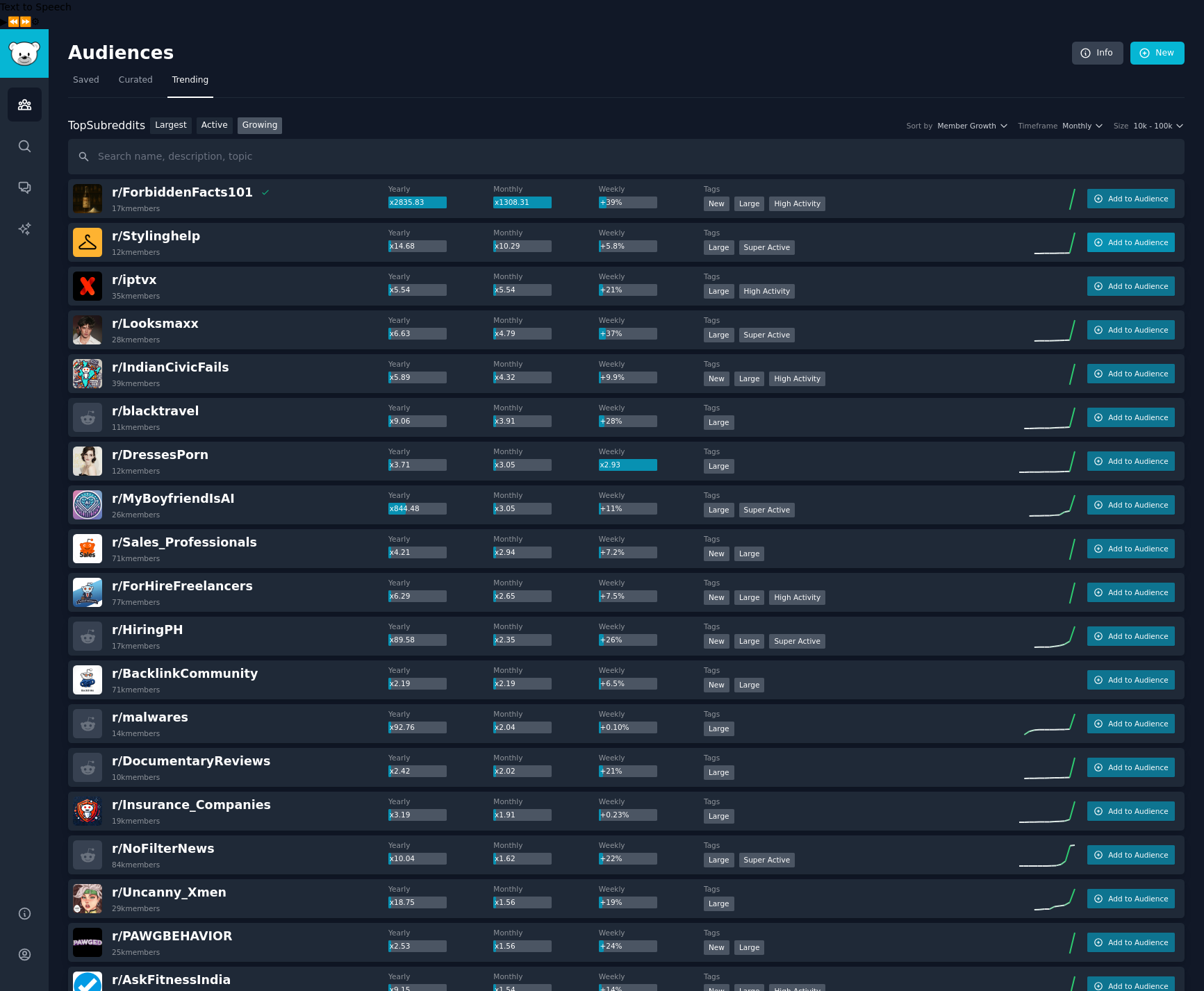
click at [1130, 238] on span "Add to Audience" at bounding box center [1137, 242] width 59 height 10
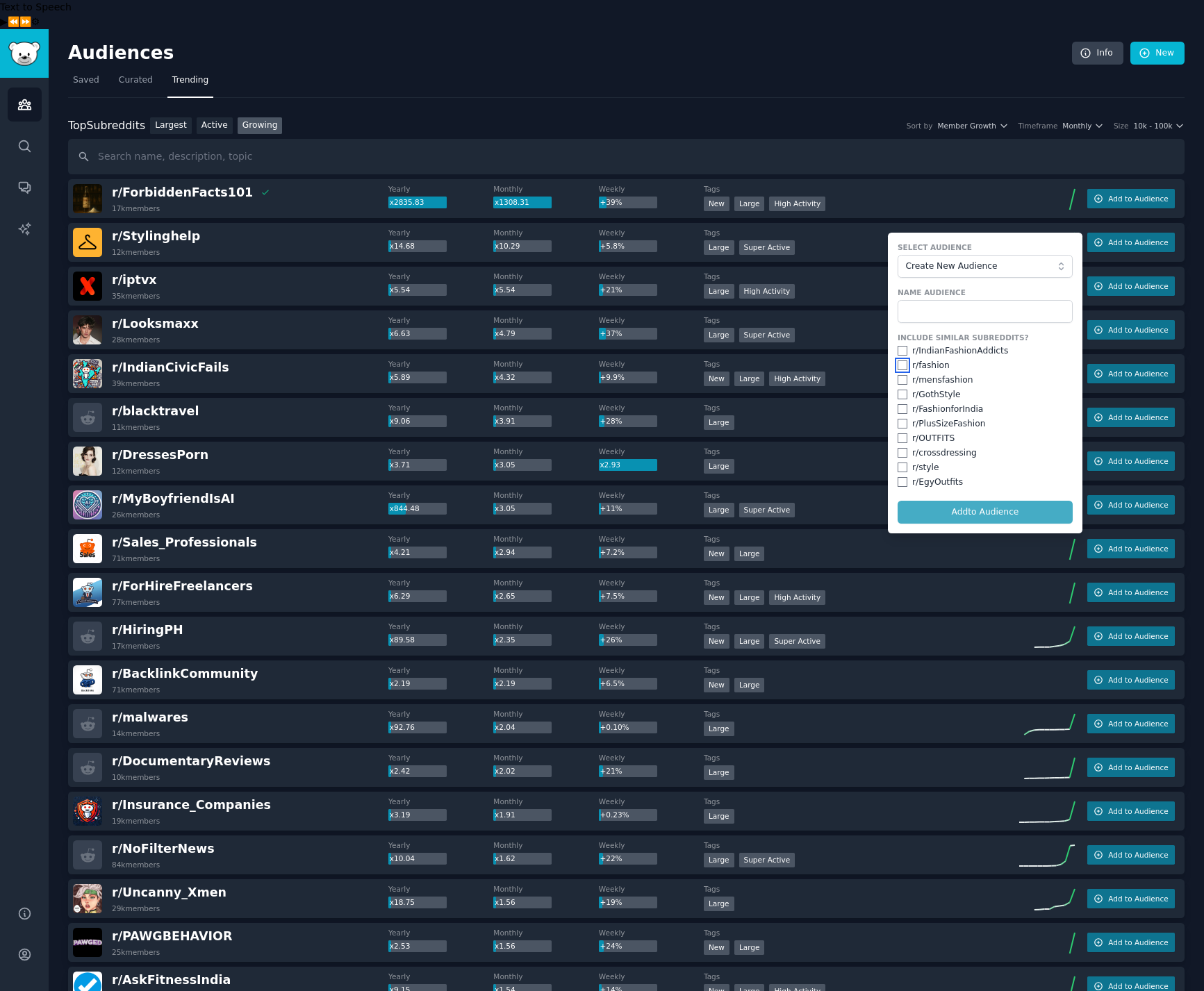
click at [898, 360] on input "checkbox" at bounding box center [902, 365] width 10 height 10
checkbox input "true"
click at [899, 390] on input "checkbox" at bounding box center [902, 394] width 10 height 10
checkbox input "true"
click at [898, 419] on input "checkbox" at bounding box center [902, 424] width 10 height 10
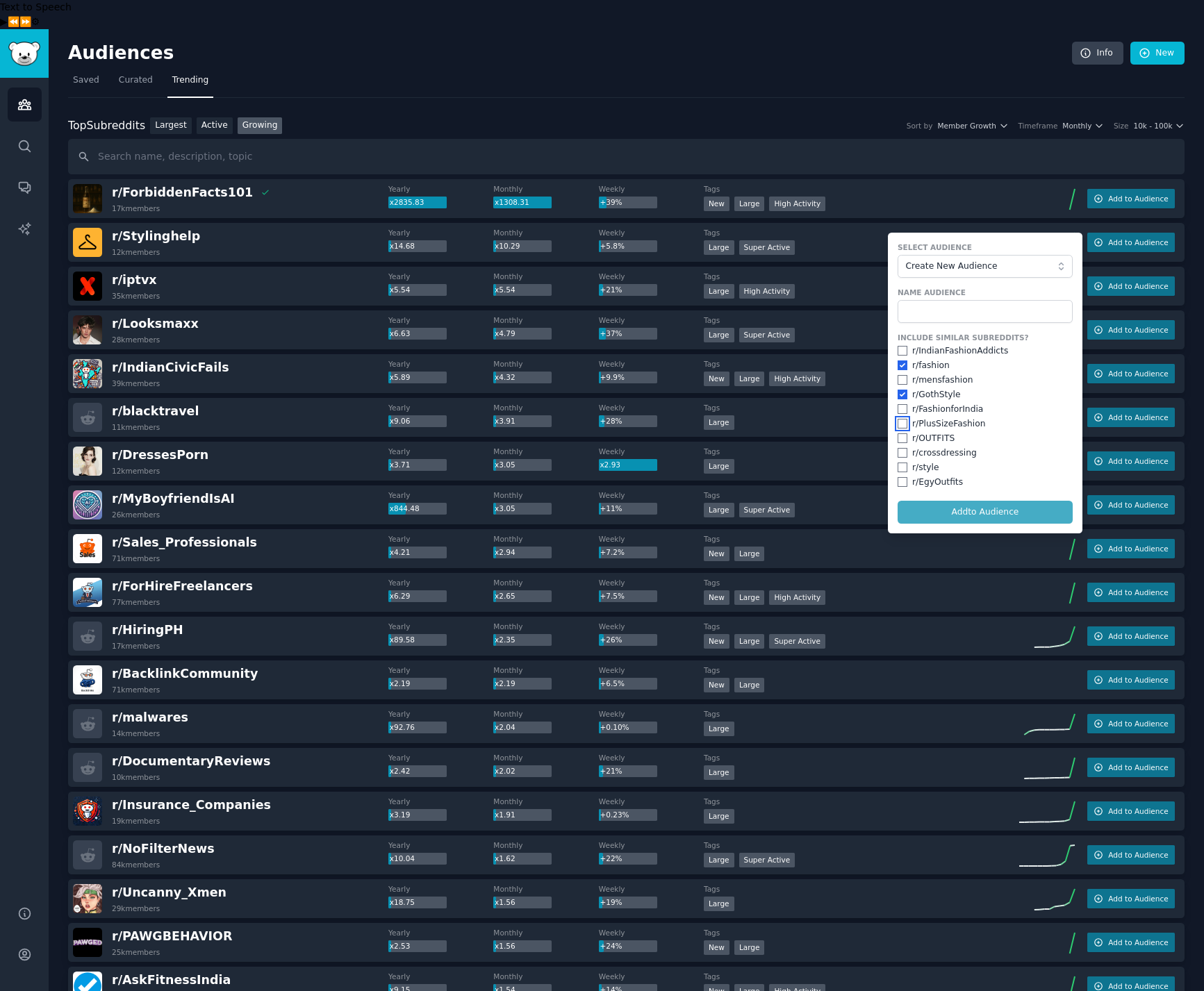
checkbox input "true"
click at [898, 433] on input "checkbox" at bounding box center [902, 438] width 10 height 10
checkbox input "true"
click at [900, 448] on input "checkbox" at bounding box center [902, 452] width 10 height 10
checkbox input "true"
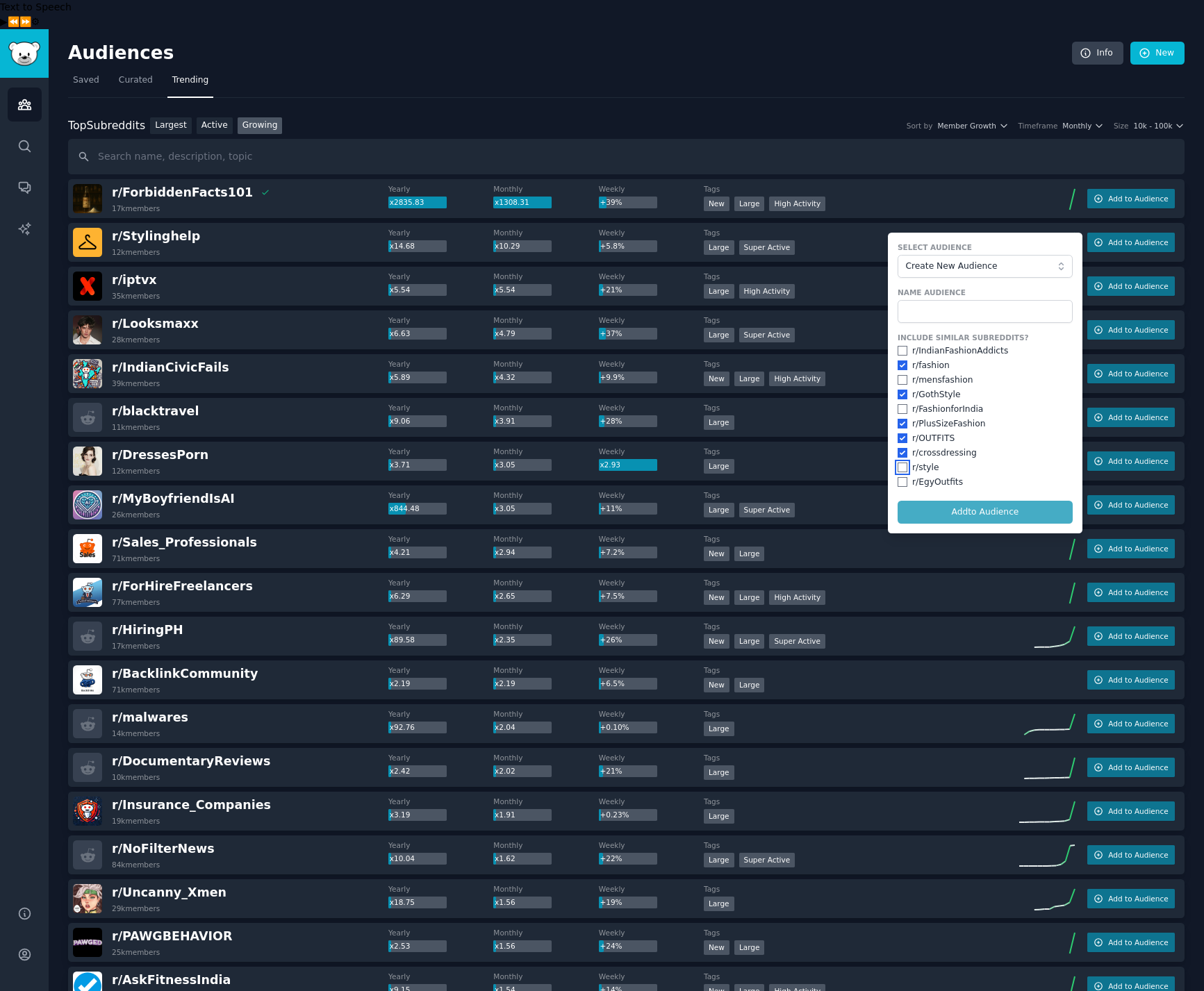
click at [900, 463] on input "checkbox" at bounding box center [902, 467] width 10 height 10
checkbox input "true"
click at [899, 477] on input "checkbox" at bounding box center [902, 482] width 10 height 10
checkbox input "true"
click at [898, 448] on input "checkbox" at bounding box center [902, 452] width 10 height 10
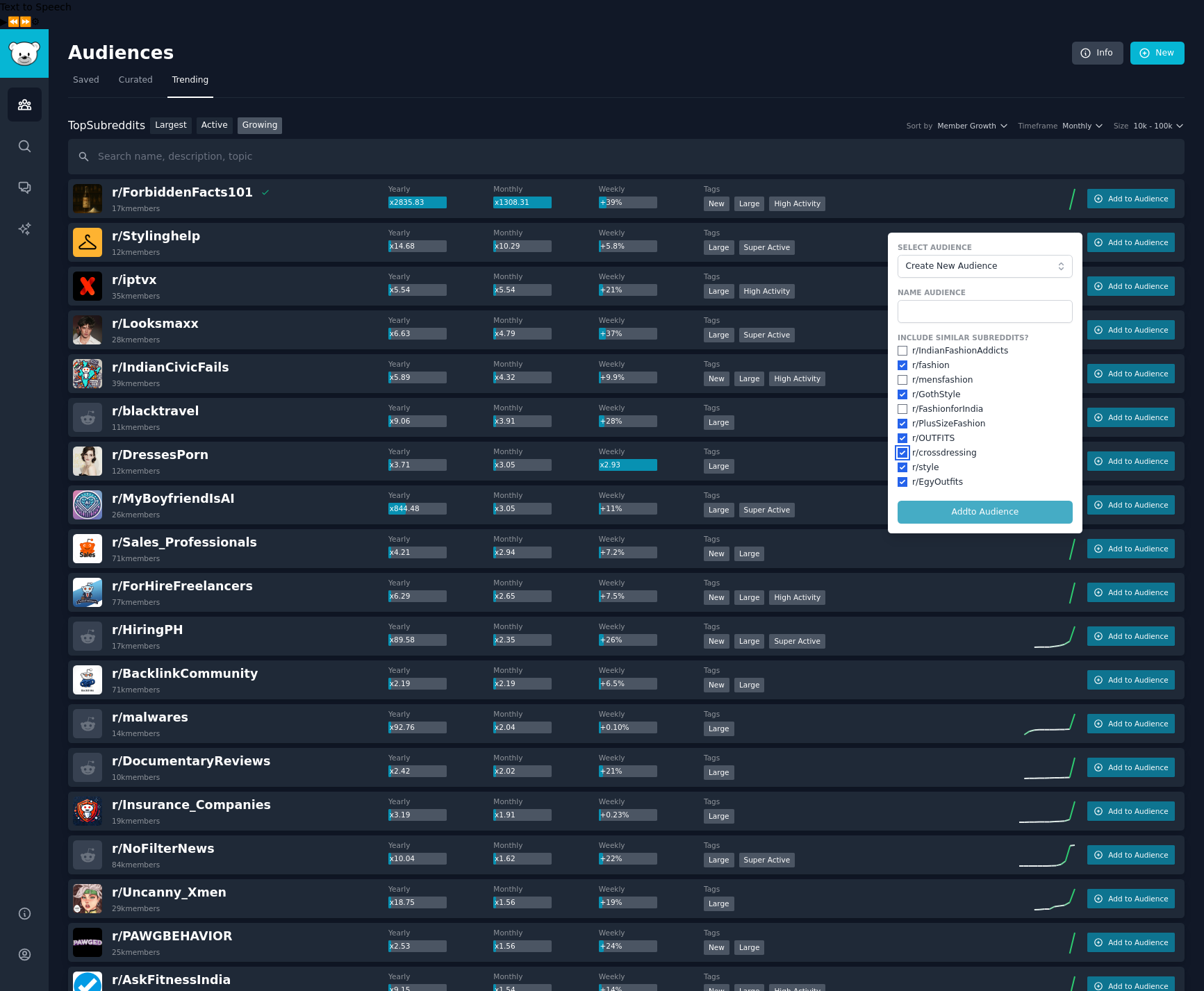
checkbox input "false"
click at [1006, 484] on form "Select Audience Create New Audience Name Audience Include Similar Subreddits? r…" at bounding box center [985, 383] width 194 height 301
click at [955, 300] on input "text" at bounding box center [985, 312] width 175 height 23
type input "d"
type input "Style"
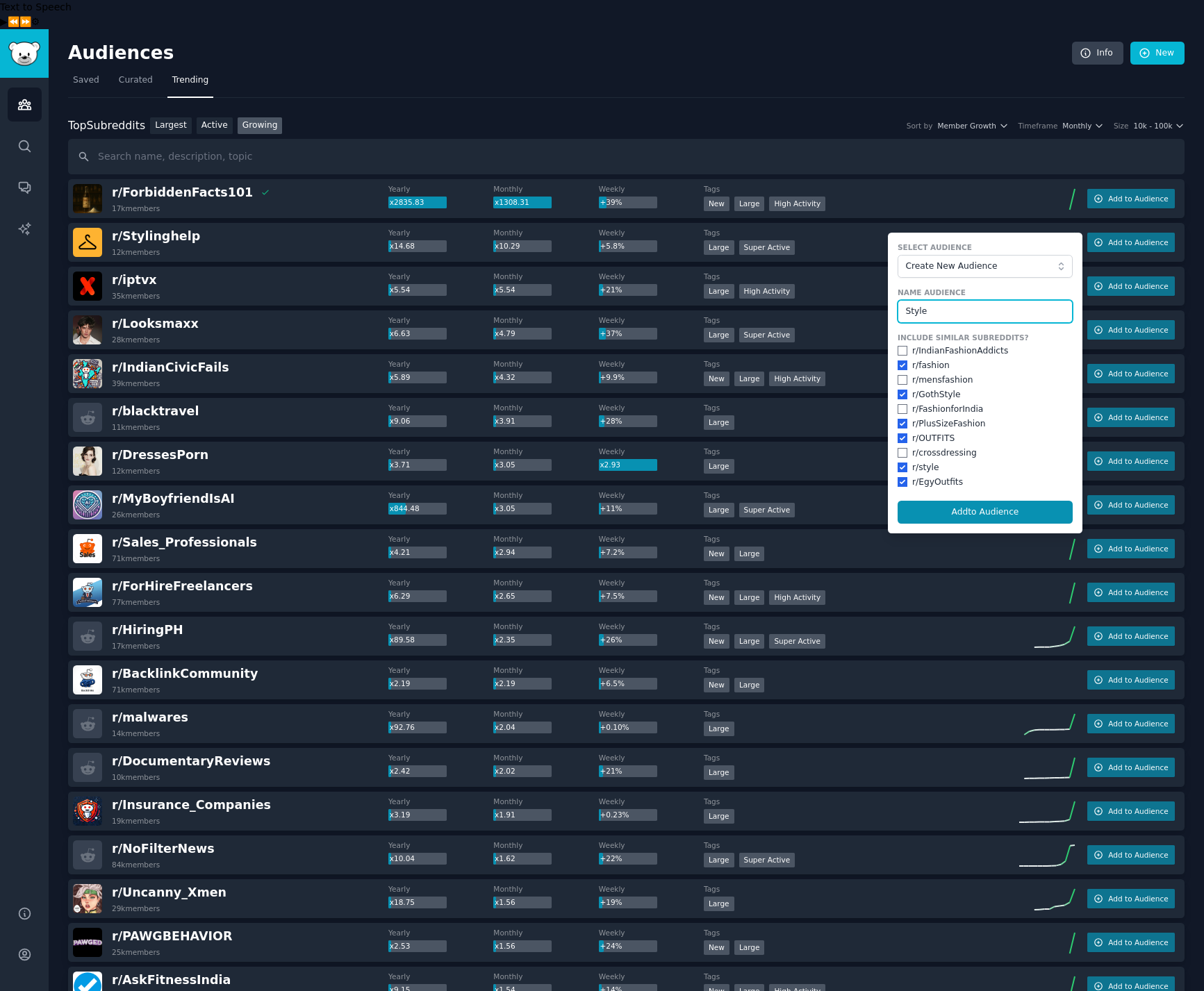
click at [898, 501] on button "Add to Audience" at bounding box center [985, 512] width 175 height 23
checkbox input "false"
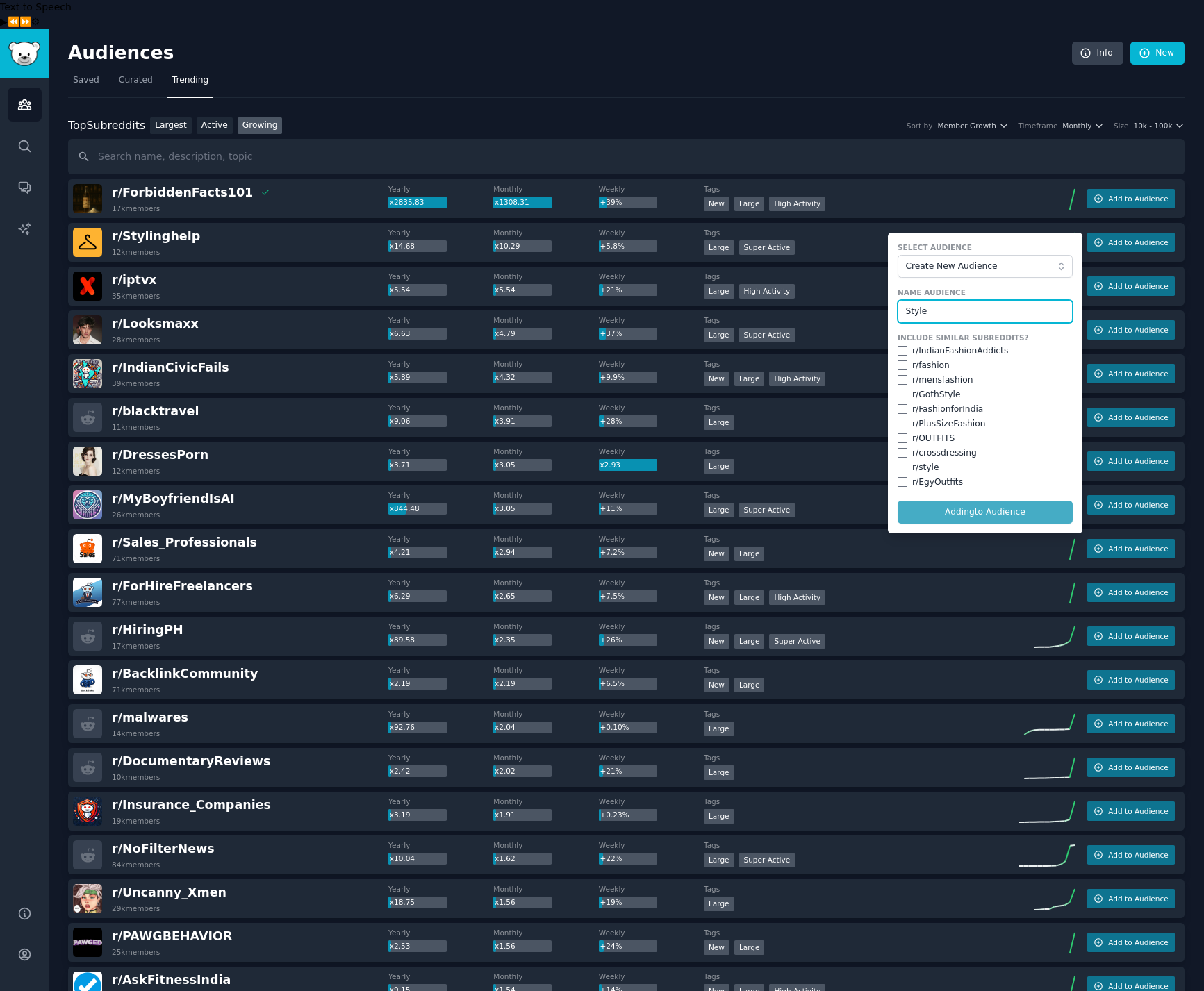
checkbox input "false"
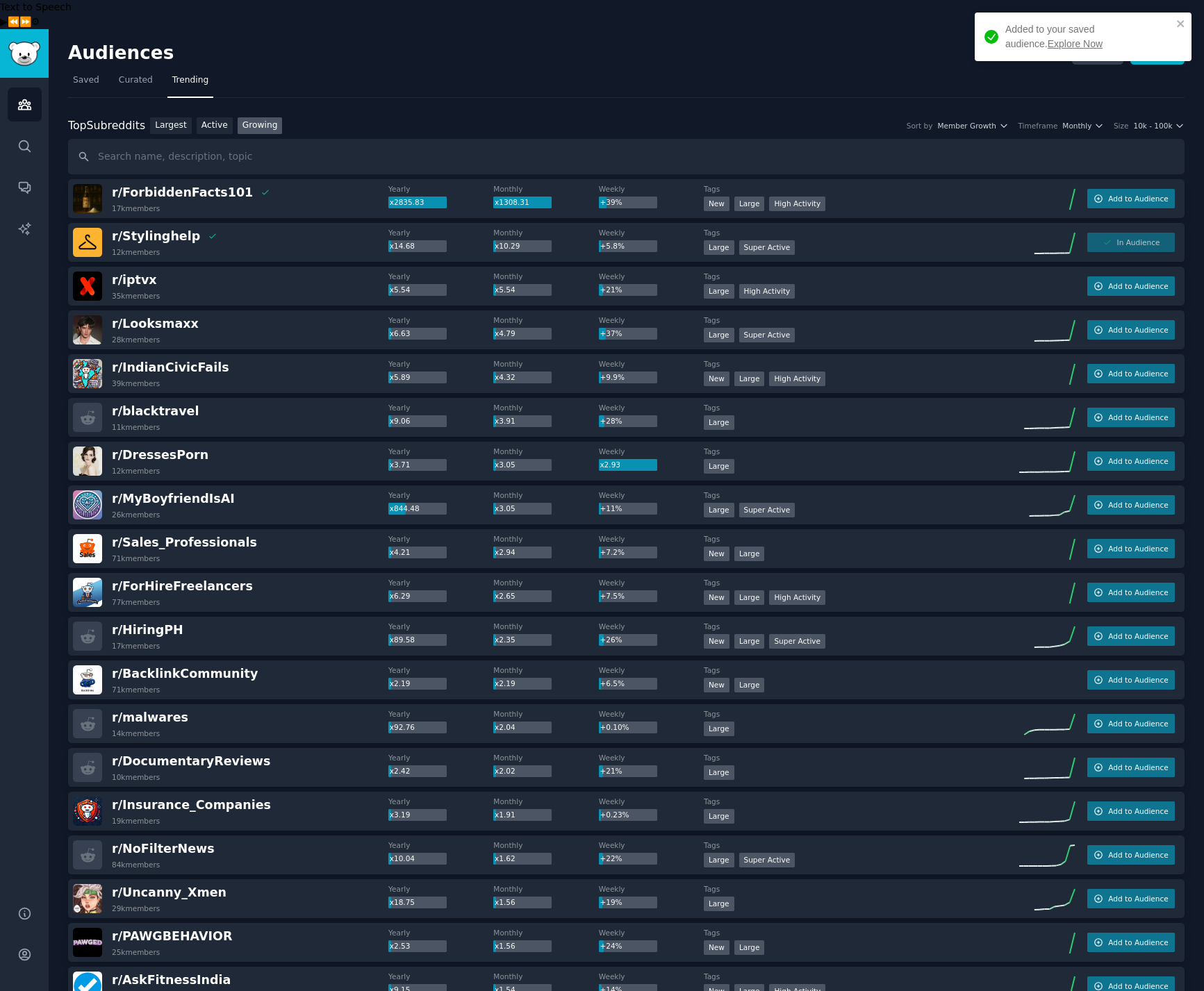
click at [1102, 38] on link "Explore Now" at bounding box center [1075, 44] width 55 height 11
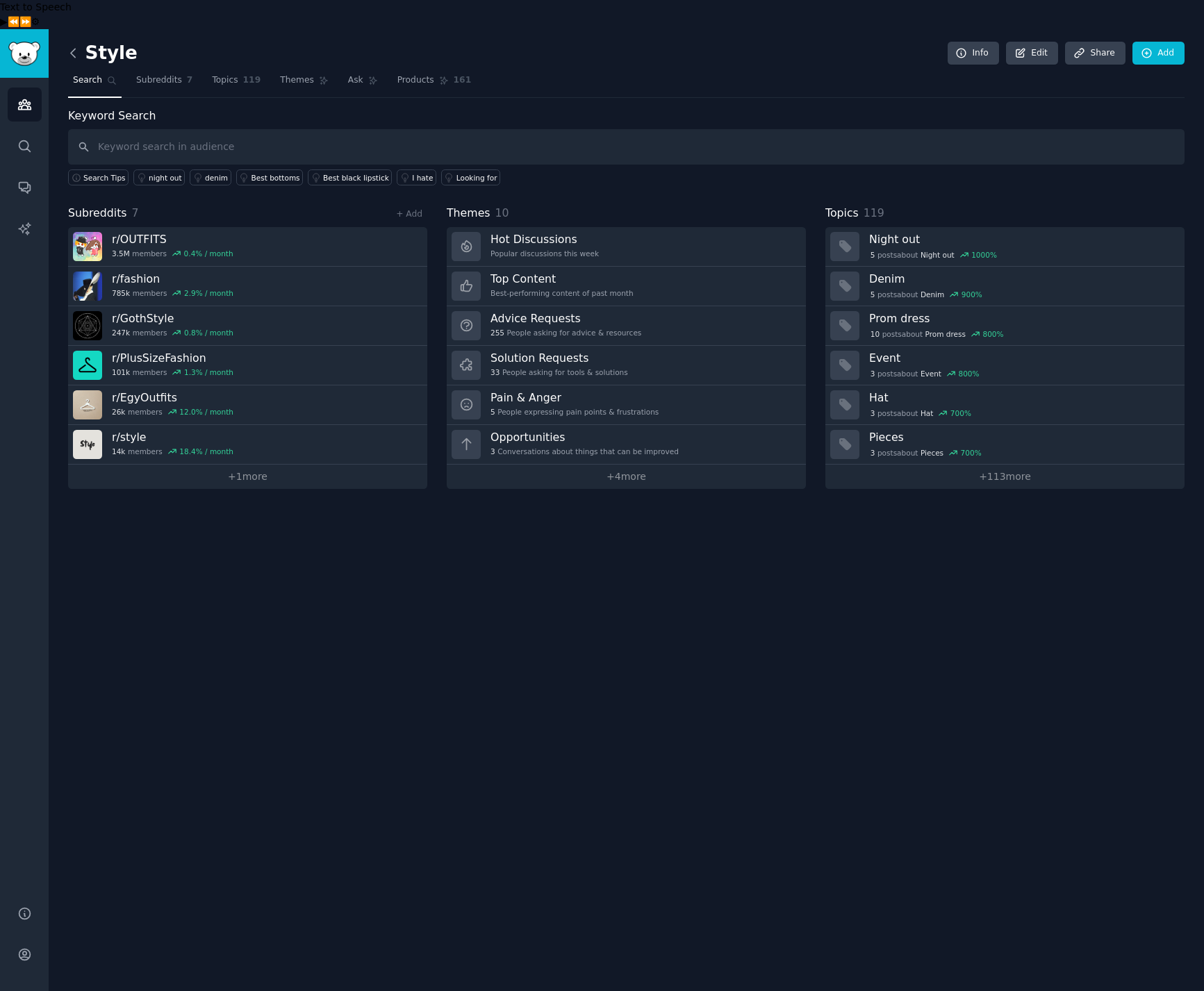
click at [72, 49] on icon at bounding box center [73, 53] width 5 height 8
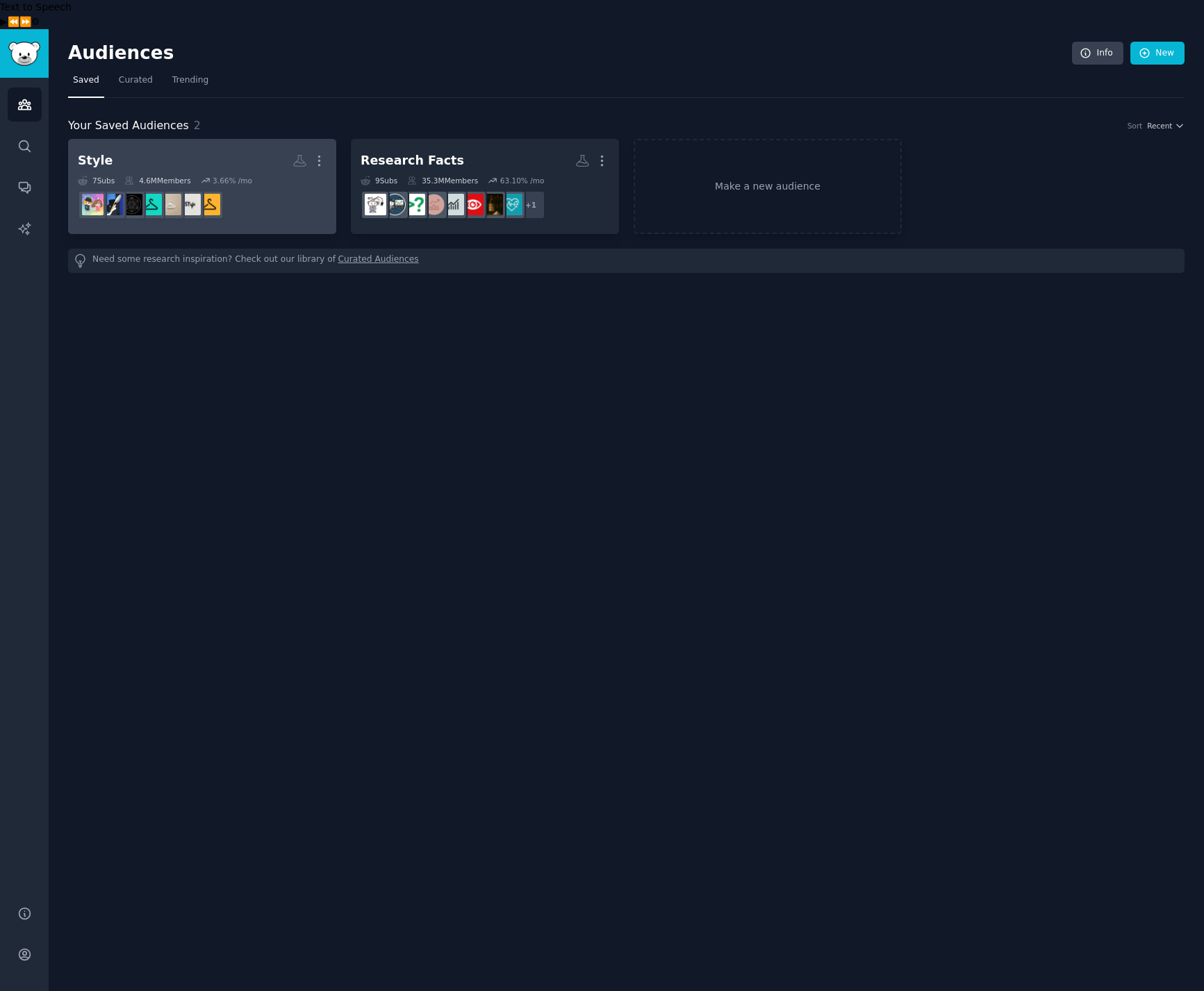
click at [266, 185] on dd "r/fashion" at bounding box center [202, 205] width 248 height 39
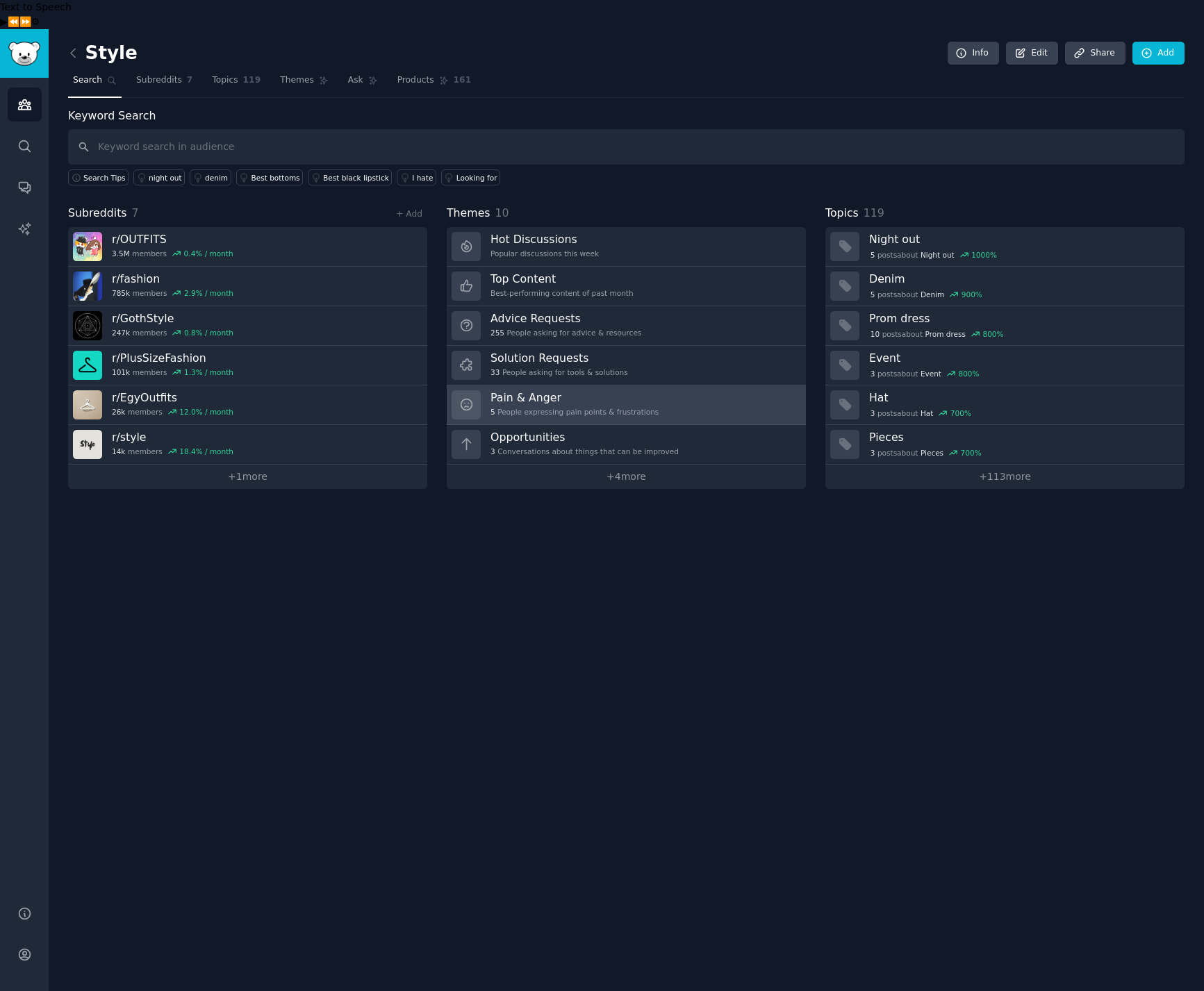
click at [538, 407] on div "5 People expressing pain points & frustrations" at bounding box center [574, 412] width 168 height 10
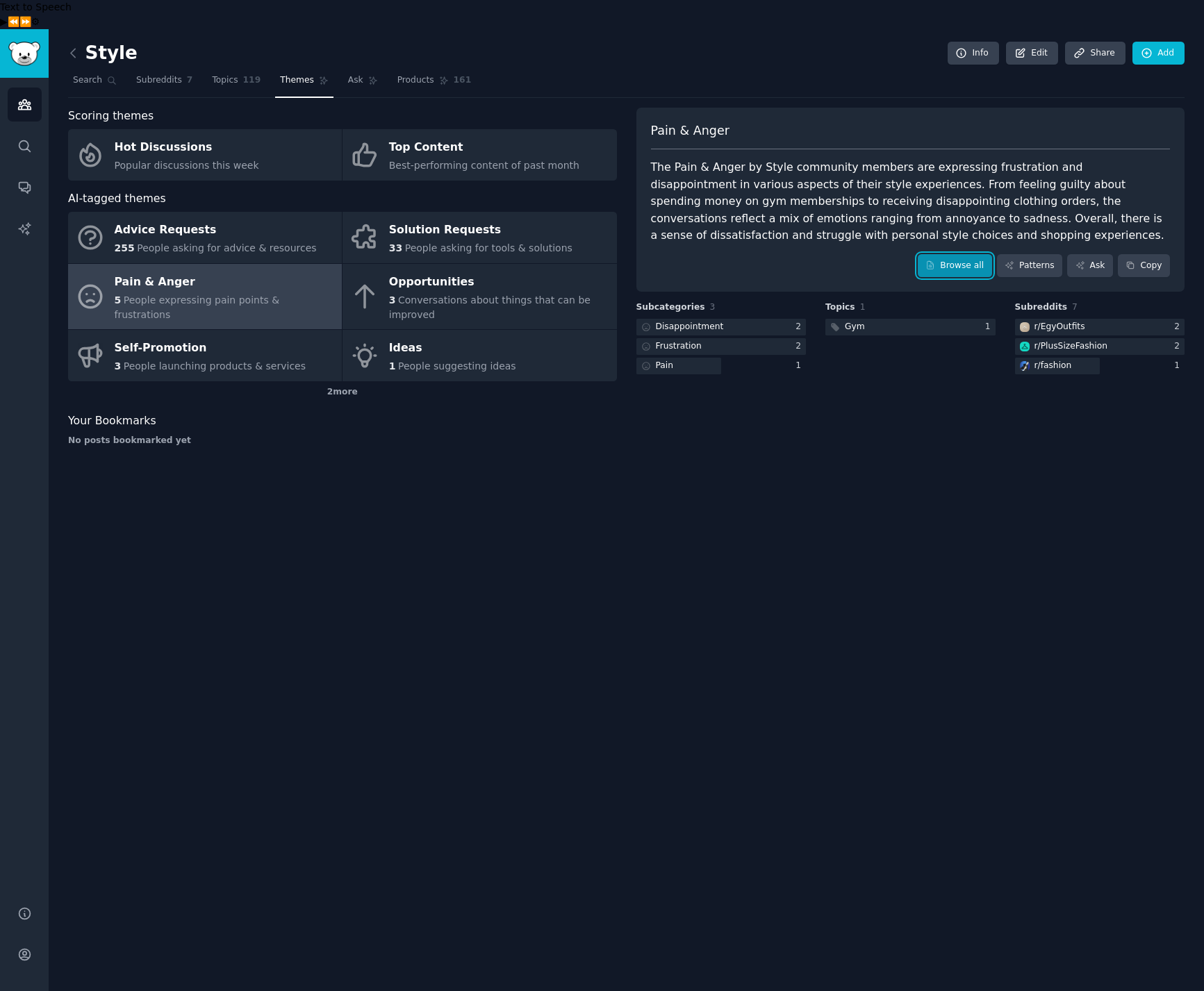
click at [962, 254] on link "Browse all" at bounding box center [955, 266] width 74 height 23
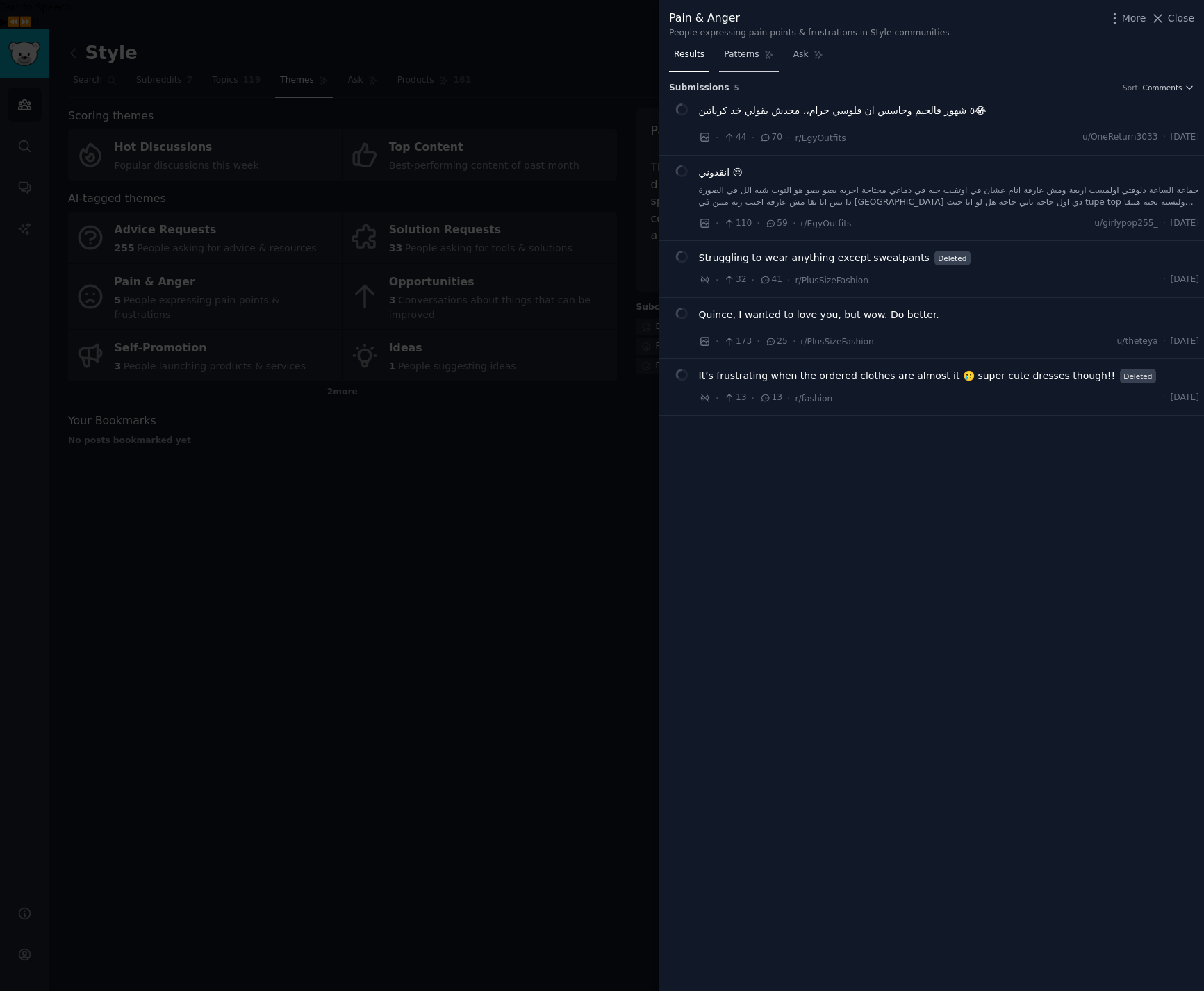
click at [759, 56] on link "Patterns" at bounding box center [748, 58] width 59 height 29
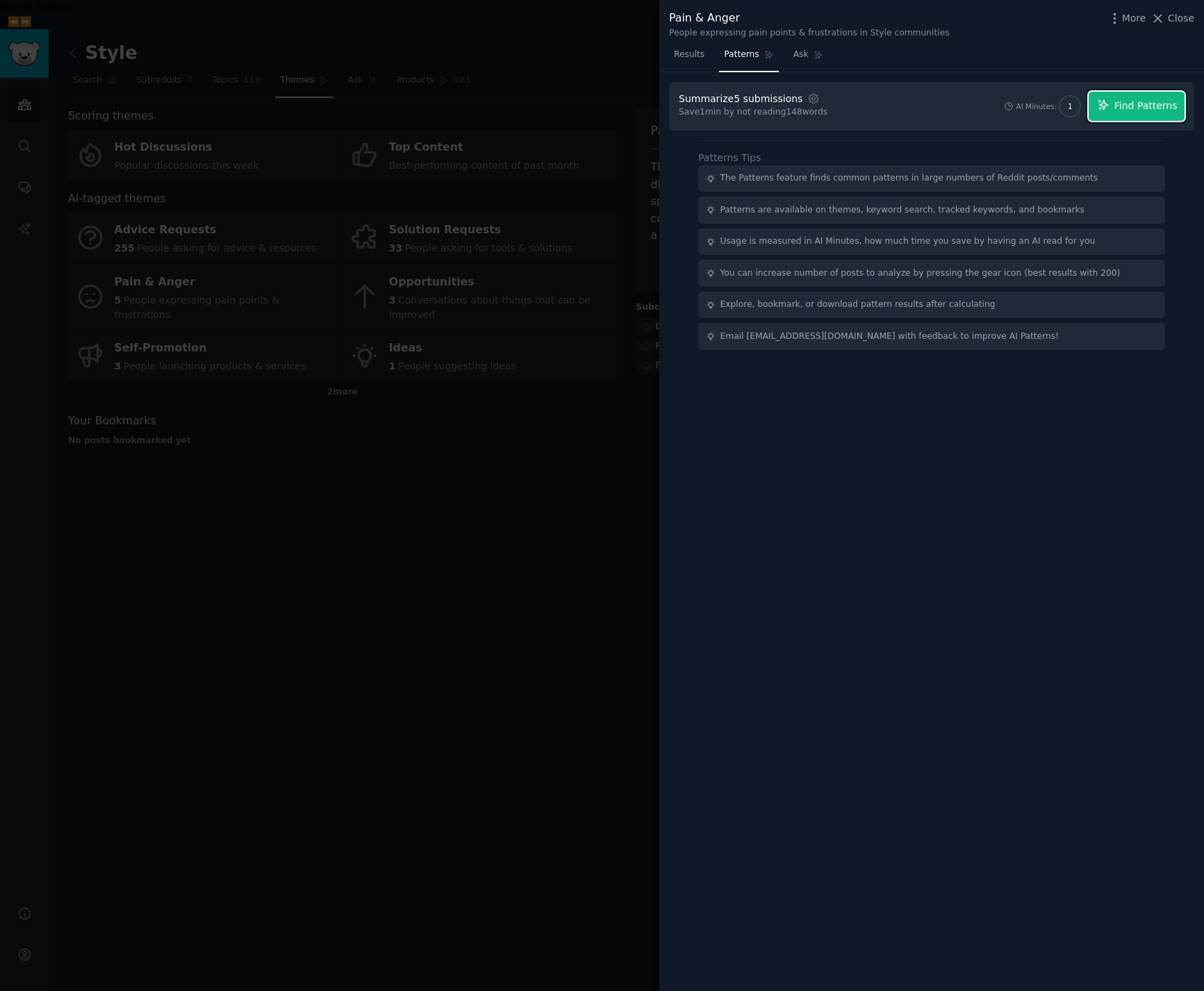
click at [1145, 99] on span "Find Patterns" at bounding box center [1146, 105] width 63 height 14
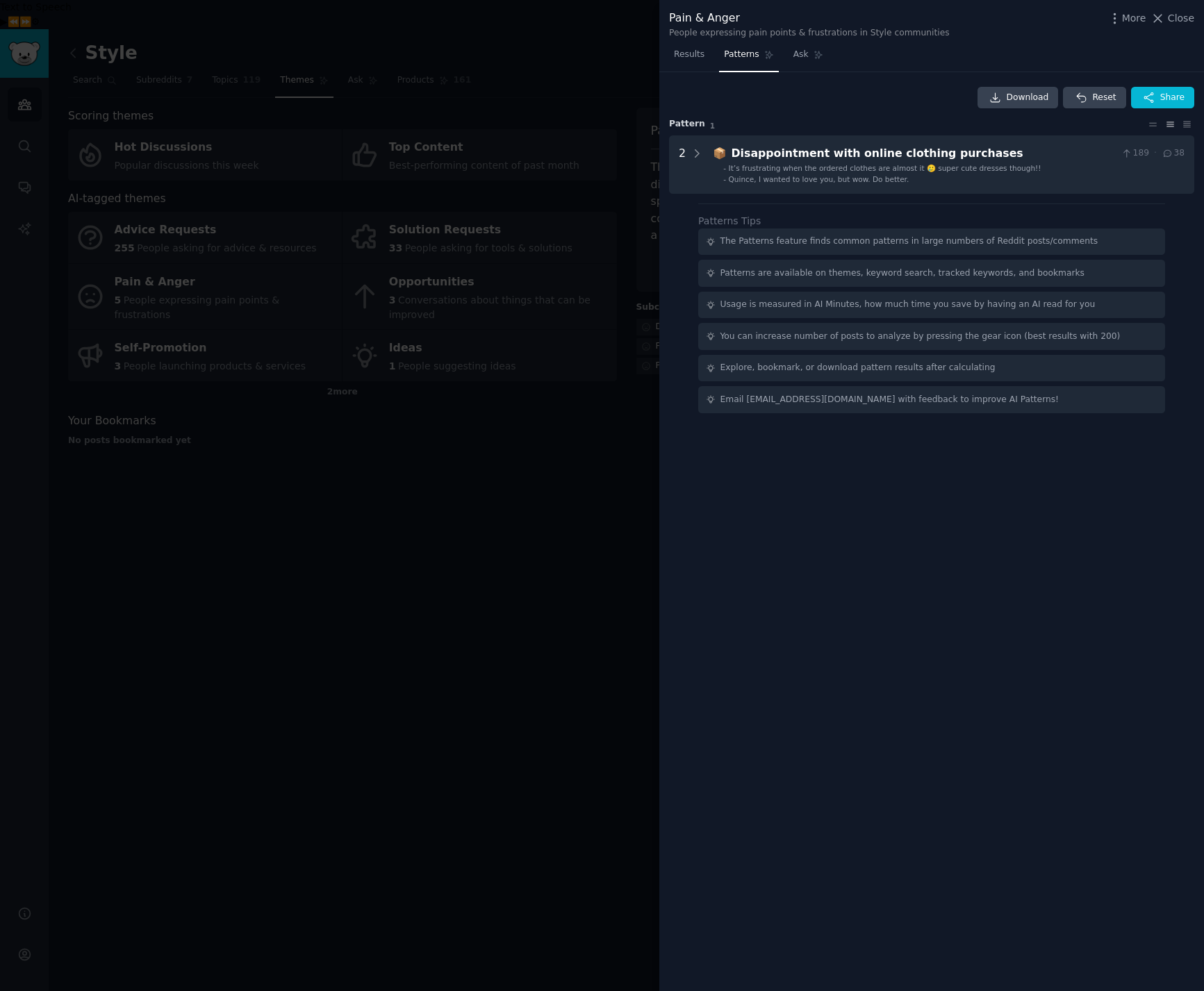
drag, startPoint x: 321, startPoint y: 518, endPoint x: 338, endPoint y: 492, distance: 31.1
click at [321, 516] on div at bounding box center [602, 495] width 1204 height 991
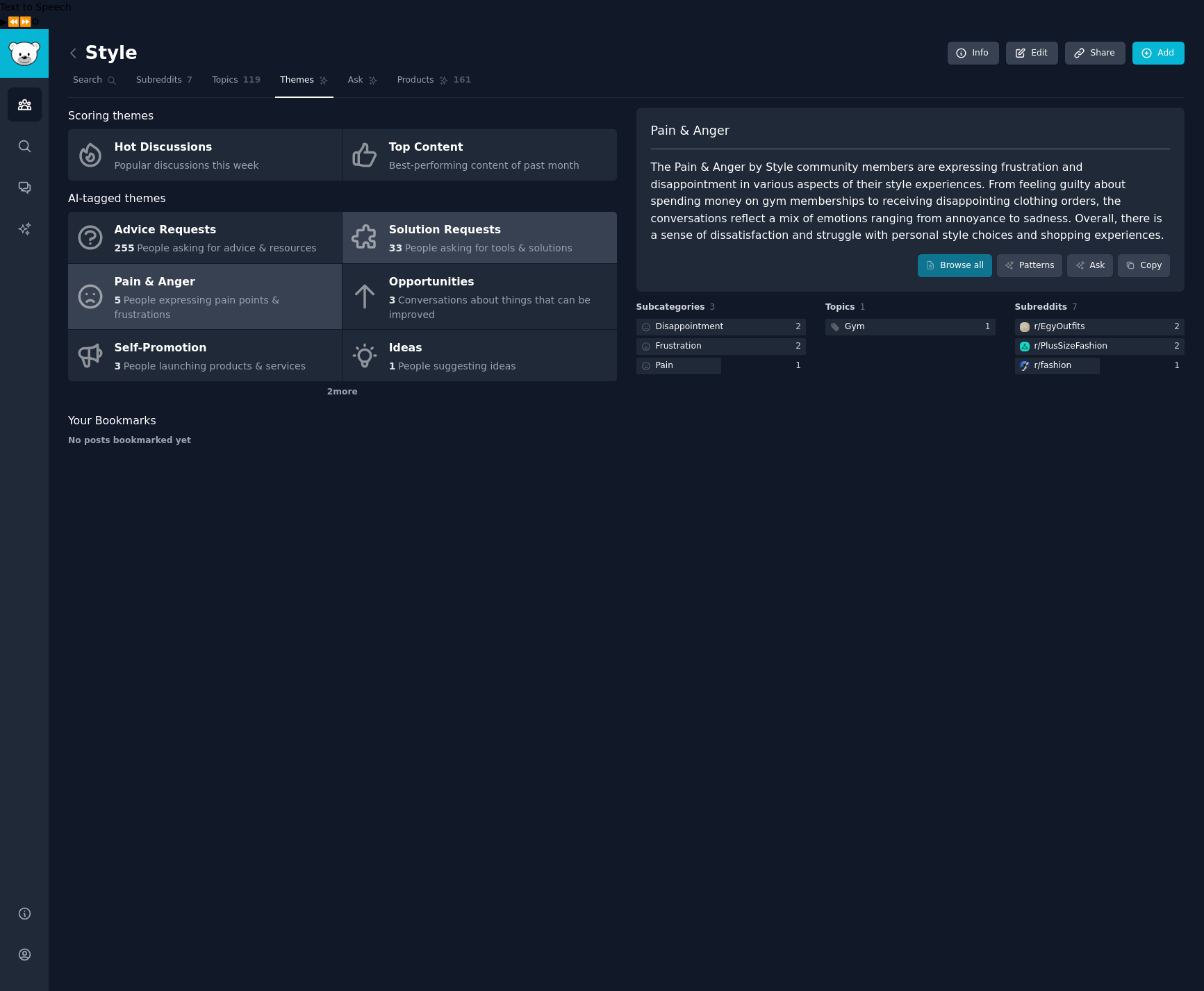
click at [461, 220] on div "Solution Requests" at bounding box center [481, 231] width 184 height 23
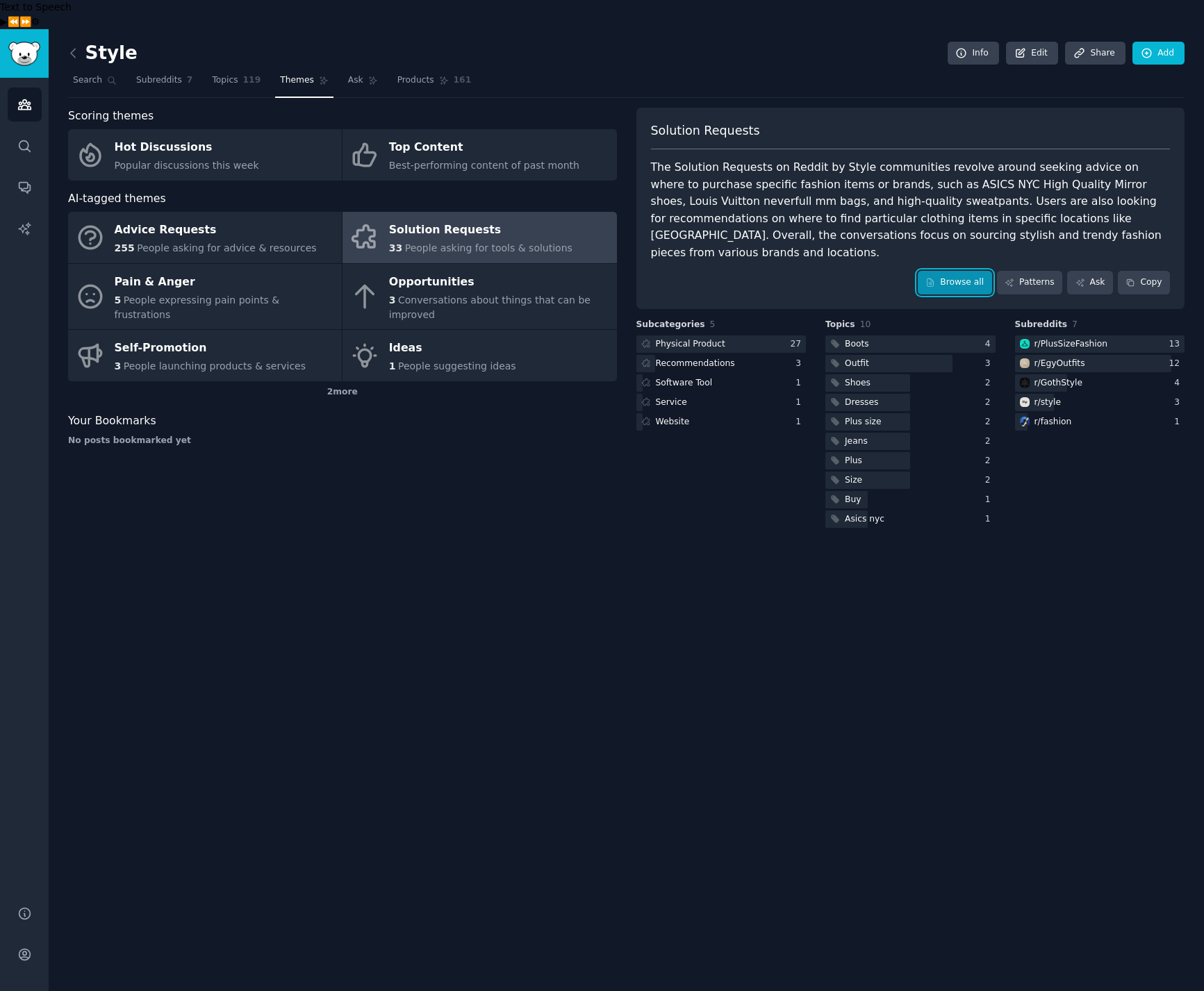
click at [965, 271] on link "Browse all" at bounding box center [955, 282] width 74 height 23
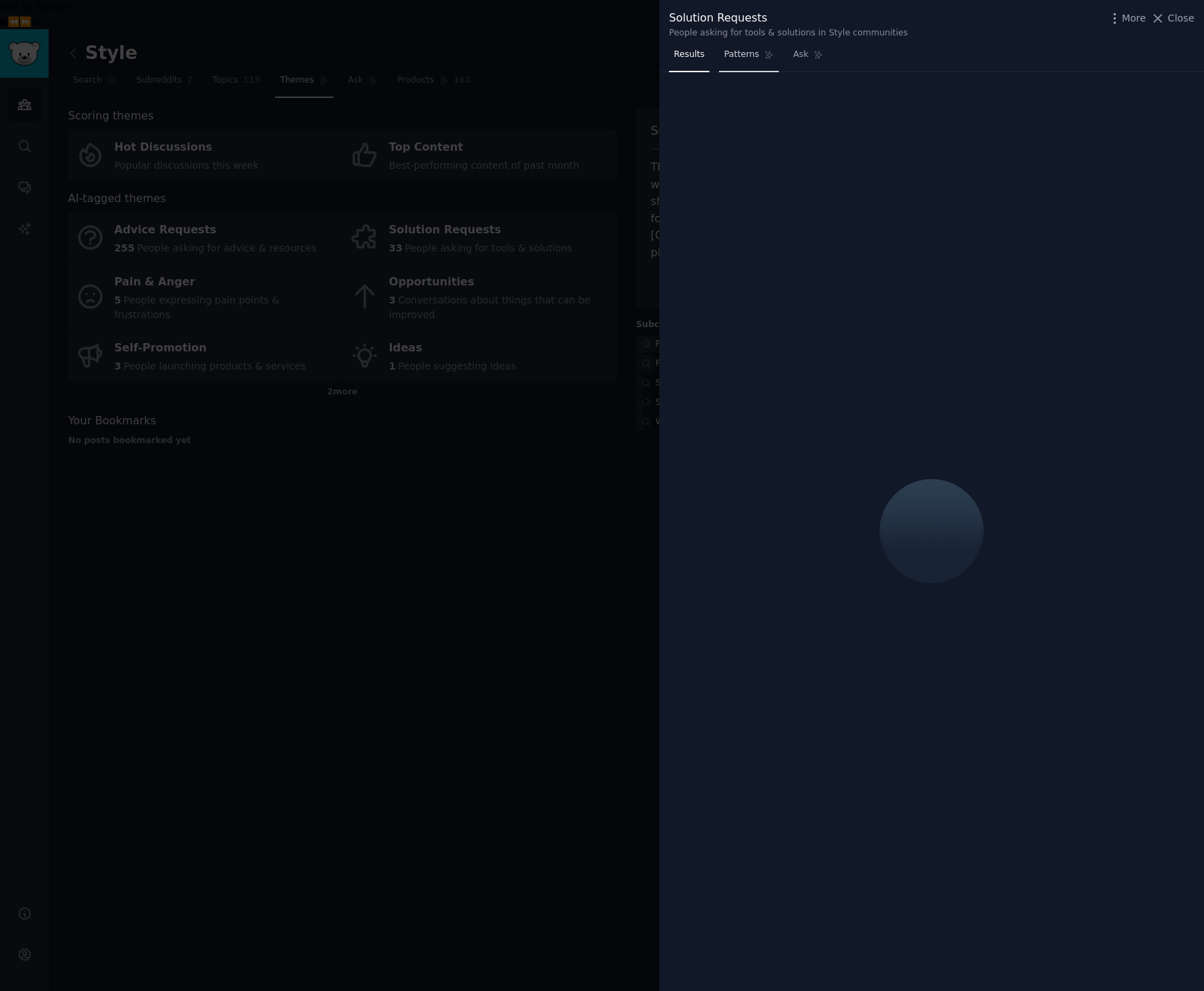
click at [734, 54] on span "Patterns" at bounding box center [741, 55] width 35 height 13
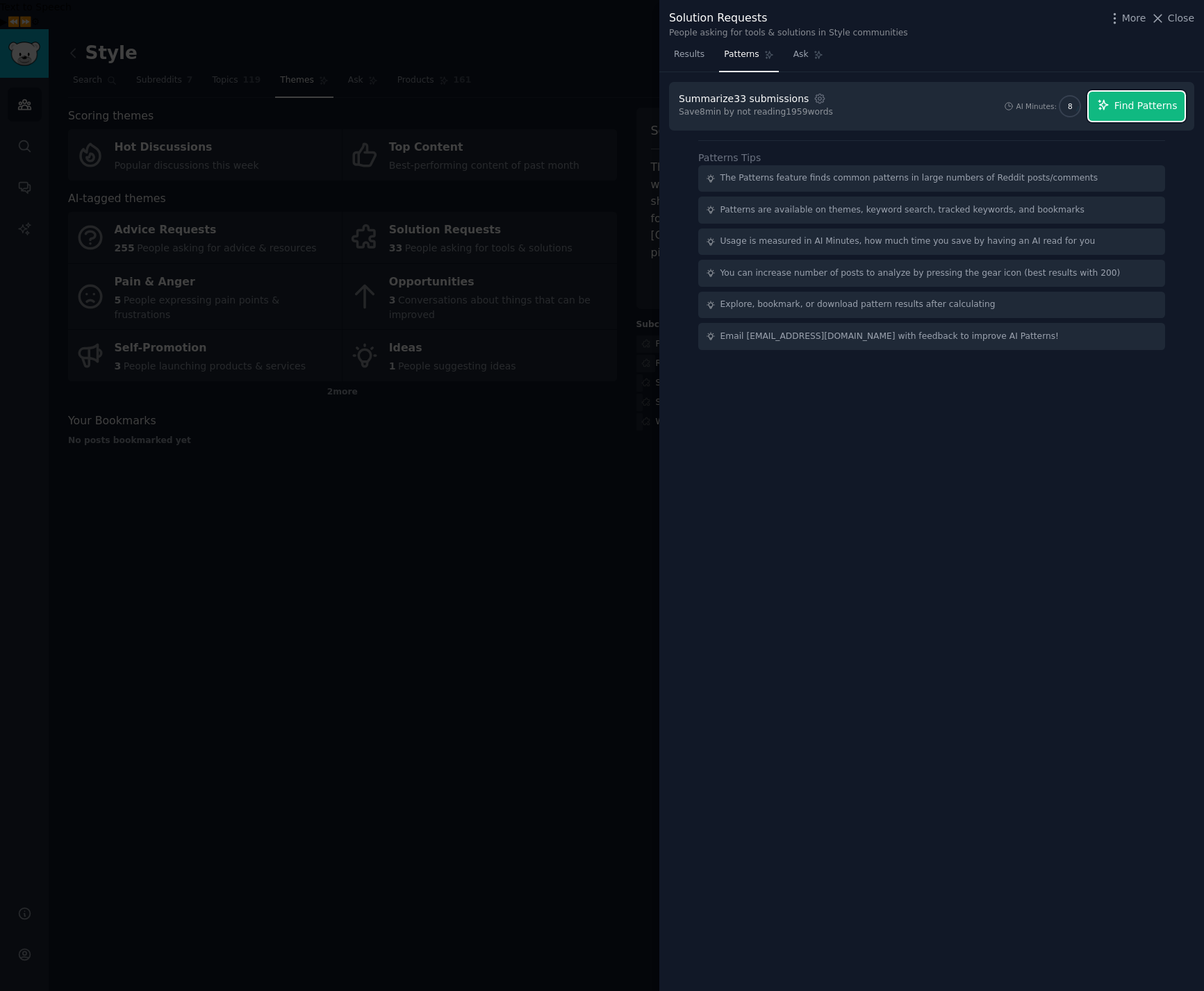
click at [1156, 102] on span "Find Patterns" at bounding box center [1146, 105] width 63 height 14
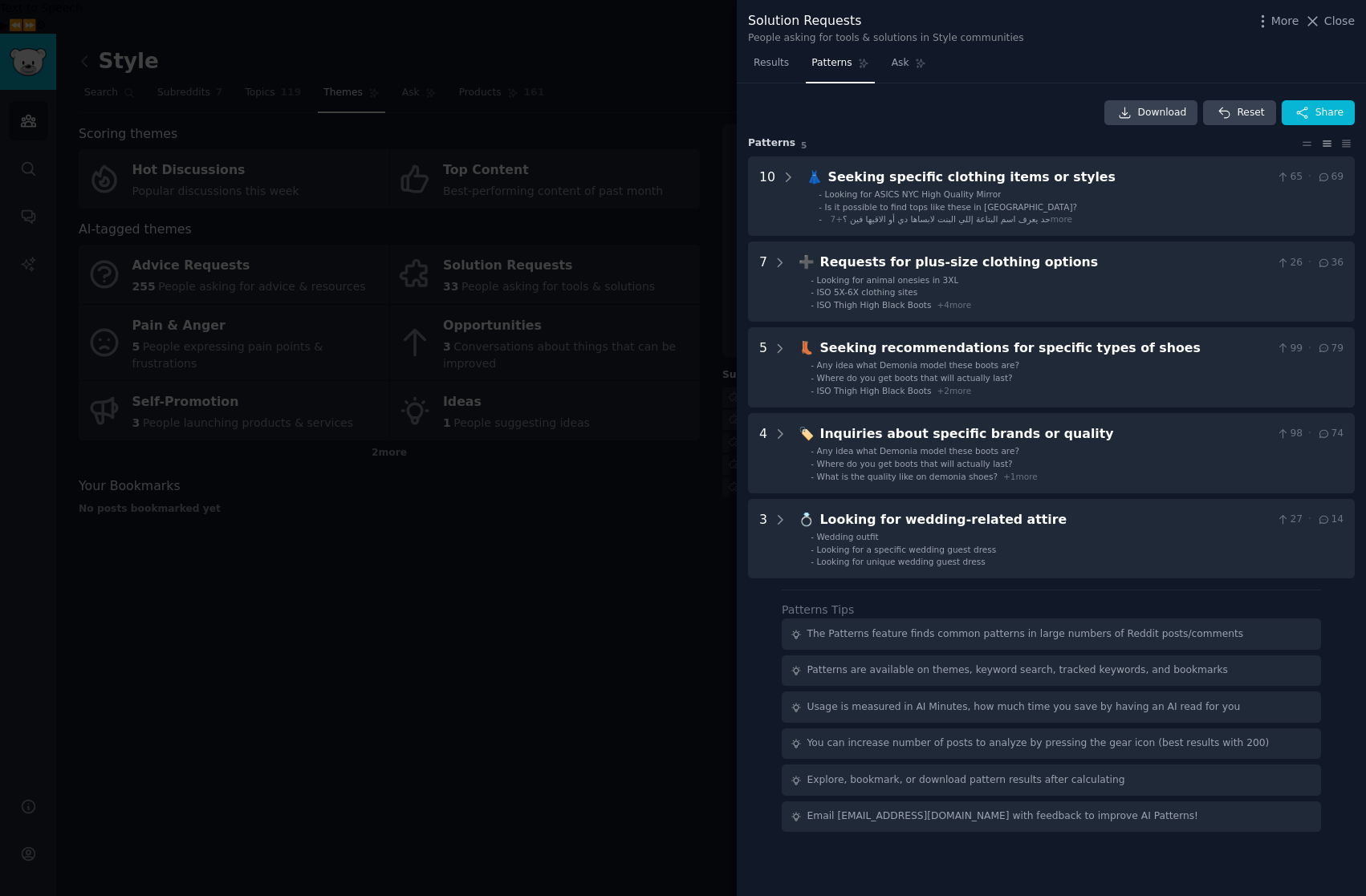
click at [546, 514] on div at bounding box center [683, 448] width 1366 height 896
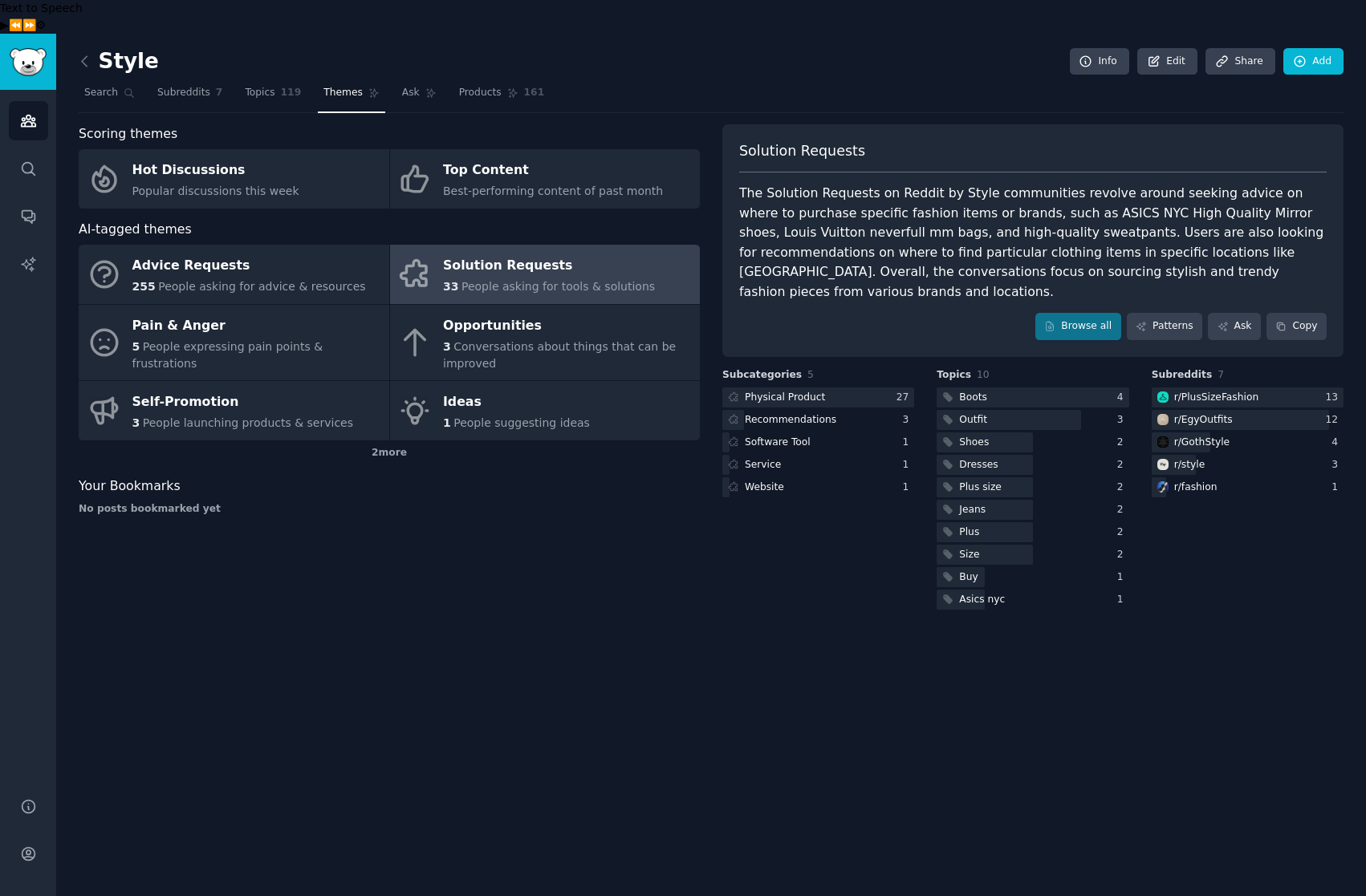
click at [87, 49] on link at bounding box center [88, 62] width 20 height 26
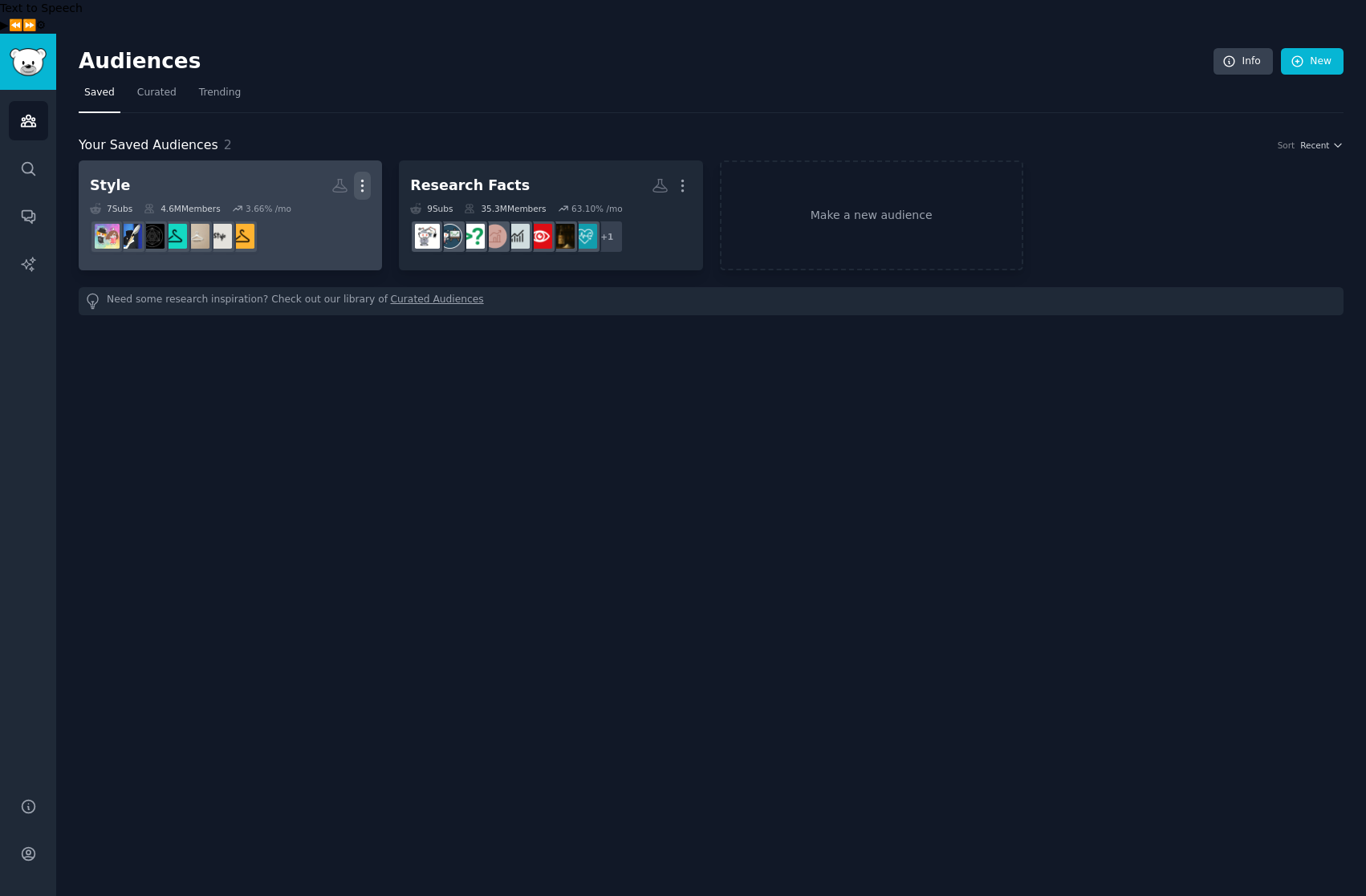
click at [356, 177] on icon "button" at bounding box center [362, 185] width 17 height 17
click at [311, 211] on p "Delete" at bounding box center [318, 219] width 37 height 17
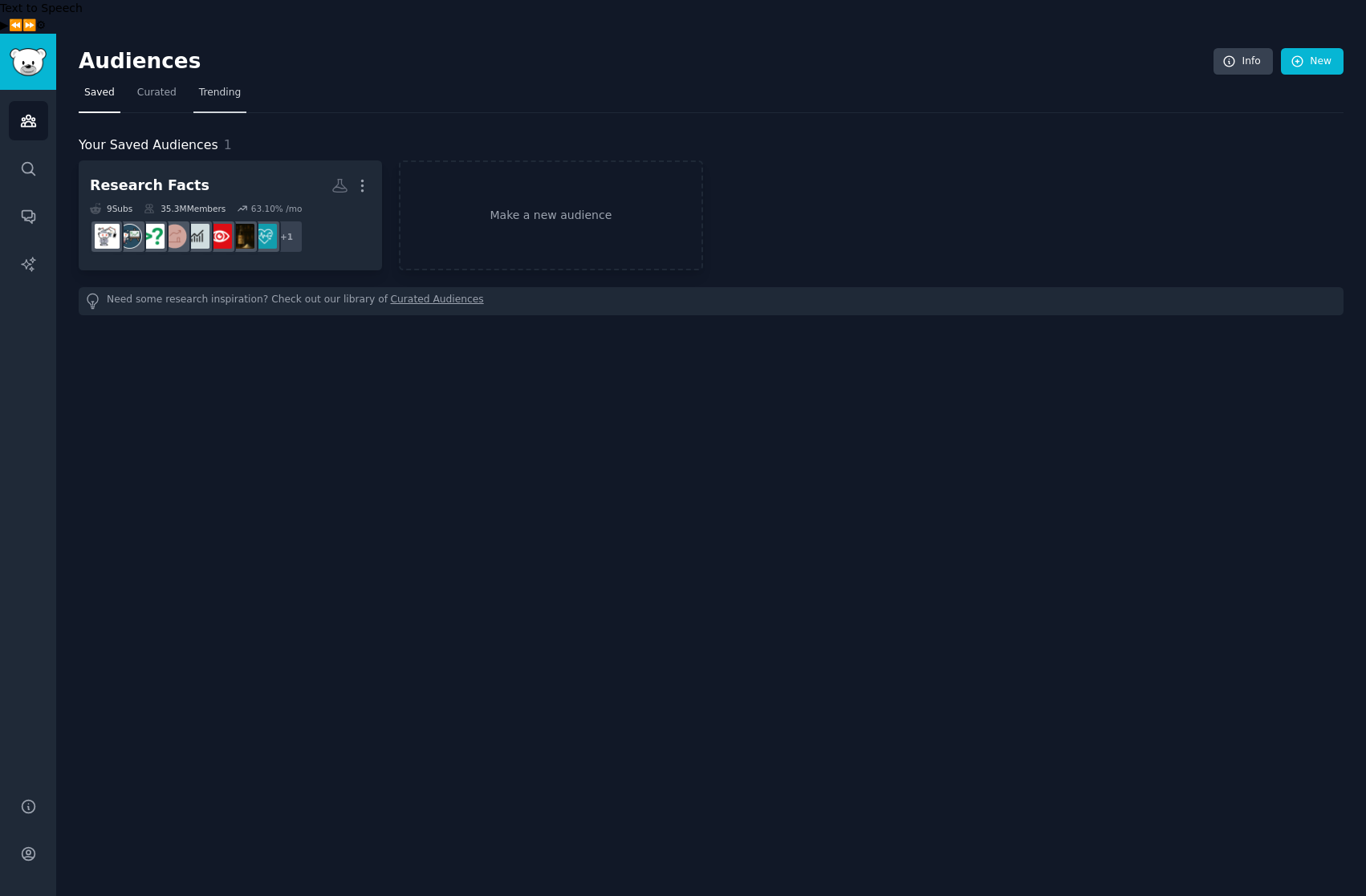
click at [218, 86] on span "Trending" at bounding box center [220, 93] width 42 height 15
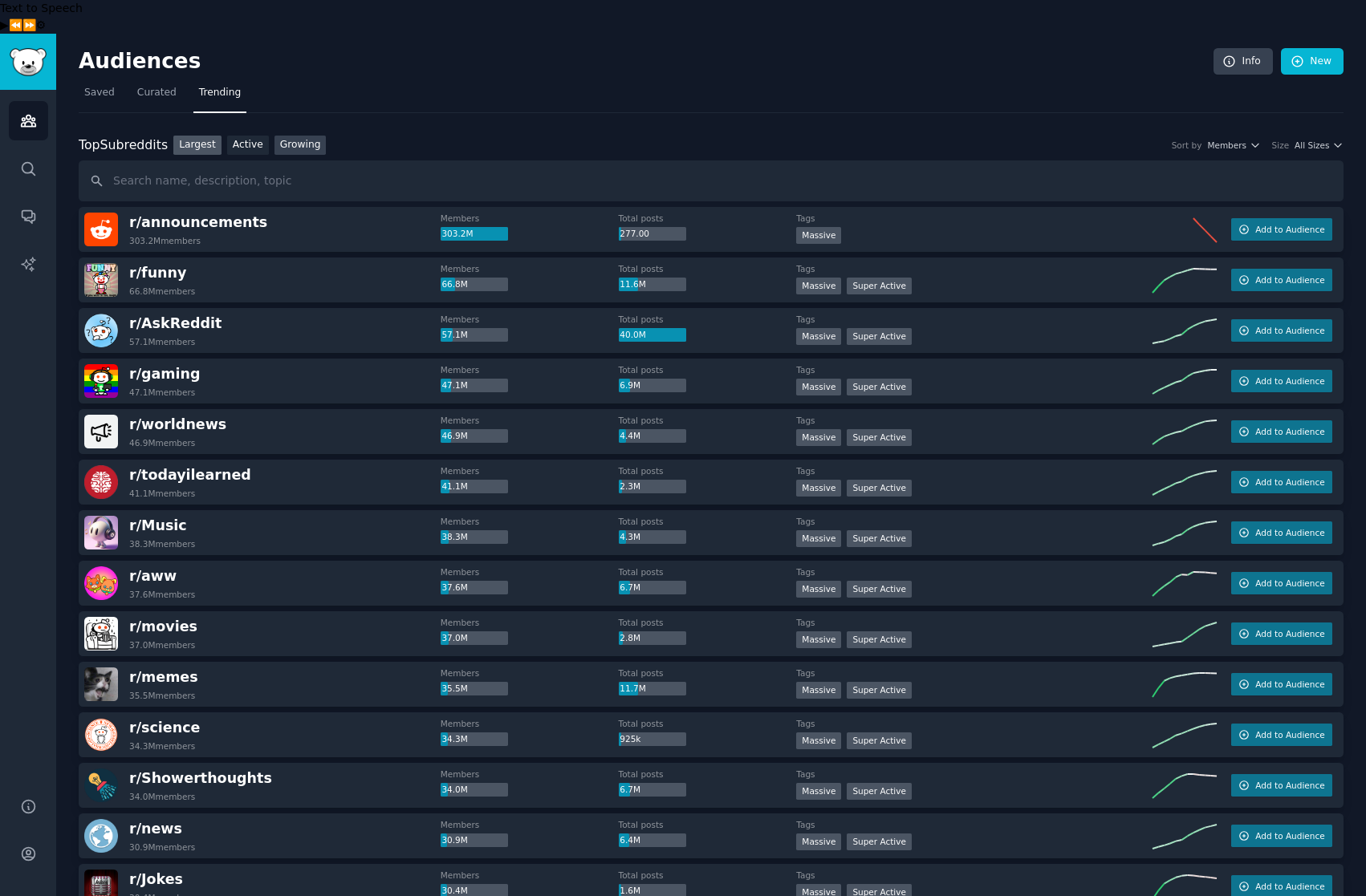
click at [303, 136] on link "Growing" at bounding box center [301, 145] width 52 height 20
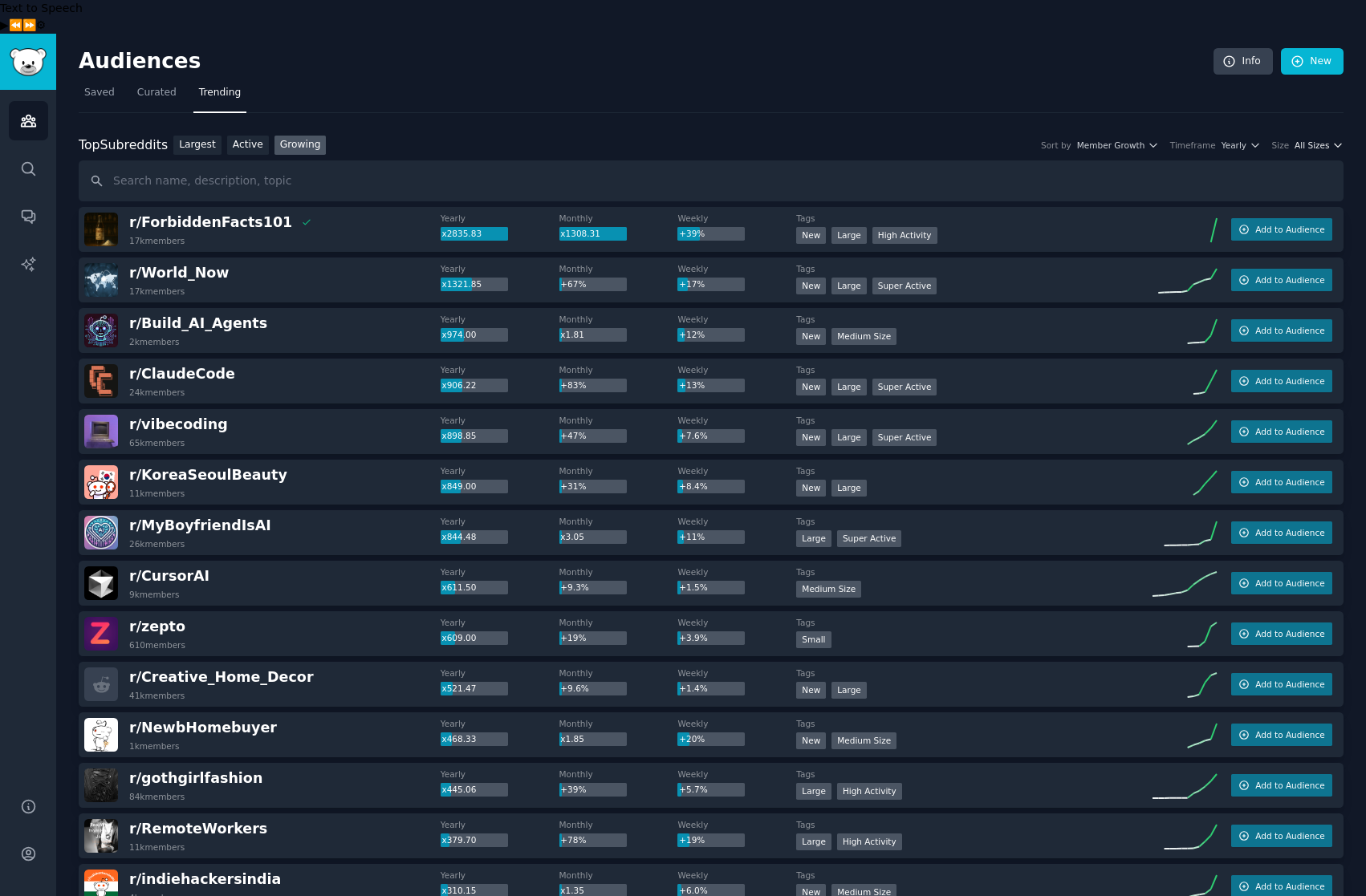
click at [1332, 140] on icon "button" at bounding box center [1337, 145] width 11 height 11
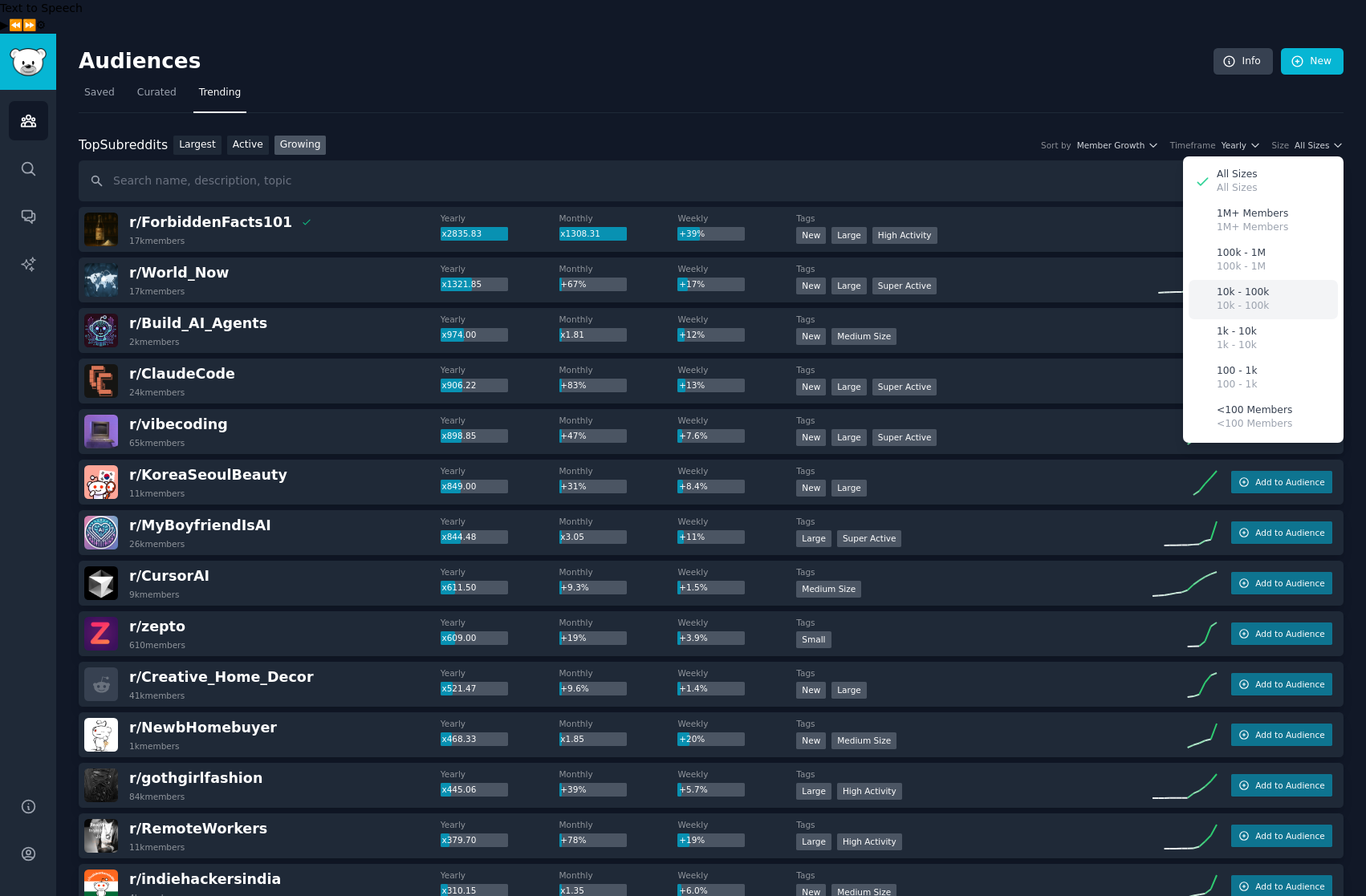
click at [1268, 280] on div "10k - 100k 10k - 100k" at bounding box center [1263, 299] width 150 height 39
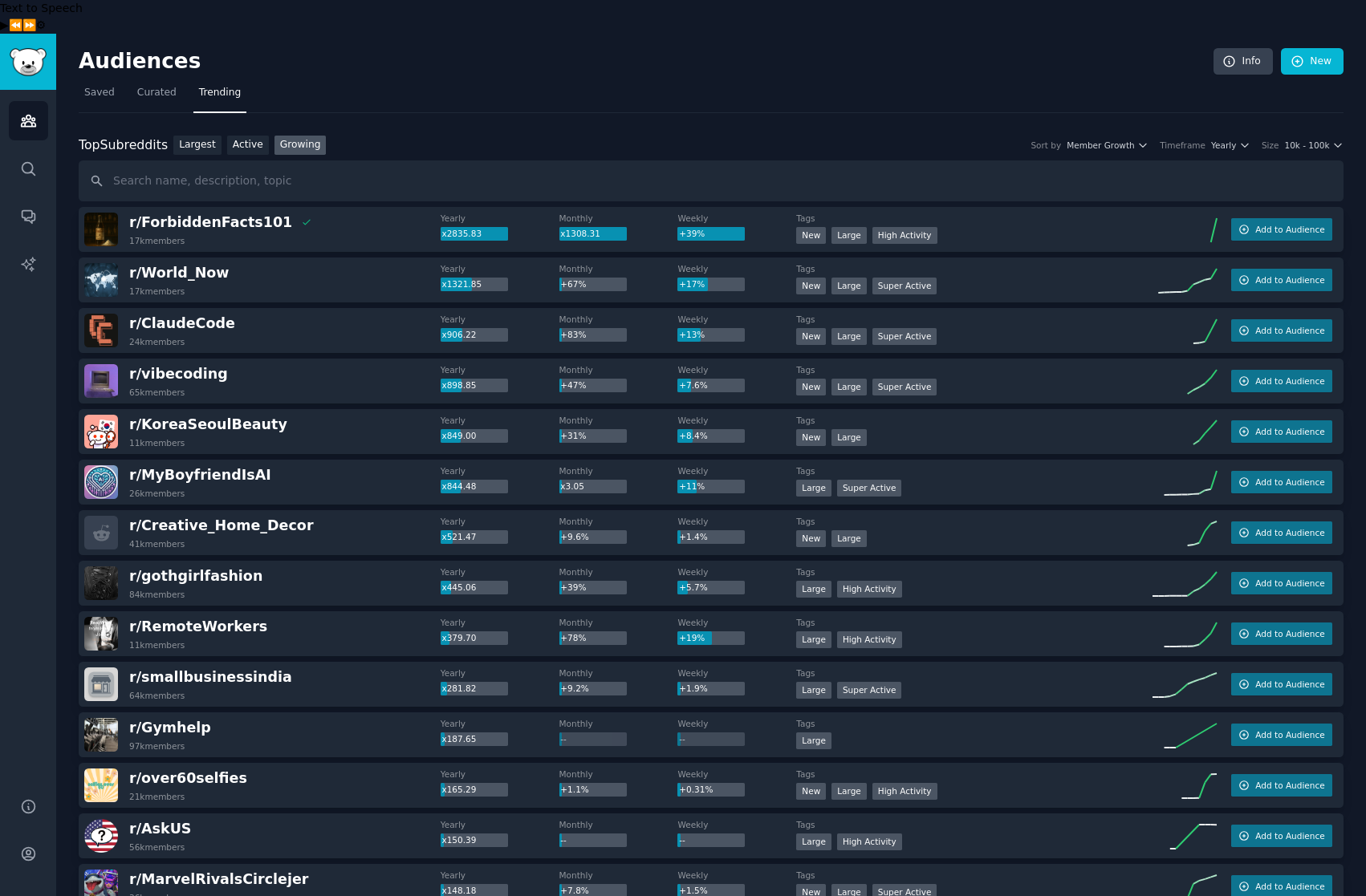
click at [1282, 136] on div "Top Subreddits Top Subreddits Largest Active Growing Sort by Member Growth Time…" at bounding box center [710, 145] width 1265 height 20
click at [1333, 136] on div "Top Subreddits Top Subreddits Largest Active Growing Sort by Member Growth Time…" at bounding box center [710, 145] width 1265 height 20
drag, startPoint x: 1189, startPoint y: 151, endPoint x: 1217, endPoint y: 108, distance: 51.3
click at [1191, 161] on input "text" at bounding box center [710, 181] width 1265 height 41
click at [1227, 140] on span "Yearly" at bounding box center [1223, 145] width 25 height 11
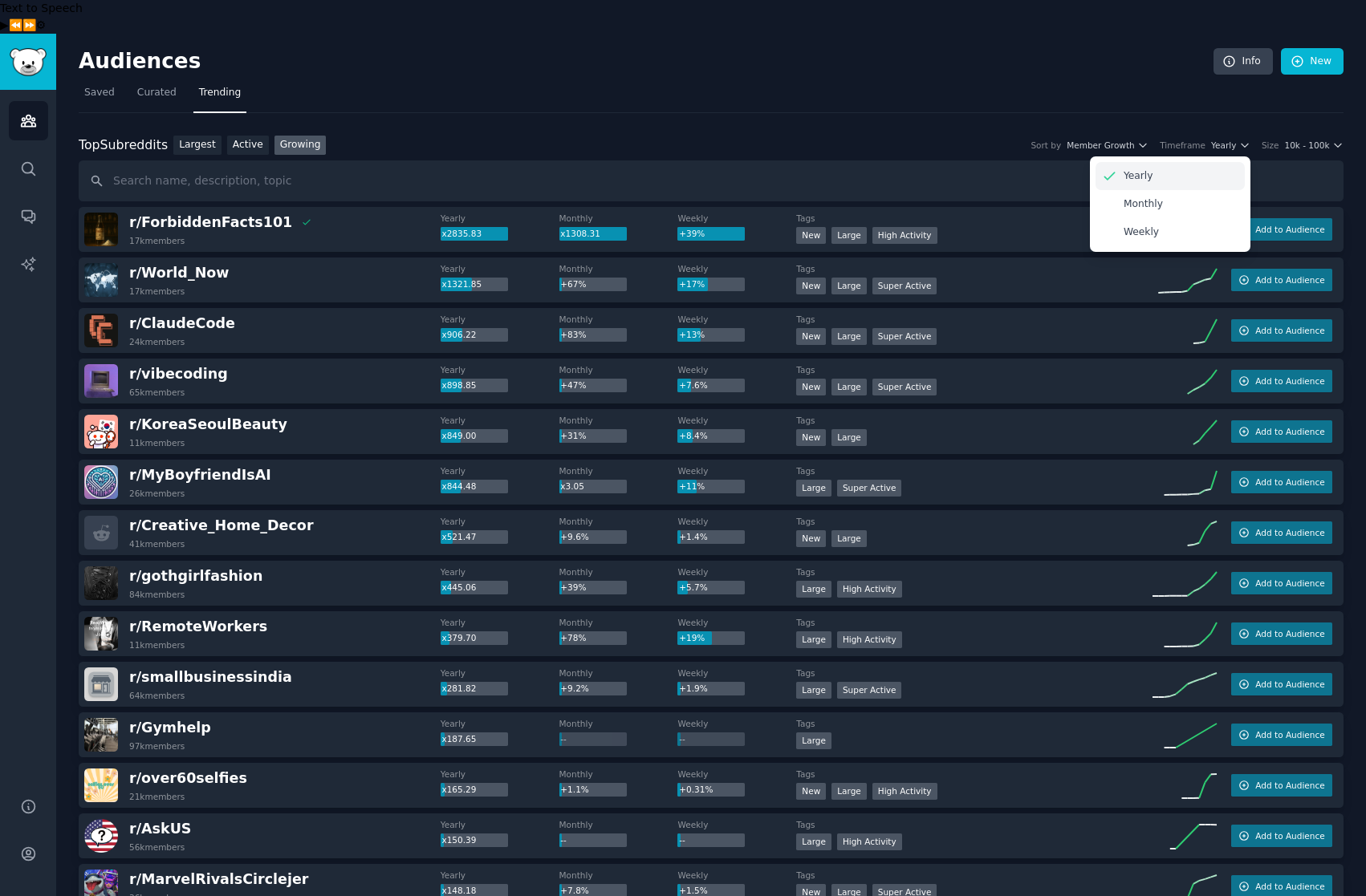
click at [1151, 169] on p "Yearly" at bounding box center [1138, 176] width 30 height 15
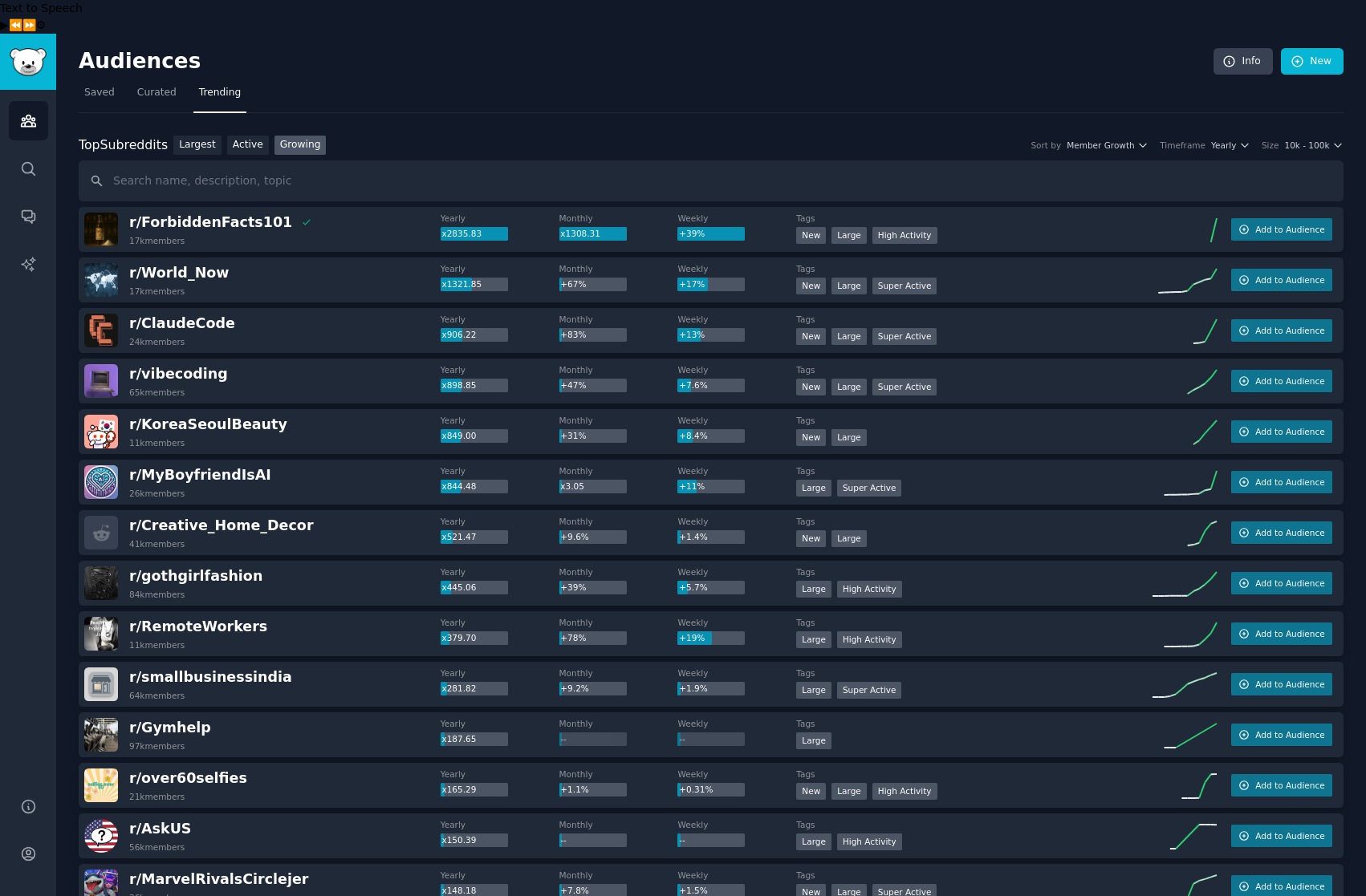
click at [888, 136] on div "Top Subreddits Top Subreddits Largest Active Growing Sort by Member Growth Time…" at bounding box center [710, 169] width 1265 height 67
click at [1221, 140] on span "Yearly" at bounding box center [1223, 145] width 25 height 11
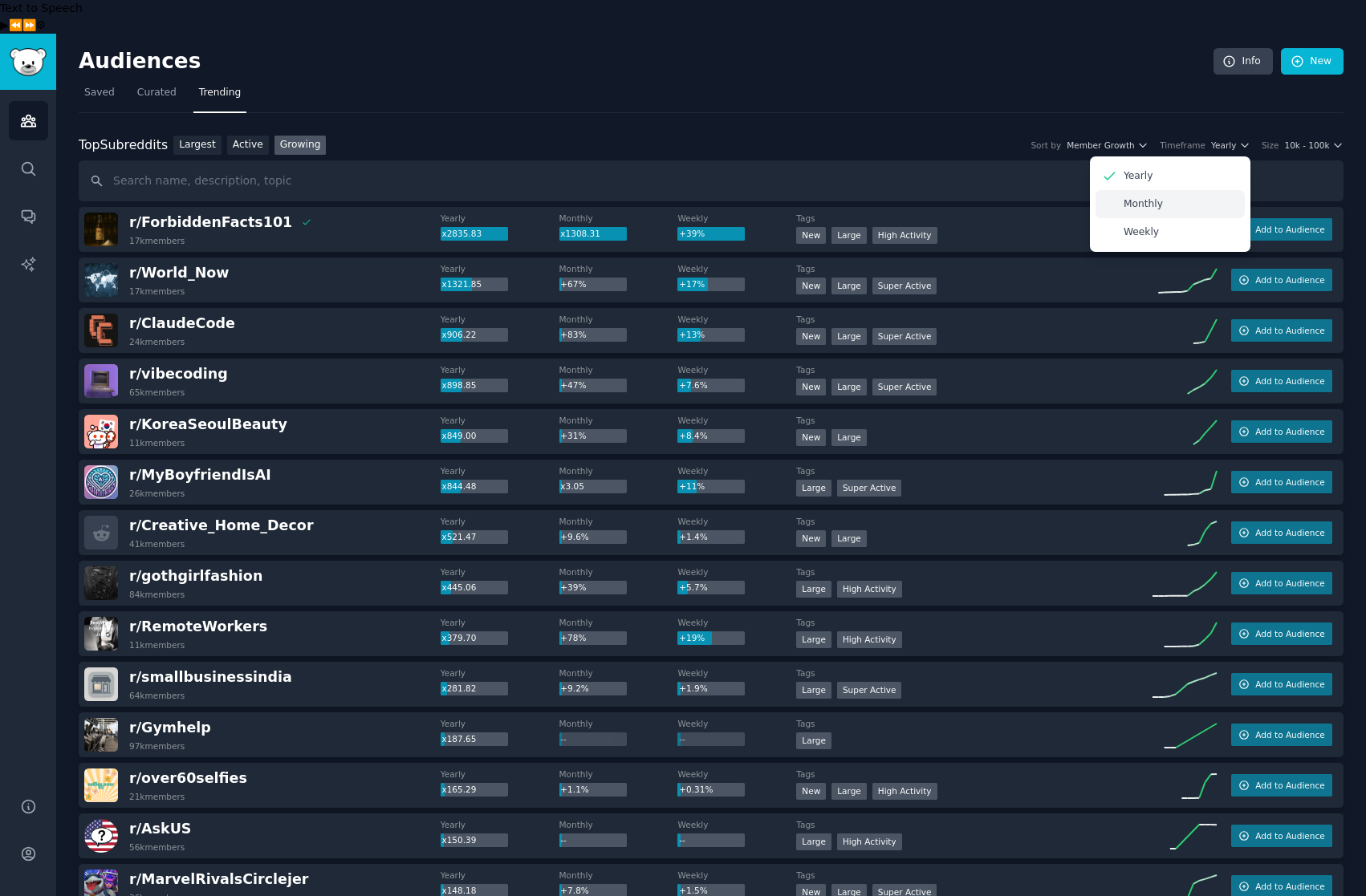
click at [1200, 190] on div "Monthly" at bounding box center [1170, 204] width 150 height 28
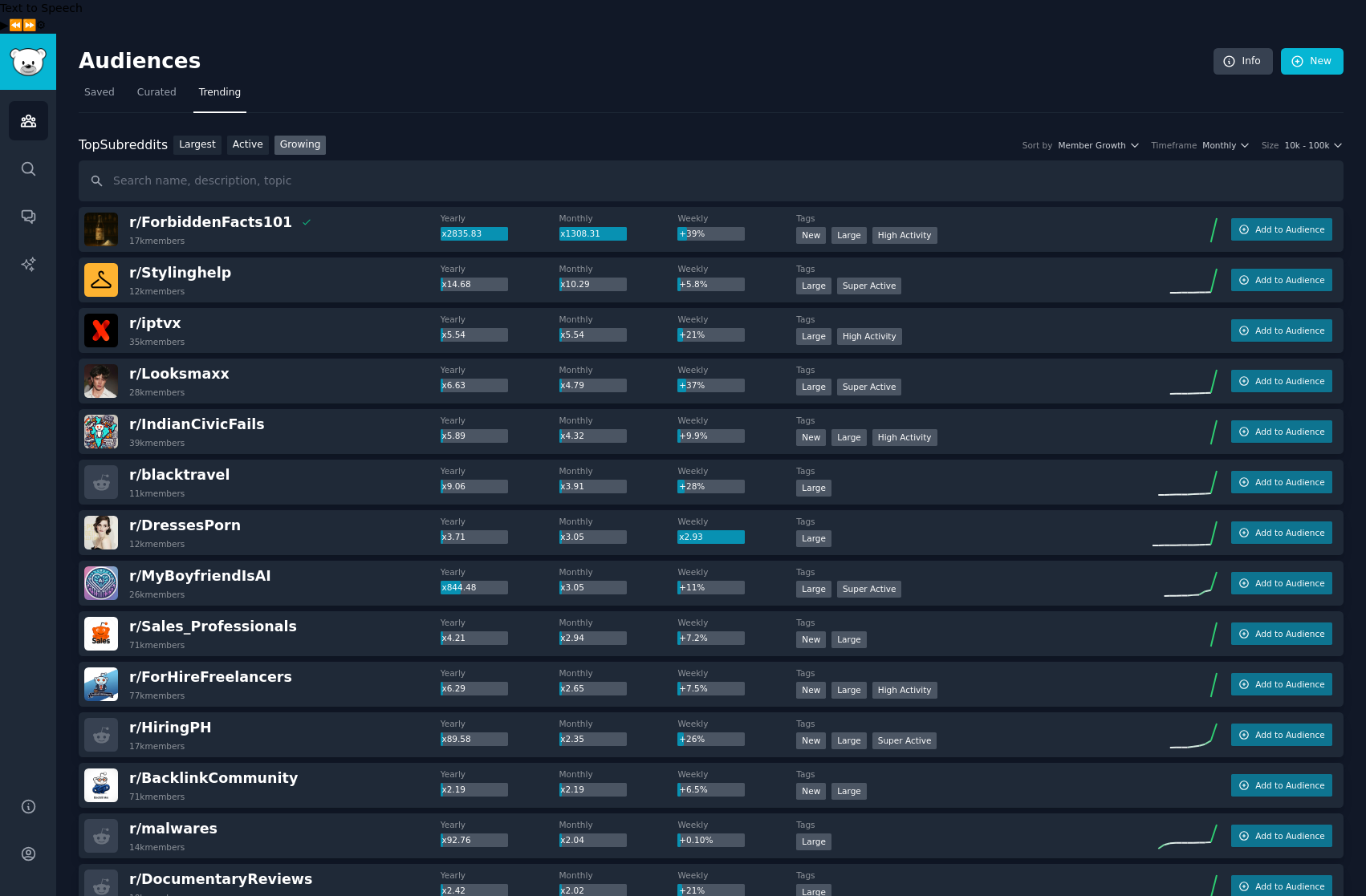
click at [1221, 136] on div "Top Subreddits Top Subreddits Largest Active Growing Sort by Member Growth Time…" at bounding box center [710, 169] width 1265 height 67
click at [1228, 140] on span "Monthly" at bounding box center [1219, 145] width 34 height 11
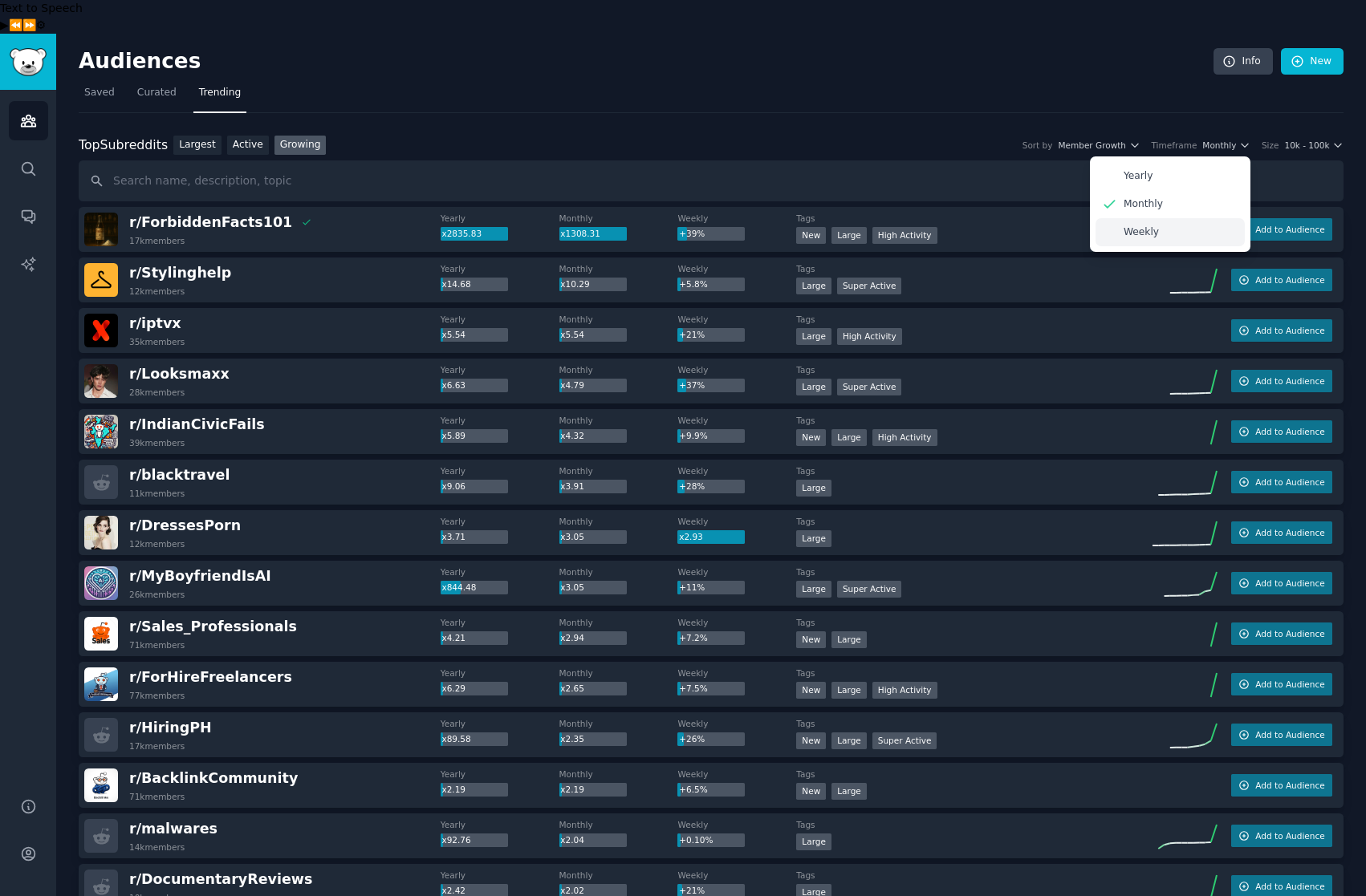
click at [1184, 218] on div "Weekly" at bounding box center [1170, 232] width 150 height 28
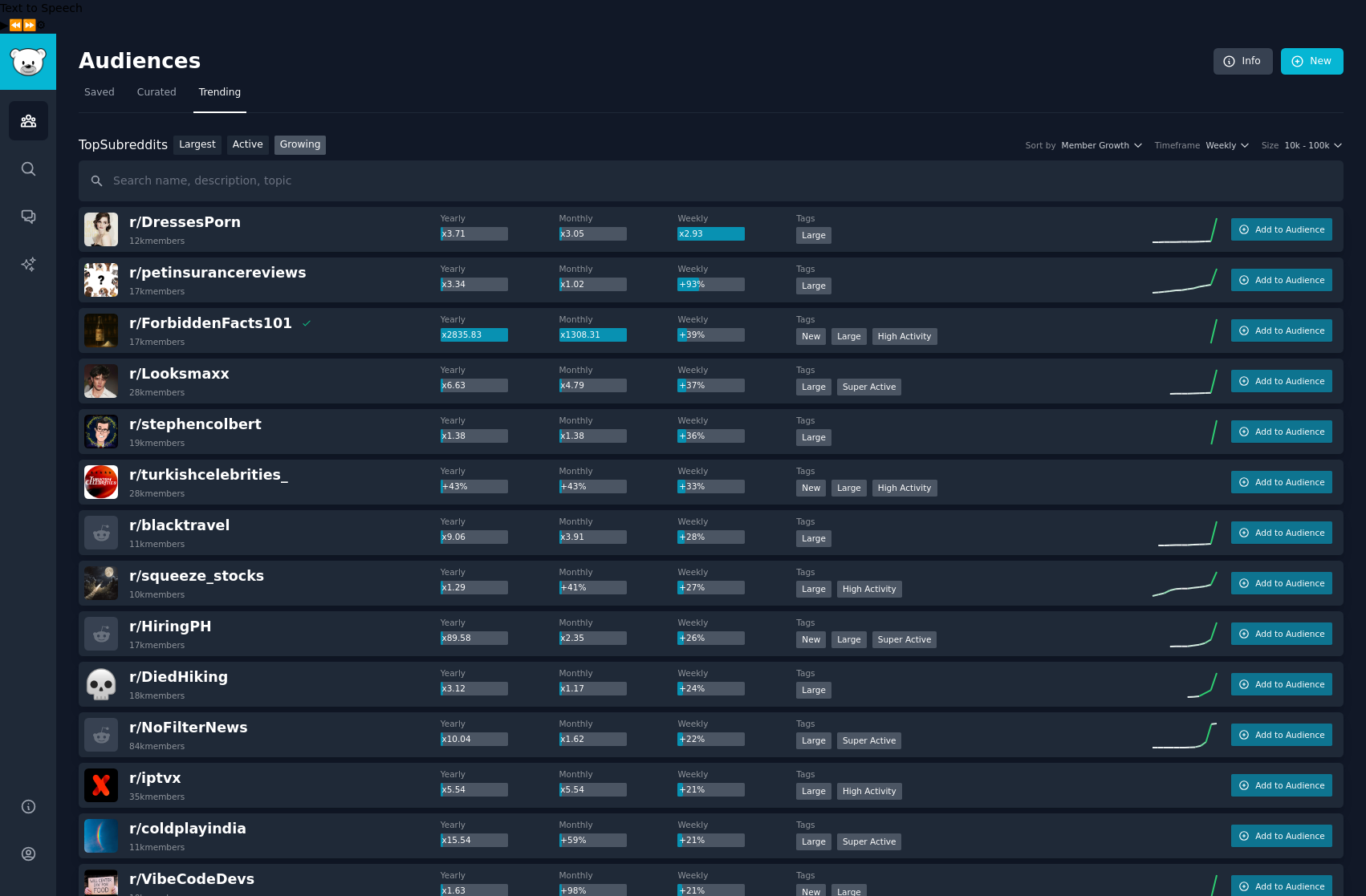
click at [567, 136] on div "Top Subreddits Top Subreddits Largest Active Growing Sort by Member Growth Time…" at bounding box center [710, 145] width 1265 height 20
click at [1273, 218] on button "Add to Audience" at bounding box center [1282, 229] width 101 height 23
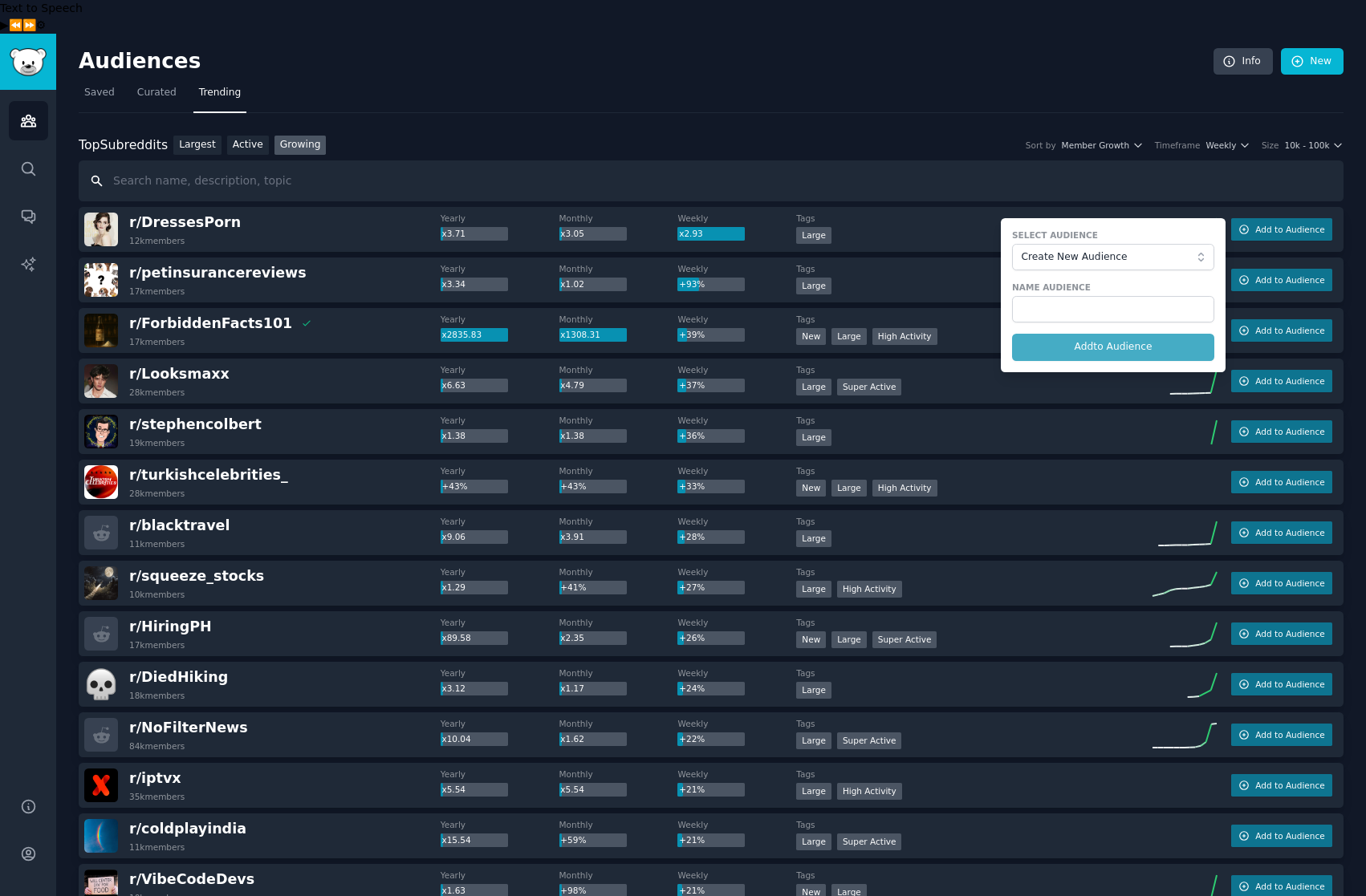
click at [883, 162] on input "text" at bounding box center [710, 181] width 1265 height 41
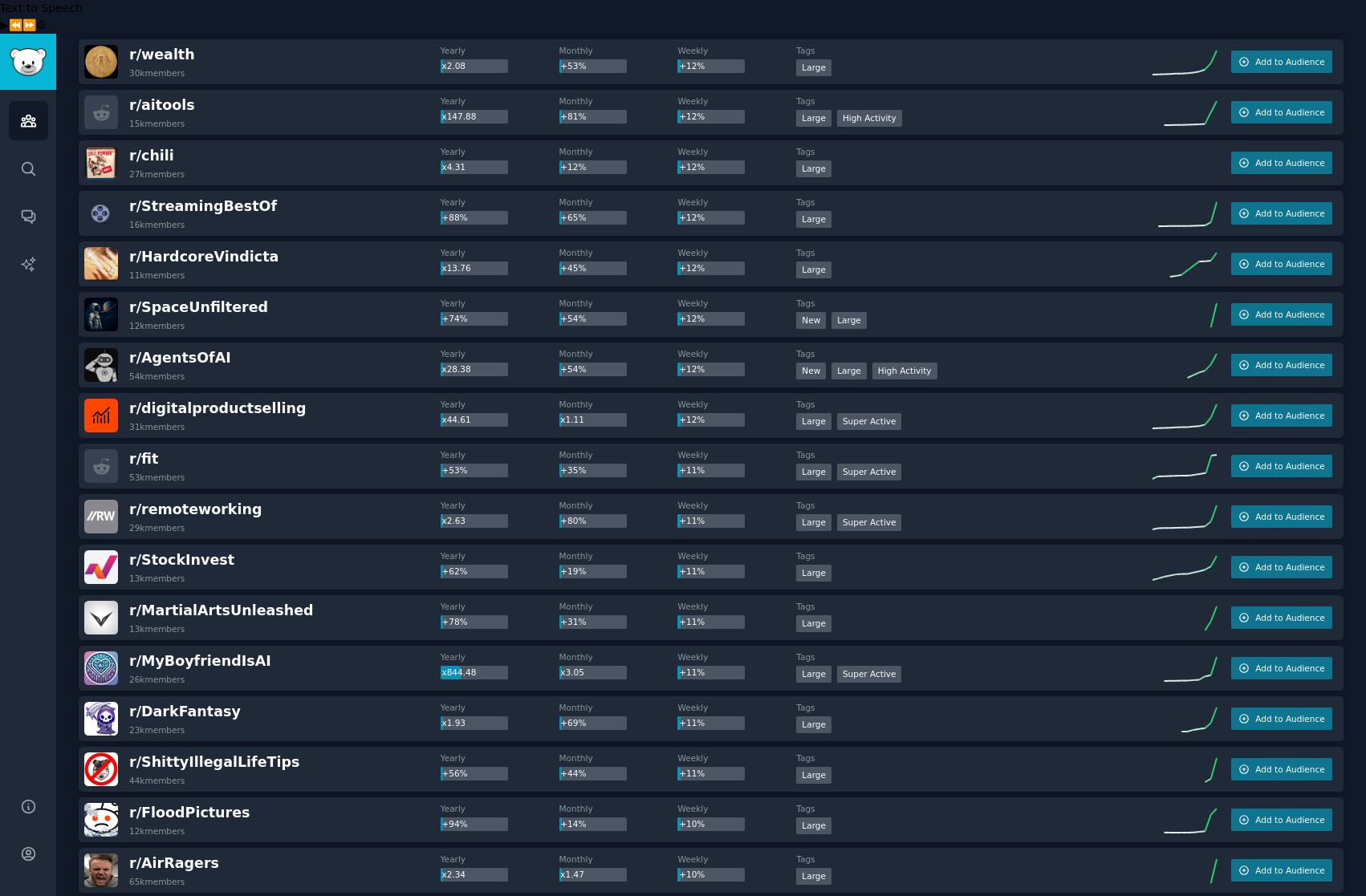
scroll to position [1908, 0]
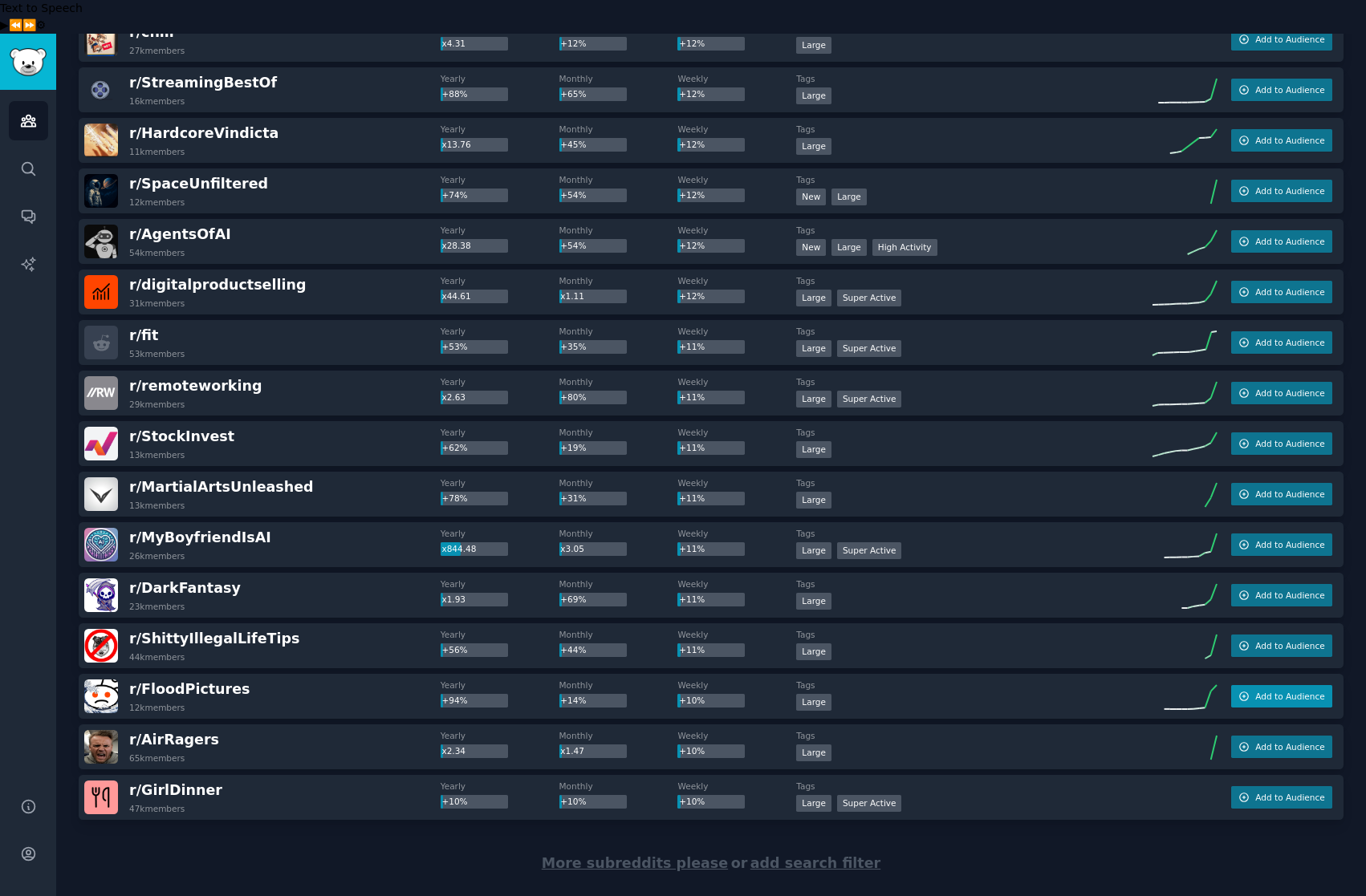
click at [1260, 691] on span "Add to Audience" at bounding box center [1289, 696] width 69 height 11
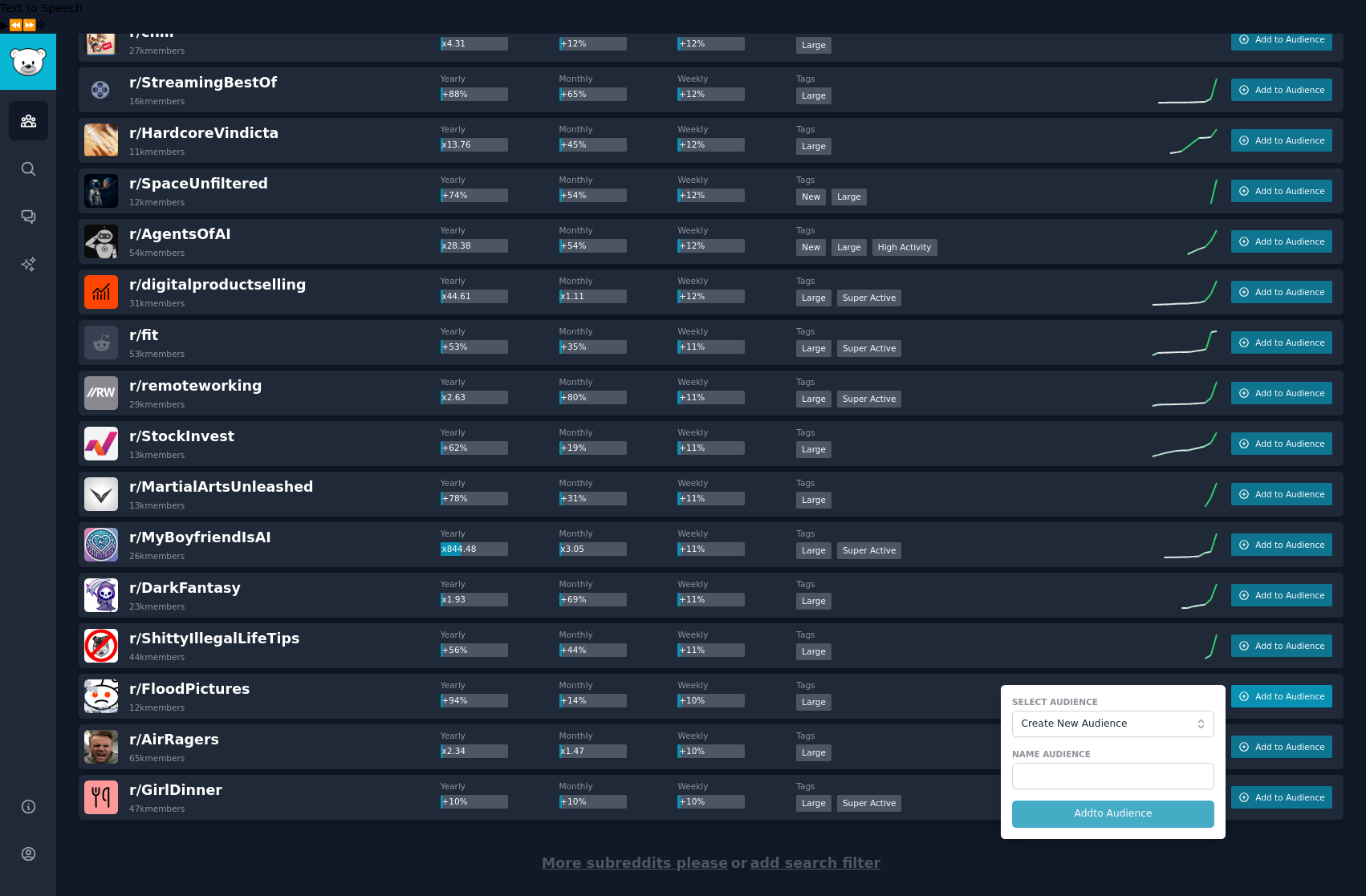
click at [1256, 691] on span "Add to Audience" at bounding box center [1289, 696] width 69 height 11
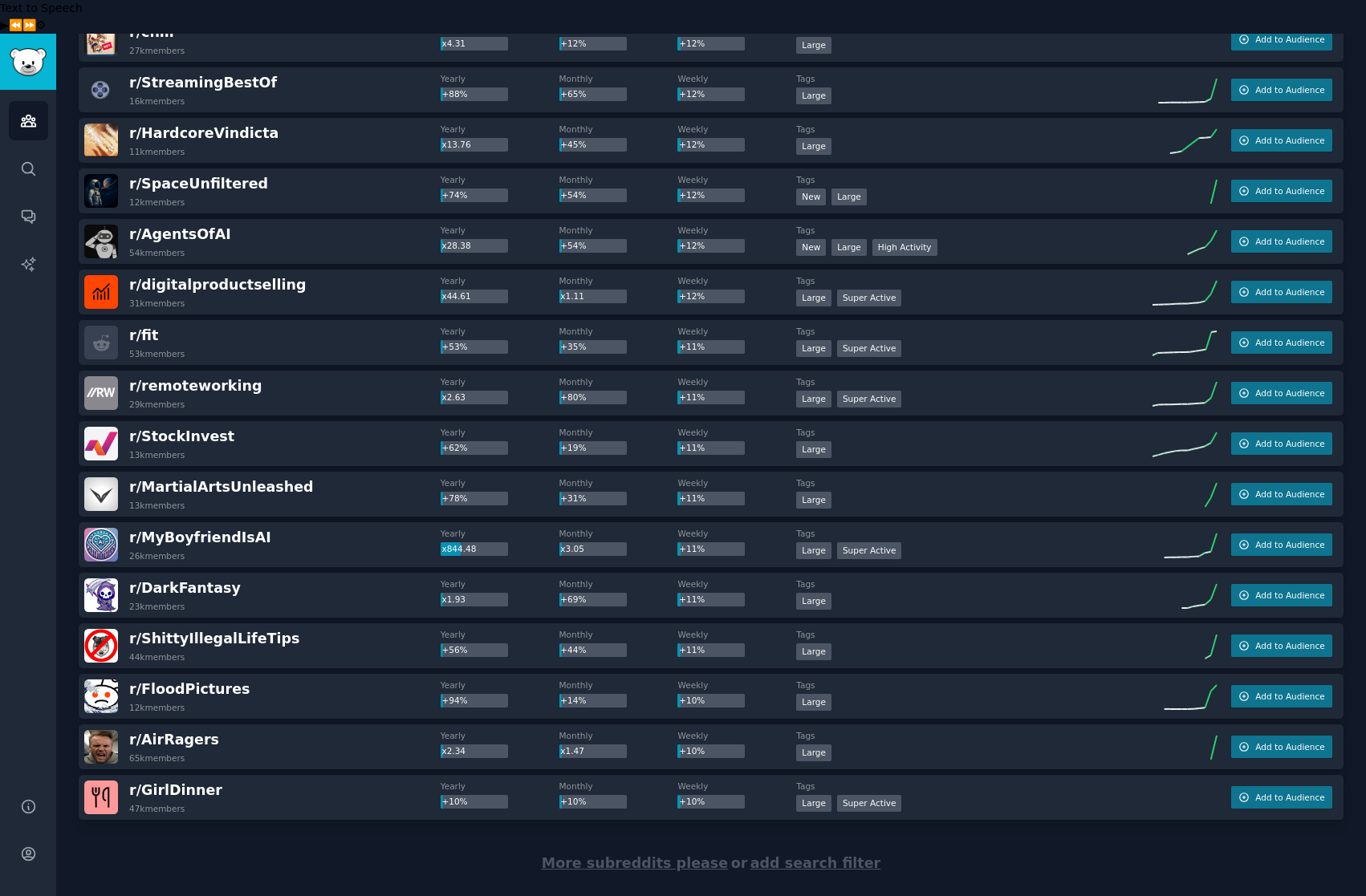
click at [664, 855] on span "More subreddits please" at bounding box center [635, 863] width 186 height 16
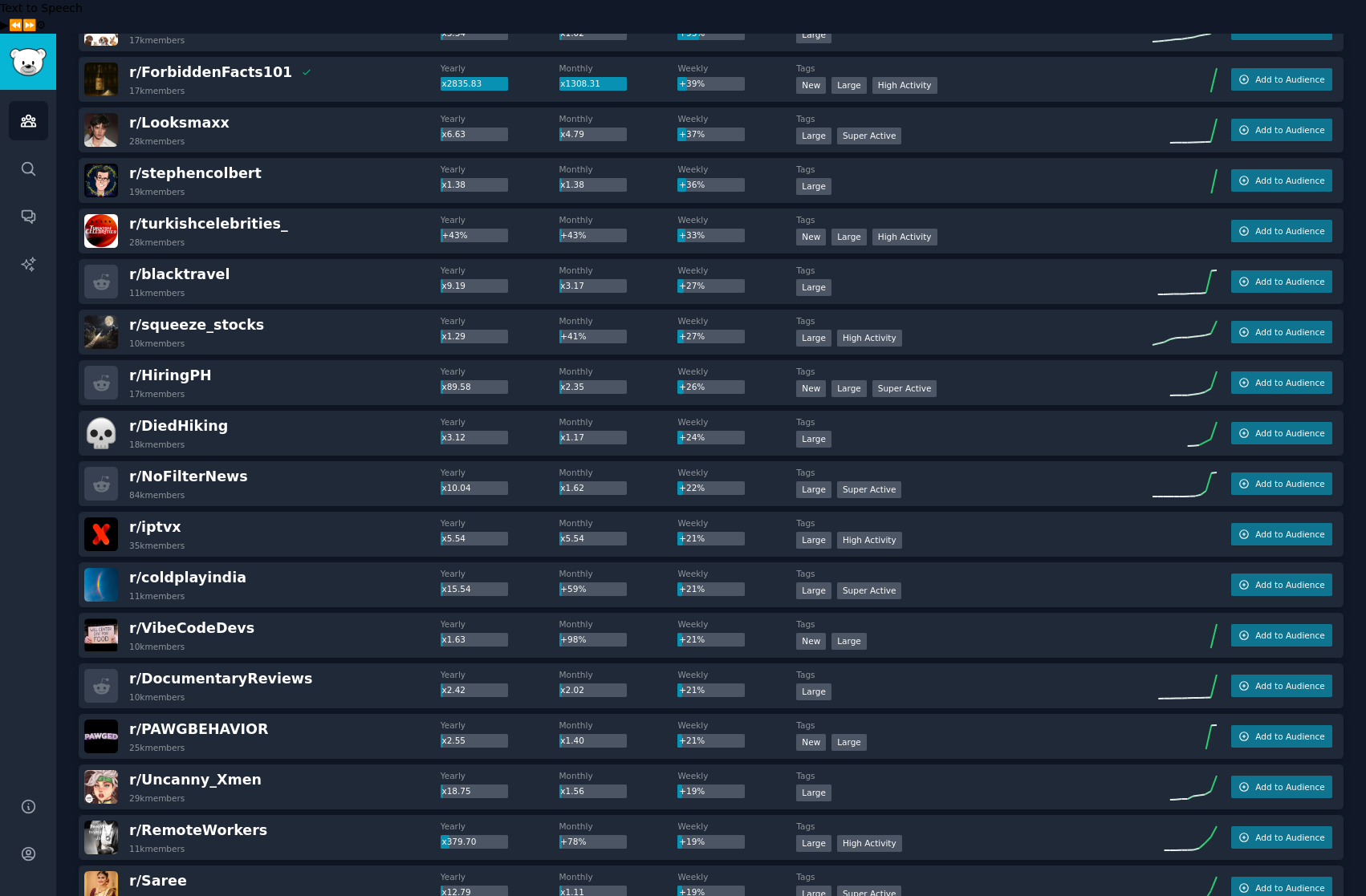
scroll to position [0, 0]
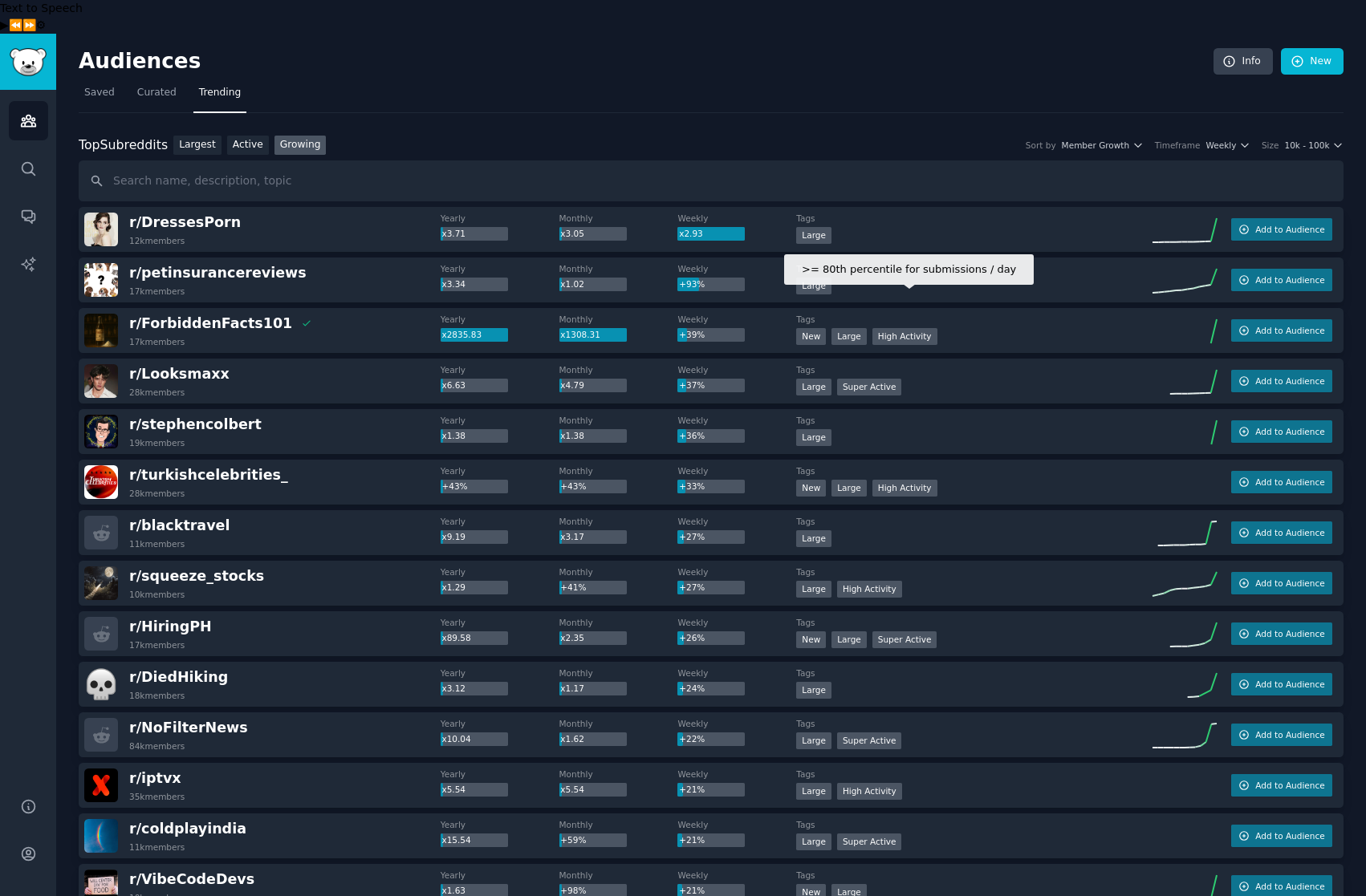
click at [897, 329] on div "High Activity" at bounding box center [904, 336] width 65 height 17
click at [891, 329] on div "High Activity" at bounding box center [904, 336] width 65 height 17
click at [910, 329] on div "High Activity" at bounding box center [904, 336] width 65 height 17
click at [1130, 140] on span "Member Growth" at bounding box center [1096, 145] width 68 height 11
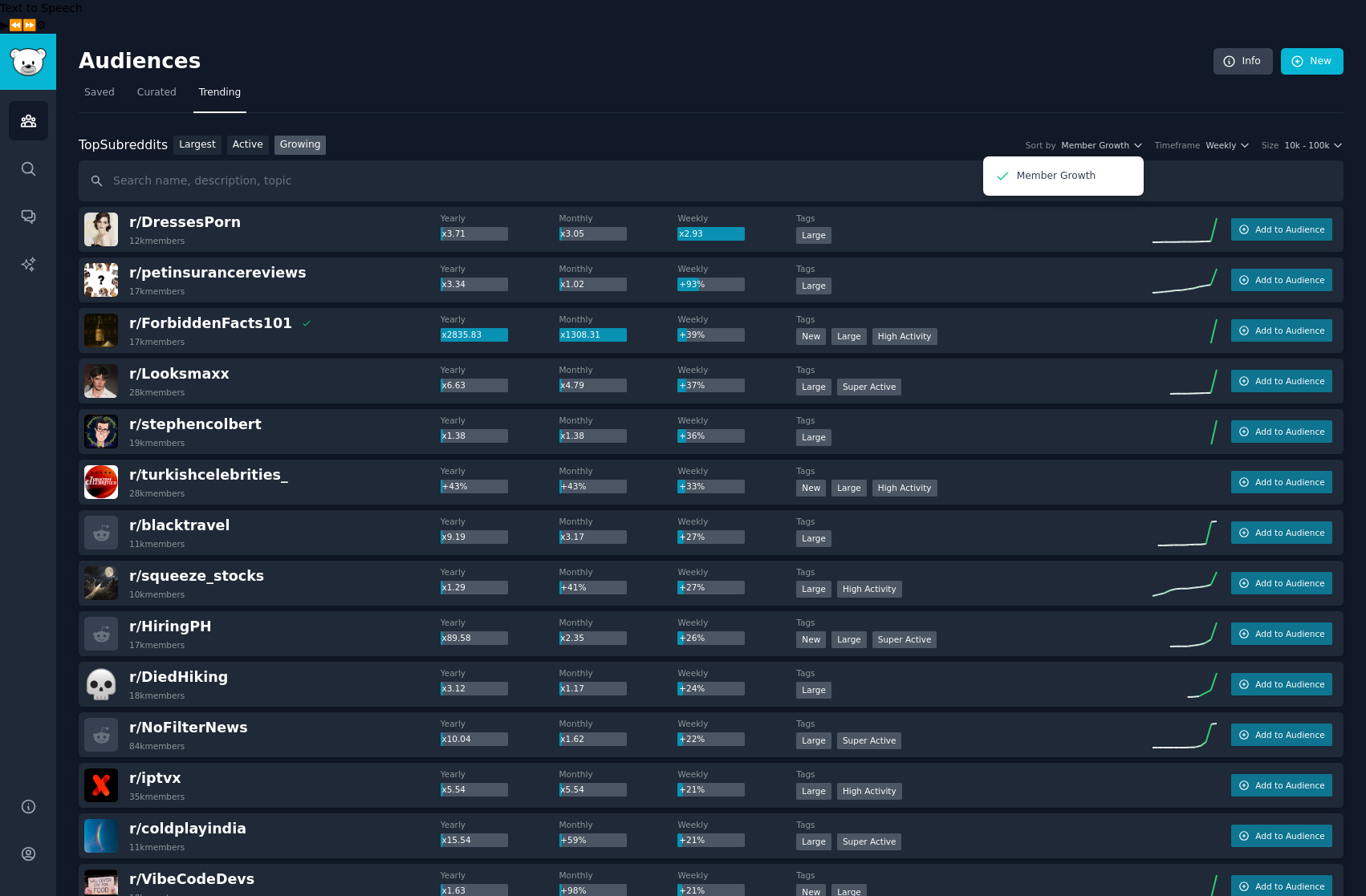
click at [699, 136] on div "Top Subreddits Top Subreddits Largest Active Growing Sort by Member Growth Memb…" at bounding box center [710, 169] width 1265 height 67
click at [630, 161] on input "text" at bounding box center [710, 181] width 1265 height 41
type input "excel"
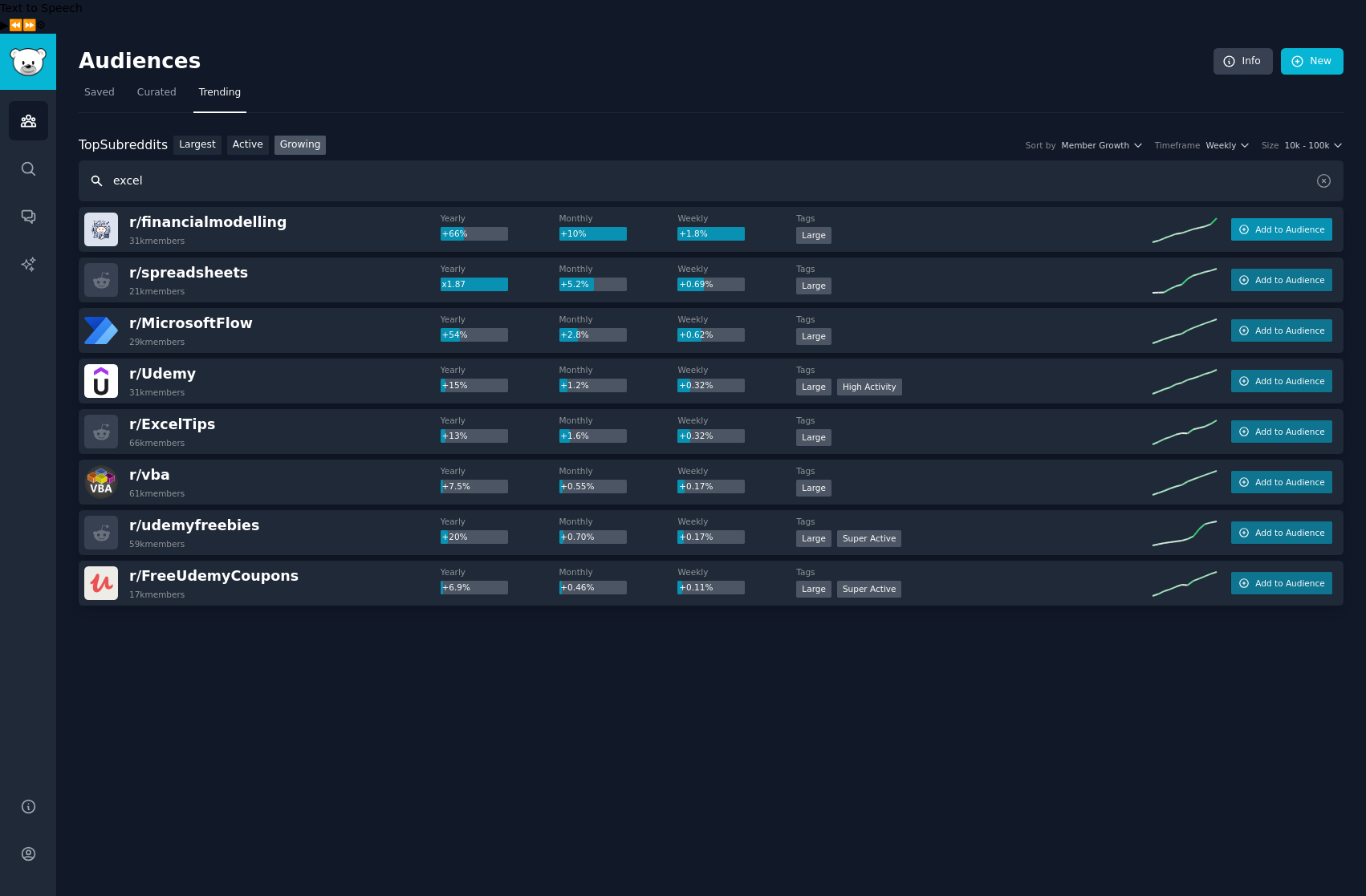
click at [1260, 224] on span "Add to Audience" at bounding box center [1289, 229] width 69 height 11
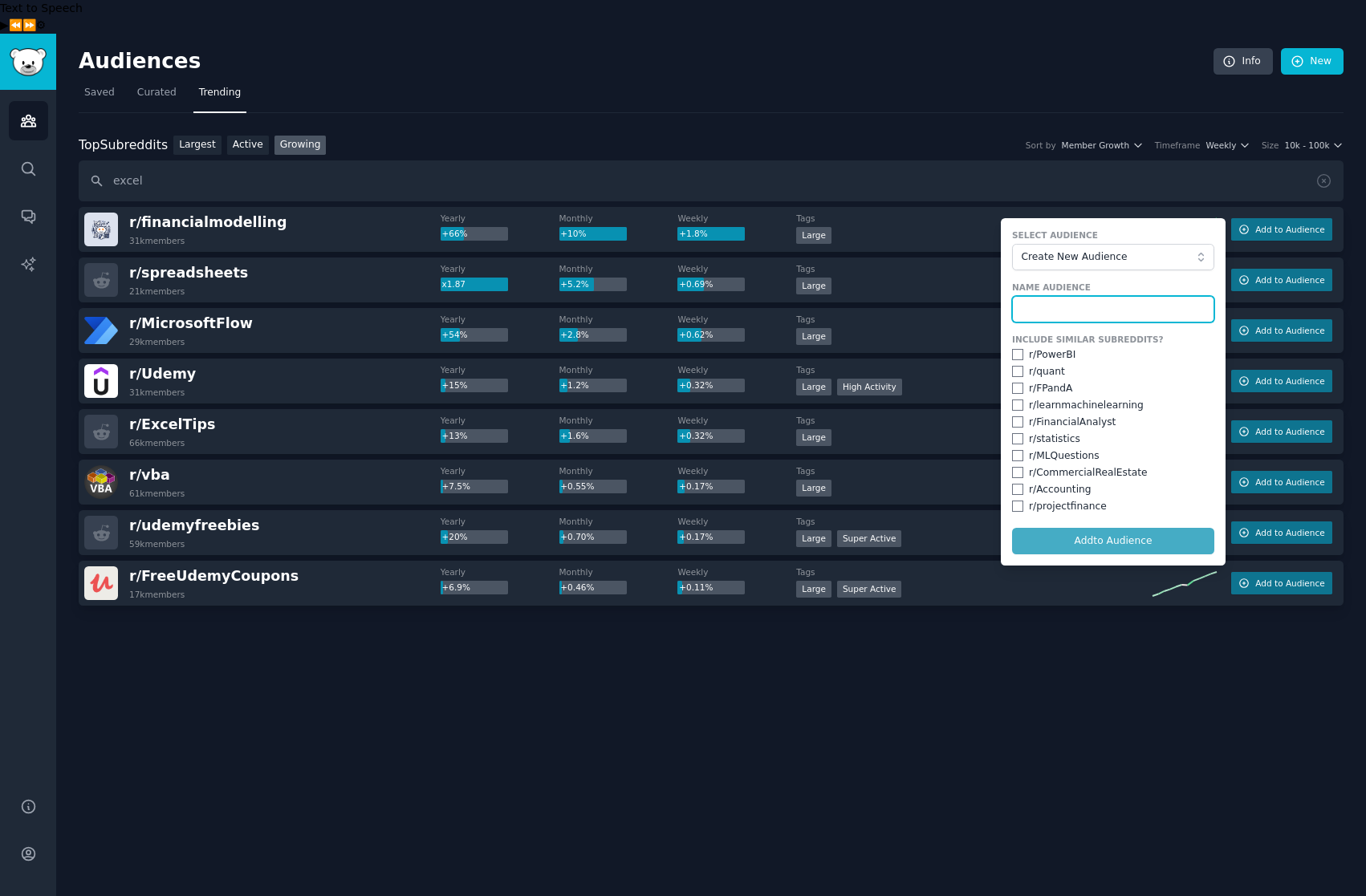
click at [1049, 296] on input "text" at bounding box center [1113, 309] width 203 height 27
type input "W"
type input "Excel & Spreadsheet"
click at [1017, 349] on input "checkbox" at bounding box center [1017, 355] width 11 height 11
checkbox input "true"
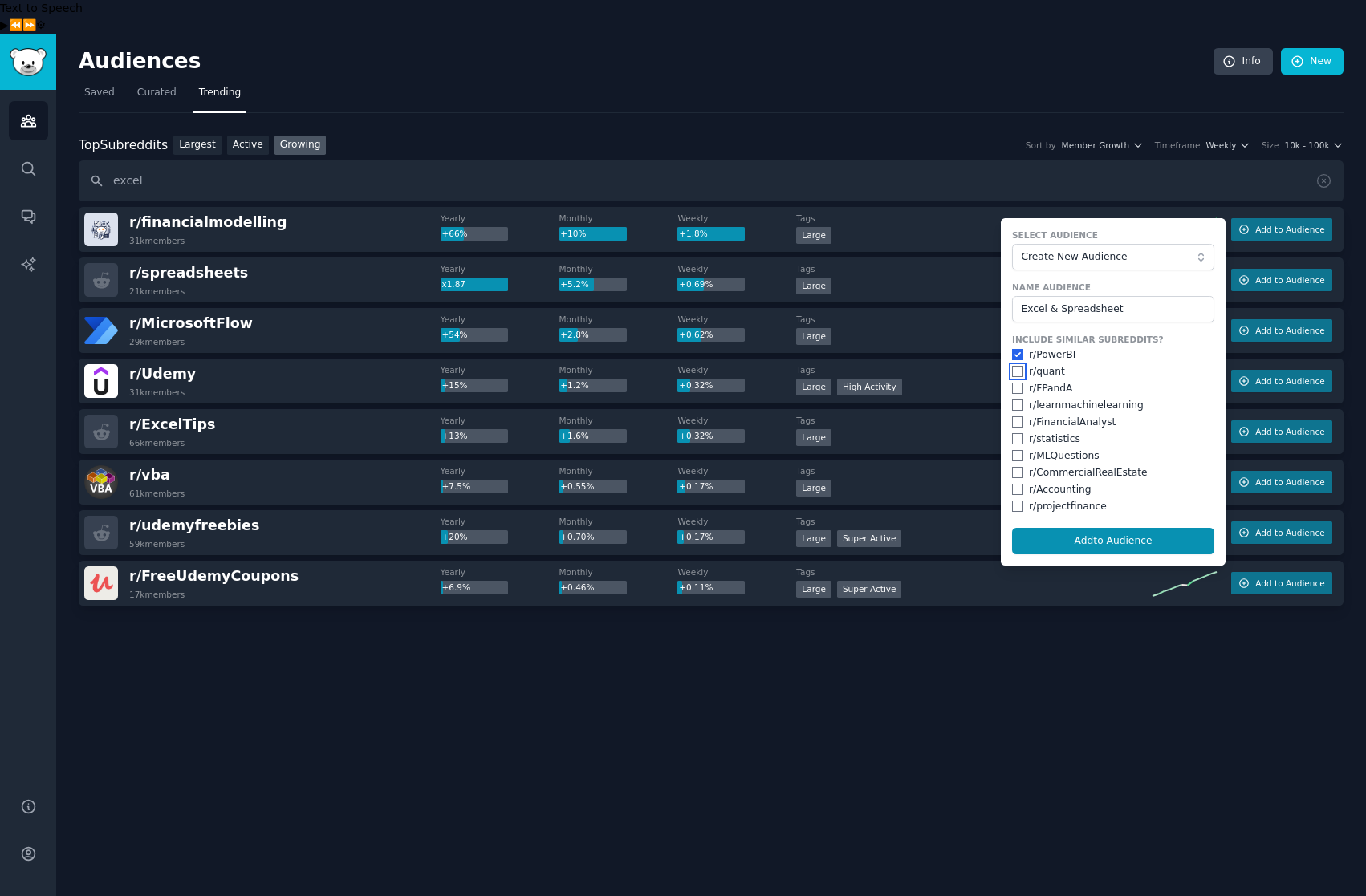
click at [1016, 366] on input "checkbox" at bounding box center [1017, 371] width 11 height 11
checkbox input "true"
click at [1017, 382] on input "checkbox" at bounding box center [1017, 388] width 11 height 11
checkbox input "true"
click at [1016, 400] on input "checkbox" at bounding box center [1017, 405] width 11 height 11
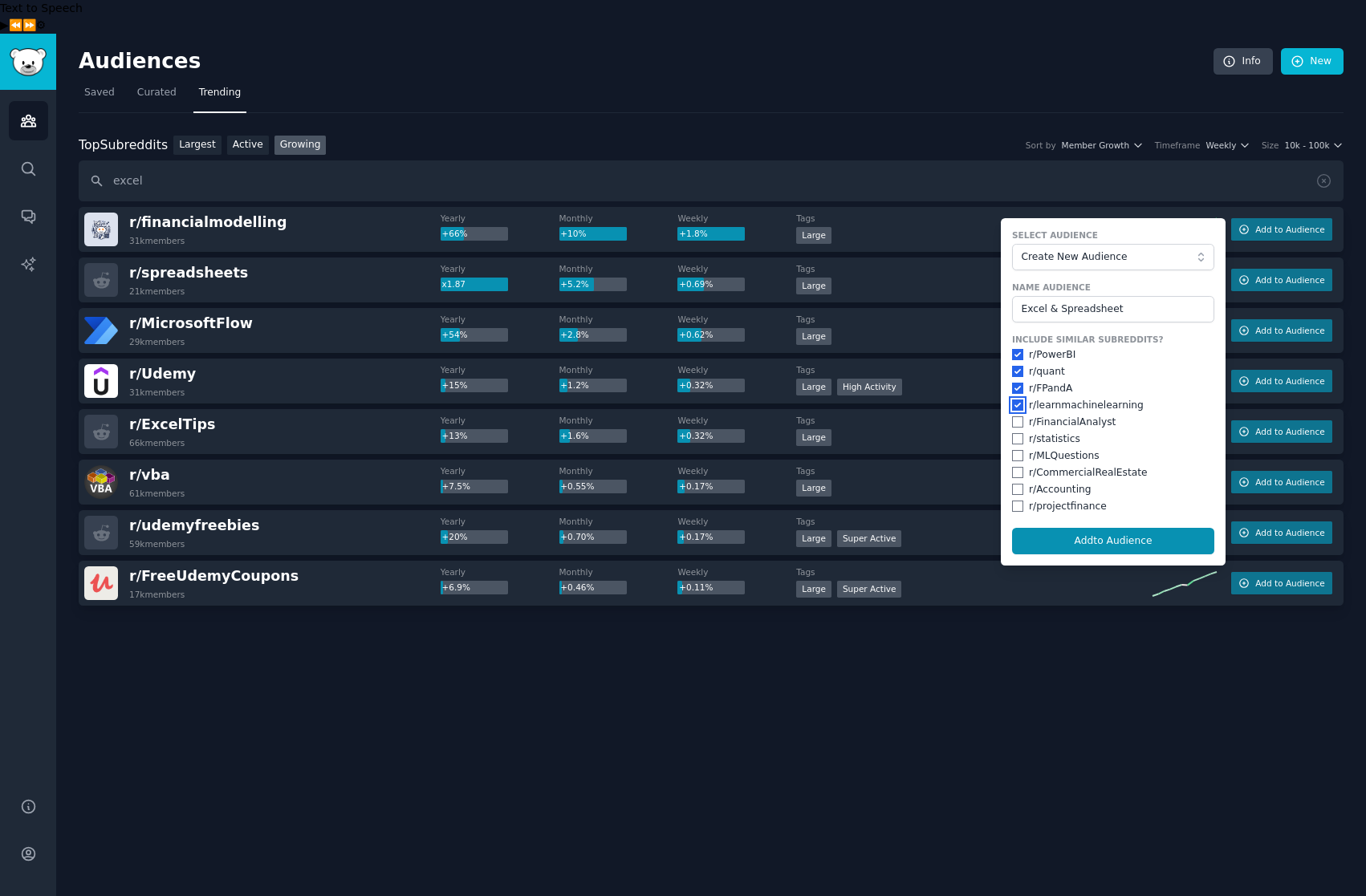
checkbox input "true"
click at [1018, 416] on input "checkbox" at bounding box center [1017, 421] width 11 height 11
checkbox input "true"
click at [1019, 434] on input "checkbox" at bounding box center [1017, 439] width 11 height 11
checkbox input "true"
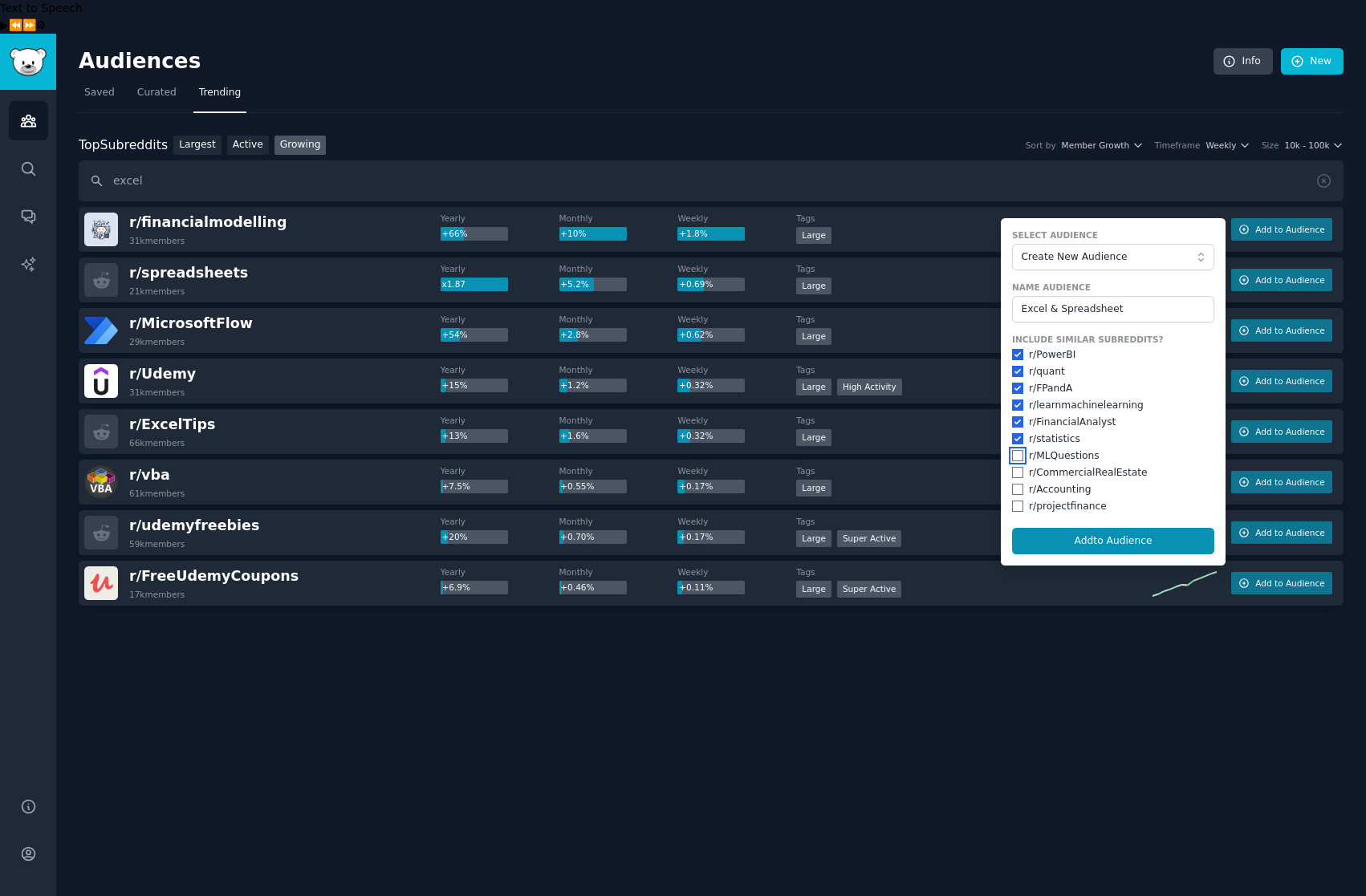
click at [1020, 450] on input "checkbox" at bounding box center [1017, 455] width 11 height 11
checkbox input "true"
click at [1019, 467] on input "checkbox" at bounding box center [1017, 472] width 11 height 11
checkbox input "true"
click at [1018, 484] on input "checkbox" at bounding box center [1017, 489] width 11 height 11
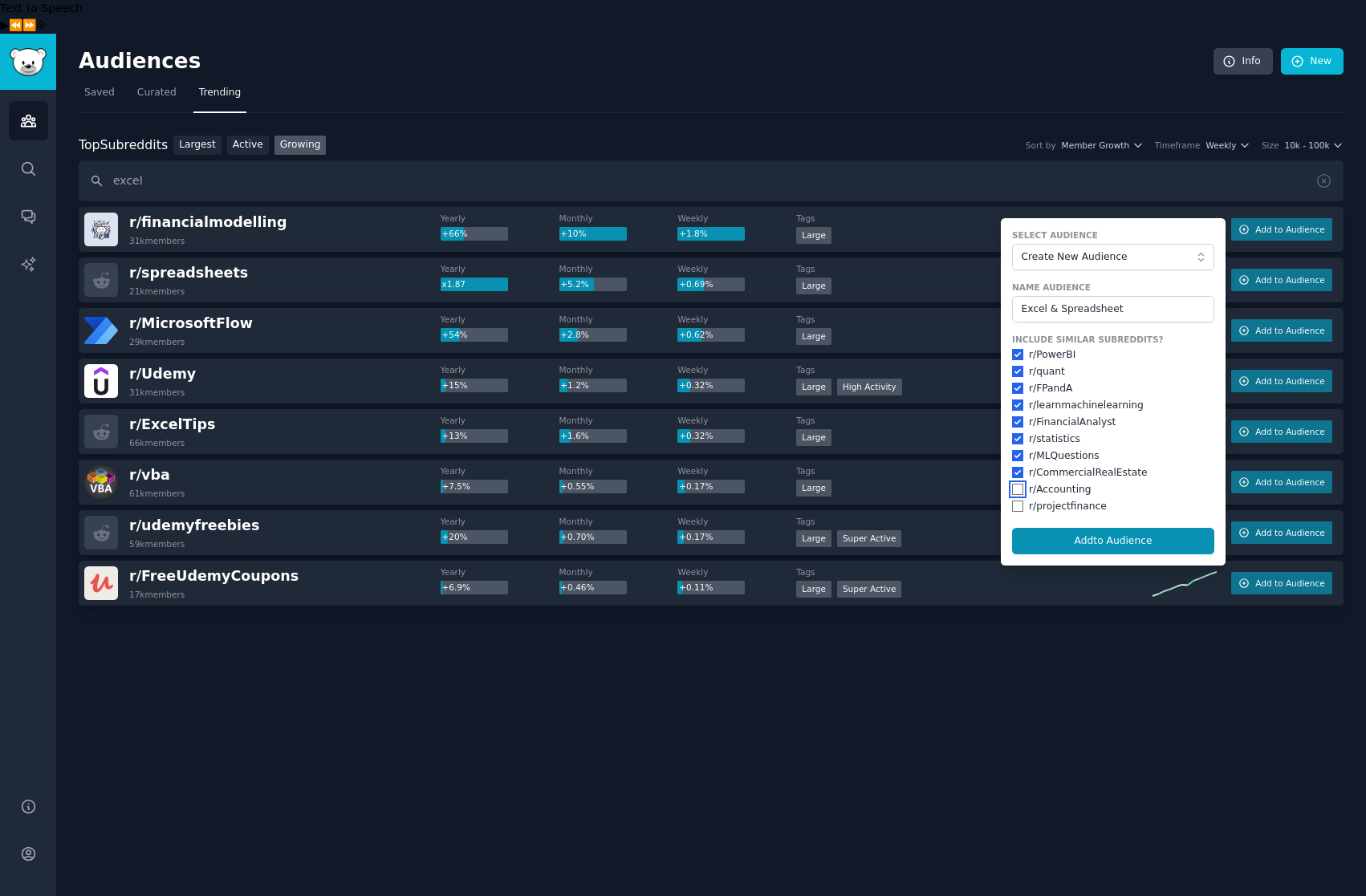
checkbox input "true"
click at [1019, 501] on input "checkbox" at bounding box center [1017, 506] width 11 height 11
checkbox input "true"
click at [1093, 528] on button "Add to Audience" at bounding box center [1113, 541] width 203 height 27
checkbox input "false"
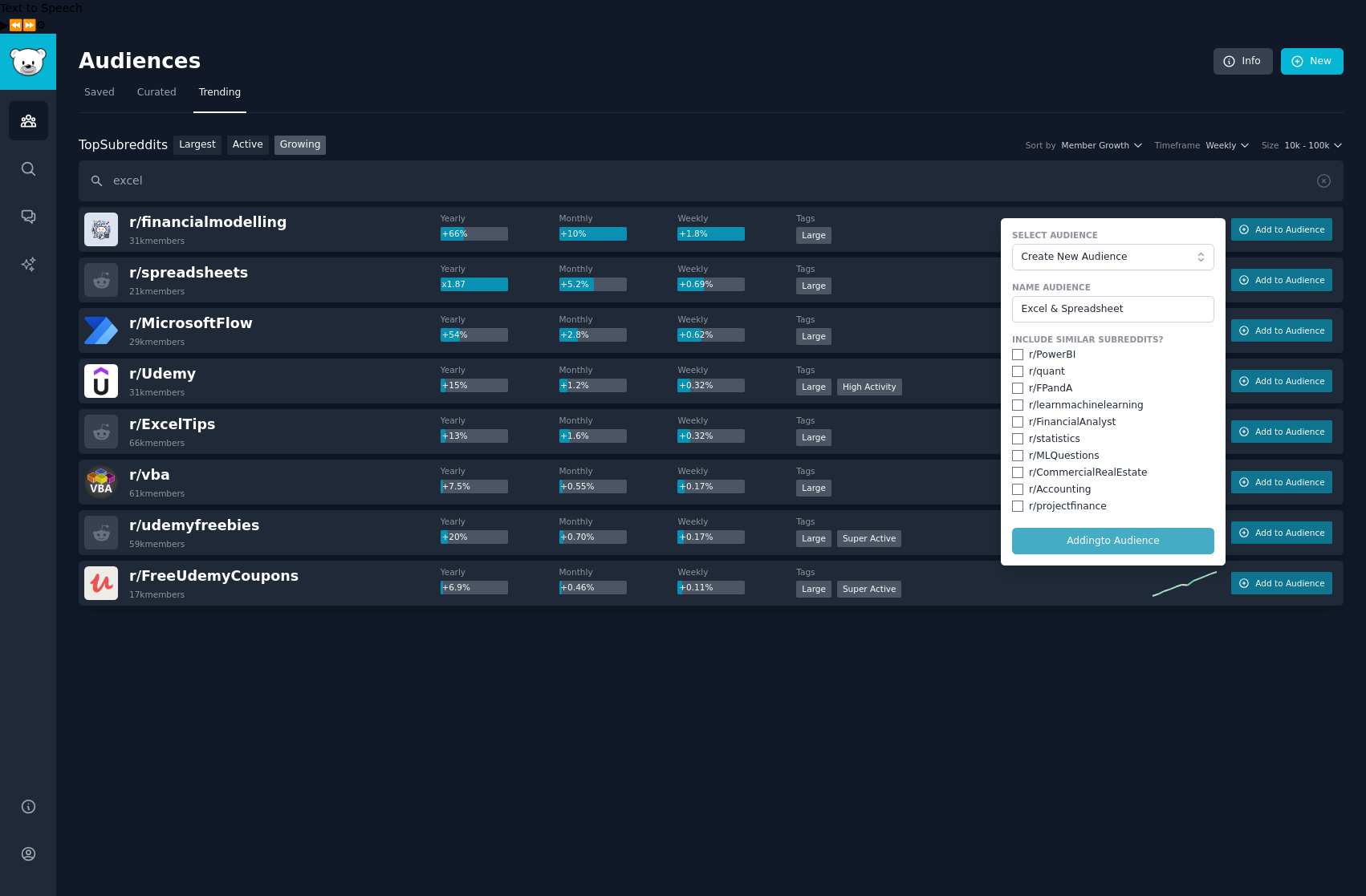
checkbox input "false"
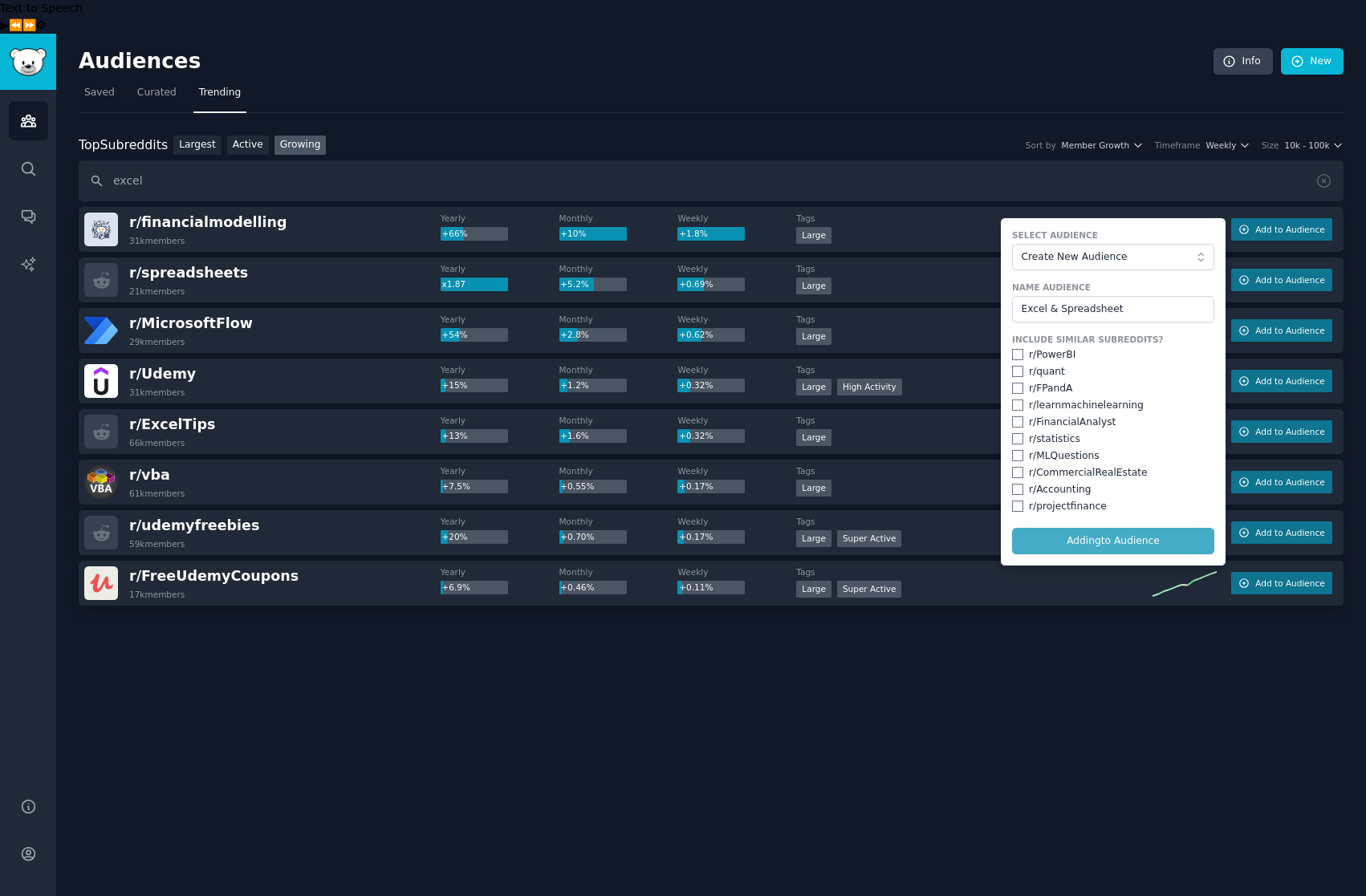
checkbox input "false"
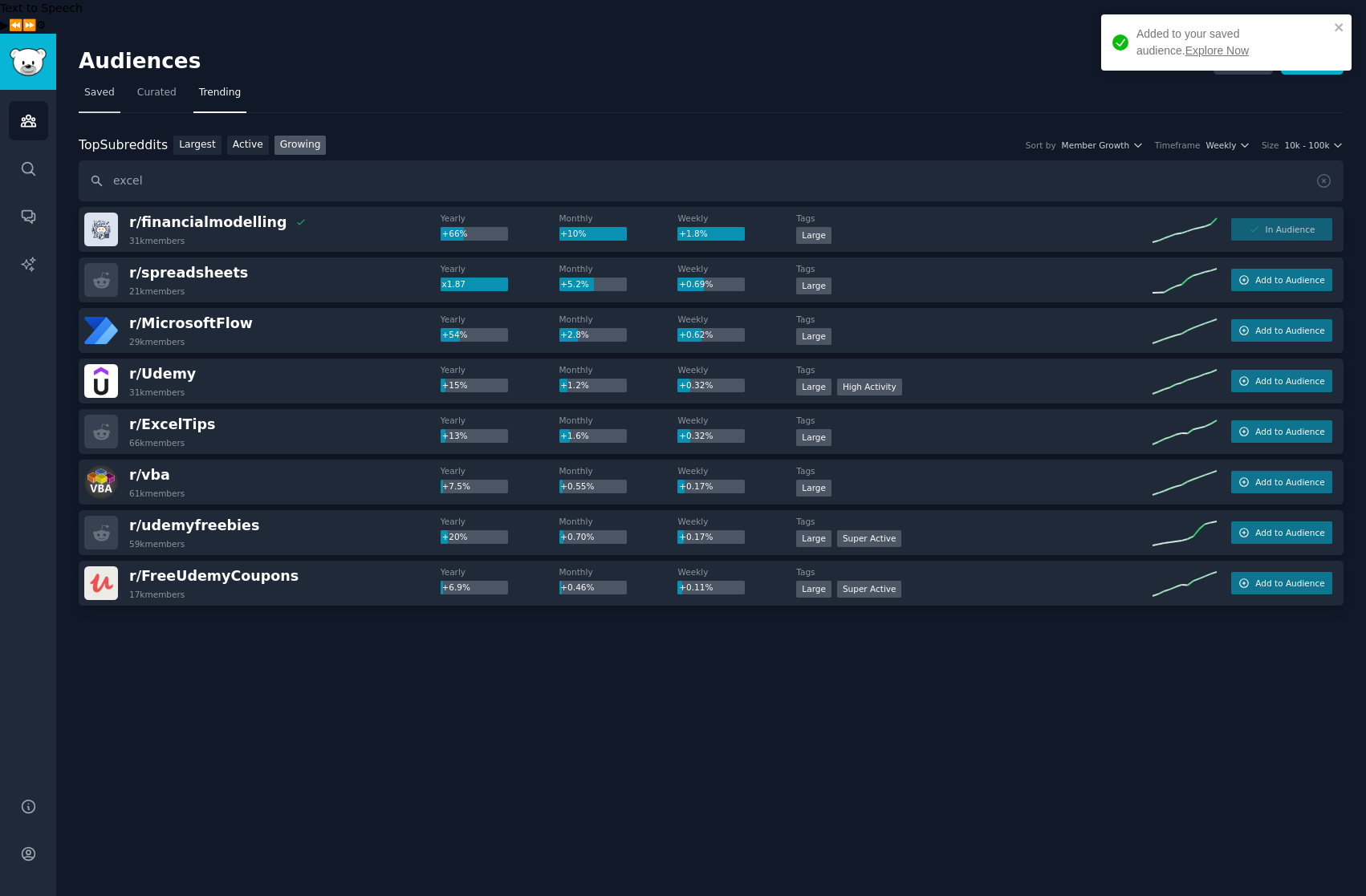
click at [84, 86] on span "Saved" at bounding box center [99, 93] width 30 height 15
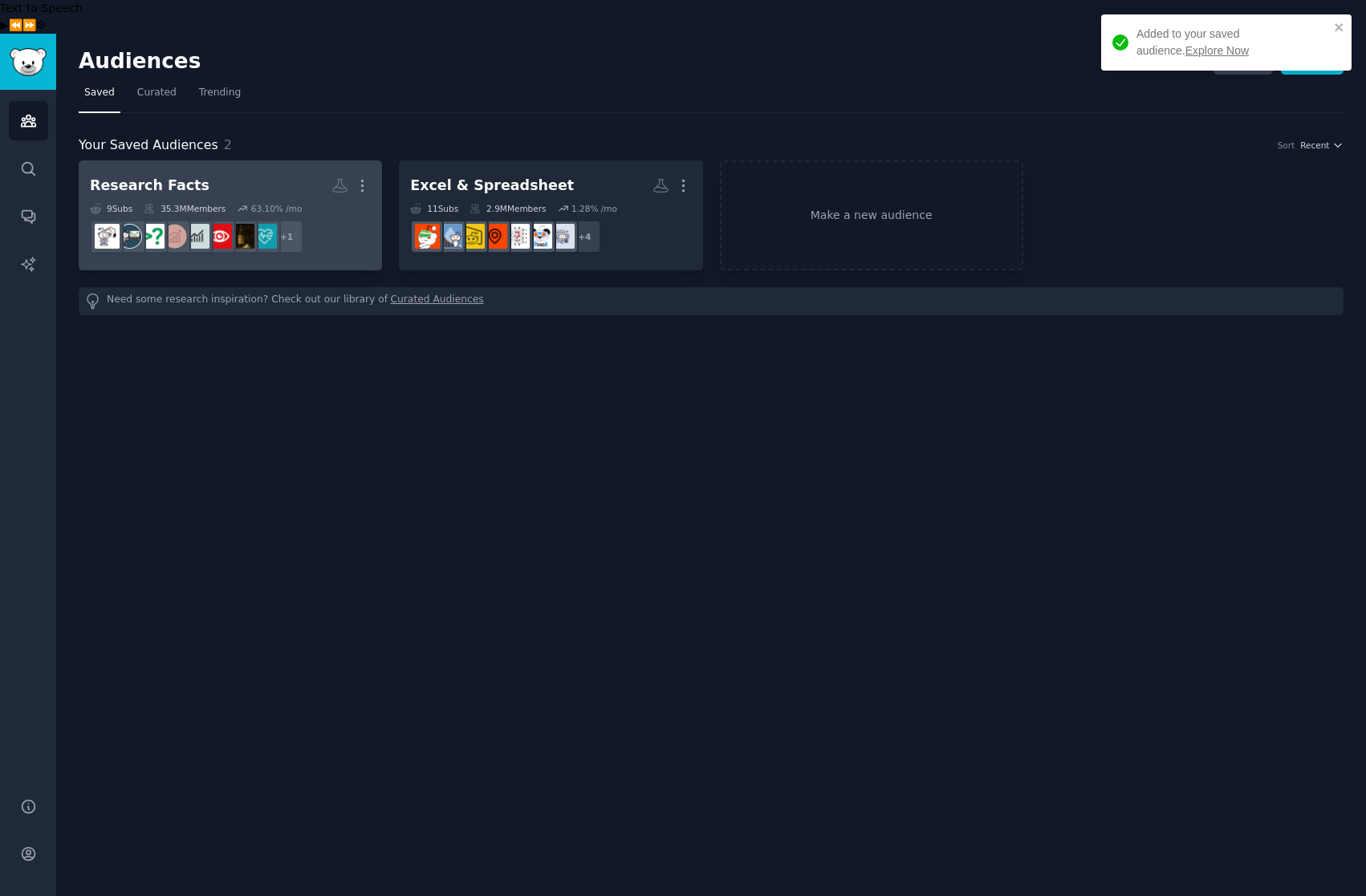
click at [223, 172] on h2 "Research Facts More" at bounding box center [230, 186] width 281 height 28
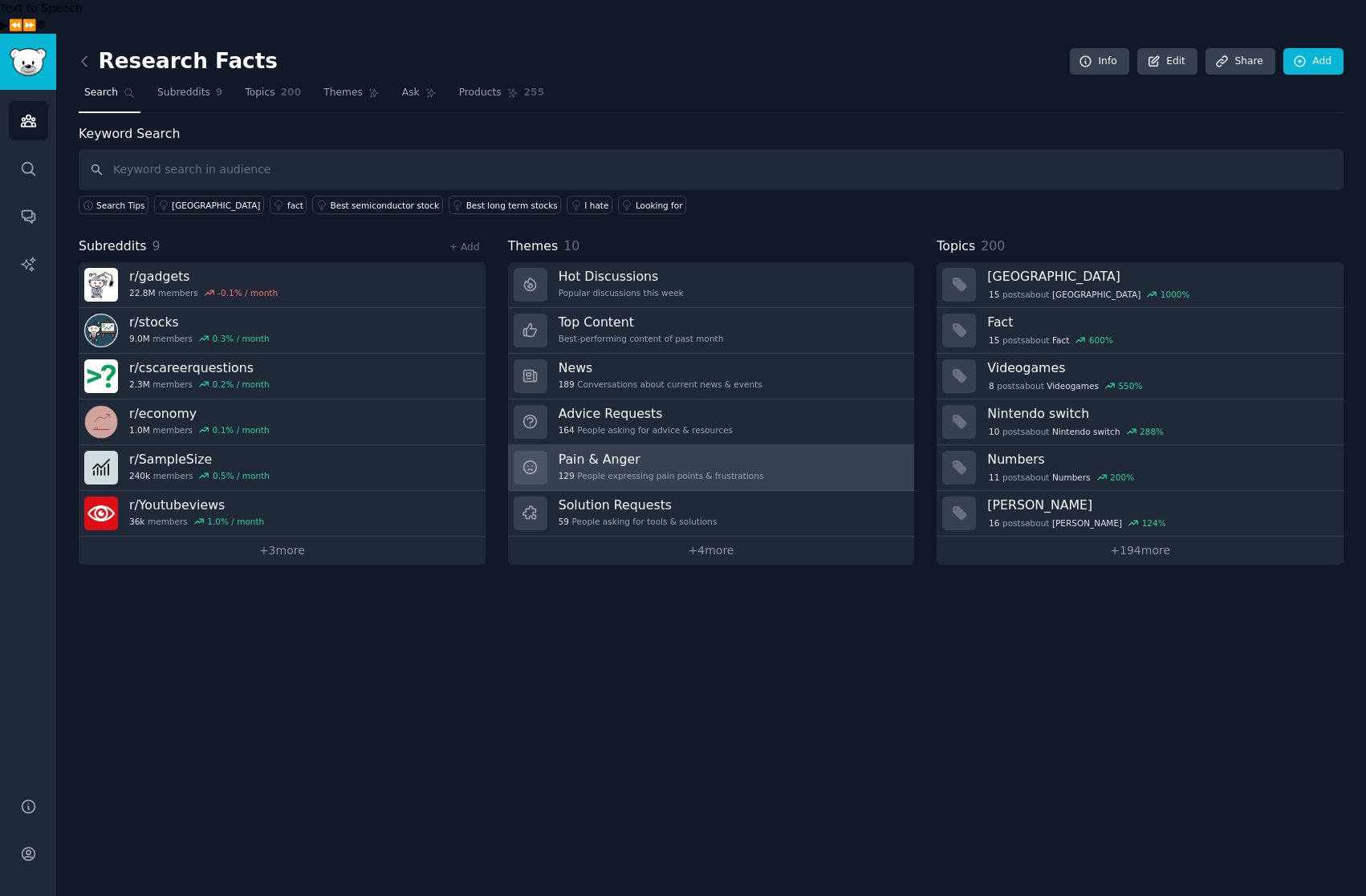
click at [672, 451] on h3 "Pain & Anger" at bounding box center [662, 459] width 205 height 17
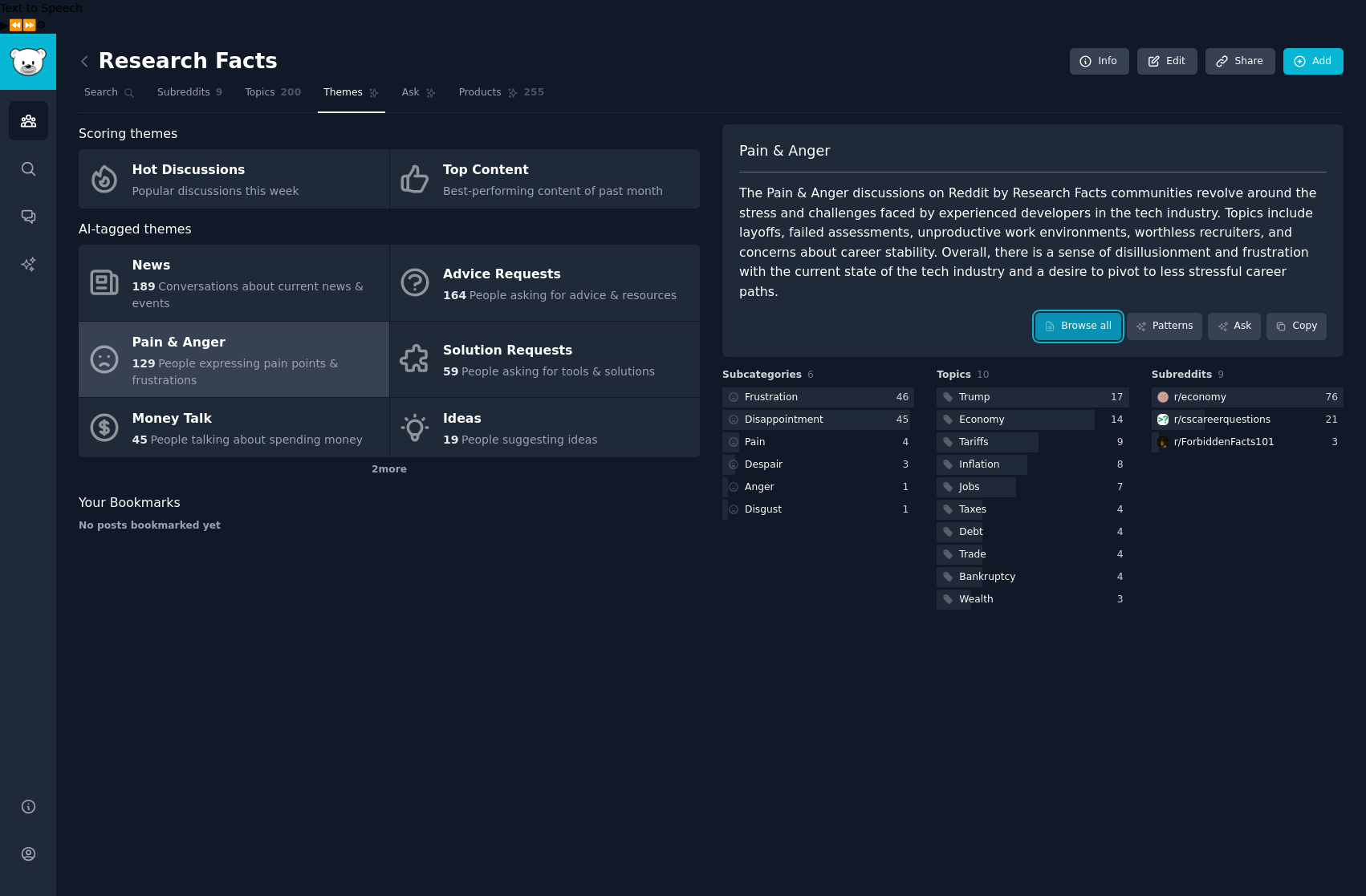
click at [1096, 313] on link "Browse all" at bounding box center [1078, 326] width 86 height 27
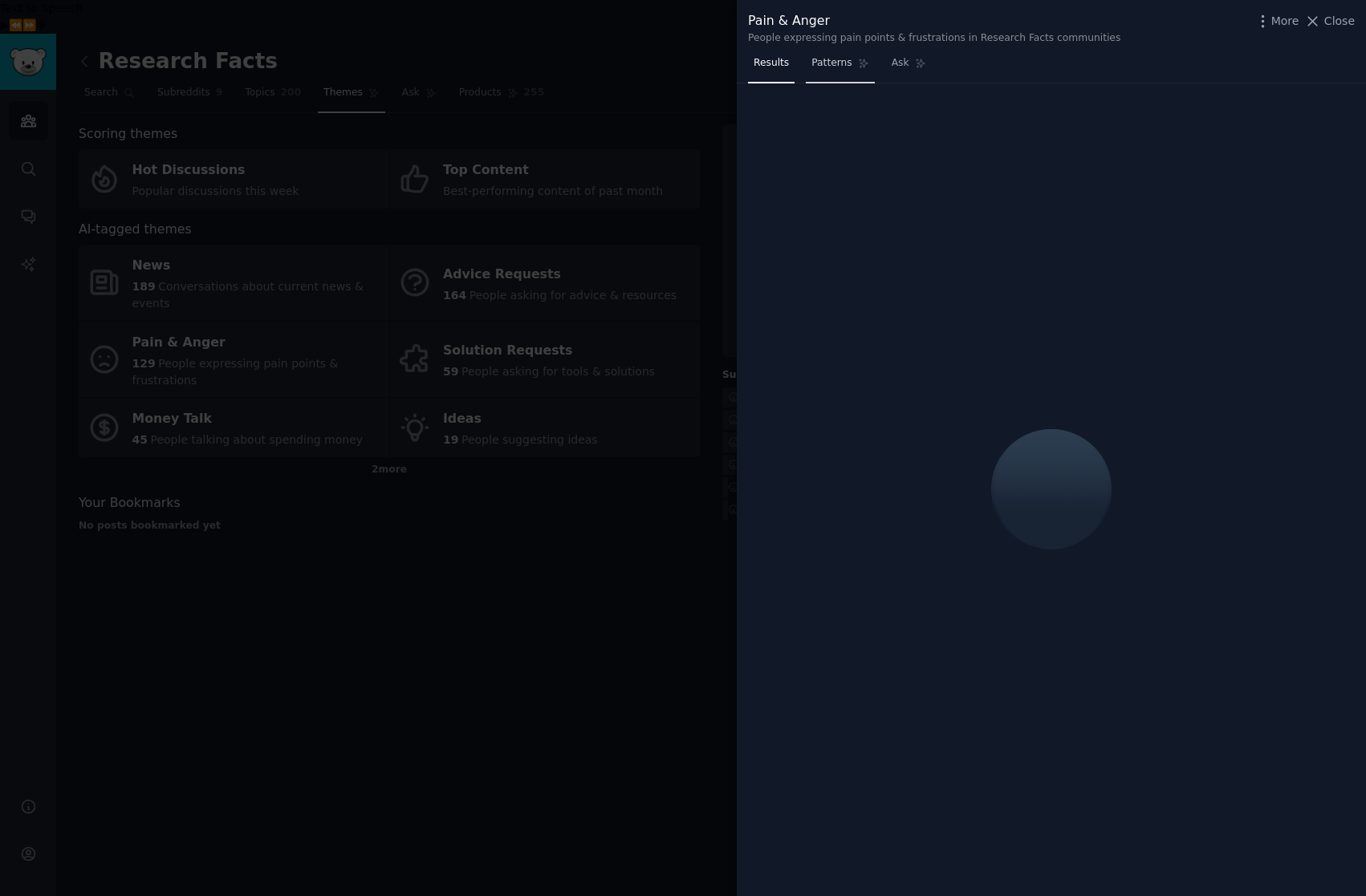
click at [832, 64] on span "Patterns" at bounding box center [831, 63] width 40 height 15
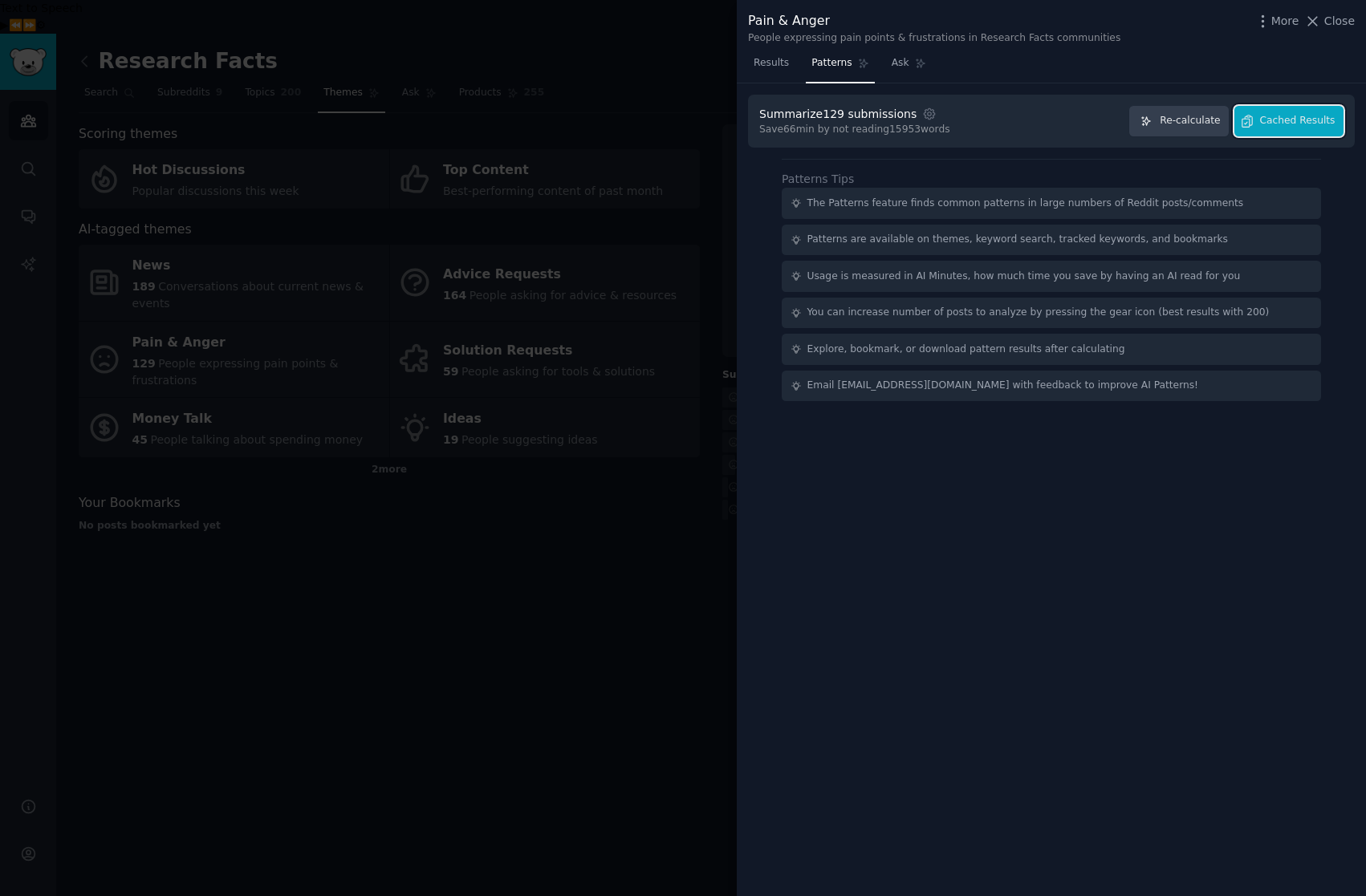
click at [1323, 123] on span "Cached Results" at bounding box center [1297, 121] width 76 height 15
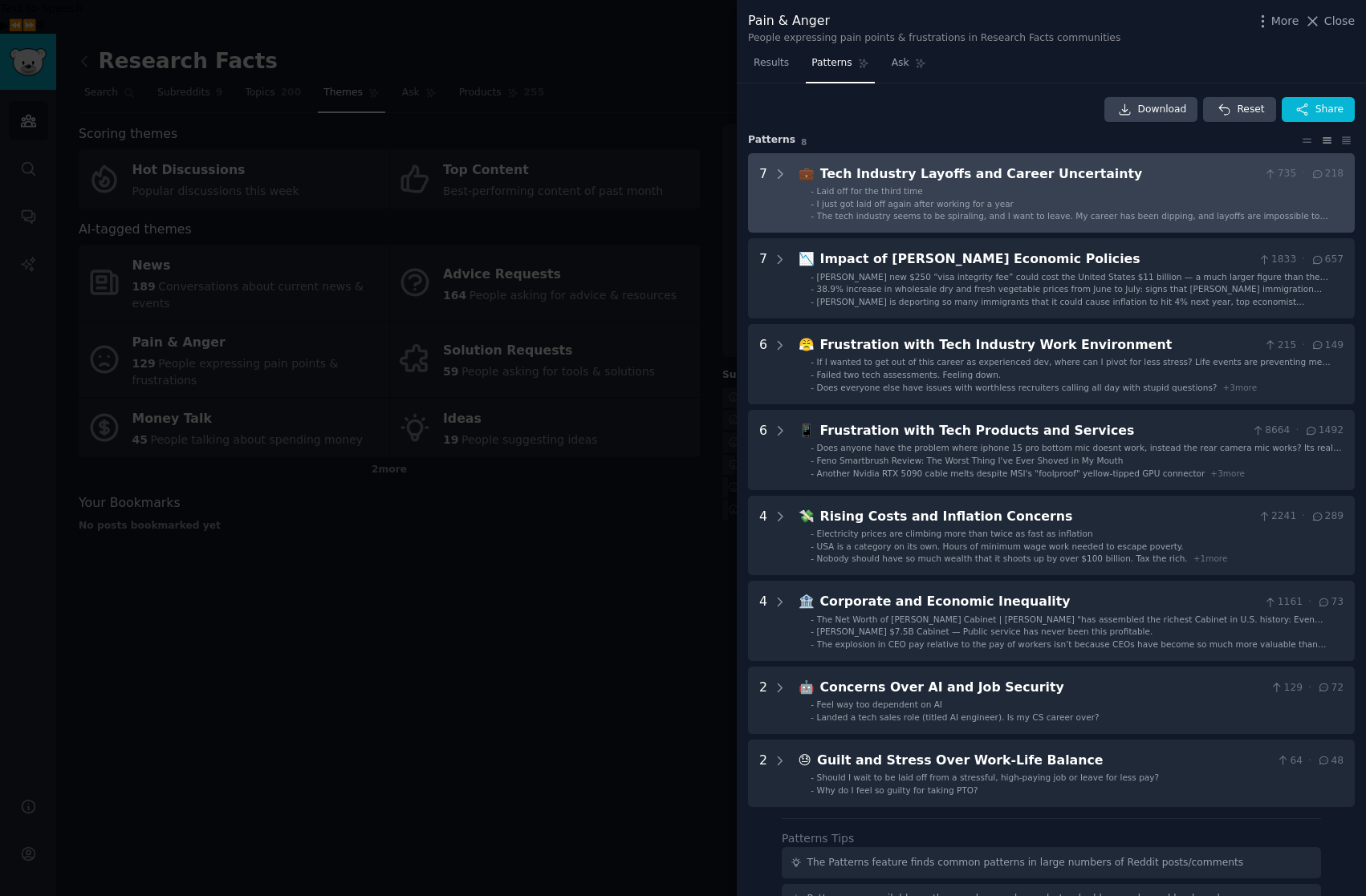
click at [903, 182] on div "Tech Industry Layoffs and Career Uncertainty" at bounding box center [1039, 174] width 438 height 20
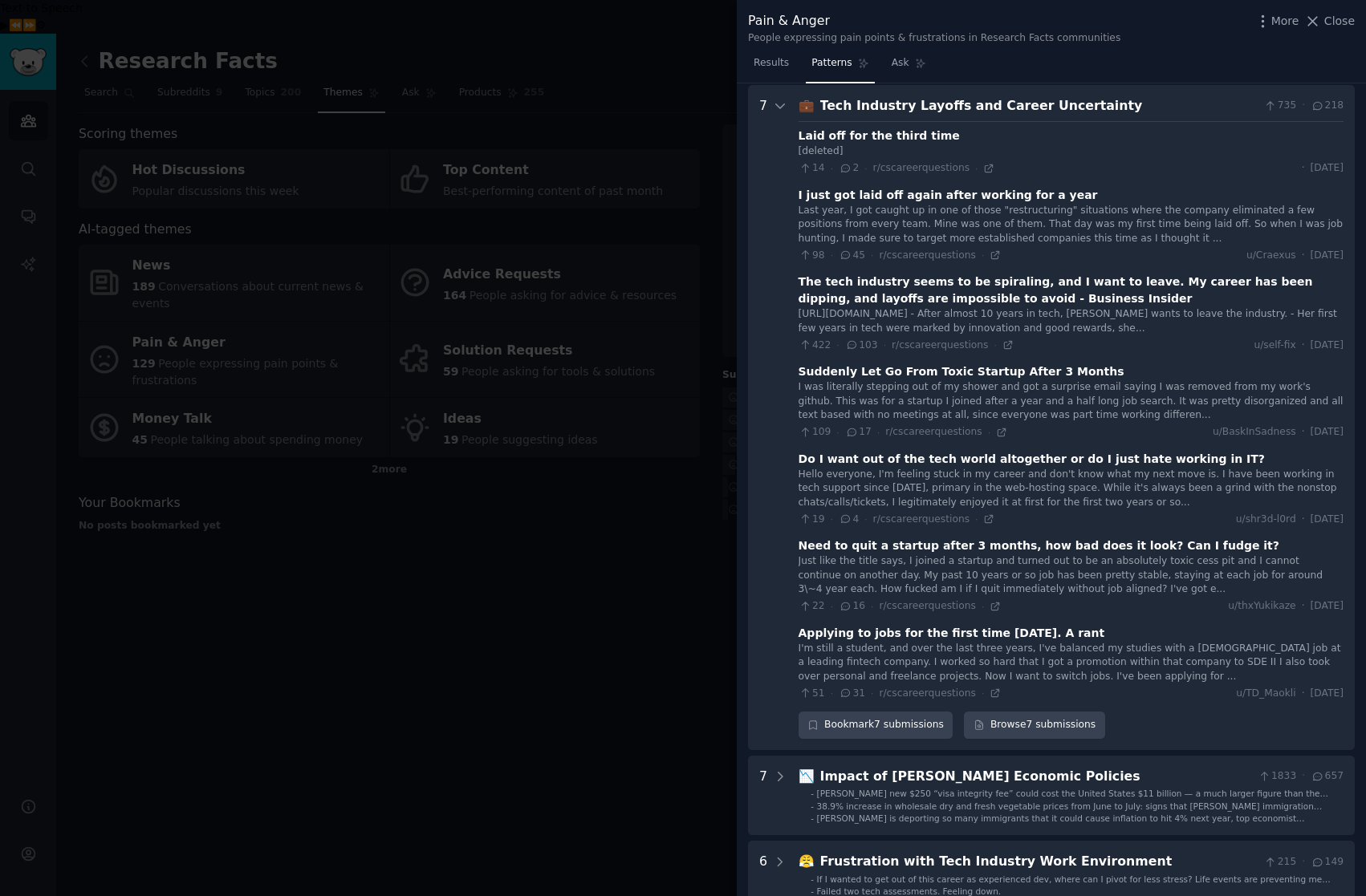
scroll to position [73, 0]
click at [651, 526] on div at bounding box center [683, 448] width 1366 height 896
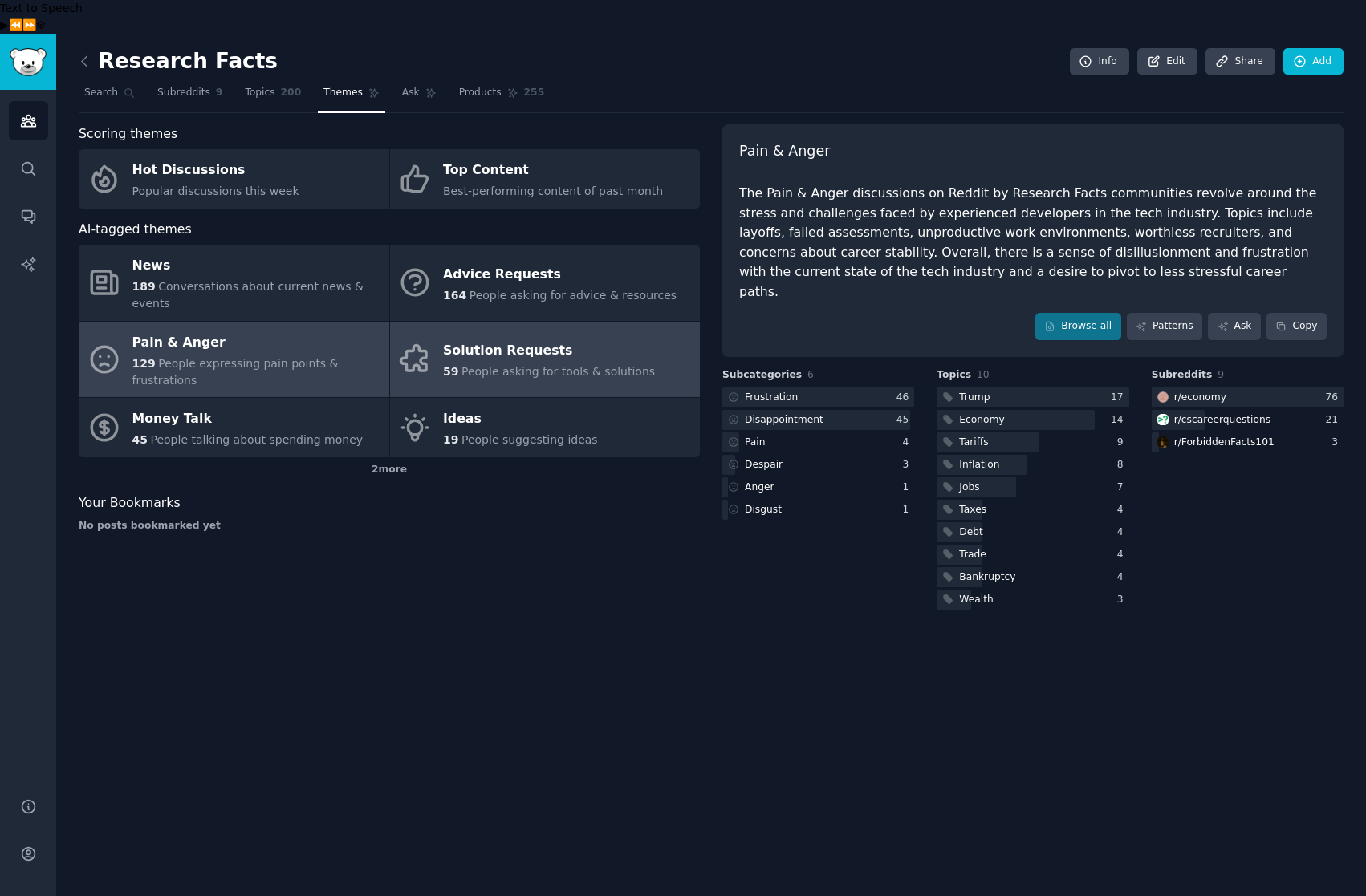
click at [518, 339] on div "Solution Requests" at bounding box center [550, 352] width 212 height 26
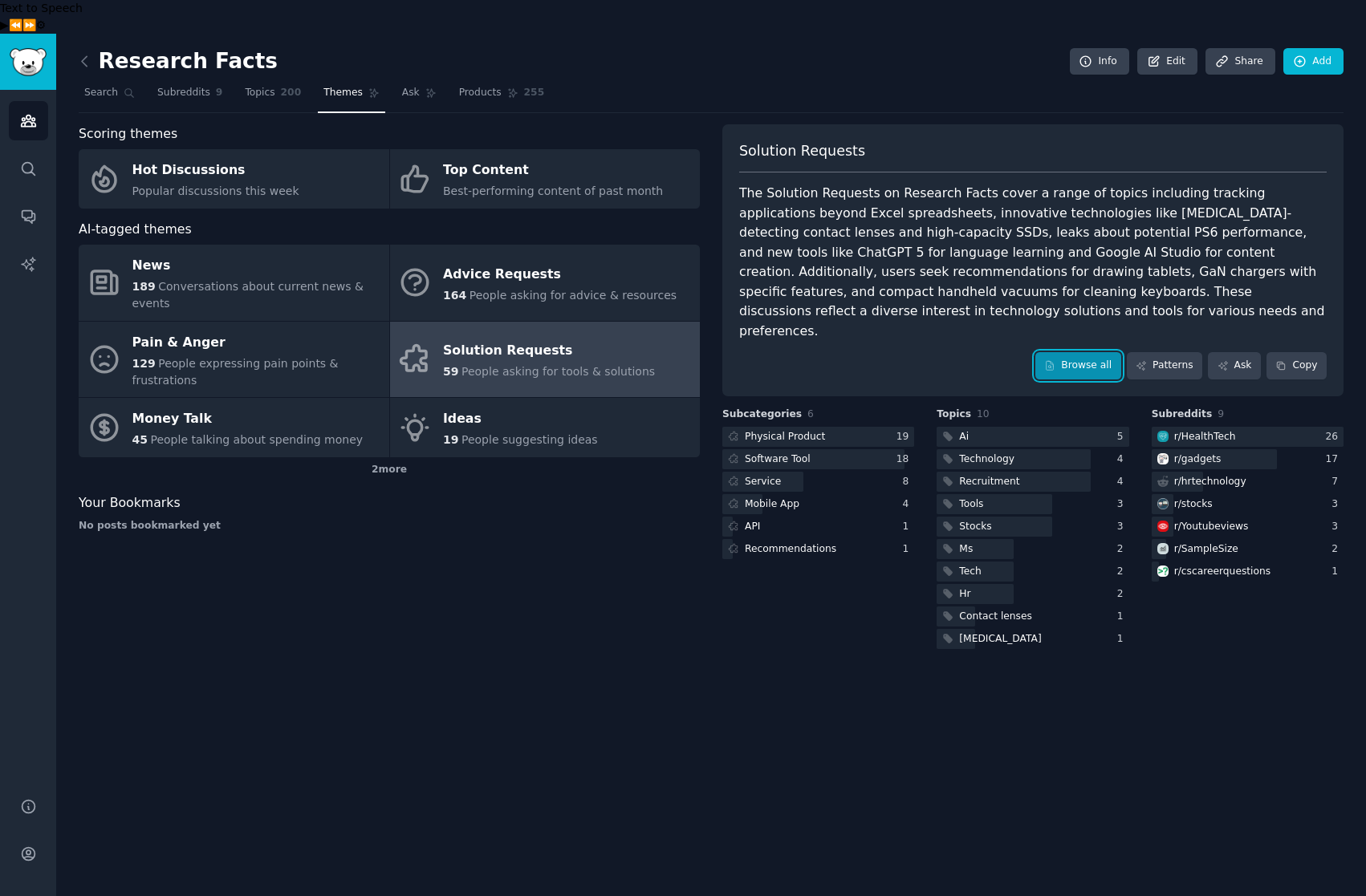
click at [1088, 352] on link "Browse all" at bounding box center [1078, 365] width 86 height 27
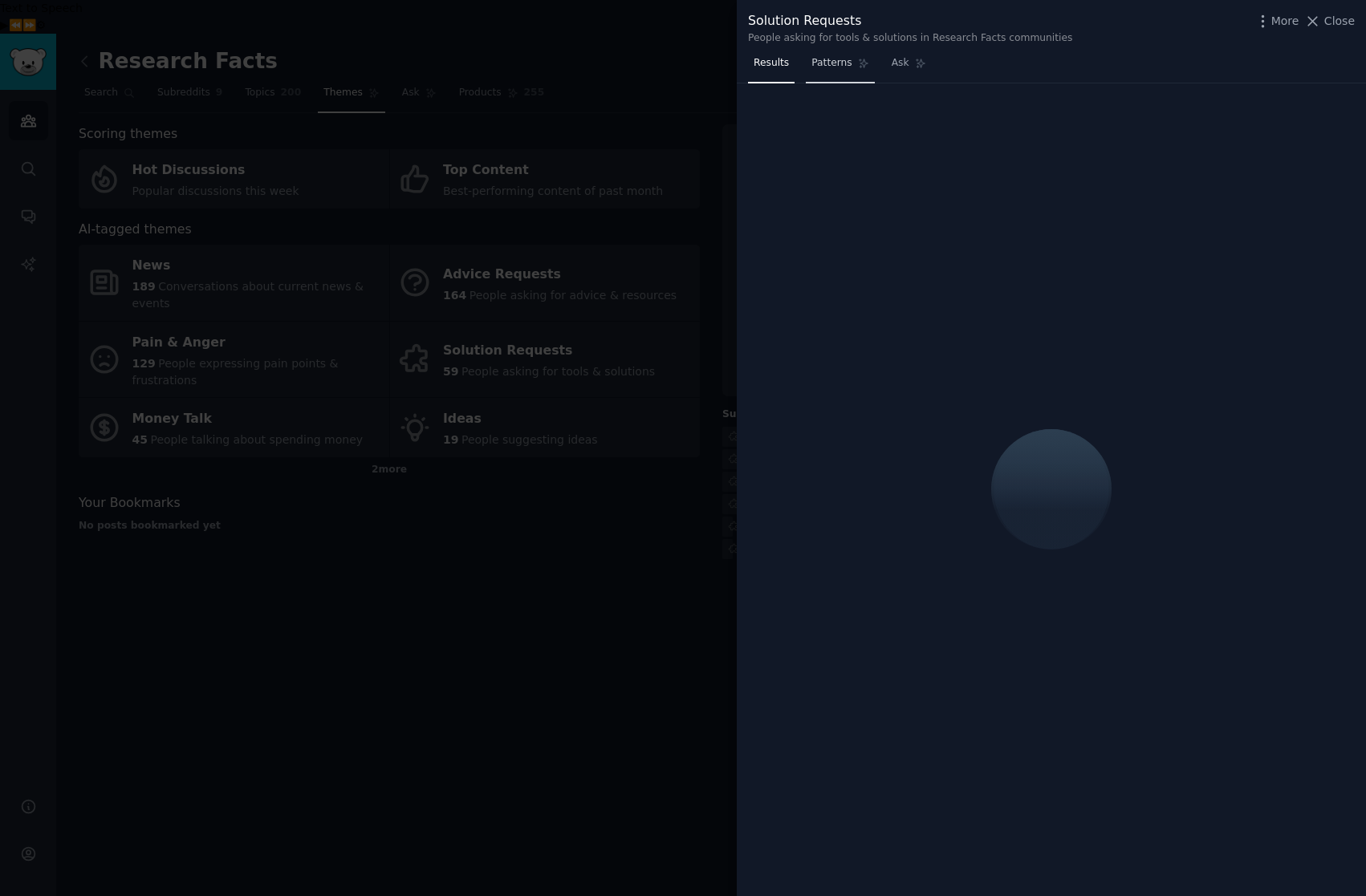
click at [823, 60] on span "Patterns" at bounding box center [831, 63] width 40 height 15
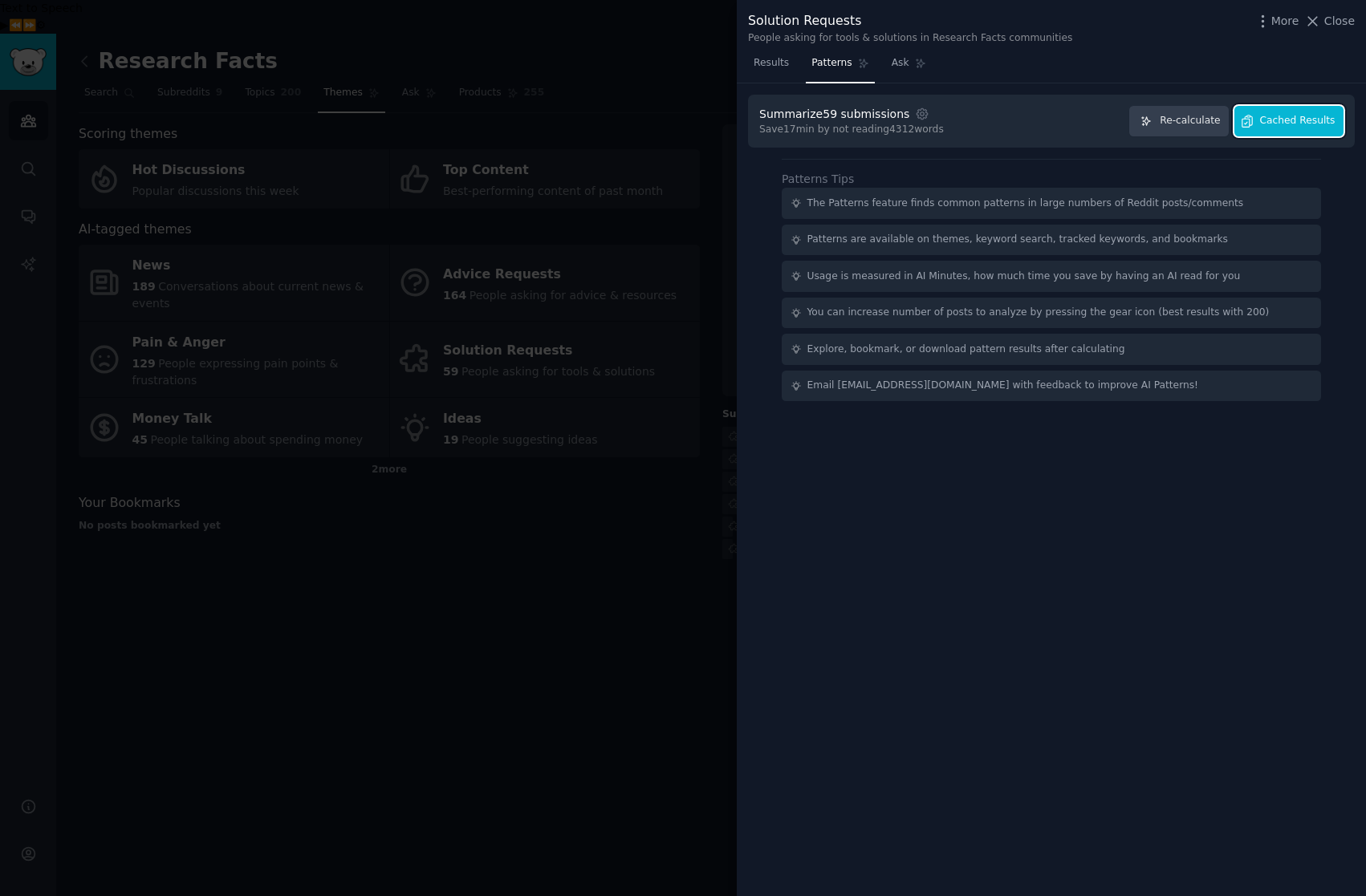
click at [1314, 124] on span "Cached Results" at bounding box center [1297, 121] width 76 height 15
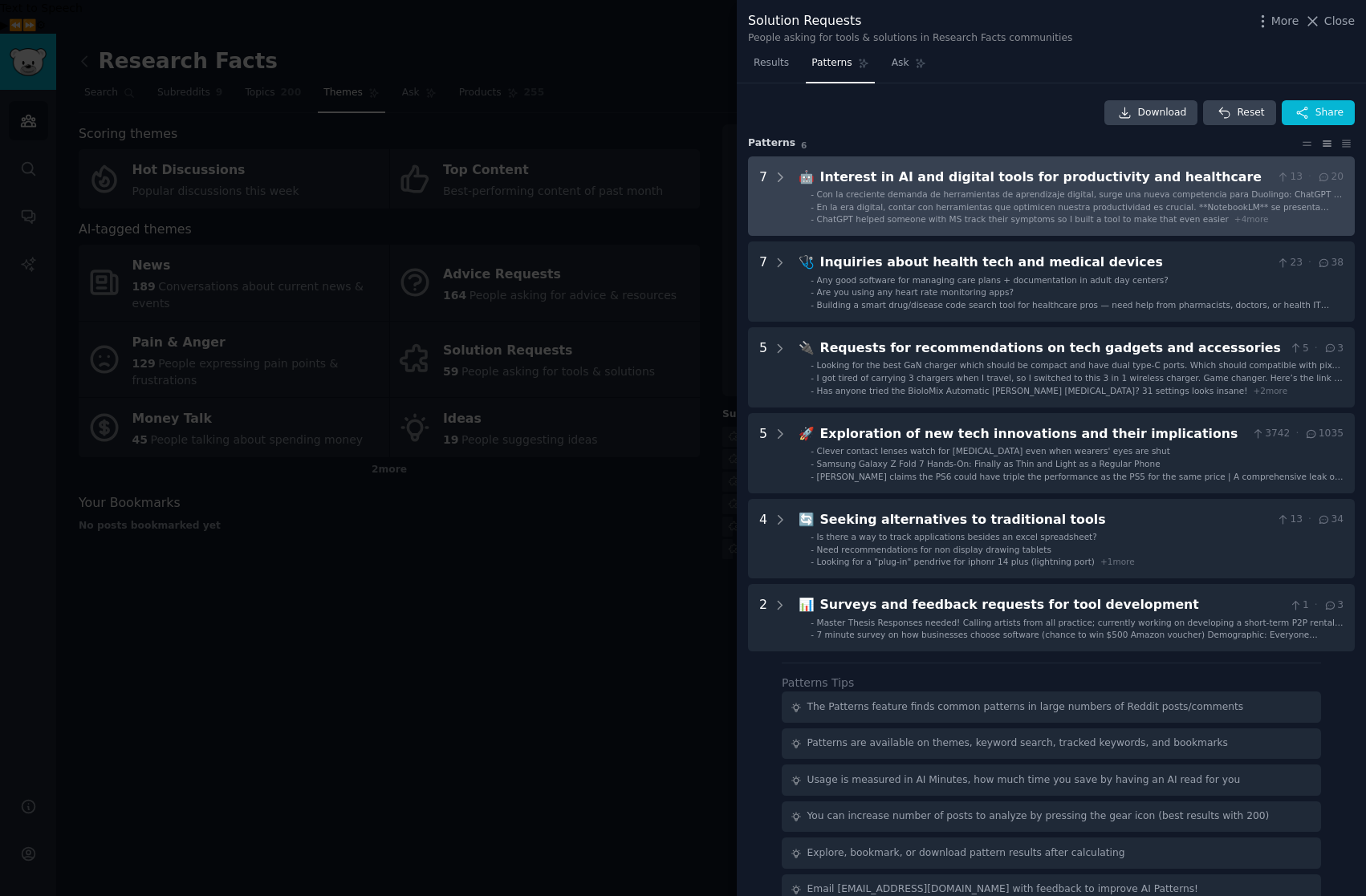
click at [977, 176] on div "Interest in AI and digital tools for productivity and healthcare" at bounding box center [1045, 177] width 450 height 20
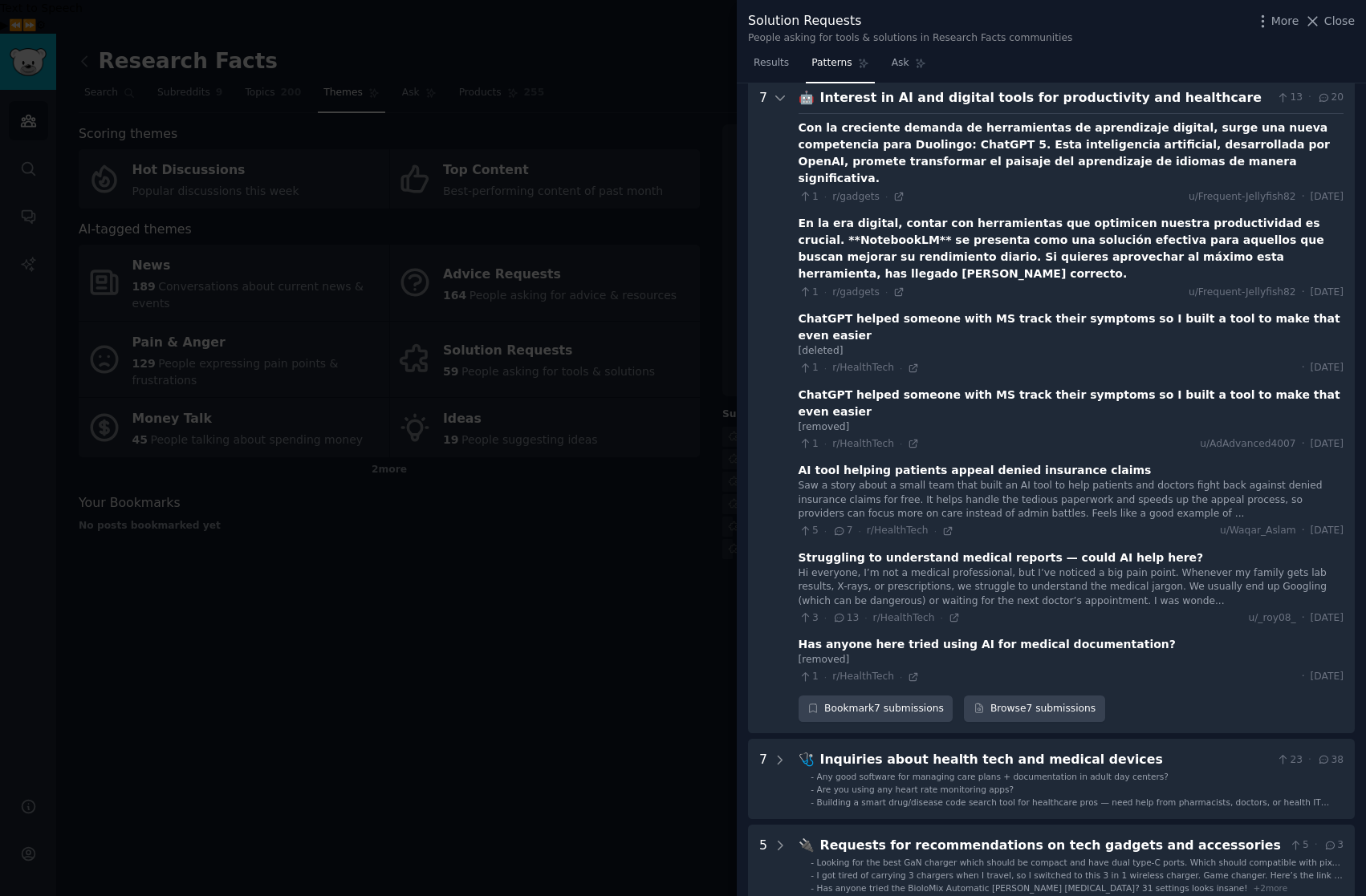
scroll to position [82, 0]
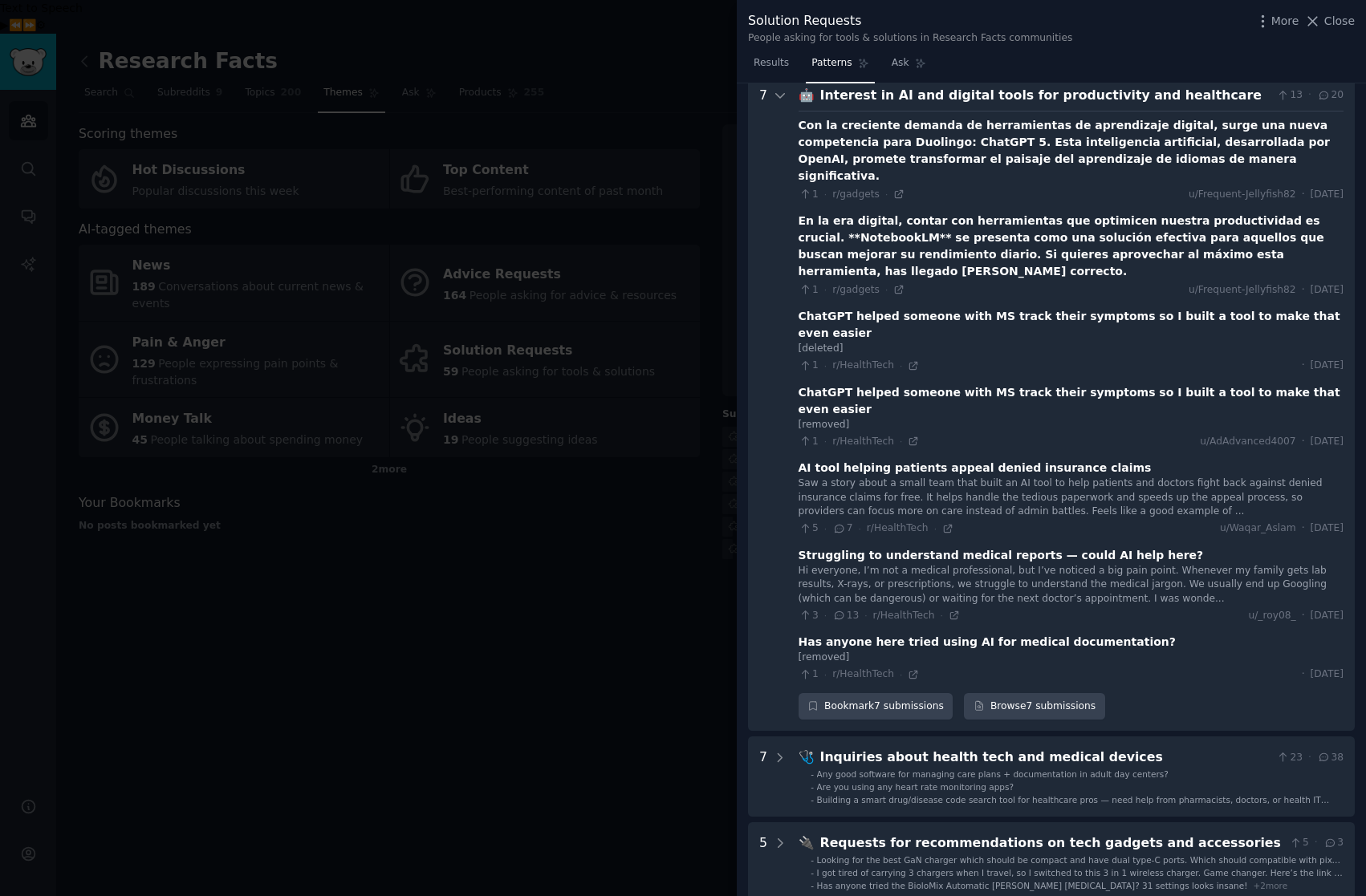
drag, startPoint x: 666, startPoint y: 632, endPoint x: 1329, endPoint y: 249, distance: 765.7
click at [724, 600] on div at bounding box center [683, 448] width 1366 height 896
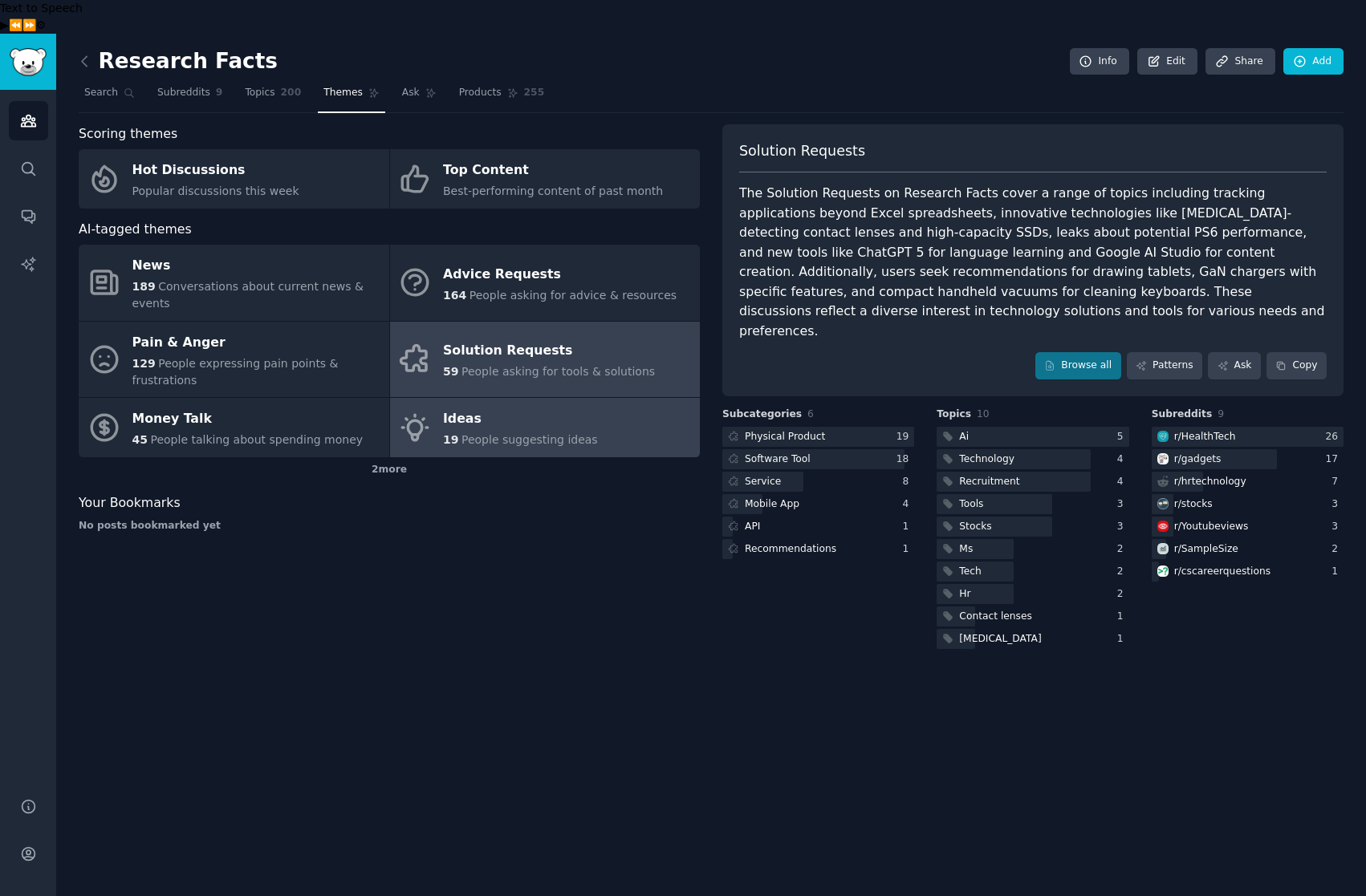
drag, startPoint x: 643, startPoint y: 507, endPoint x: 557, endPoint y: 411, distance: 128.9
click at [643, 506] on div "Scoring themes Hot Discussions Popular discussions this week Top Content Best-p…" at bounding box center [389, 388] width 622 height 528
click at [88, 53] on icon at bounding box center [84, 61] width 17 height 17
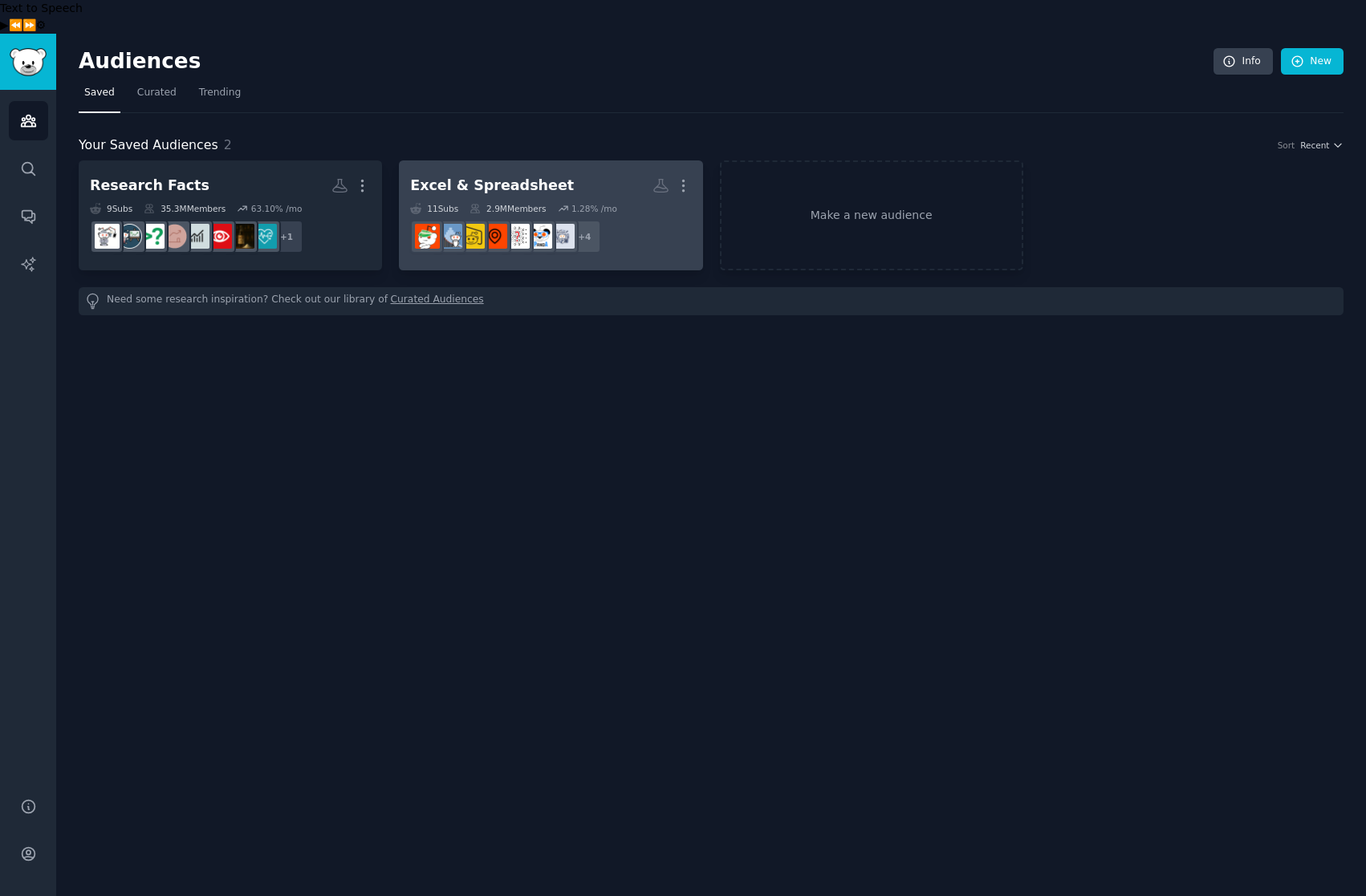
click at [539, 172] on h2 "Excel & Spreadsheet More" at bounding box center [550, 186] width 281 height 28
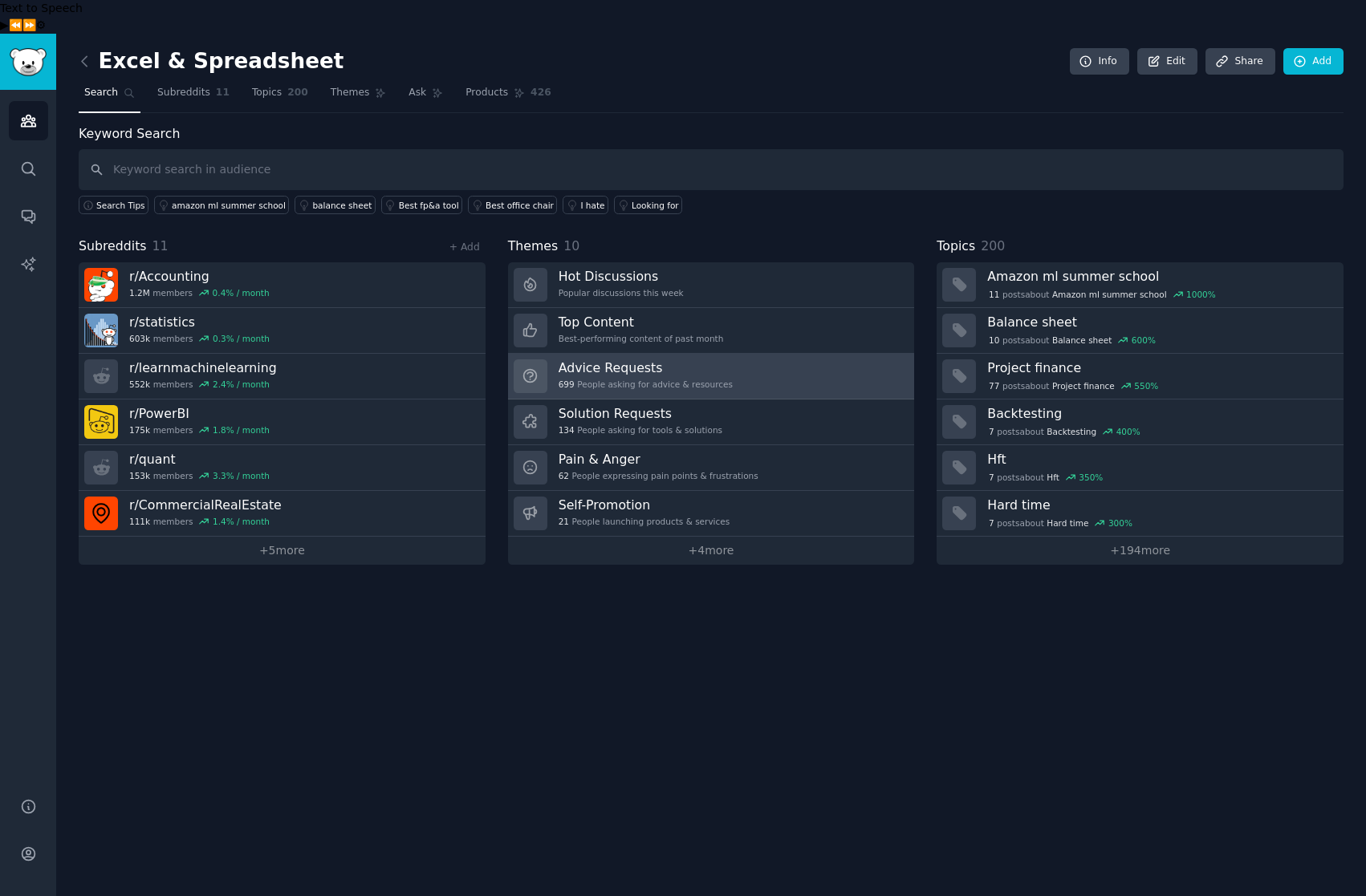
click at [652, 379] on div "699 People asking for advice & resources" at bounding box center [646, 384] width 174 height 11
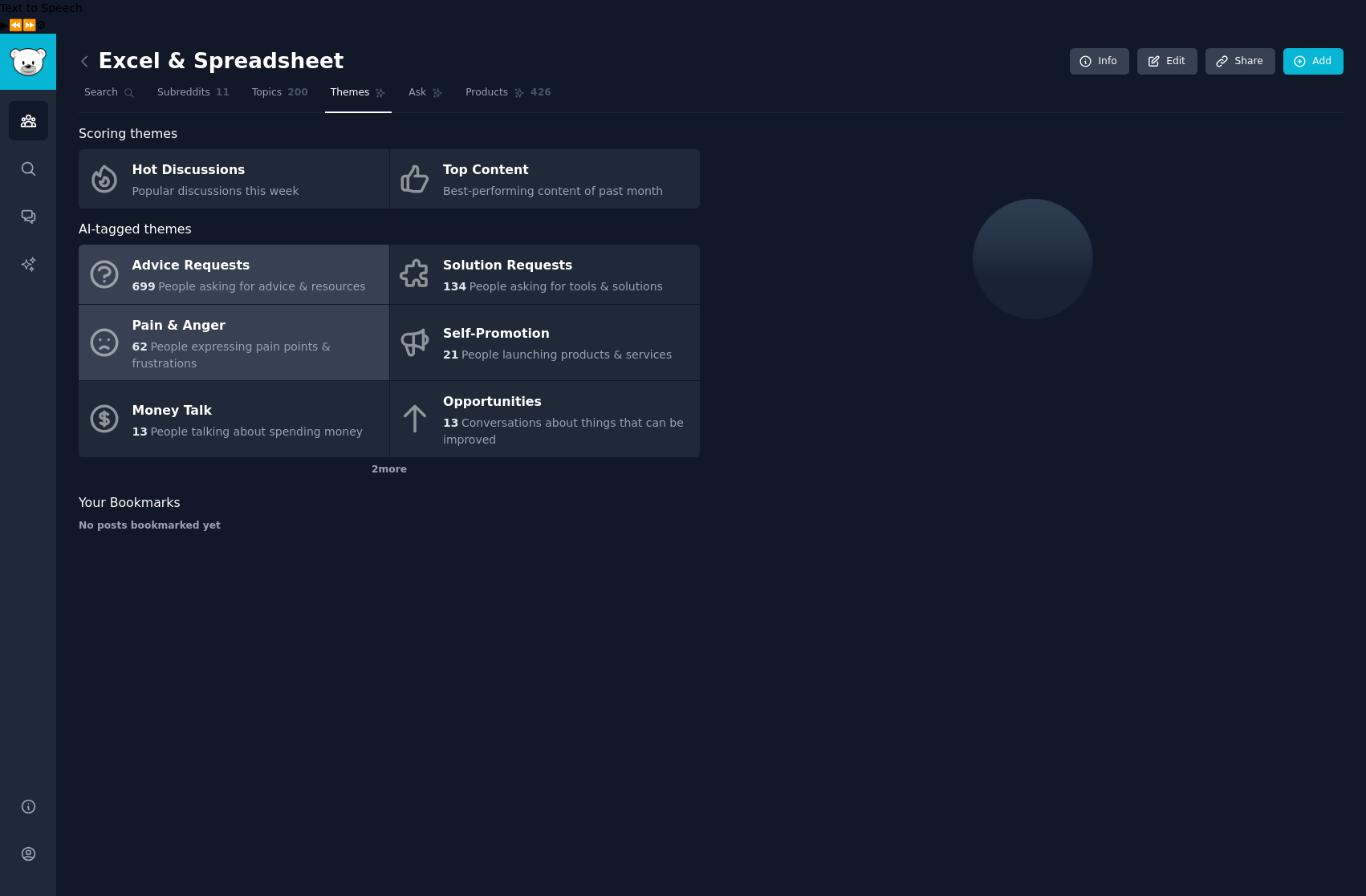
click at [190, 340] on span "People expressing pain points & frustrations" at bounding box center [231, 355] width 198 height 30
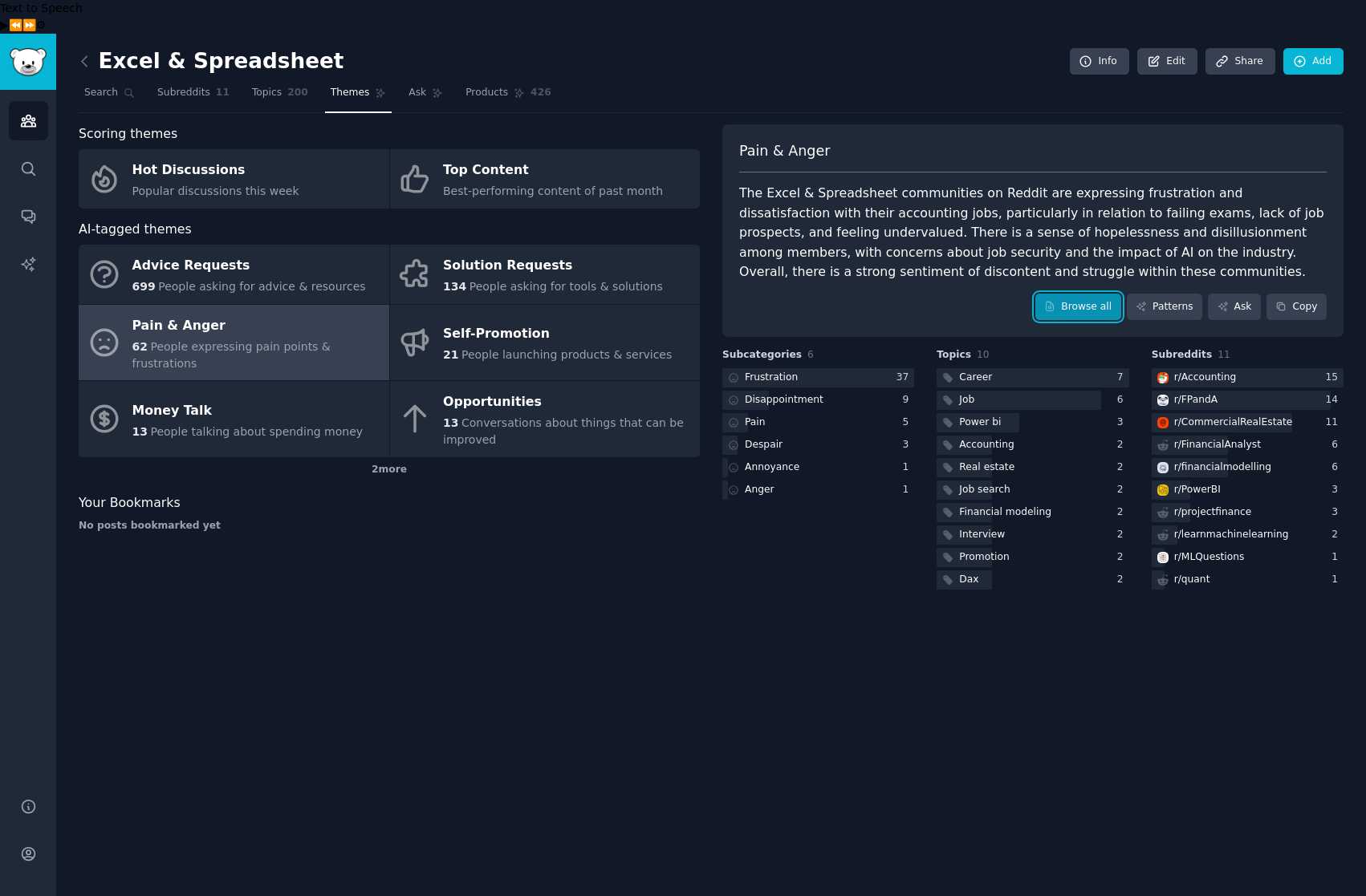
click at [1092, 294] on link "Browse all" at bounding box center [1078, 307] width 86 height 27
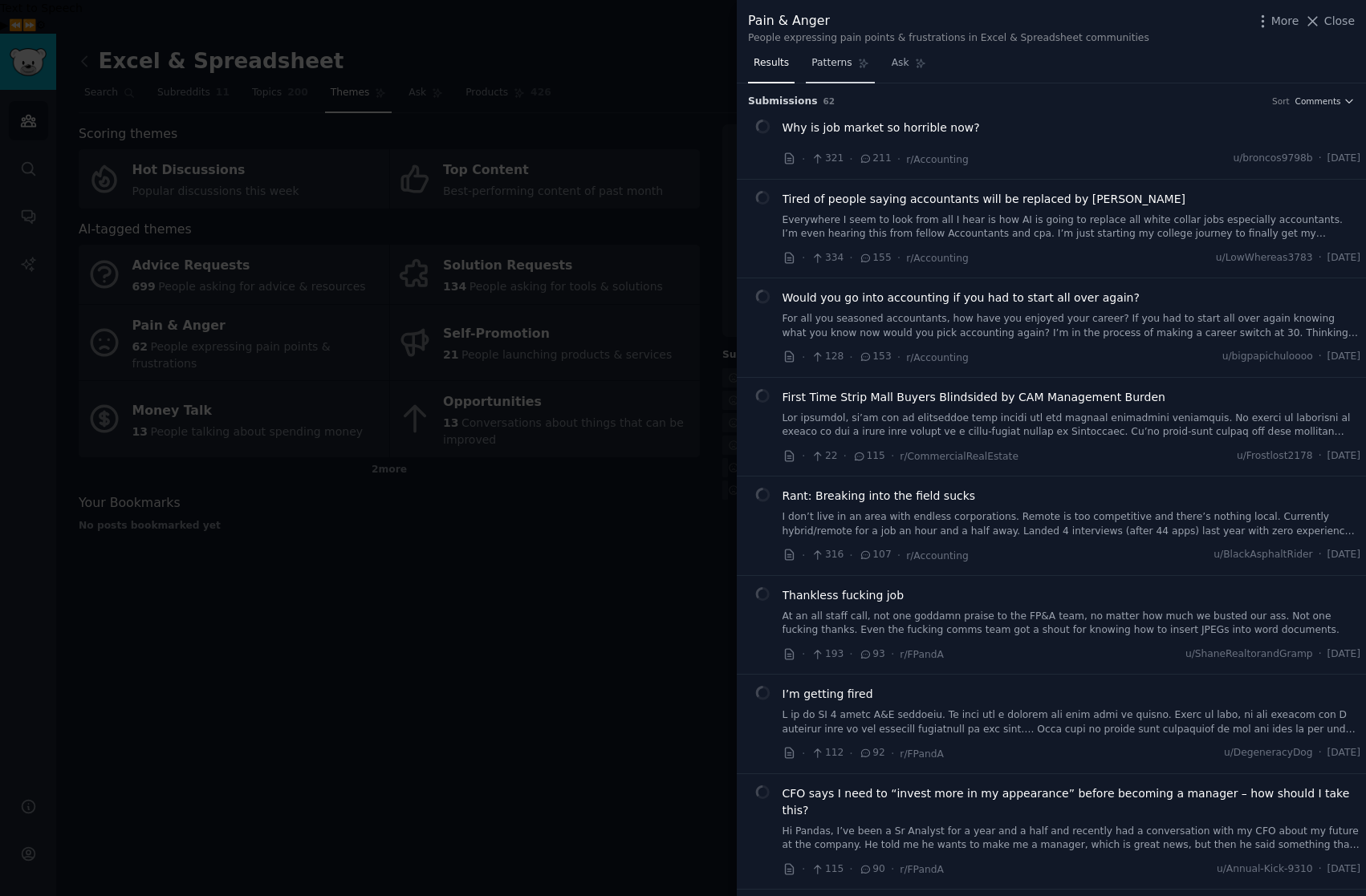
click at [833, 63] on span "Patterns" at bounding box center [831, 63] width 40 height 15
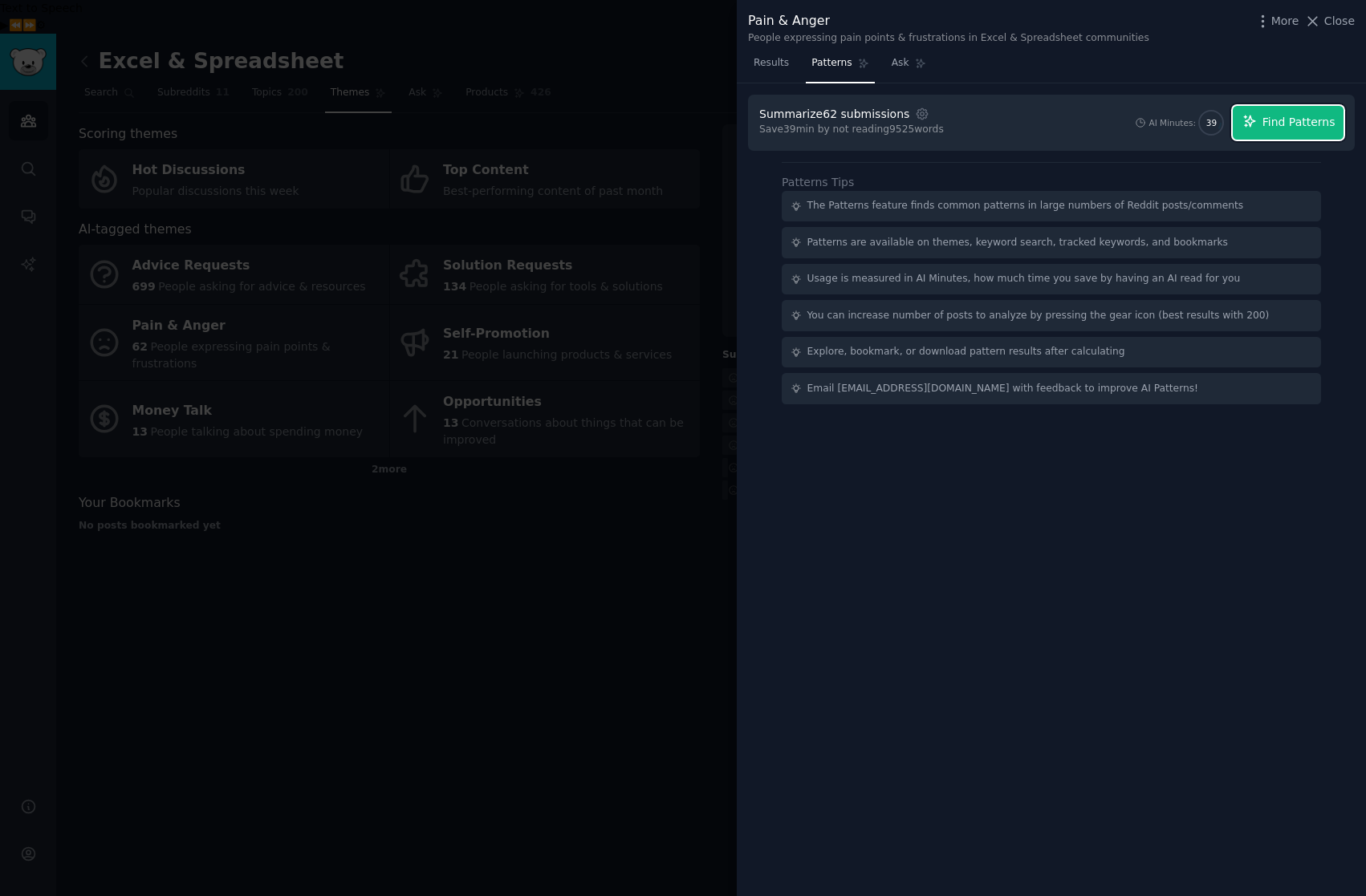
click at [1331, 123] on span "Find Patterns" at bounding box center [1299, 122] width 73 height 17
